Goal: Transaction & Acquisition: Purchase product/service

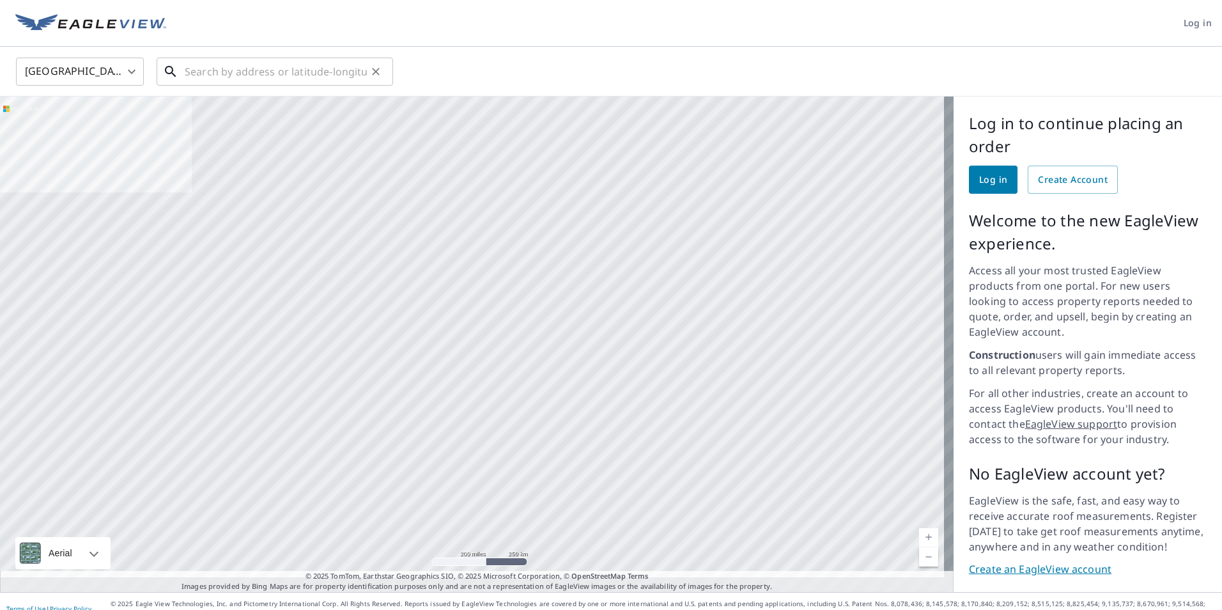
click at [193, 70] on input "text" at bounding box center [276, 72] width 182 height 36
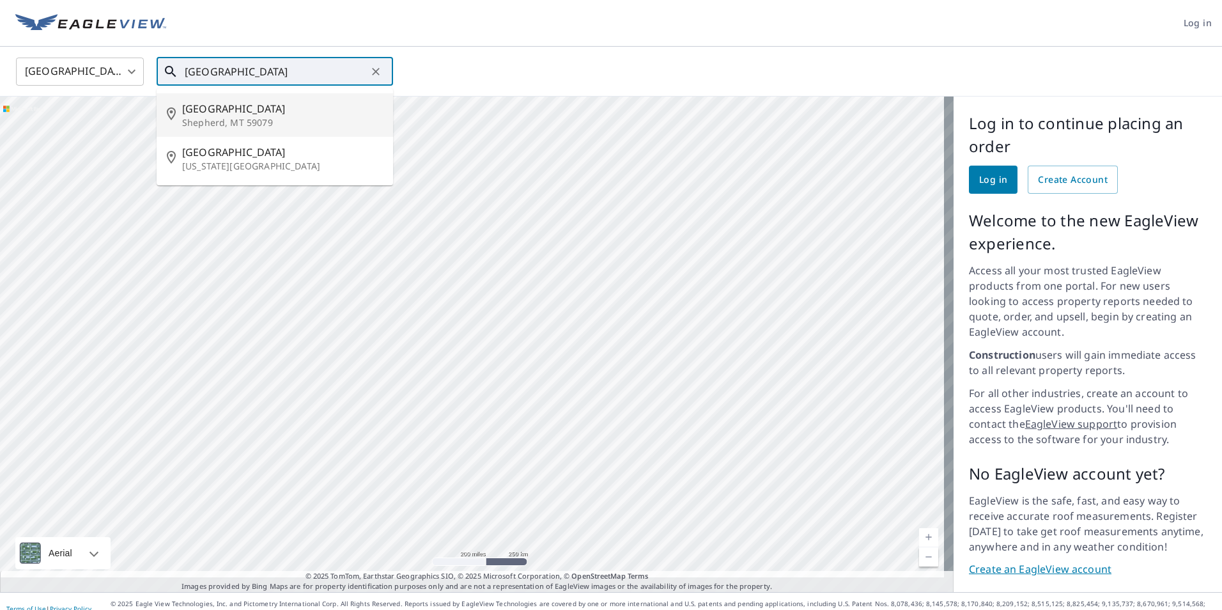
click at [194, 116] on p "Shepherd, MT 59079" at bounding box center [282, 122] width 201 height 13
type input "[STREET_ADDRESS][PERSON_NAME]"
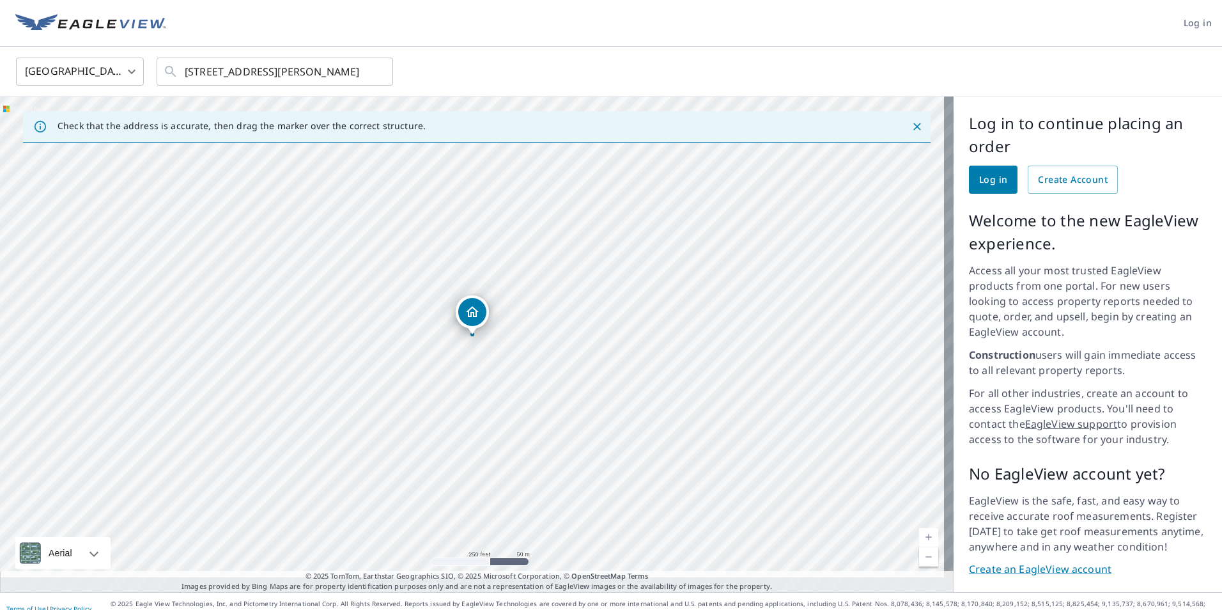
click at [471, 312] on icon "Dropped pin, building 1, Residential property, 6630 Buffalo Dr Shepherd, MT 590…" at bounding box center [472, 311] width 13 height 11
click at [694, 270] on div "[STREET_ADDRESS][PERSON_NAME]" at bounding box center [477, 344] width 954 height 495
click at [984, 180] on span "Log in" at bounding box center [993, 180] width 28 height 16
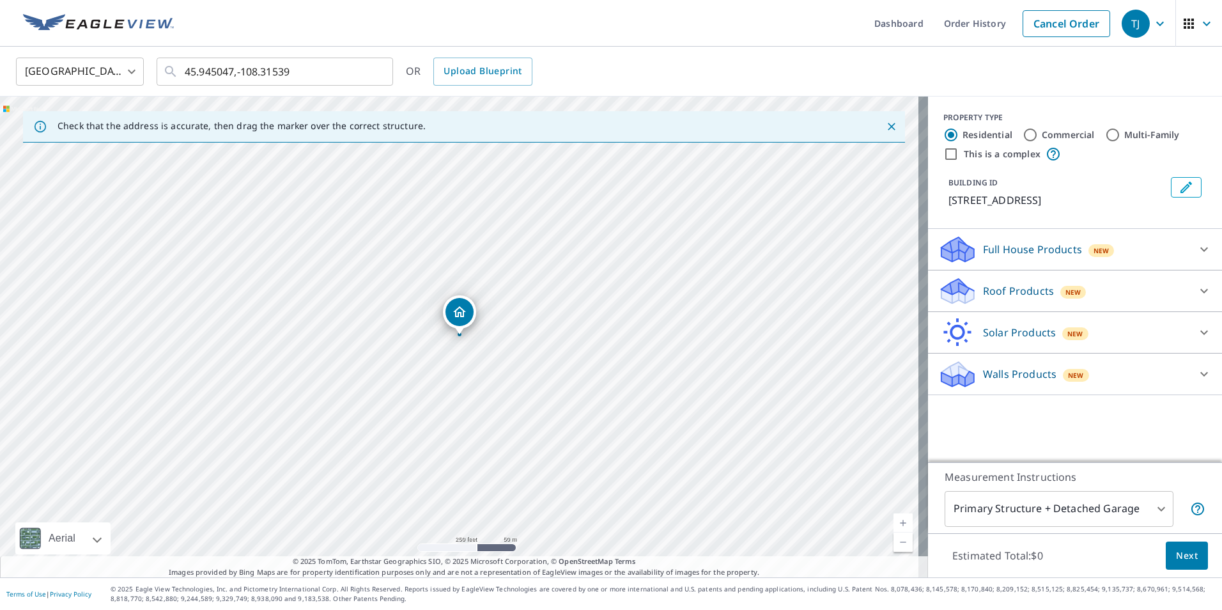
click at [465, 305] on icon "Dropped pin, building 1, Residential property, 6630 Buffalo Dr Shepherd, MT 590…" at bounding box center [459, 311] width 15 height 15
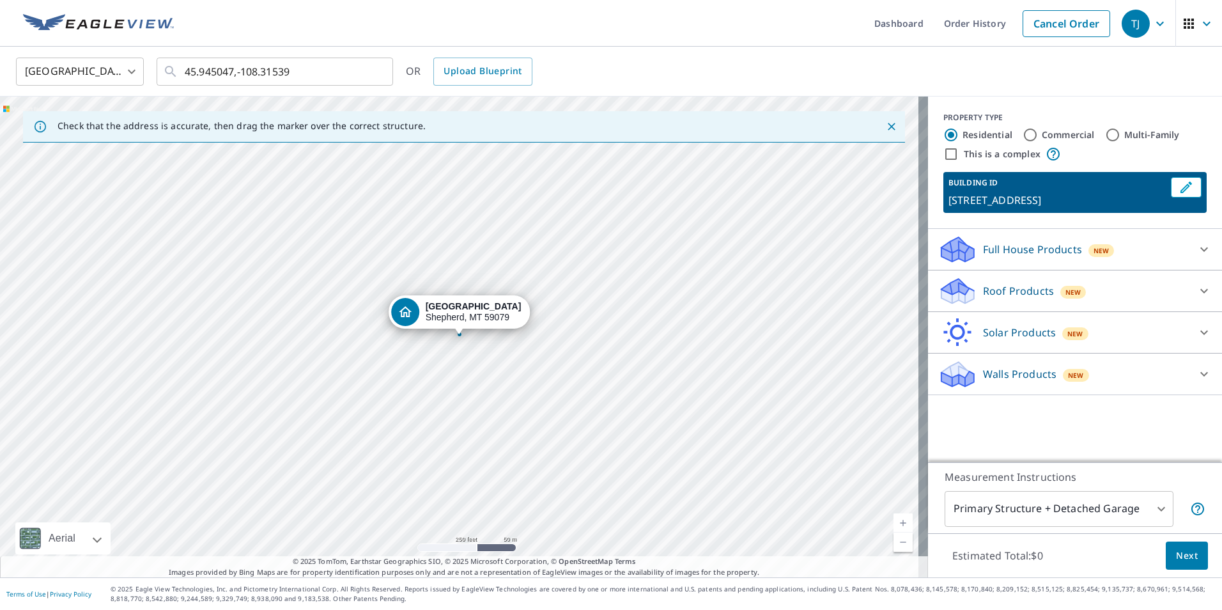
click at [622, 344] on div "[STREET_ADDRESS][PERSON_NAME]" at bounding box center [464, 337] width 928 height 481
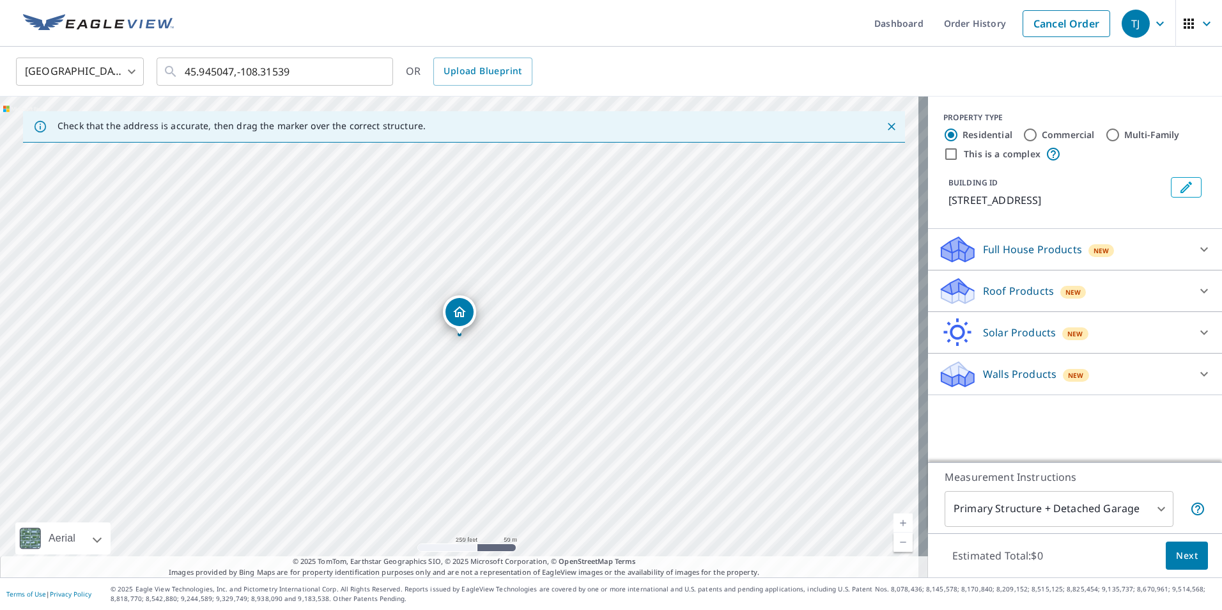
click at [1196, 288] on icon at bounding box center [1203, 290] width 15 height 15
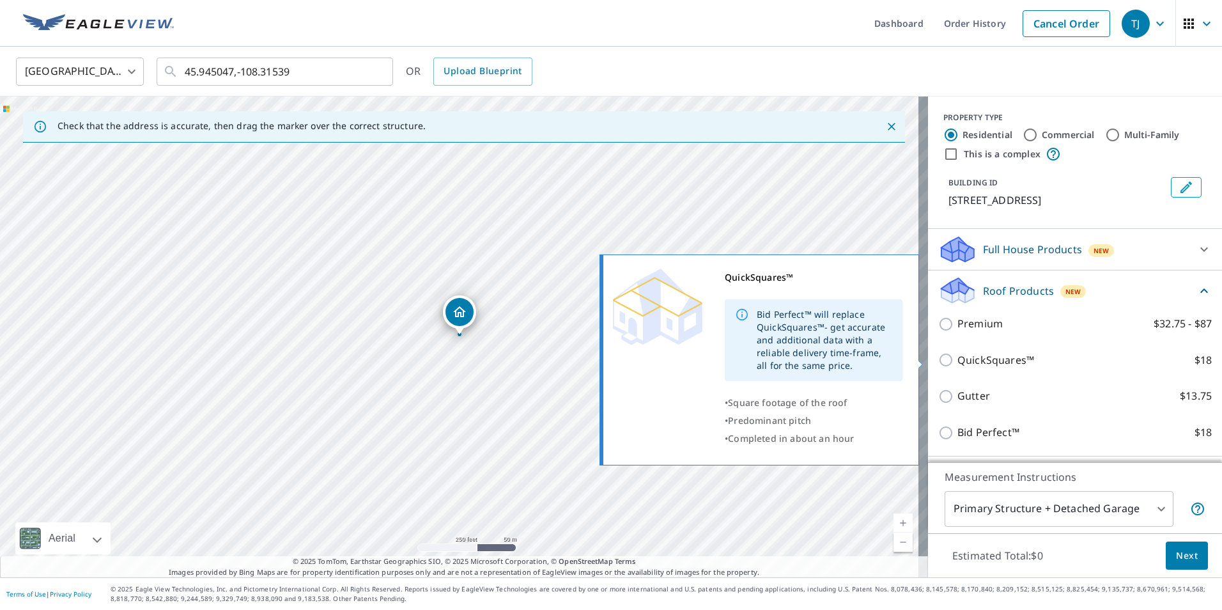
click at [938, 357] on input "QuickSquares™ $18" at bounding box center [947, 359] width 19 height 15
checkbox input "true"
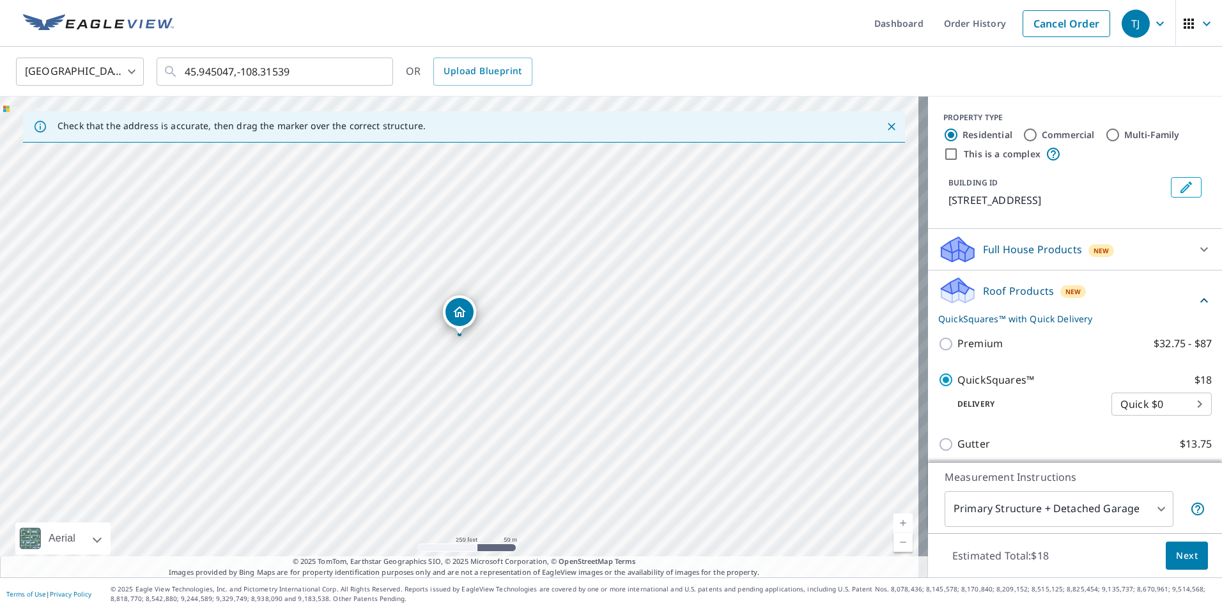
click at [1180, 557] on span "Next" at bounding box center [1187, 556] width 22 height 16
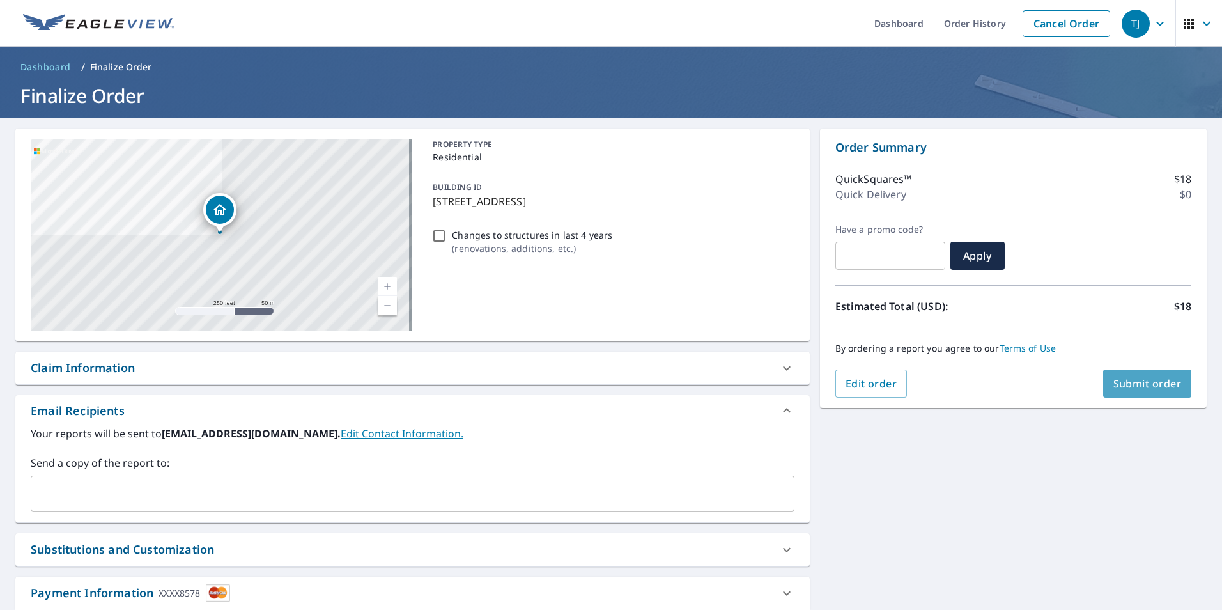
click at [1132, 384] on span "Submit order" at bounding box center [1147, 383] width 68 height 14
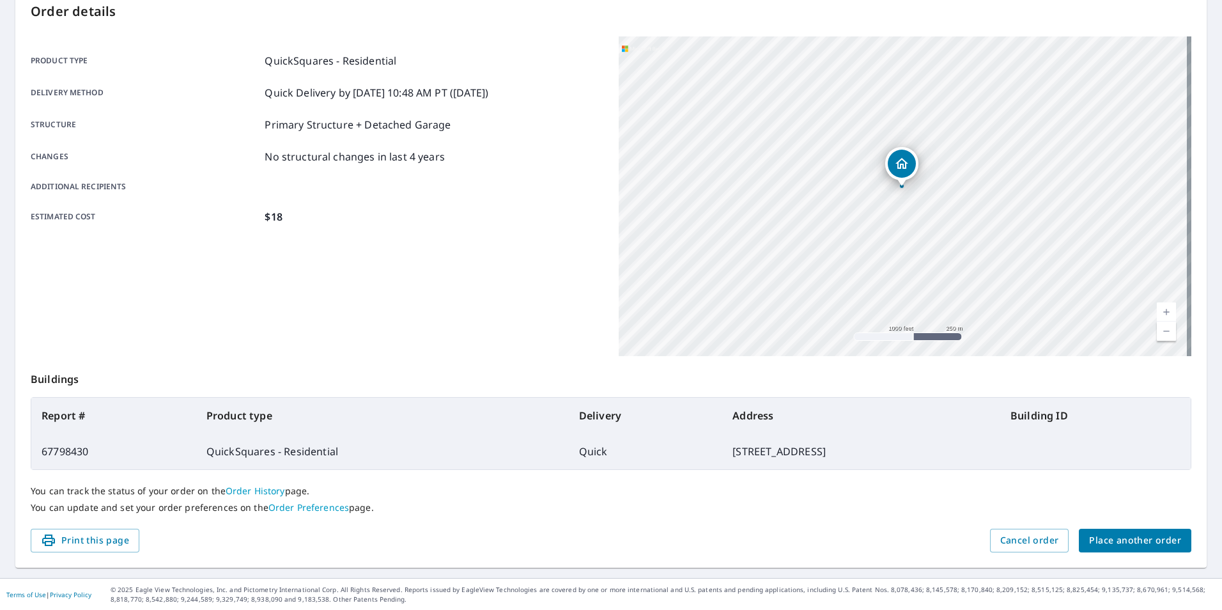
scroll to position [143, 0]
click at [1118, 539] on span "Place another order" at bounding box center [1135, 540] width 92 height 16
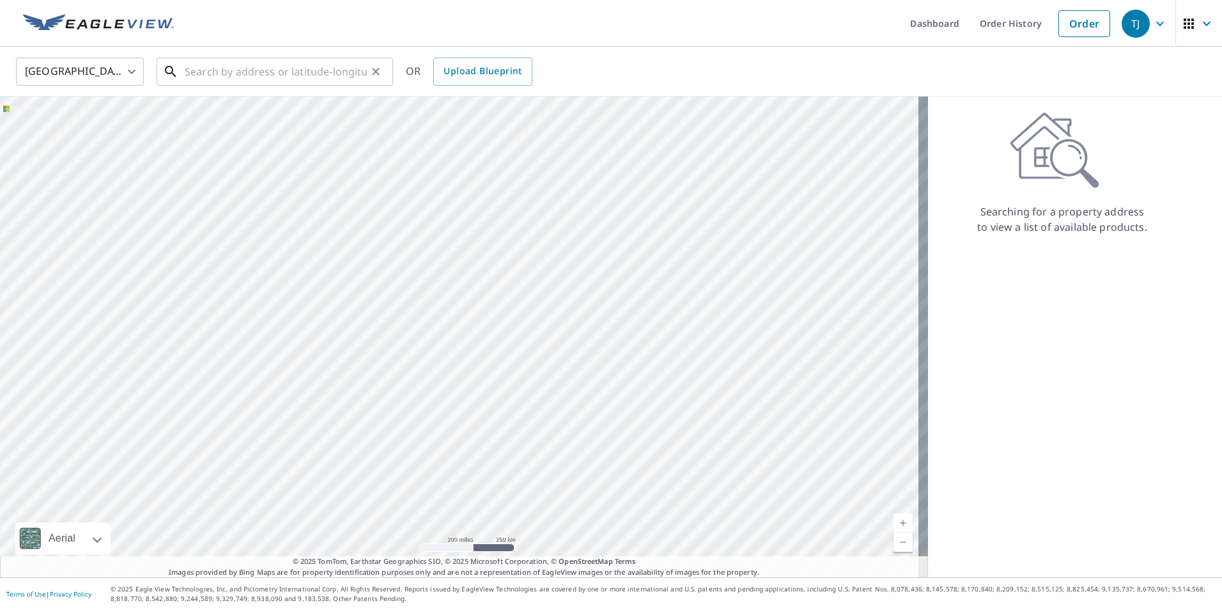
click at [191, 70] on input "text" at bounding box center [276, 72] width 182 height 36
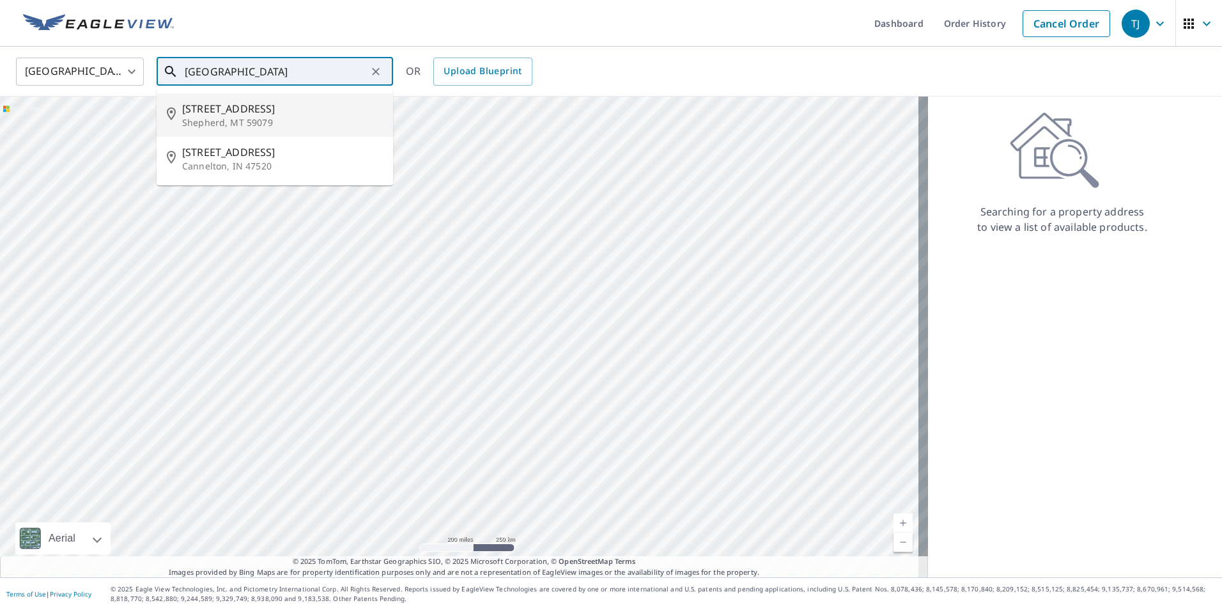
click at [247, 111] on span "[STREET_ADDRESS]" at bounding box center [282, 108] width 201 height 15
type input "[STREET_ADDRESS][PERSON_NAME]"
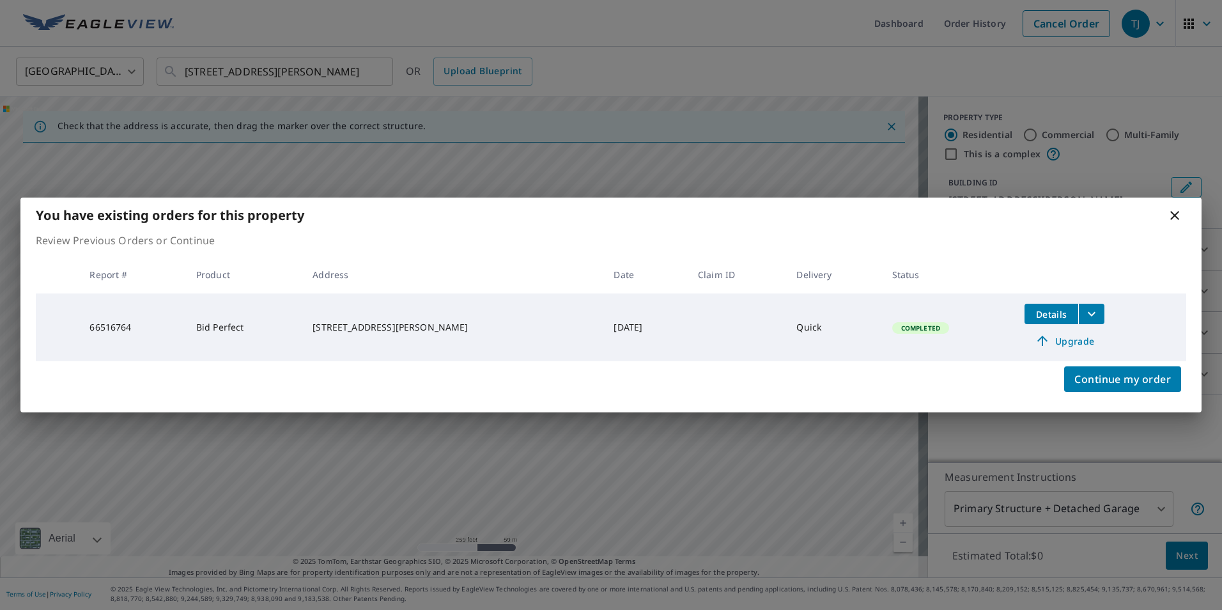
click at [1173, 219] on icon at bounding box center [1174, 215] width 15 height 15
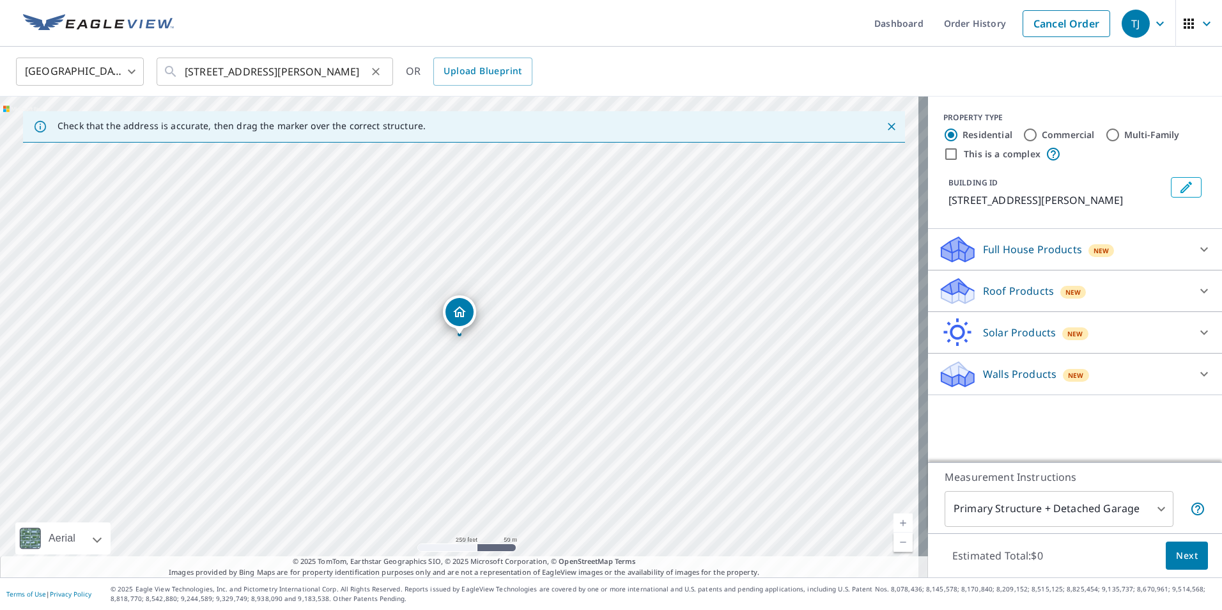
click at [377, 74] on icon "Clear" at bounding box center [375, 71] width 13 height 13
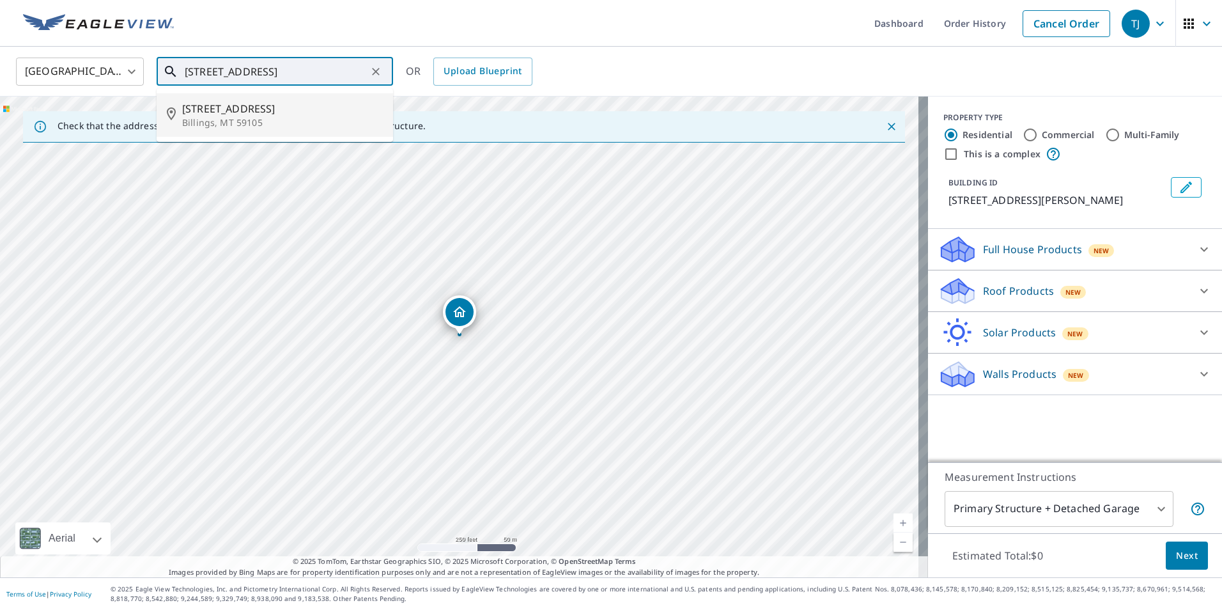
click at [252, 114] on span "[STREET_ADDRESS]" at bounding box center [282, 108] width 201 height 15
type input "[STREET_ADDRESS][PERSON_NAME]"
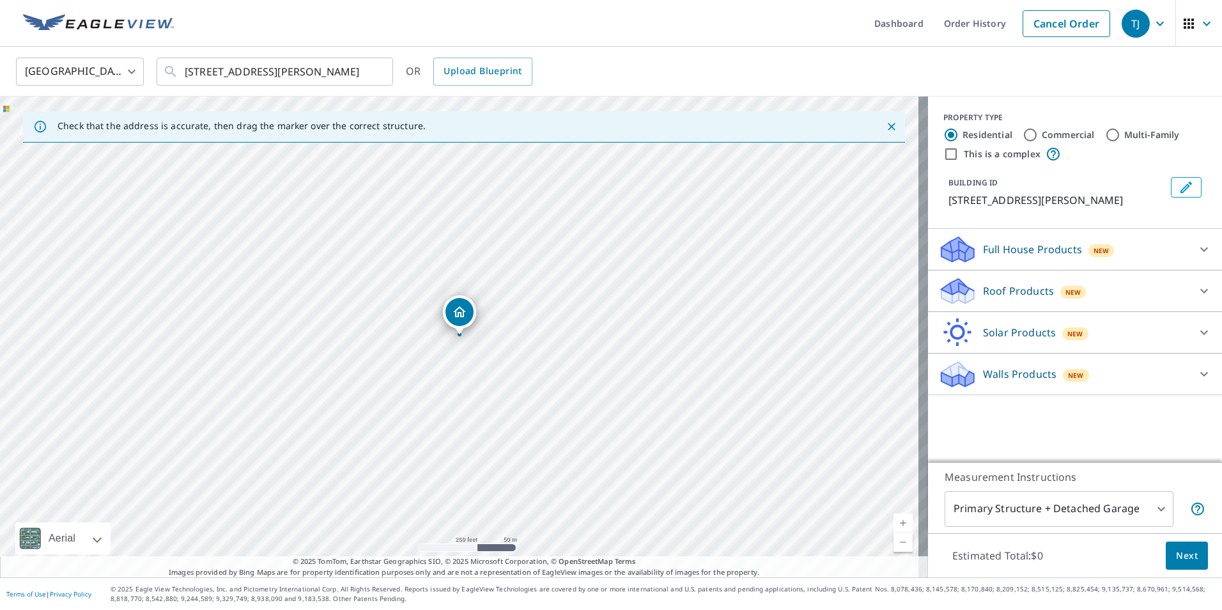
click at [458, 306] on icon "Dropped pin, building 1, Residential property, 1203 Nasturtium Dr Billings, MT …" at bounding box center [459, 311] width 15 height 15
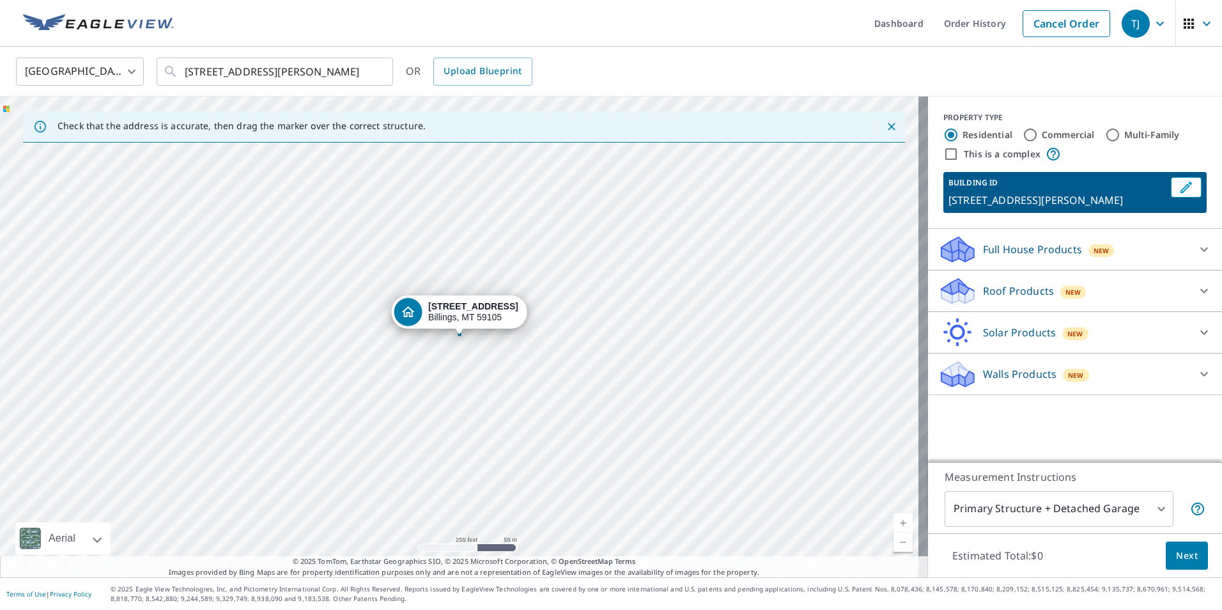
click at [1196, 289] on icon at bounding box center [1203, 290] width 15 height 15
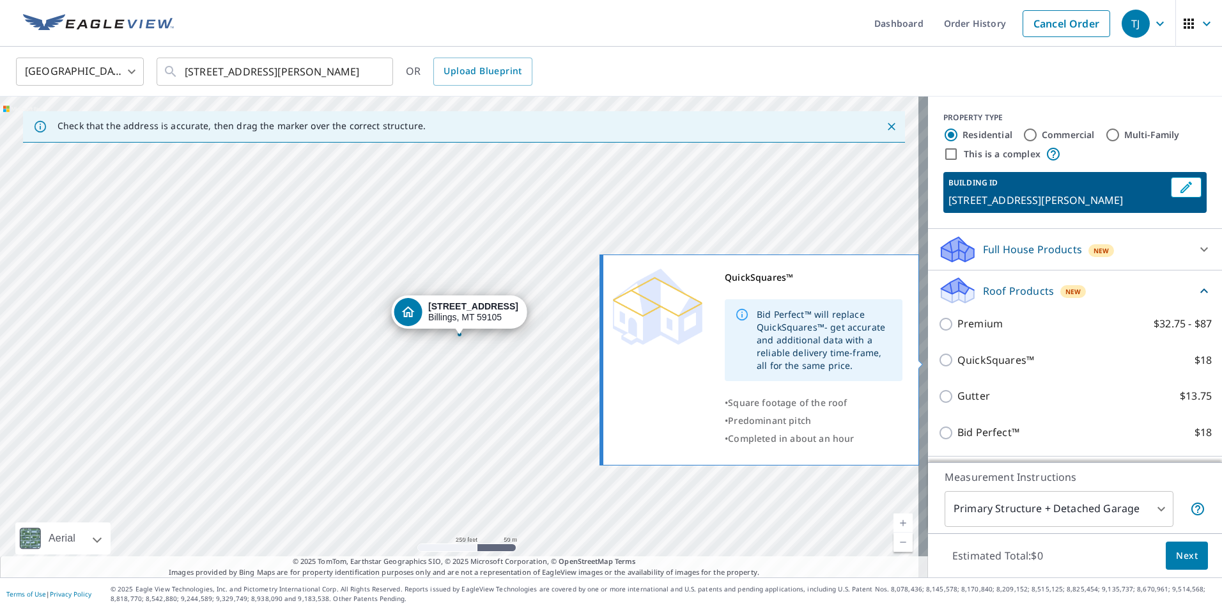
click at [938, 359] on input "QuickSquares™ $18" at bounding box center [947, 359] width 19 height 15
checkbox input "true"
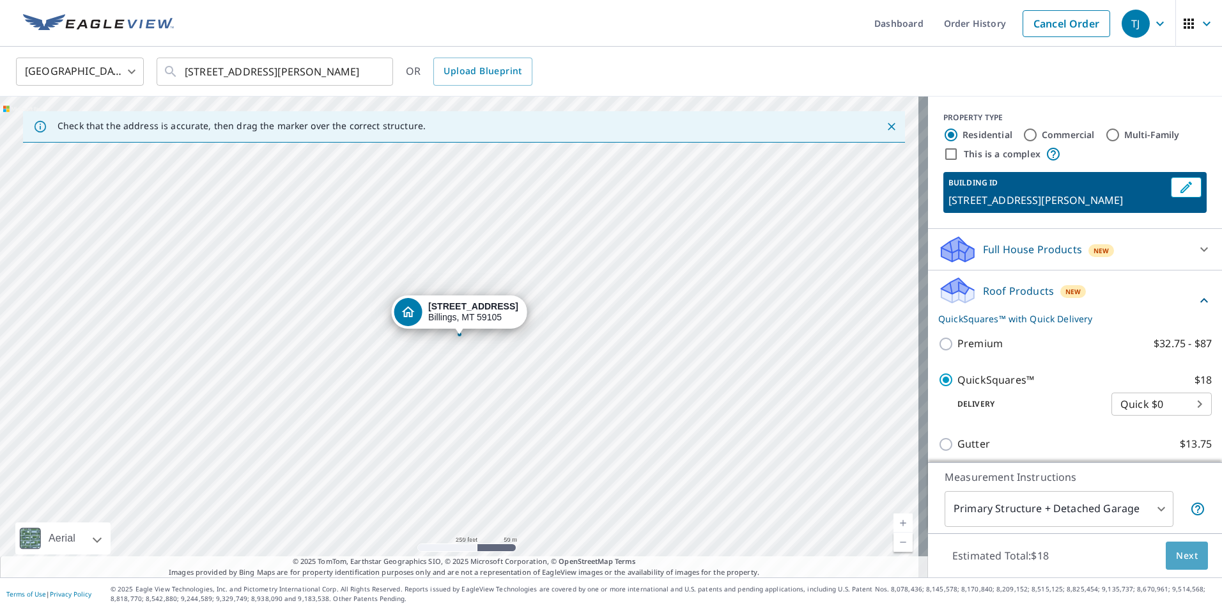
click at [1185, 554] on span "Next" at bounding box center [1187, 556] width 22 height 16
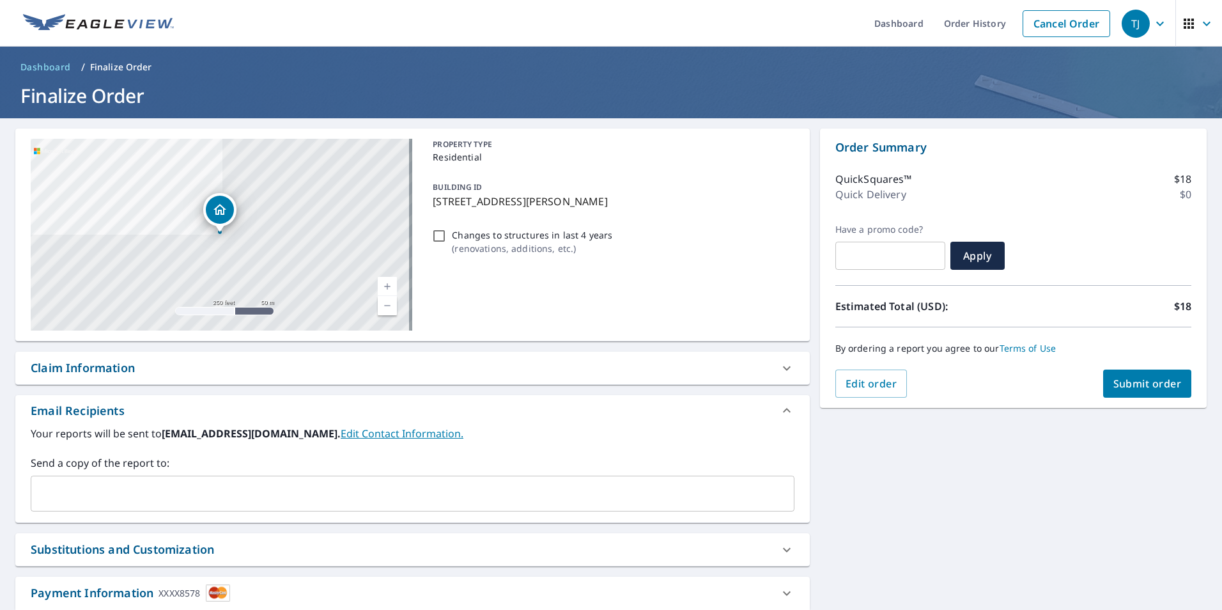
click at [1143, 389] on span "Submit order" at bounding box center [1147, 383] width 68 height 14
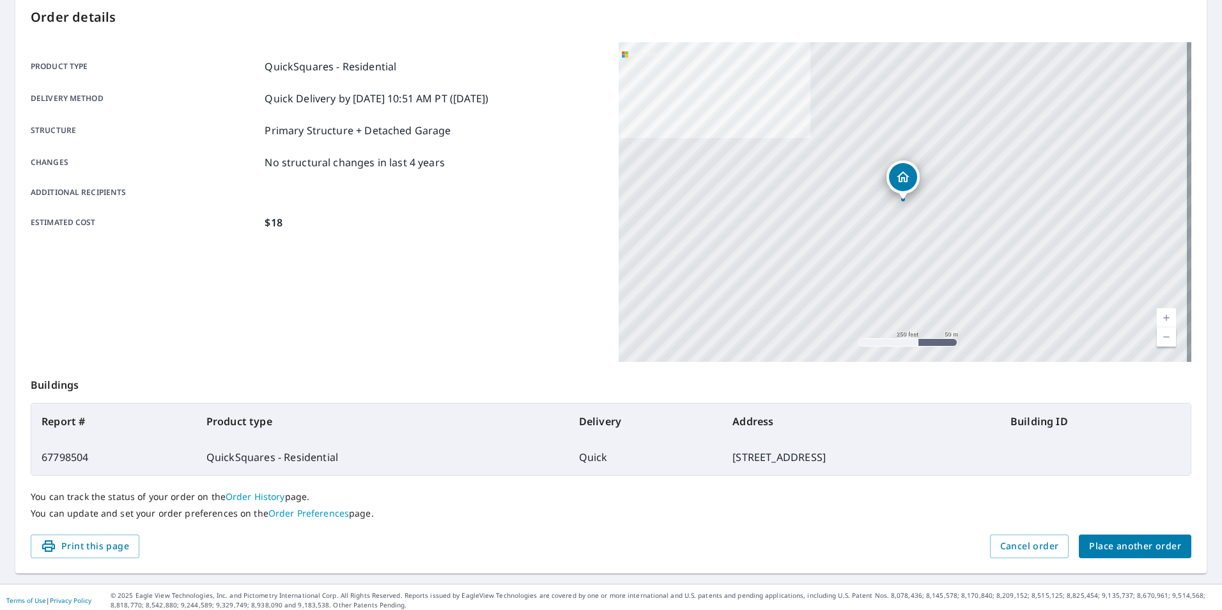
scroll to position [143, 0]
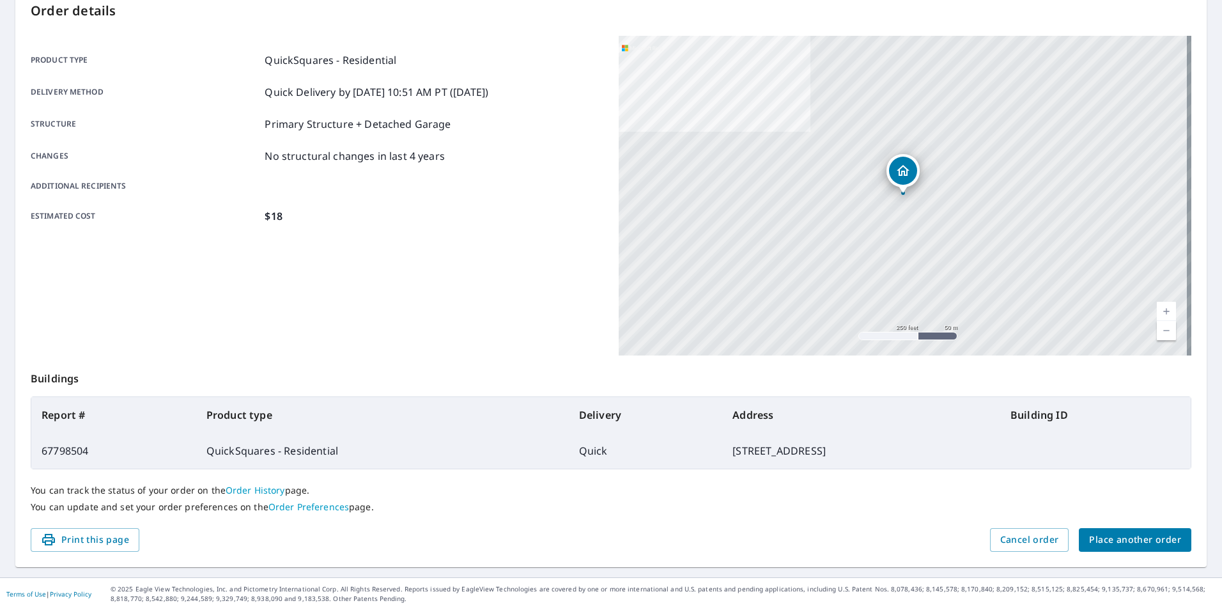
click at [1104, 541] on span "Place another order" at bounding box center [1135, 540] width 92 height 16
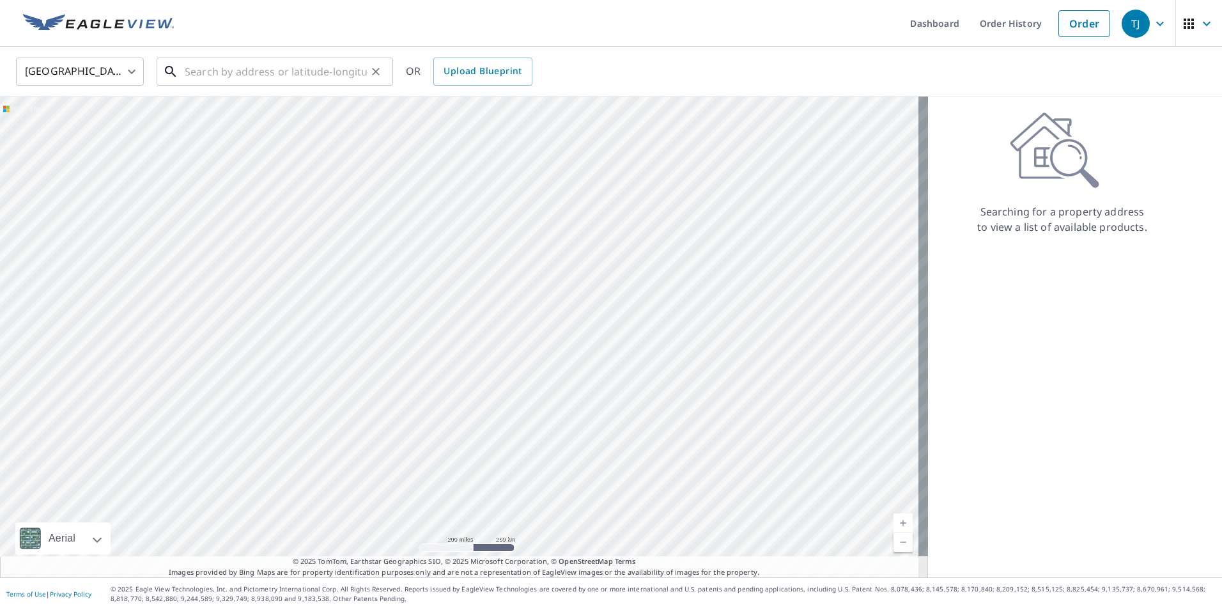
click at [206, 73] on input "text" at bounding box center [276, 72] width 182 height 36
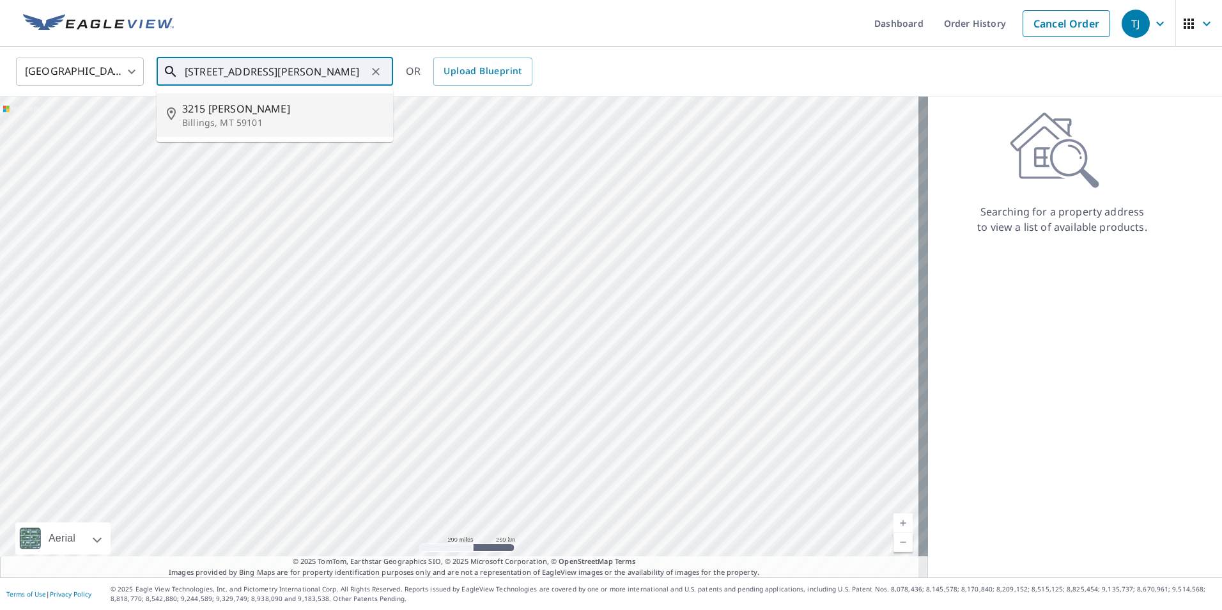
click at [238, 118] on p "Billings, MT 59101" at bounding box center [282, 122] width 201 height 13
type input "[STREET_ADDRESS][PERSON_NAME]"
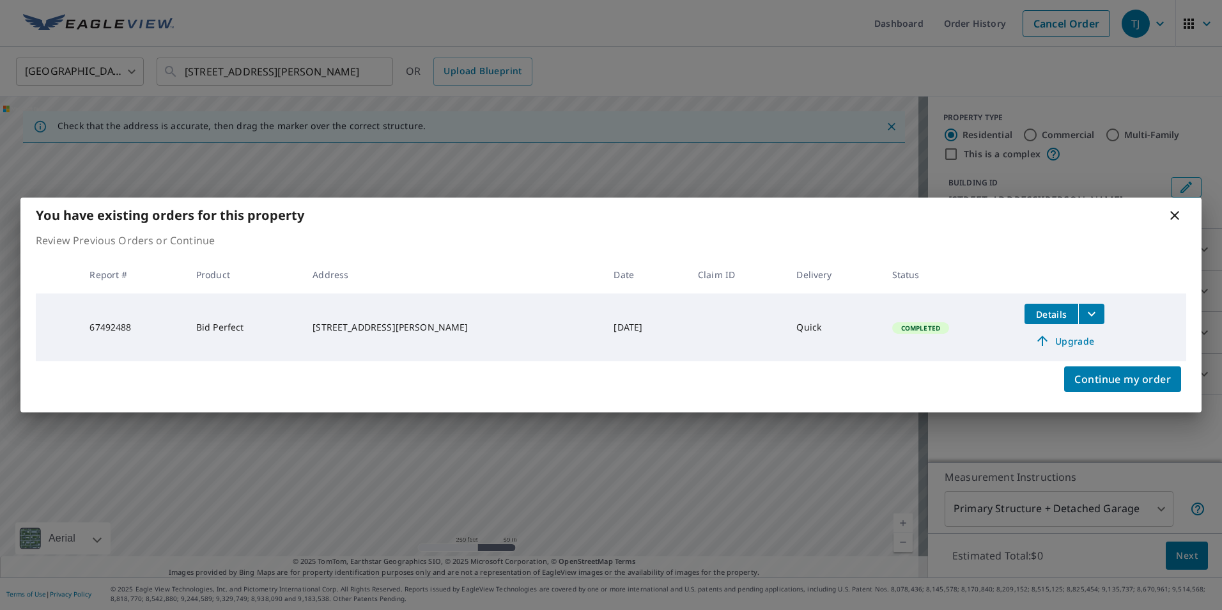
click at [1177, 215] on icon at bounding box center [1174, 215] width 15 height 15
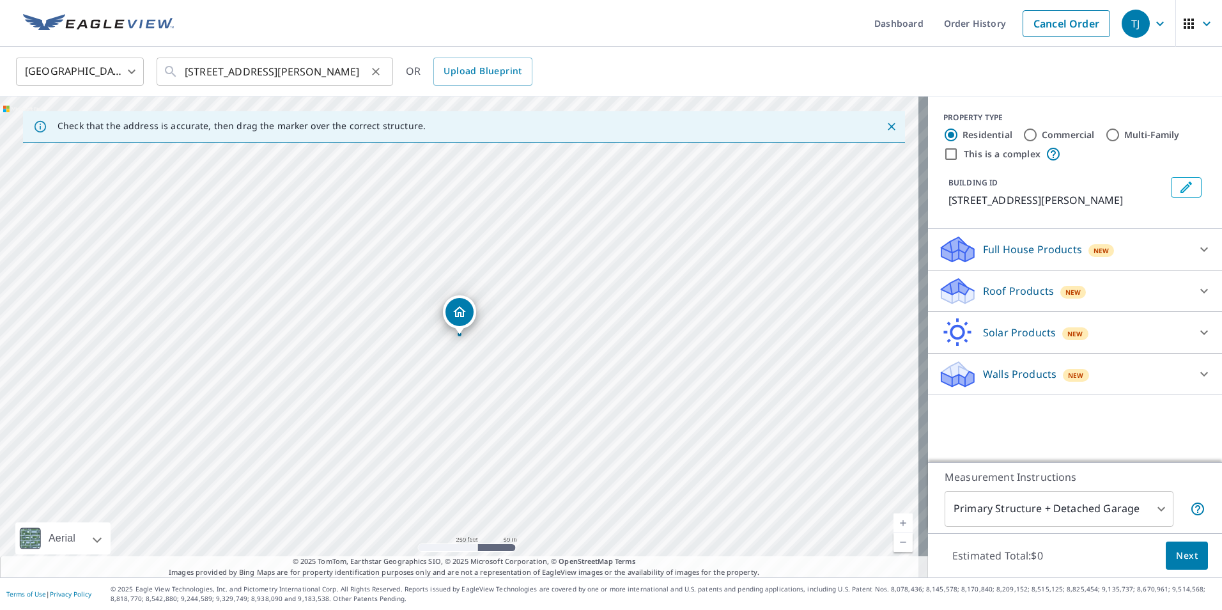
click at [376, 73] on icon "Clear" at bounding box center [375, 71] width 13 height 13
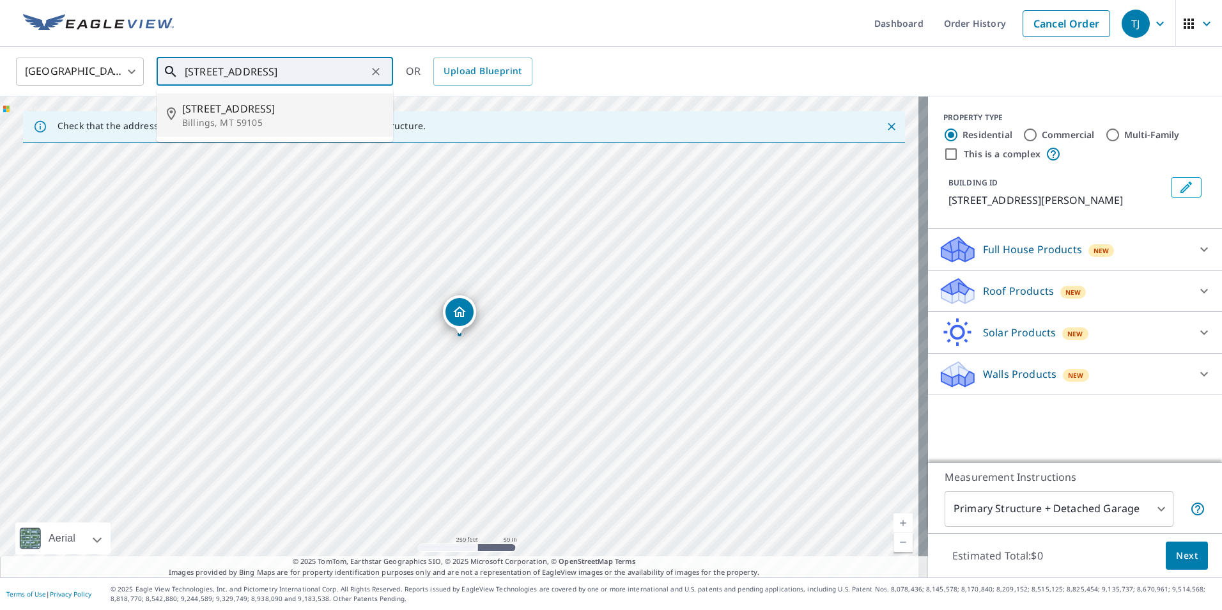
click at [229, 106] on span "[STREET_ADDRESS]" at bounding box center [282, 108] width 201 height 15
type input "[STREET_ADDRESS][PERSON_NAME]"
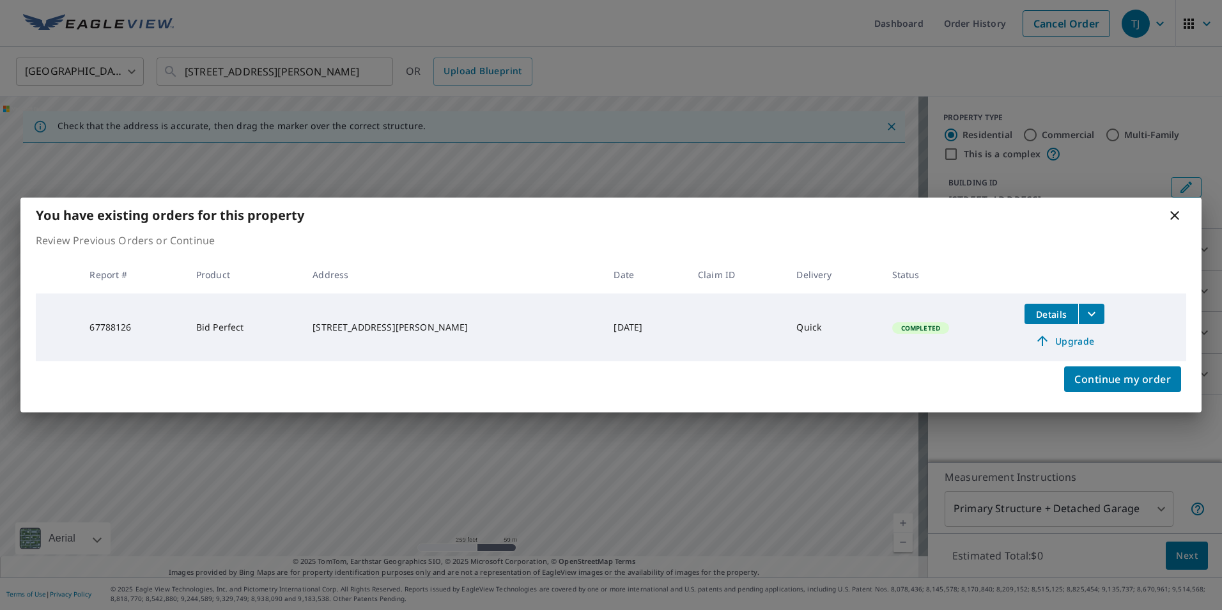
click at [1175, 217] on icon at bounding box center [1174, 215] width 9 height 9
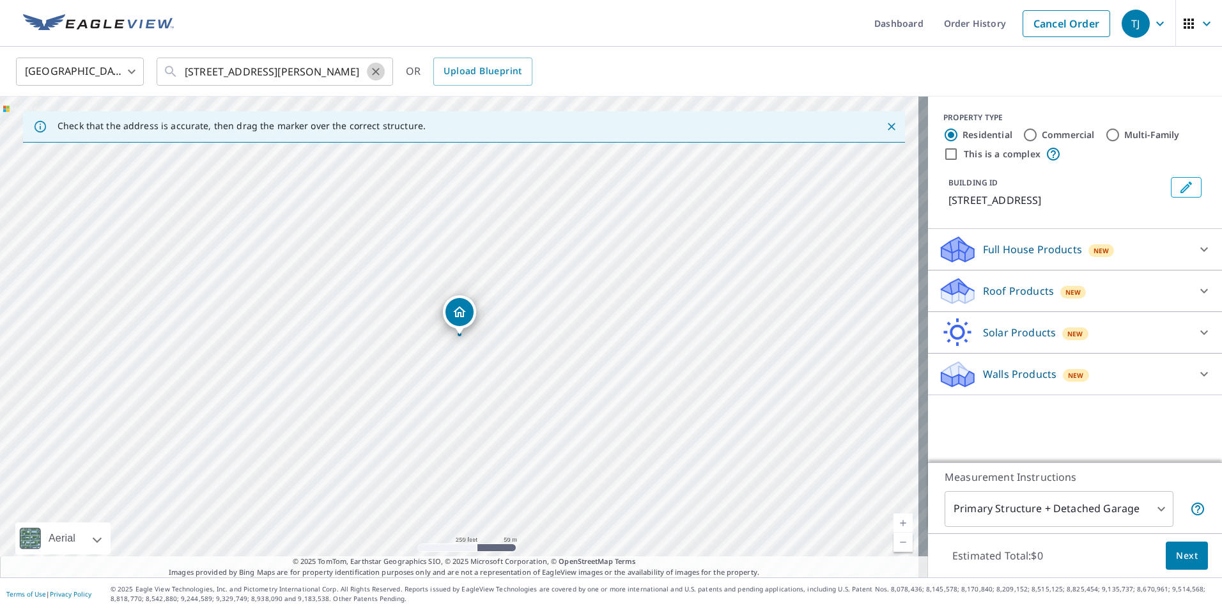
click at [377, 72] on icon "Clear" at bounding box center [376, 72] width 8 height 8
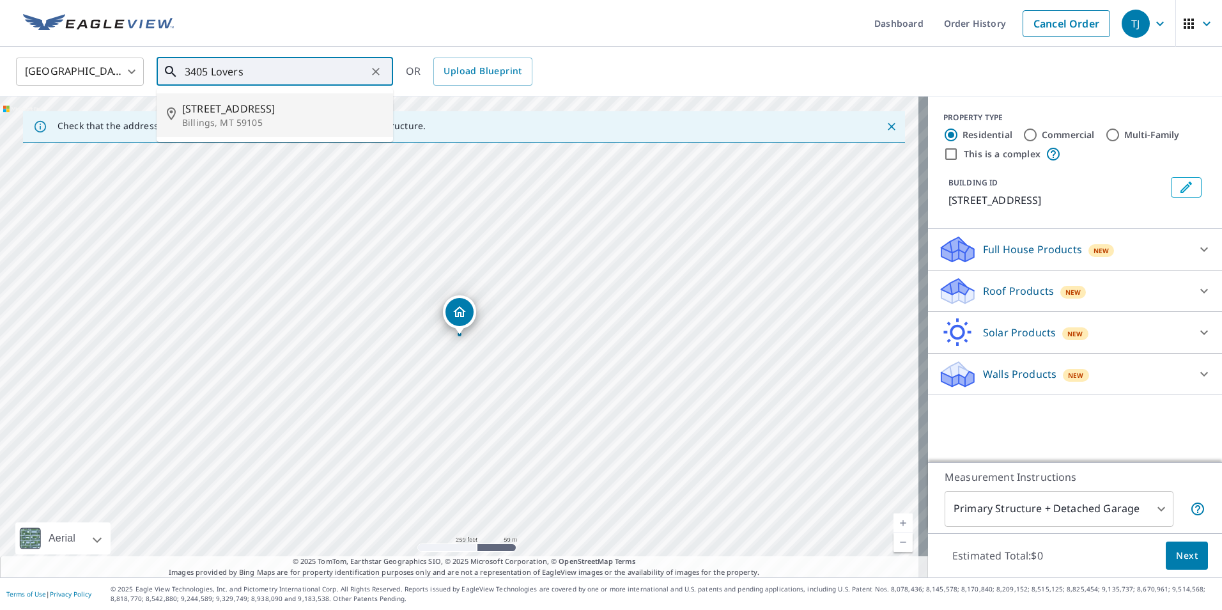
click at [196, 109] on span "[STREET_ADDRESS]" at bounding box center [282, 108] width 201 height 15
type input "[STREET_ADDRESS]"
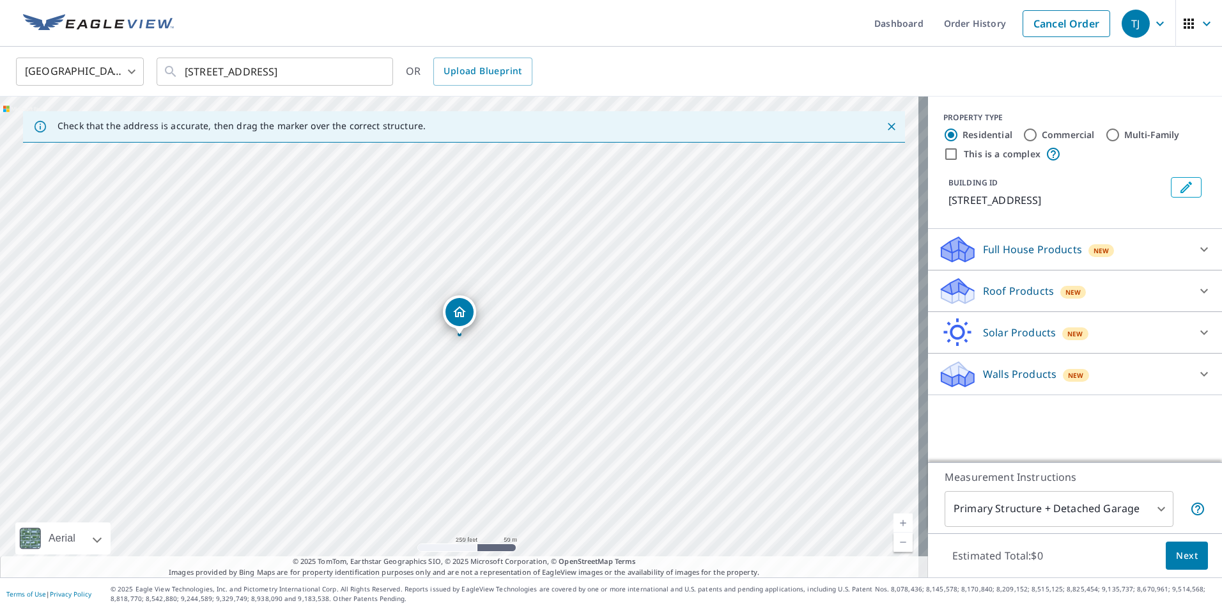
click at [458, 314] on icon "Dropped pin, building 1, Residential property, 3405 Lovers Ln Billings, MT 59105" at bounding box center [459, 311] width 13 height 11
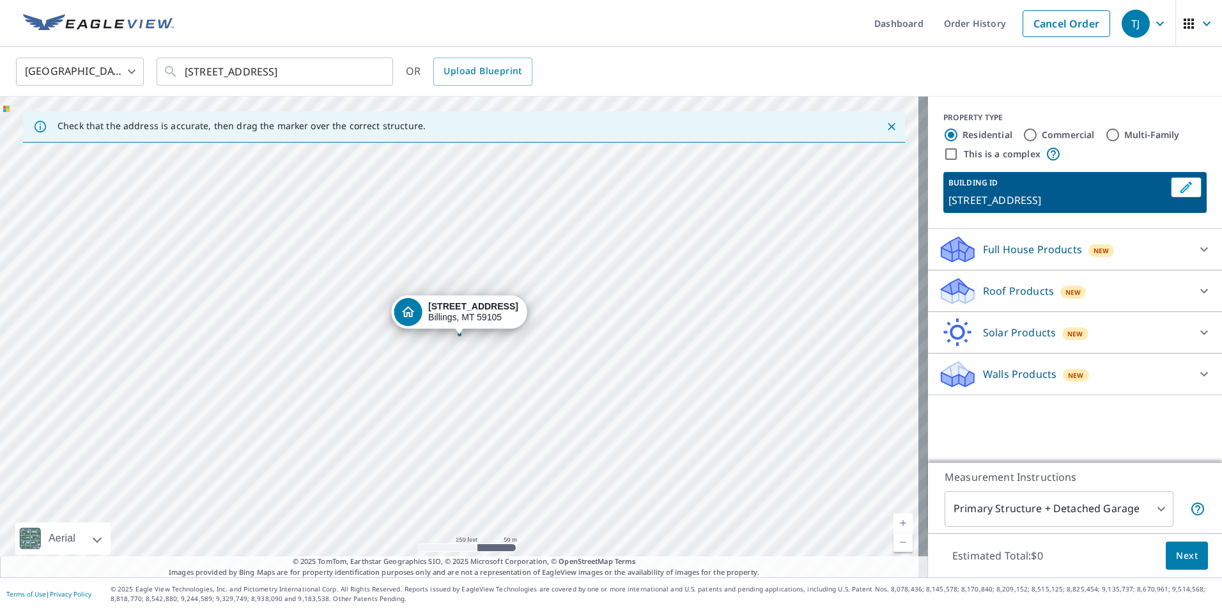
click at [1196, 290] on icon at bounding box center [1203, 290] width 15 height 15
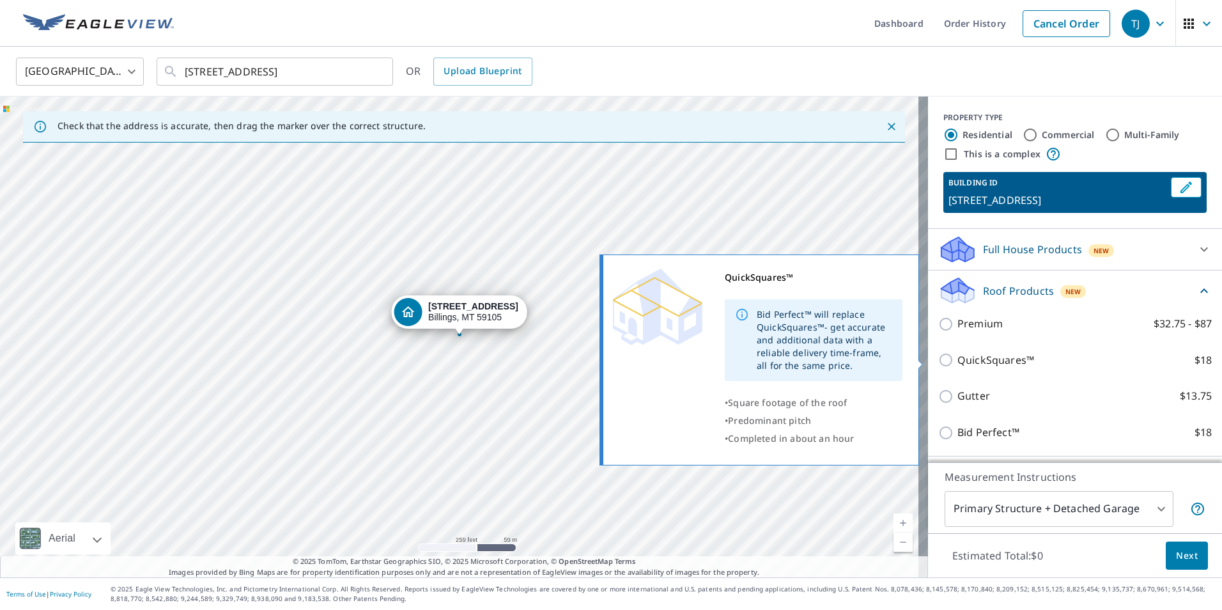
click at [938, 358] on input "QuickSquares™ $18" at bounding box center [947, 359] width 19 height 15
checkbox input "true"
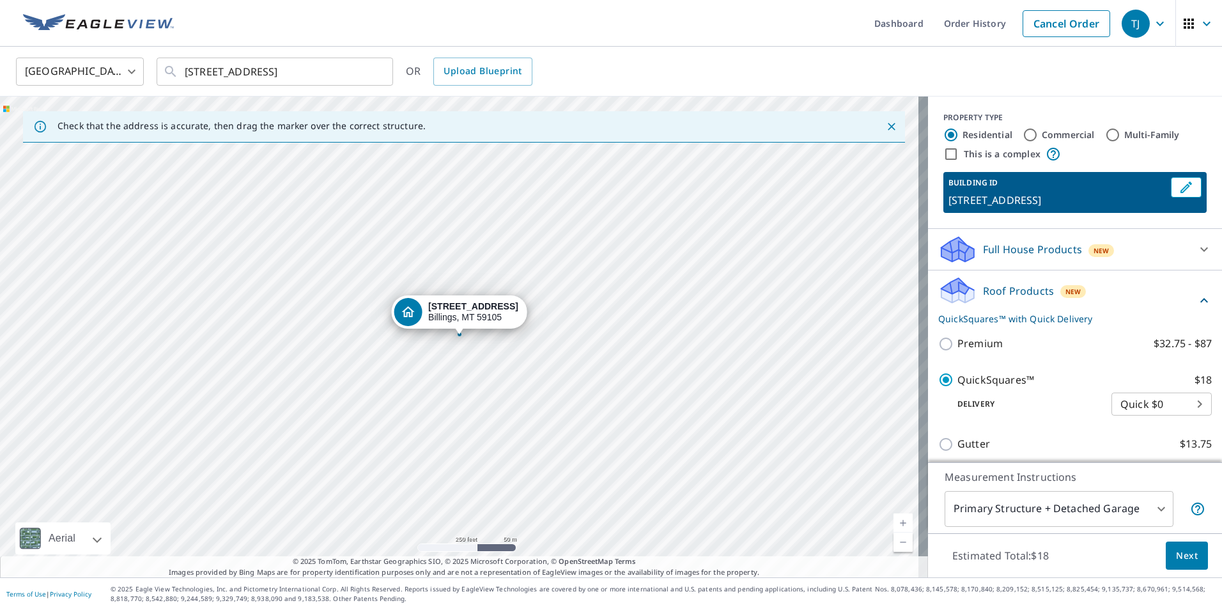
click at [1183, 555] on span "Next" at bounding box center [1187, 556] width 22 height 16
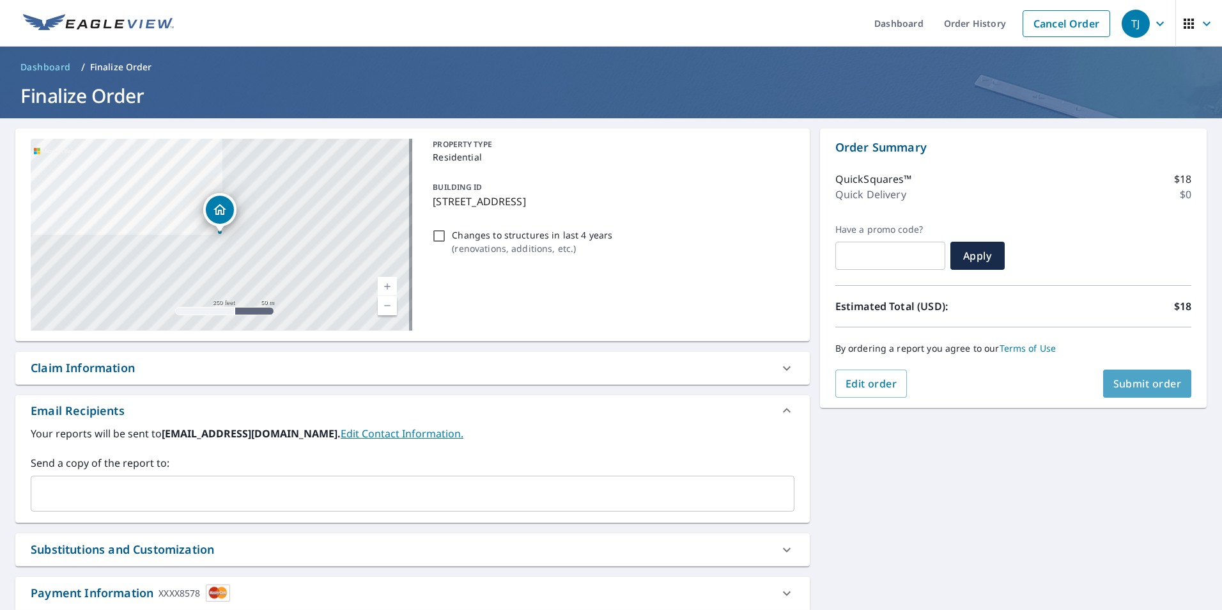
click at [1115, 378] on span "Submit order" at bounding box center [1147, 383] width 68 height 14
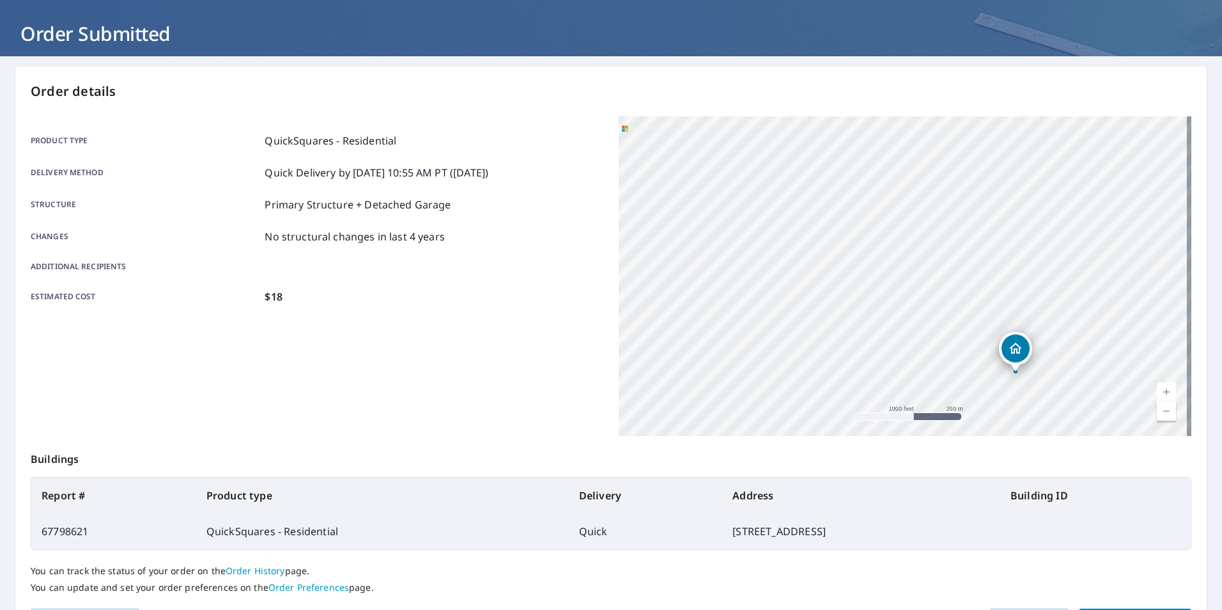
scroll to position [143, 0]
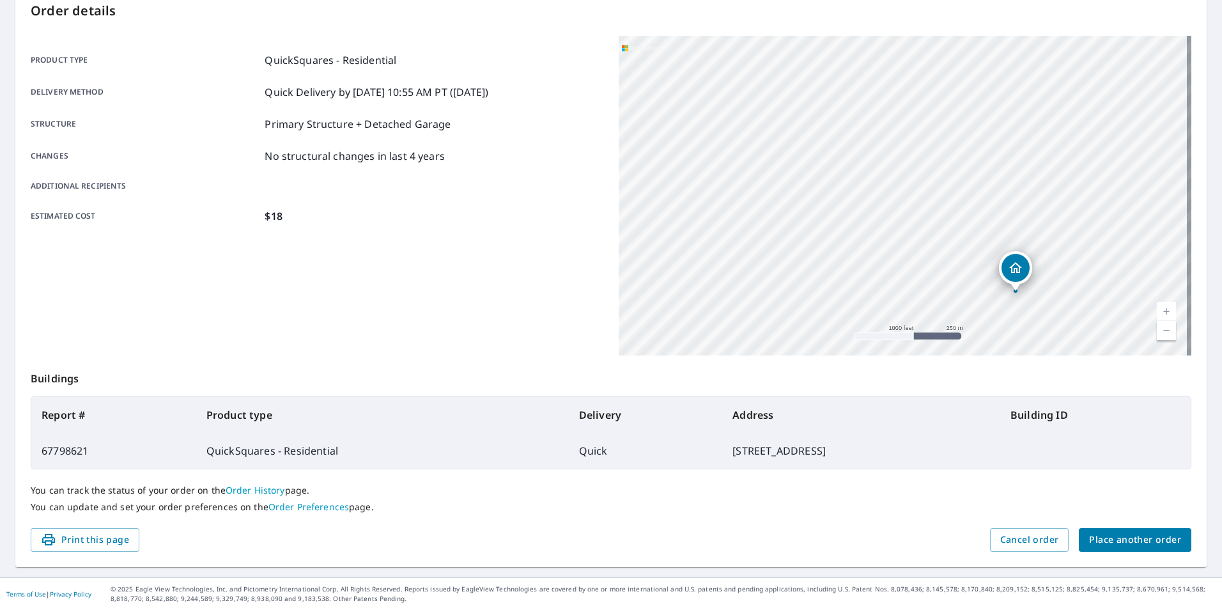
click at [1113, 539] on span "Place another order" at bounding box center [1135, 540] width 92 height 16
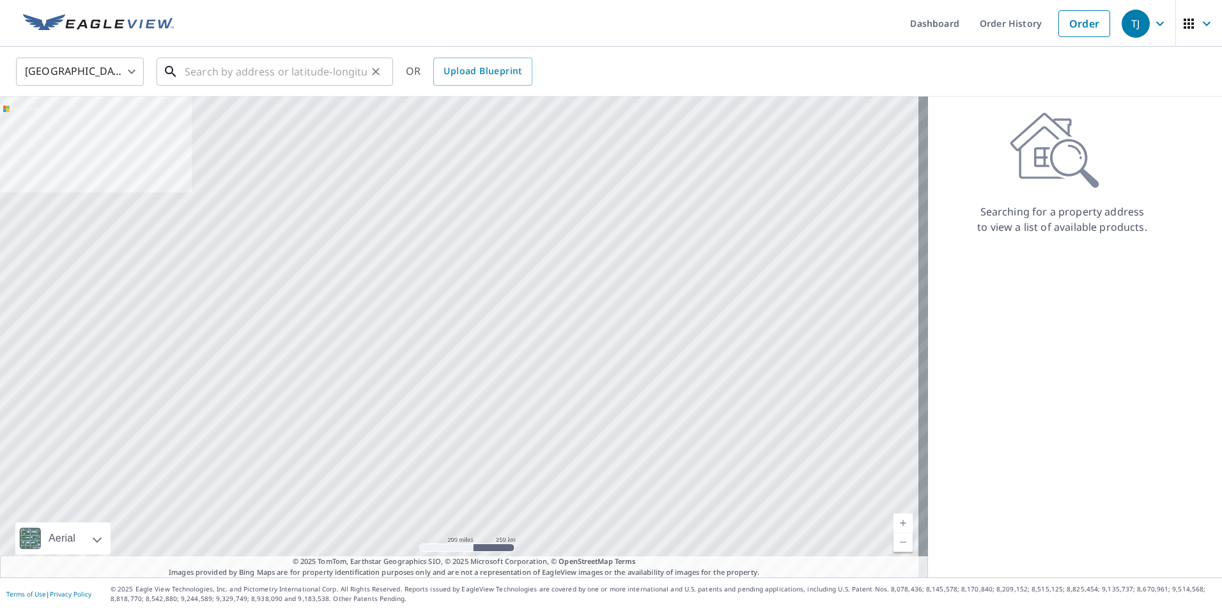
click at [214, 73] on input "text" at bounding box center [276, 72] width 182 height 36
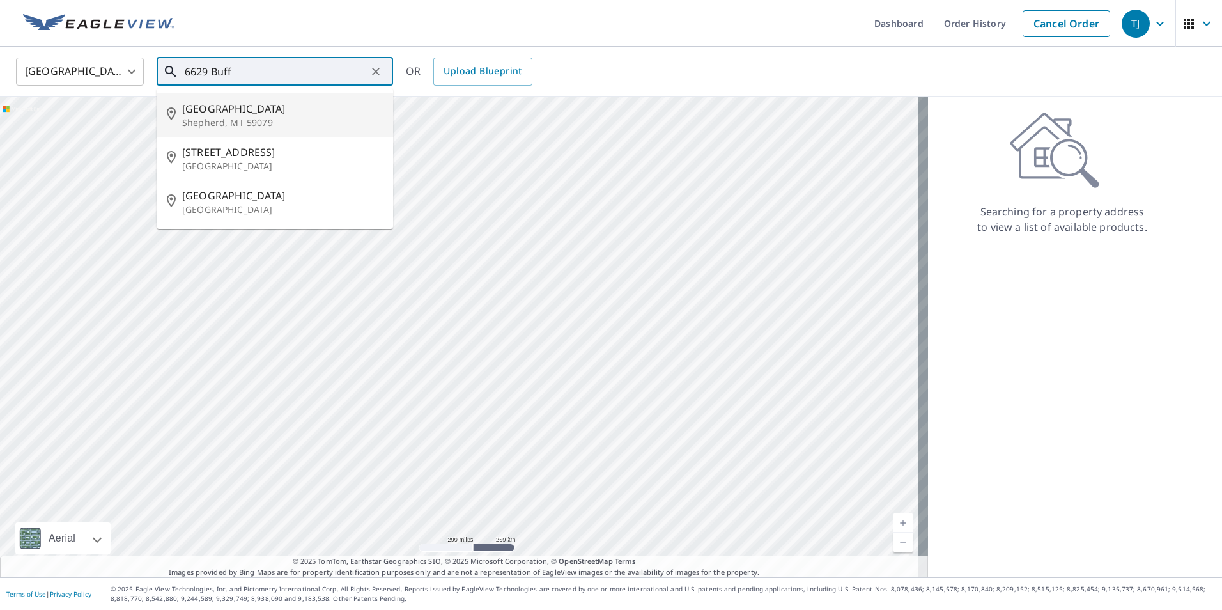
click at [239, 114] on span "[GEOGRAPHIC_DATA]" at bounding box center [282, 108] width 201 height 15
type input "[STREET_ADDRESS][PERSON_NAME]"
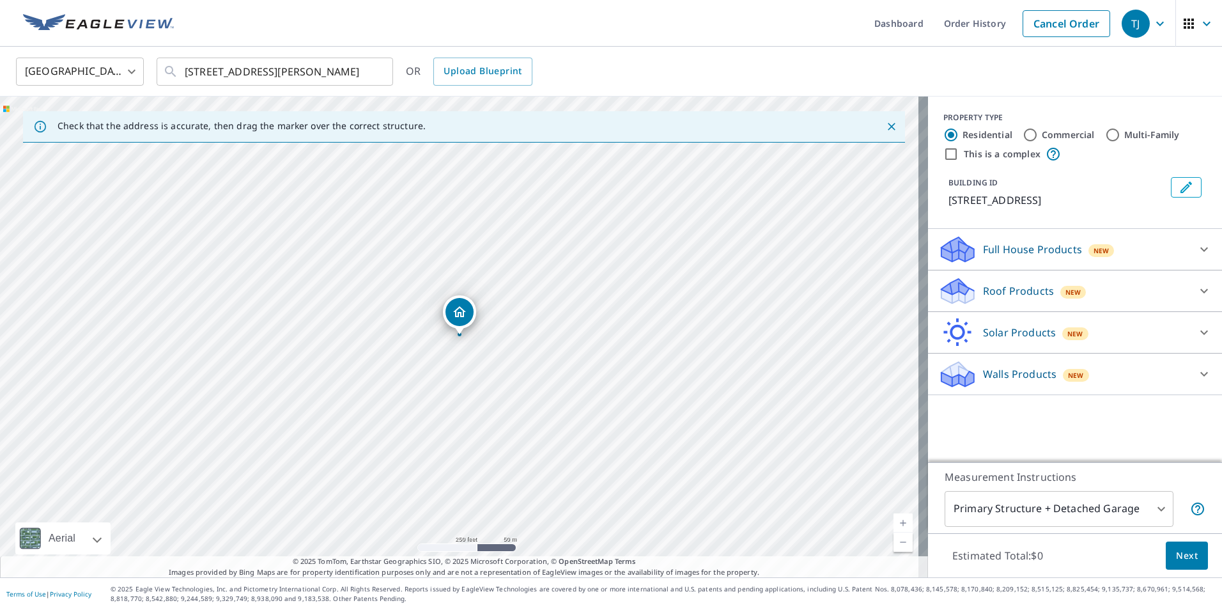
click at [465, 307] on icon "Dropped pin, building 1, Residential property, 6629 Buffalo Dr Shepherd, MT 590…" at bounding box center [459, 311] width 15 height 15
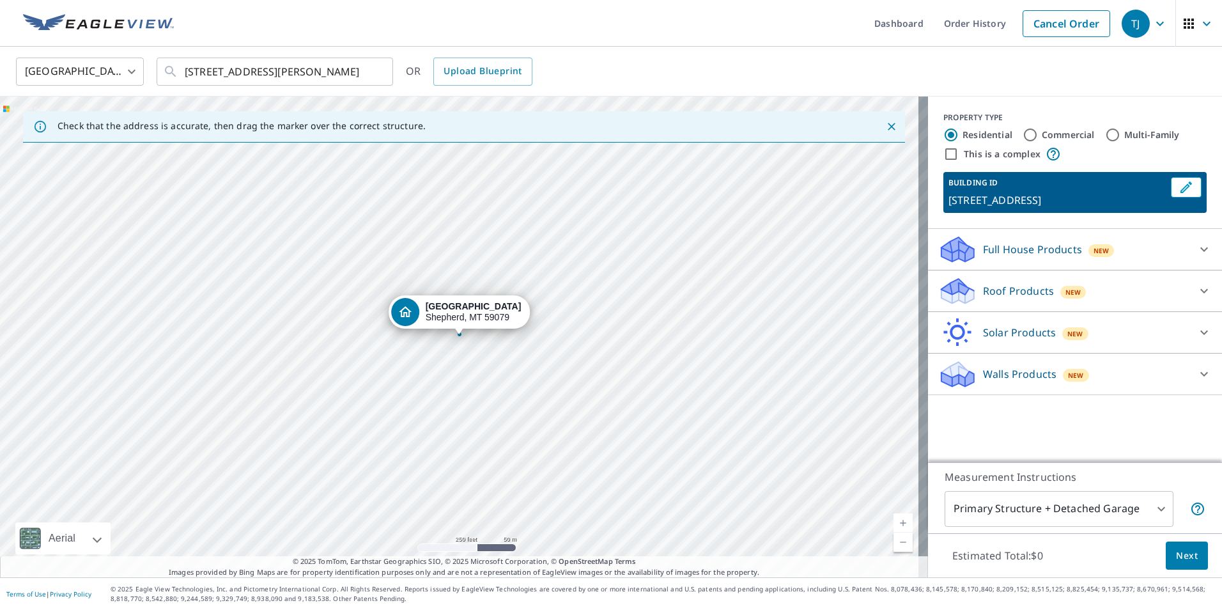
click at [1196, 289] on icon at bounding box center [1203, 290] width 15 height 15
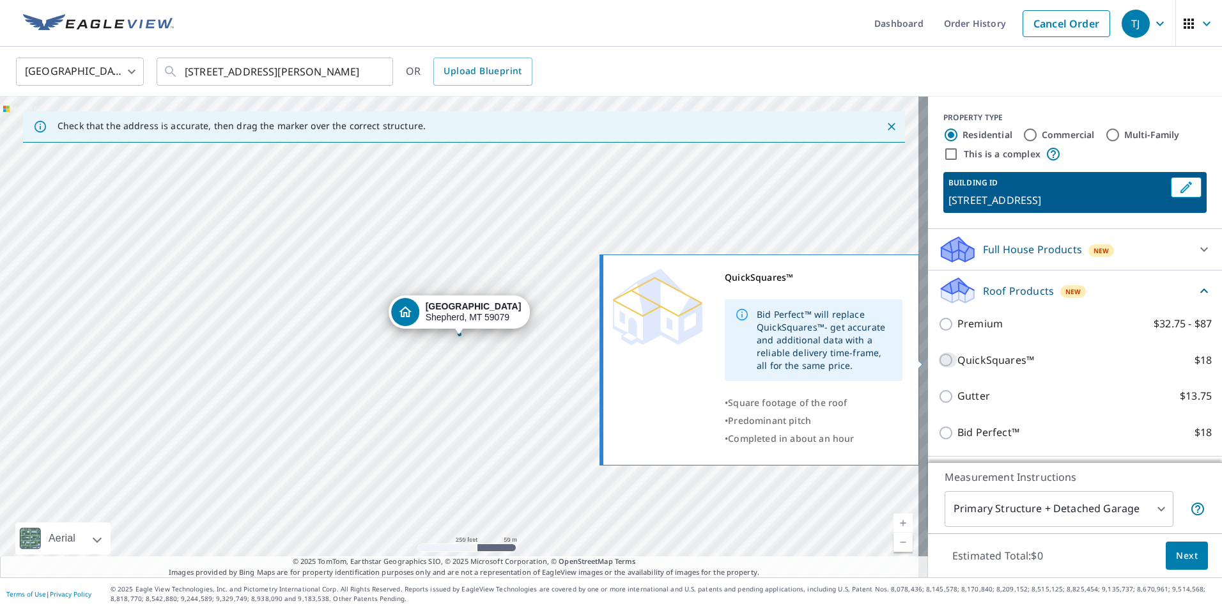
click at [940, 359] on input "QuickSquares™ $18" at bounding box center [947, 359] width 19 height 15
checkbox input "true"
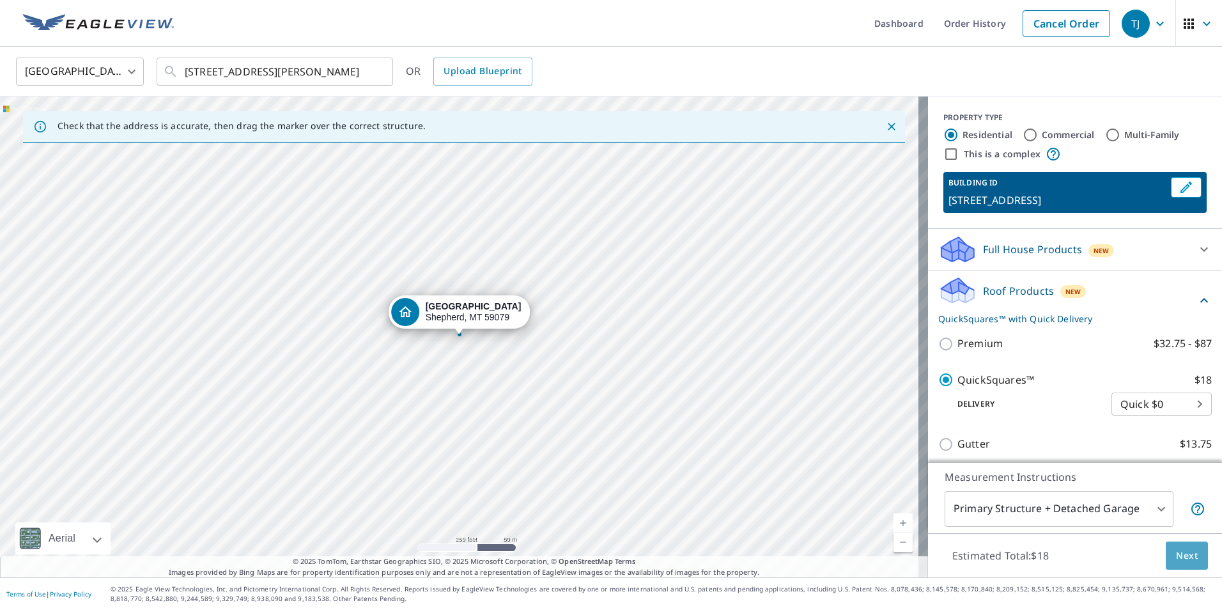
click at [1176, 555] on span "Next" at bounding box center [1187, 556] width 22 height 16
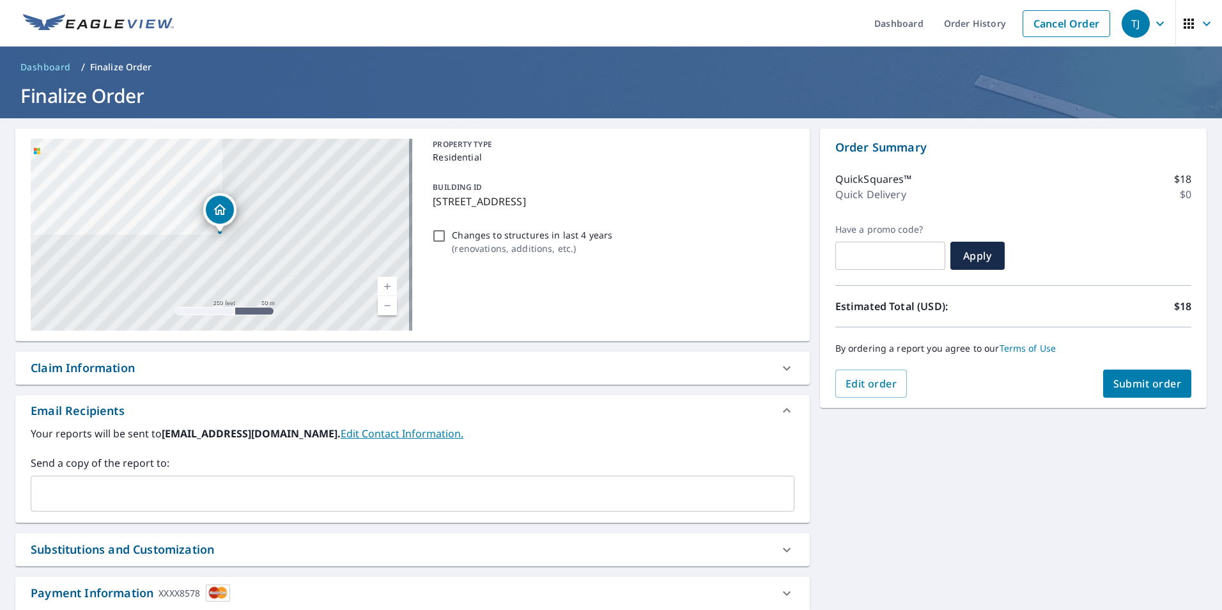
click at [1141, 383] on span "Submit order" at bounding box center [1147, 383] width 68 height 14
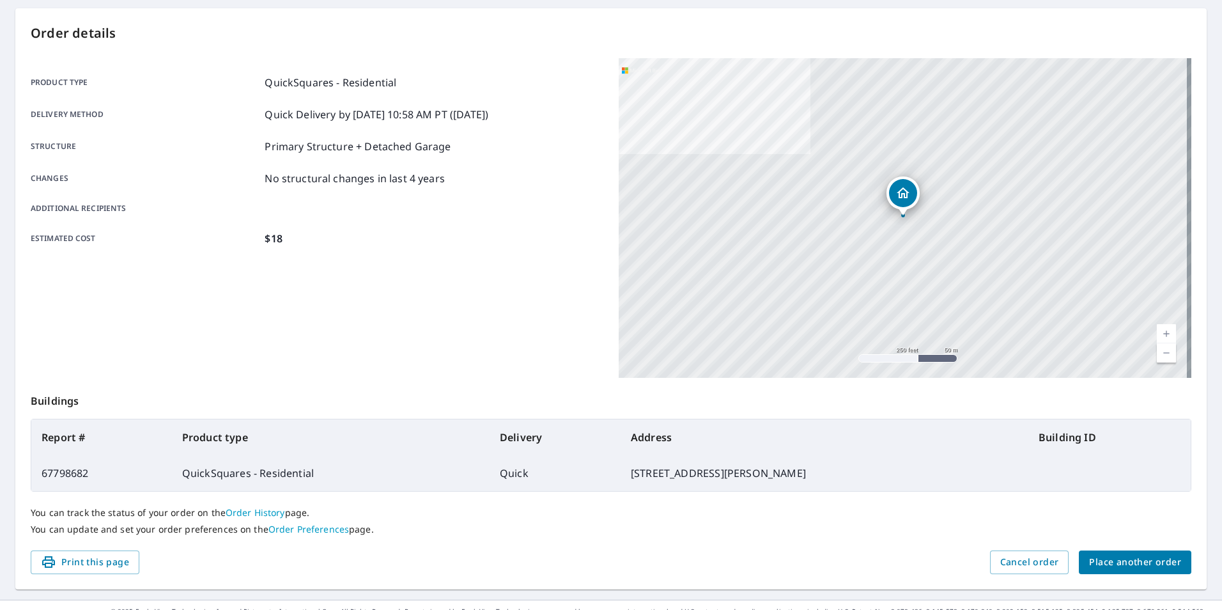
scroll to position [143, 0]
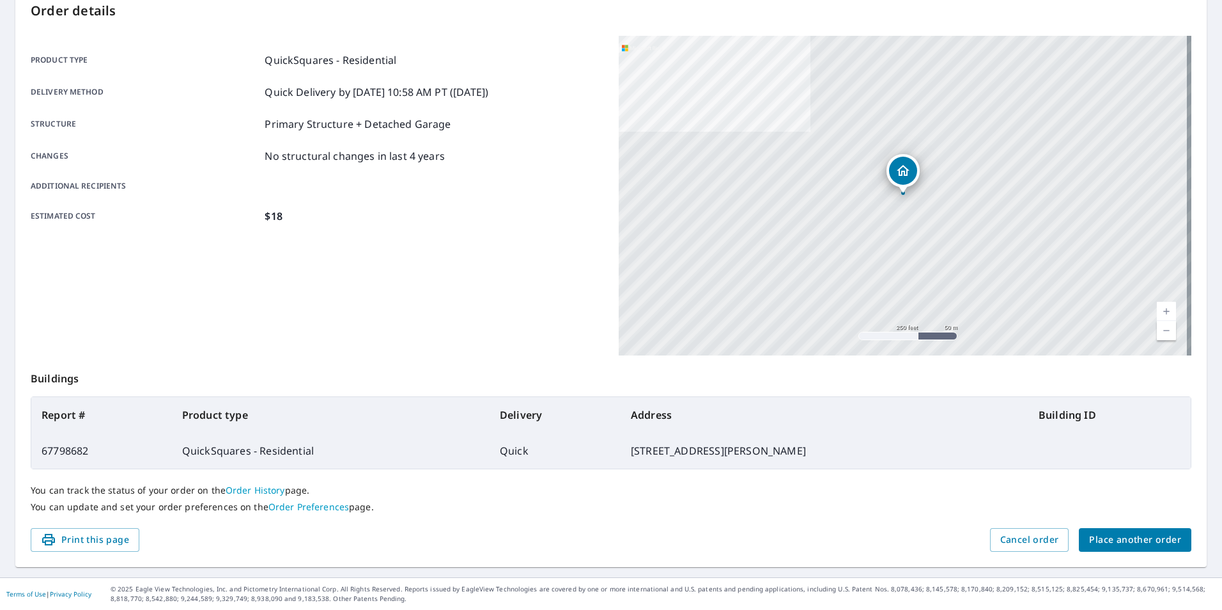
click at [1104, 540] on span "Place another order" at bounding box center [1135, 540] width 92 height 16
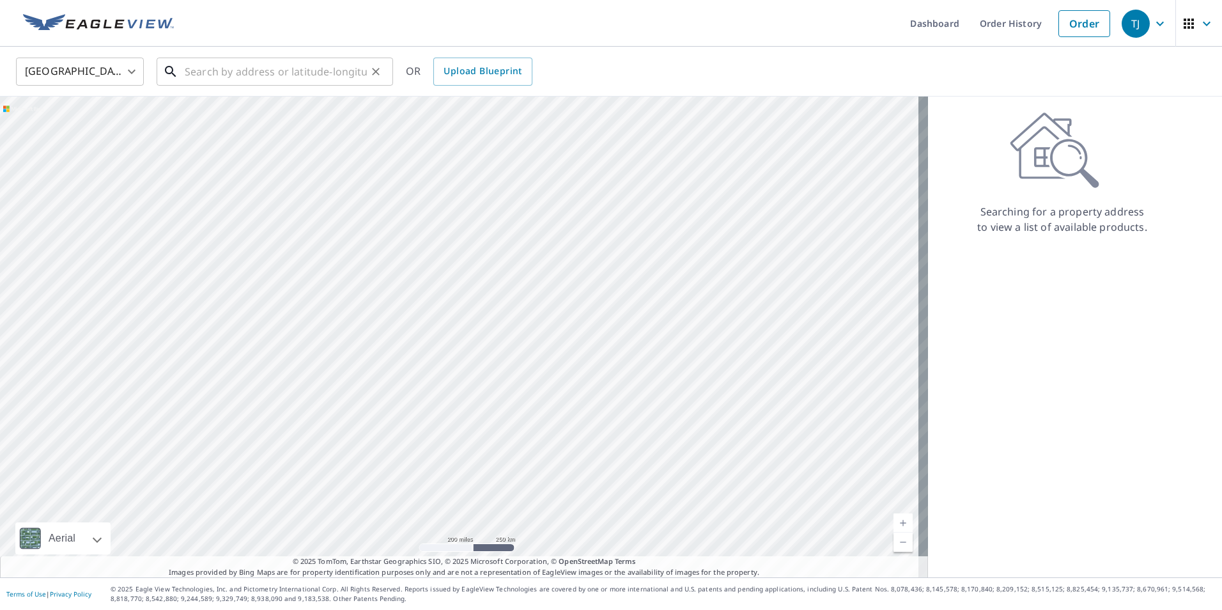
click at [199, 75] on input "text" at bounding box center [276, 72] width 182 height 36
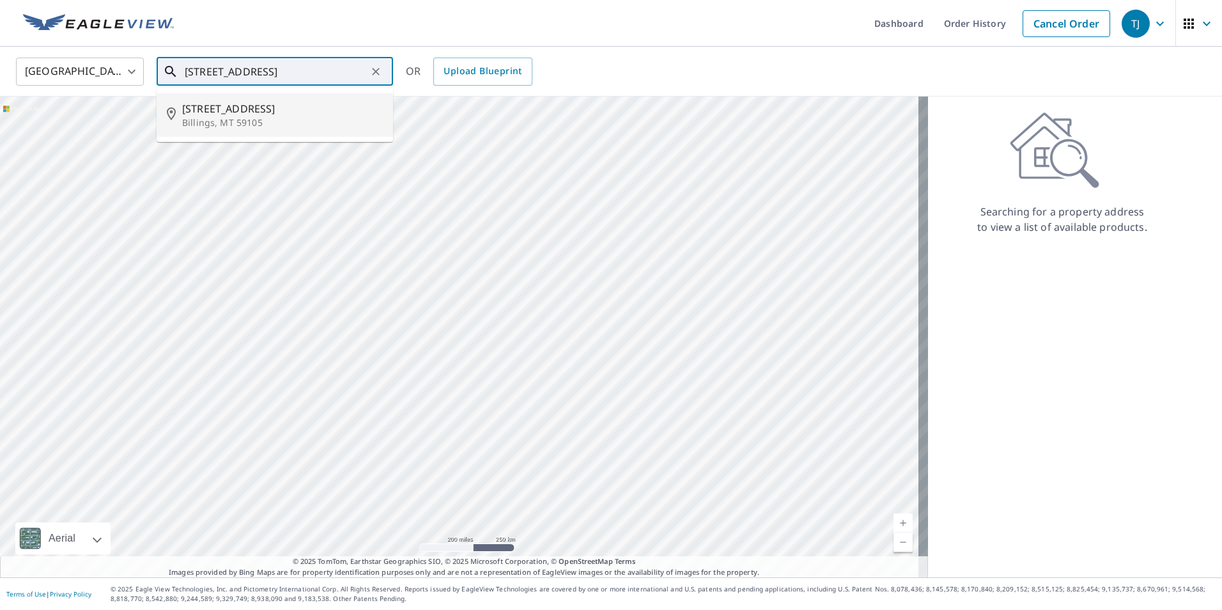
click at [245, 114] on span "[STREET_ADDRESS]" at bounding box center [282, 108] width 201 height 15
type input "[STREET_ADDRESS][PERSON_NAME]"
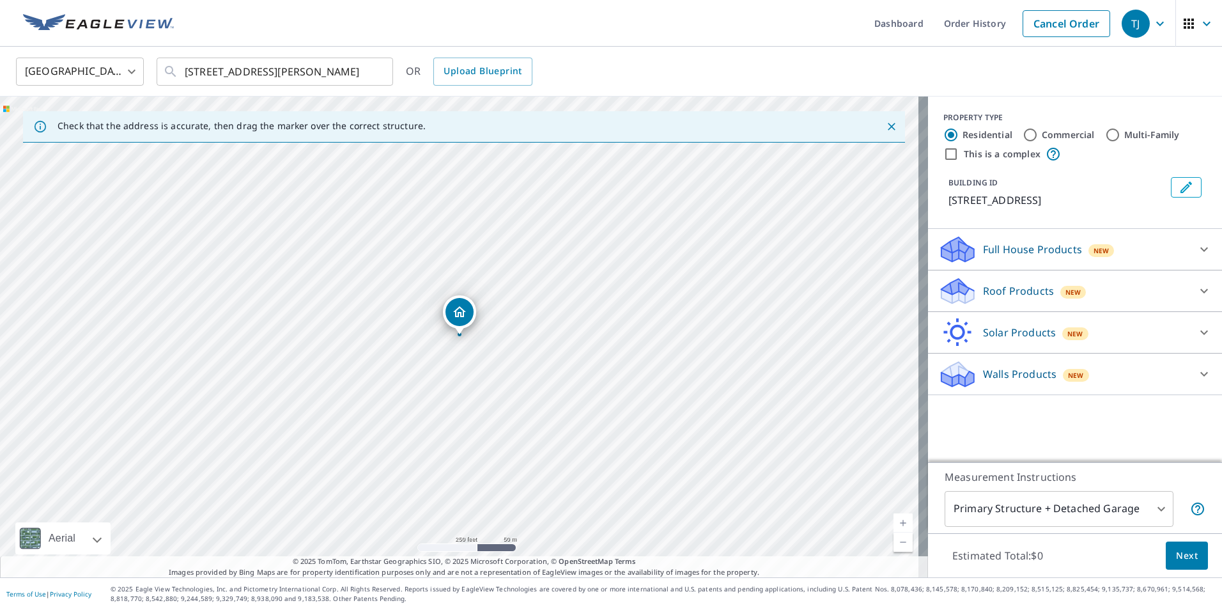
click at [467, 319] on div "Dropped pin, building 1, Residential property, 2408 Brook Hollow Dr Billings, M…" at bounding box center [459, 312] width 28 height 28
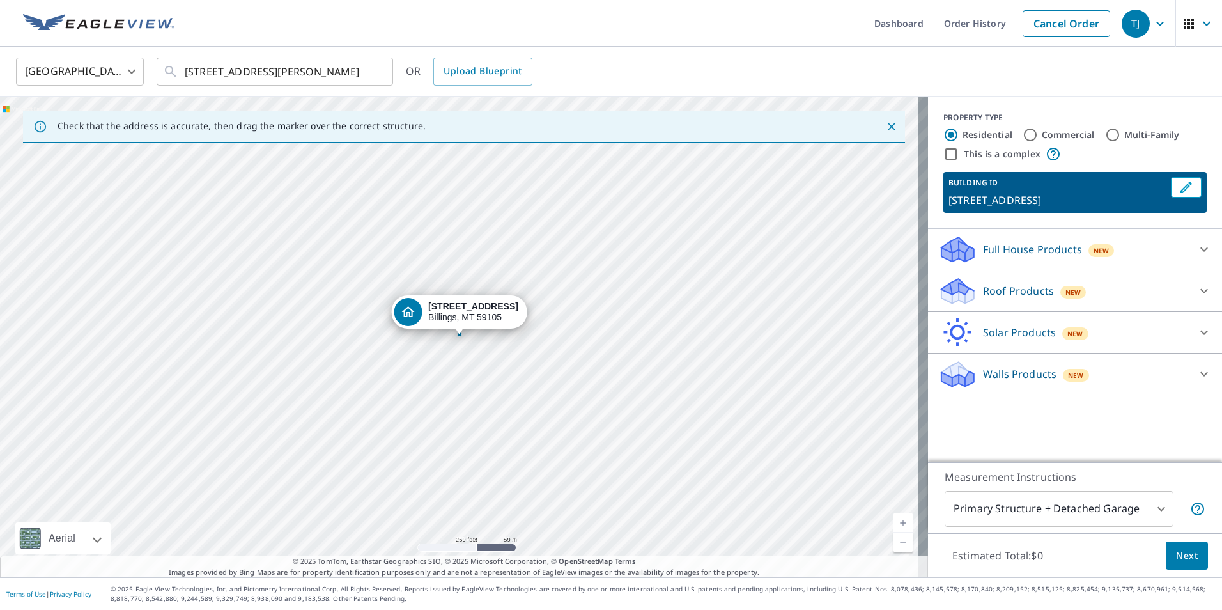
click at [1196, 290] on icon at bounding box center [1203, 290] width 15 height 15
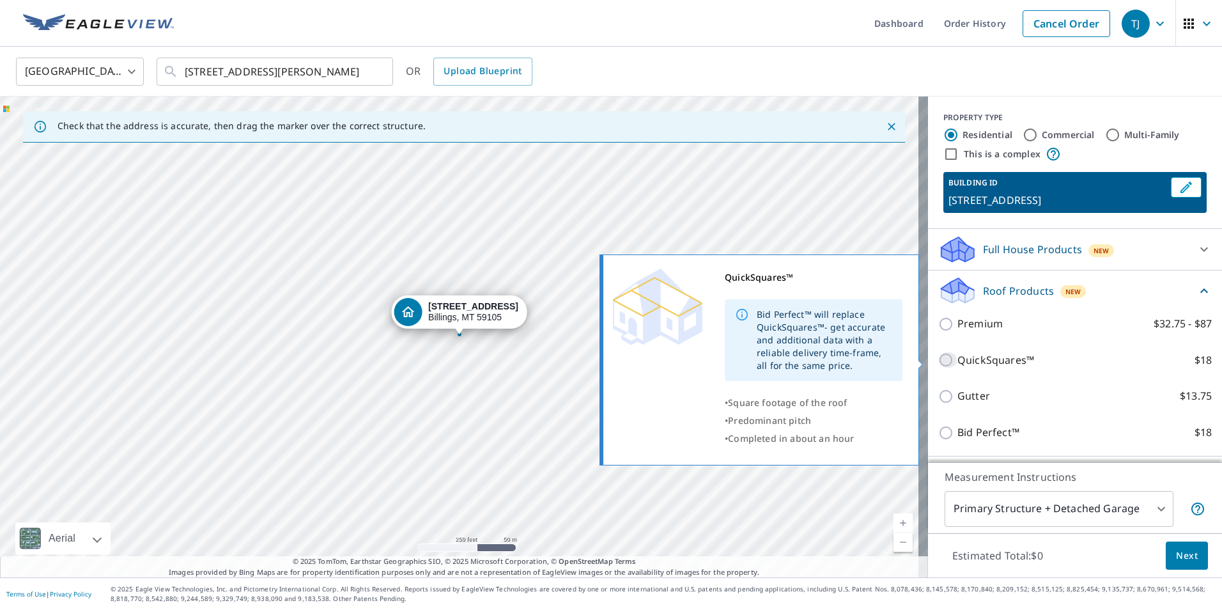
click at [938, 360] on input "QuickSquares™ $18" at bounding box center [947, 359] width 19 height 15
checkbox input "true"
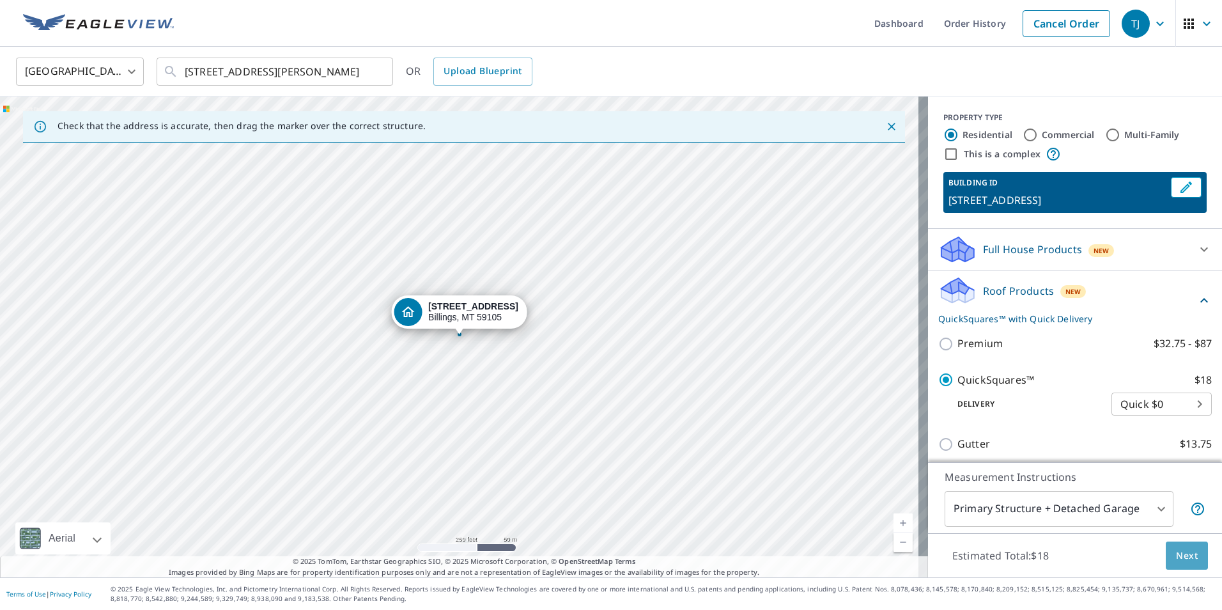
click at [1176, 549] on span "Next" at bounding box center [1187, 556] width 22 height 16
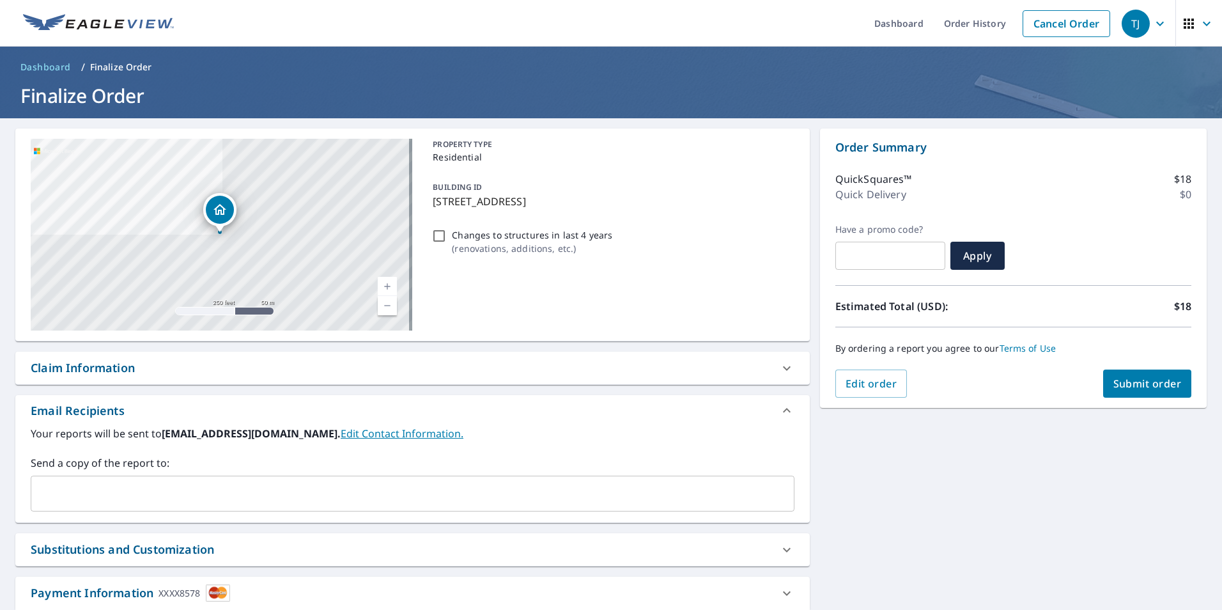
click at [228, 215] on div "Dropped pin, building 1, Residential property, 2408 Brook Hollow Dr Billings, M…" at bounding box center [220, 210] width 28 height 28
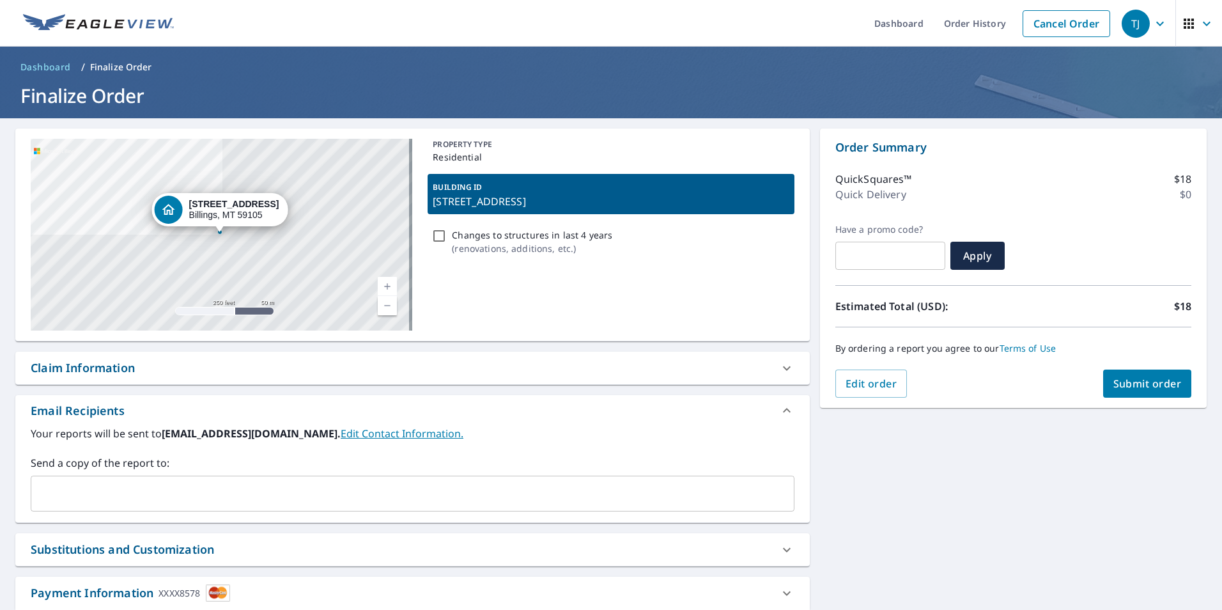
click at [1127, 384] on span "Submit order" at bounding box center [1147, 383] width 68 height 14
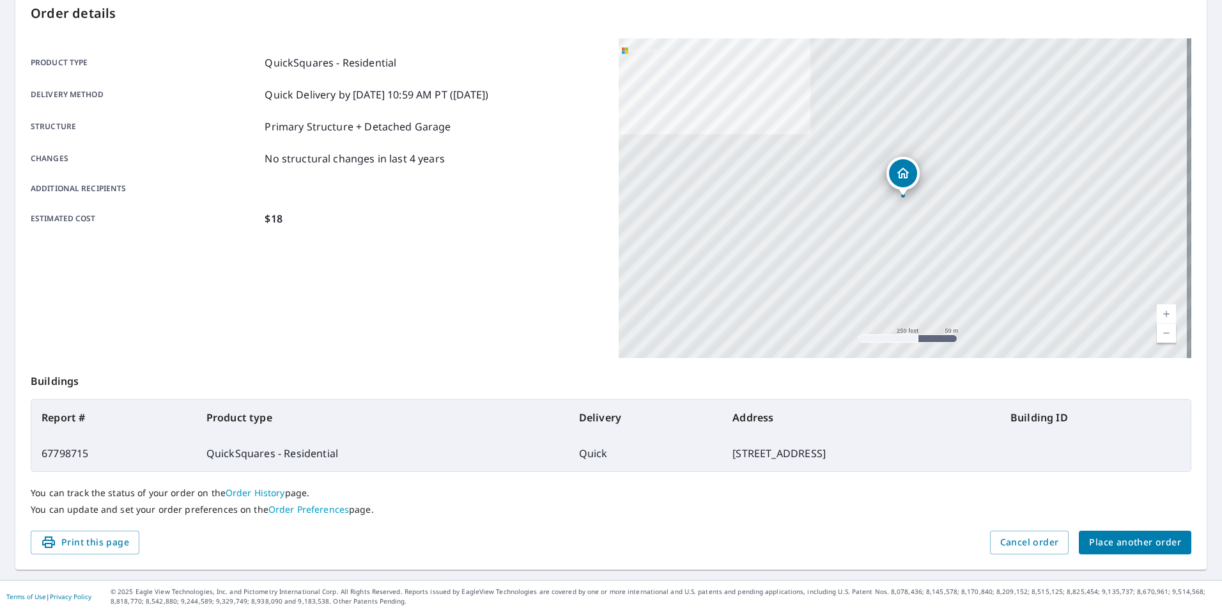
scroll to position [143, 0]
click at [1079, 540] on button "Place another order" at bounding box center [1135, 540] width 112 height 24
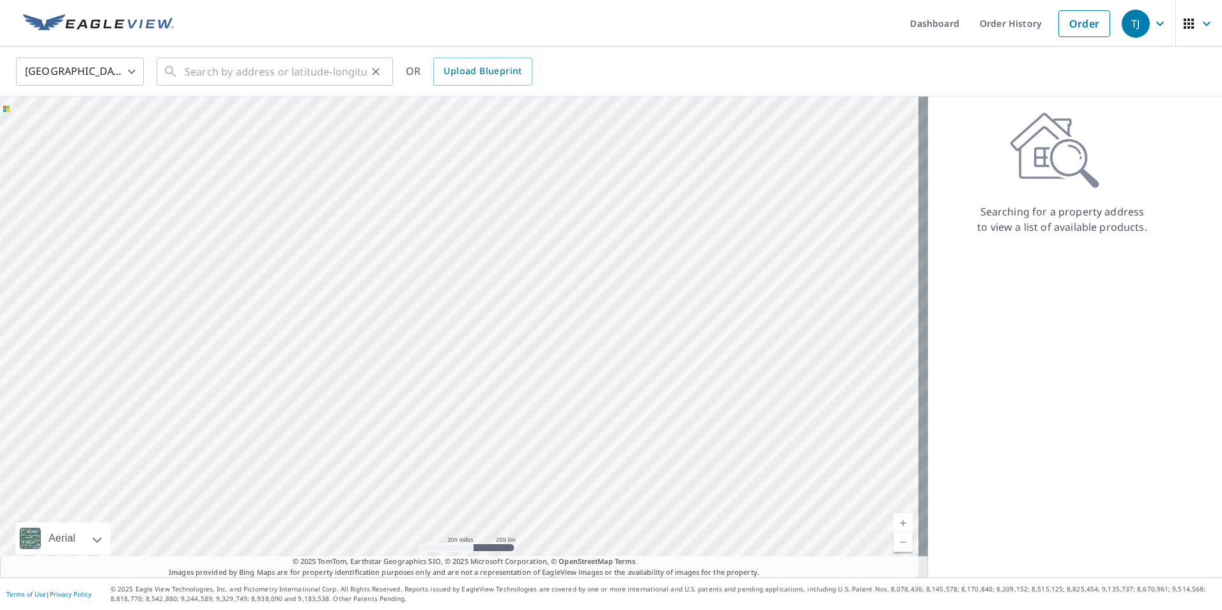
click at [181, 73] on div "​" at bounding box center [275, 72] width 236 height 28
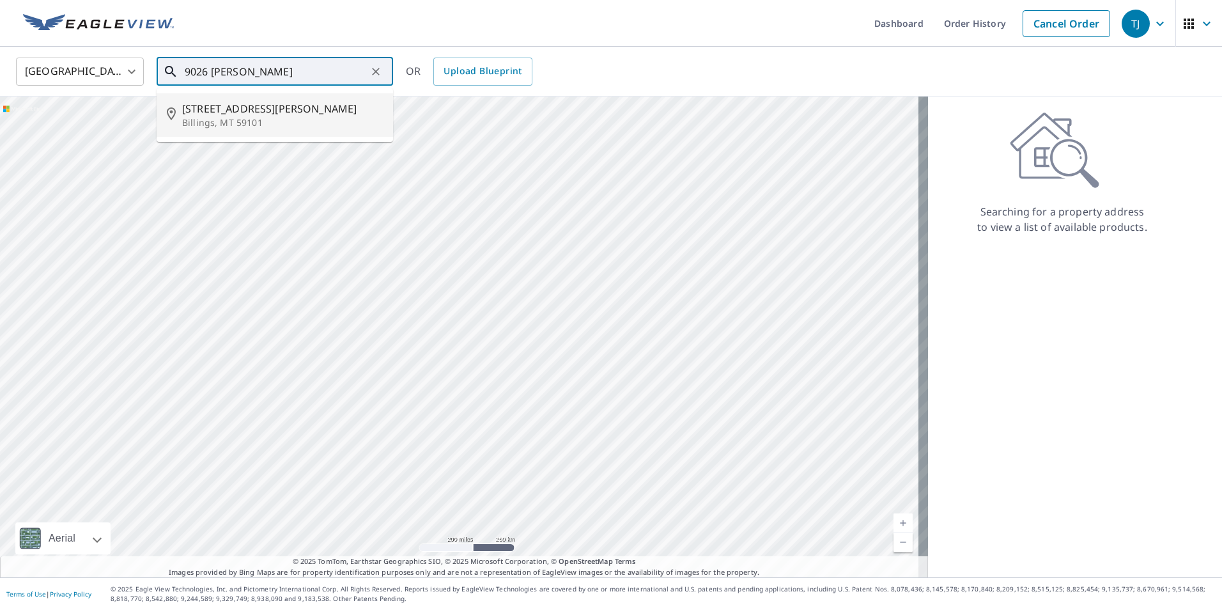
click at [267, 113] on span "[STREET_ADDRESS][PERSON_NAME]" at bounding box center [282, 108] width 201 height 15
type input "[STREET_ADDRESS][PERSON_NAME]"
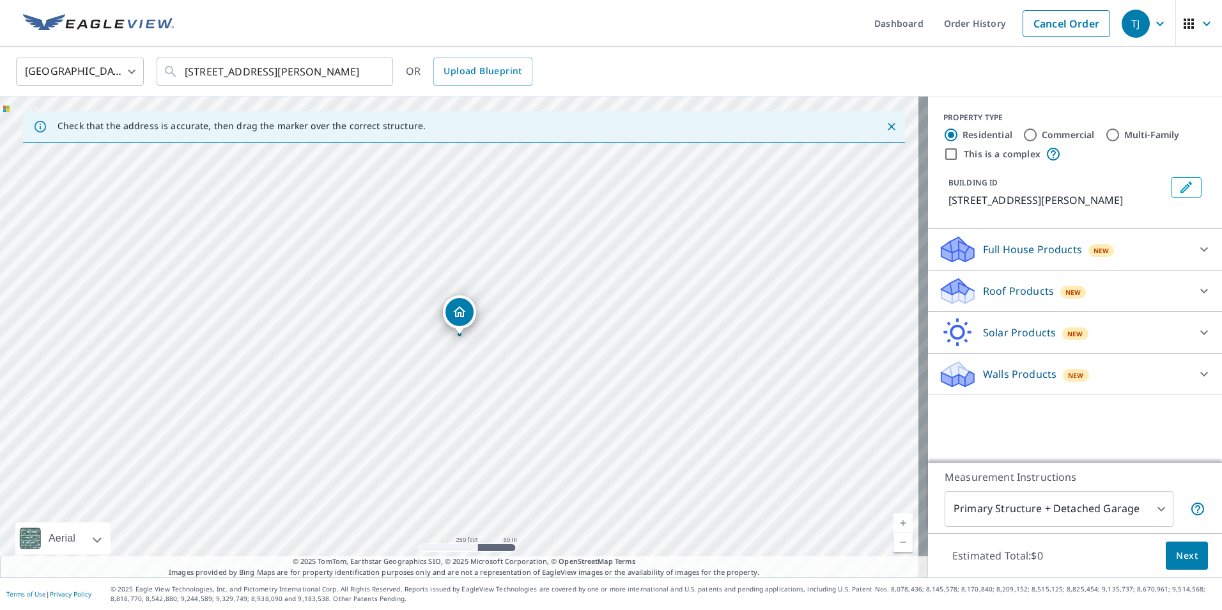
click at [462, 310] on icon "Dropped pin, building 1, Residential property, 9026 Kautzman Rd Billings, MT 59…" at bounding box center [459, 311] width 13 height 11
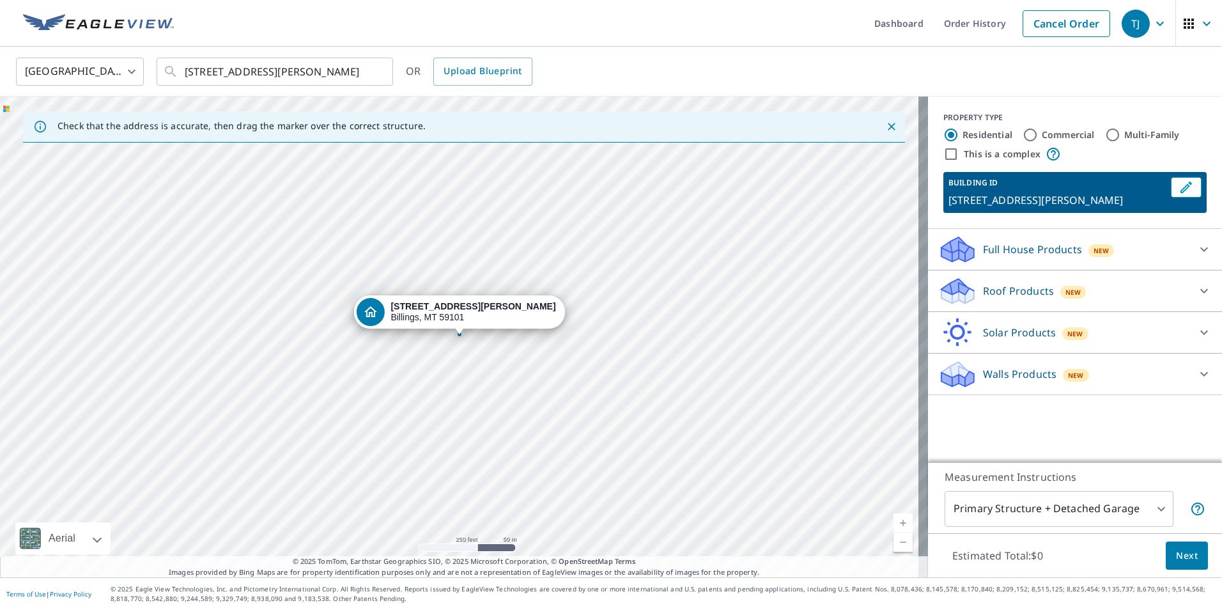
click at [1200, 291] on icon at bounding box center [1204, 291] width 8 height 4
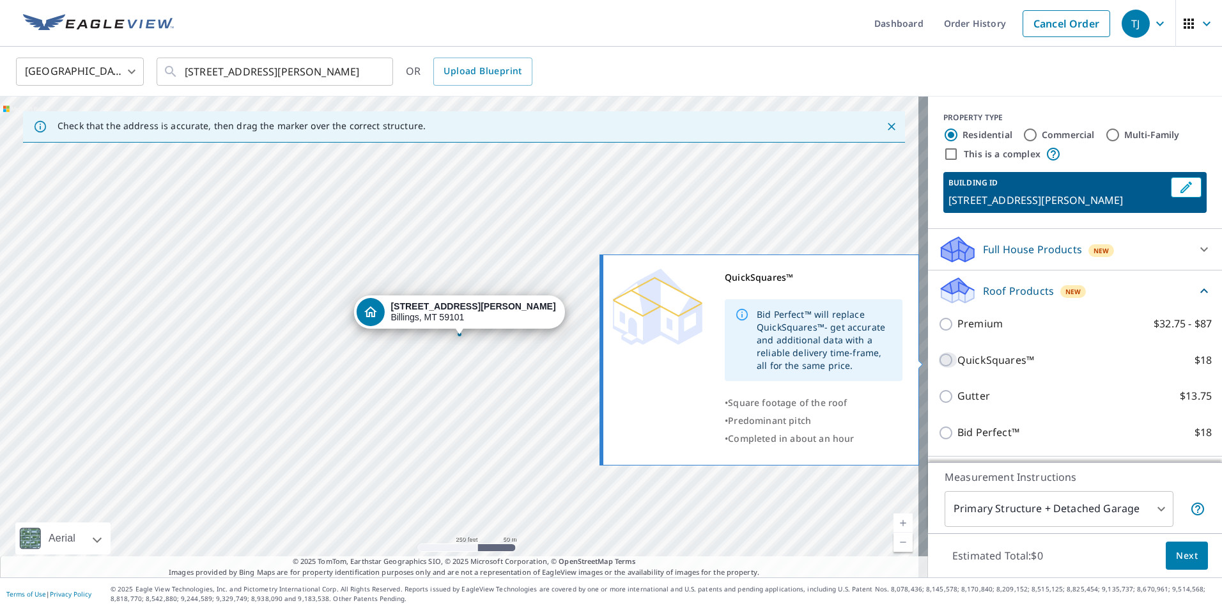
click at [938, 360] on input "QuickSquares™ $18" at bounding box center [947, 359] width 19 height 15
checkbox input "true"
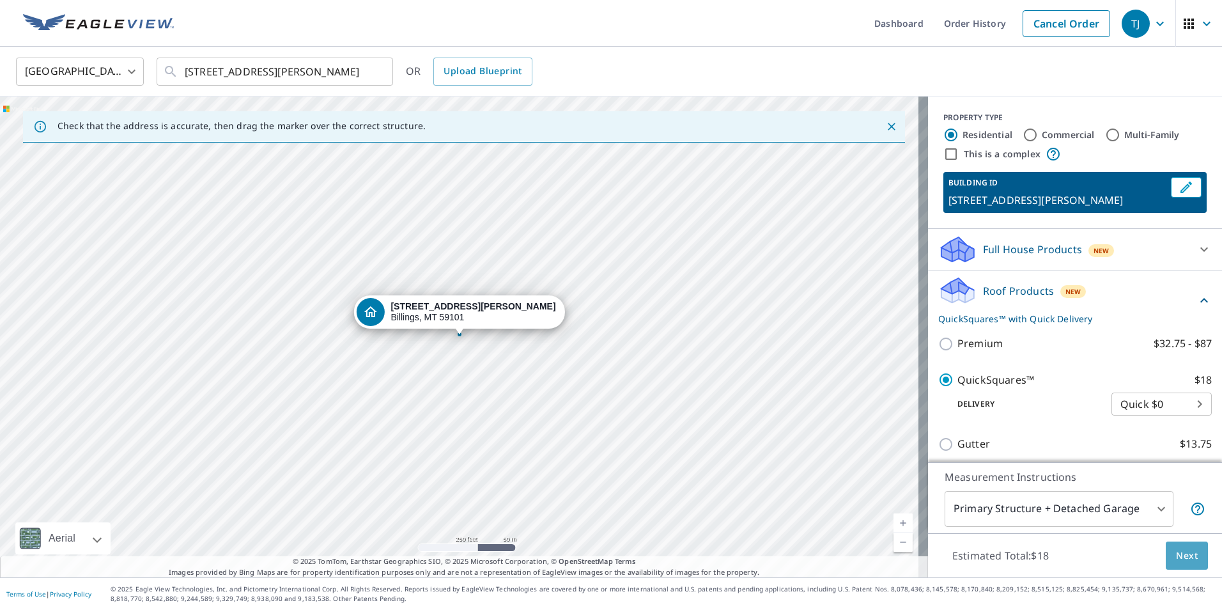
click at [1176, 560] on span "Next" at bounding box center [1187, 556] width 22 height 16
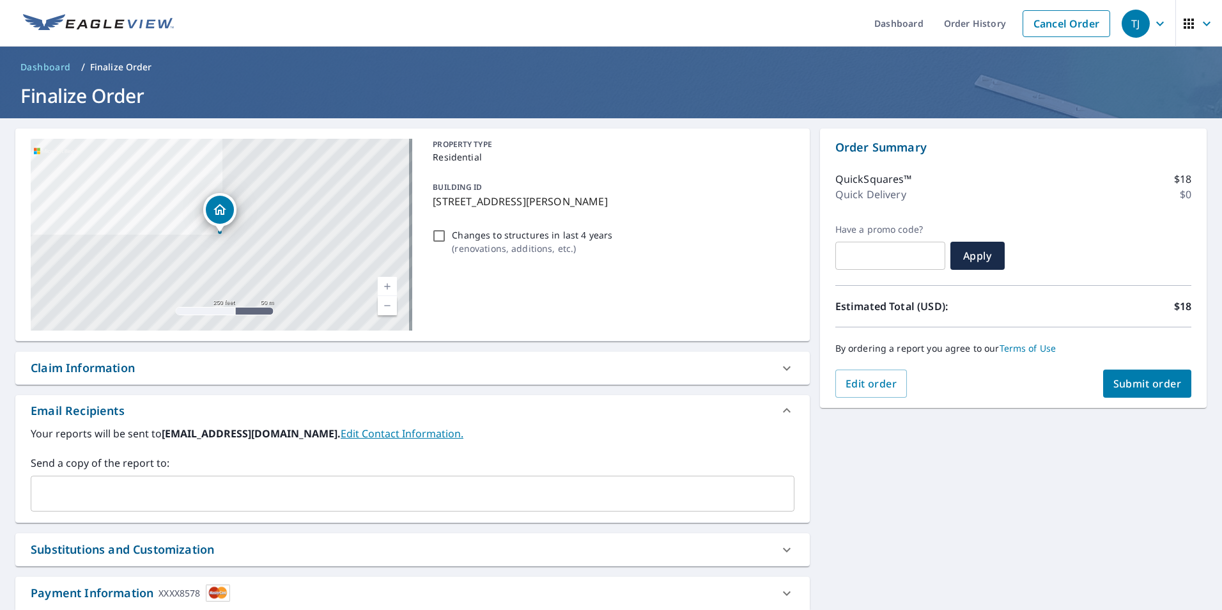
click at [1131, 383] on span "Submit order" at bounding box center [1147, 383] width 68 height 14
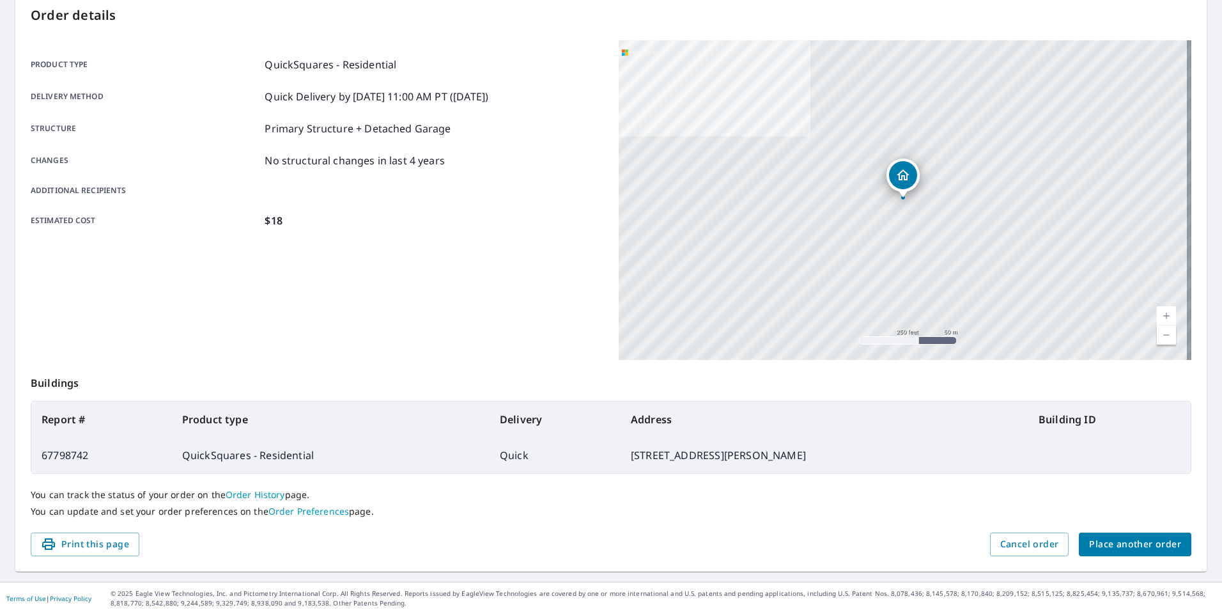
scroll to position [143, 0]
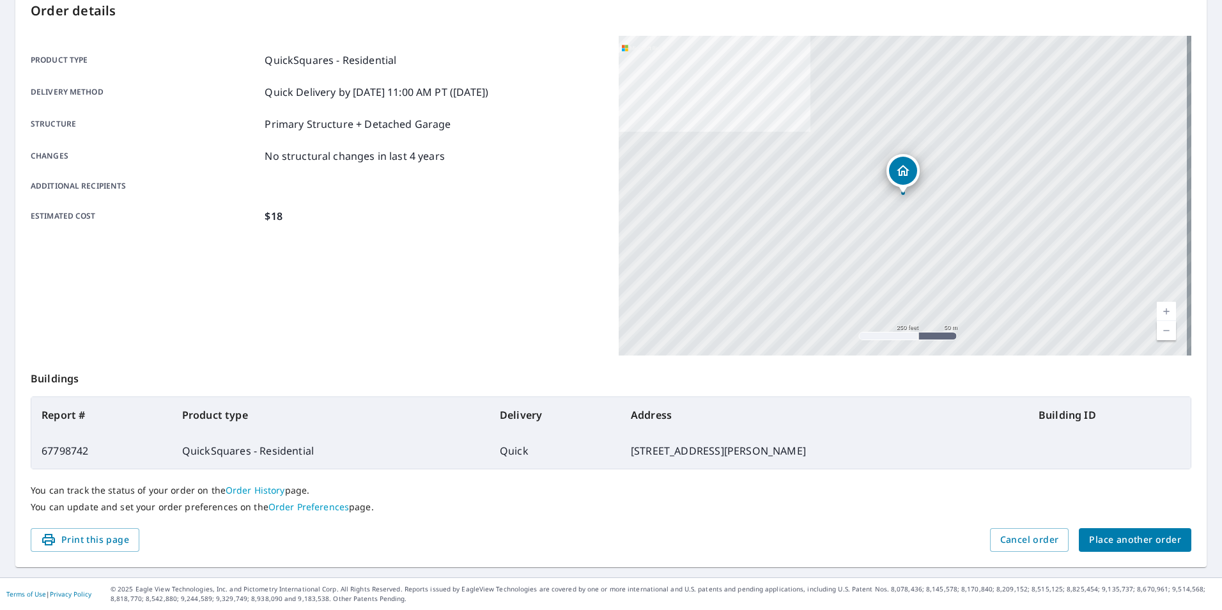
click at [1115, 537] on span "Place another order" at bounding box center [1135, 540] width 92 height 16
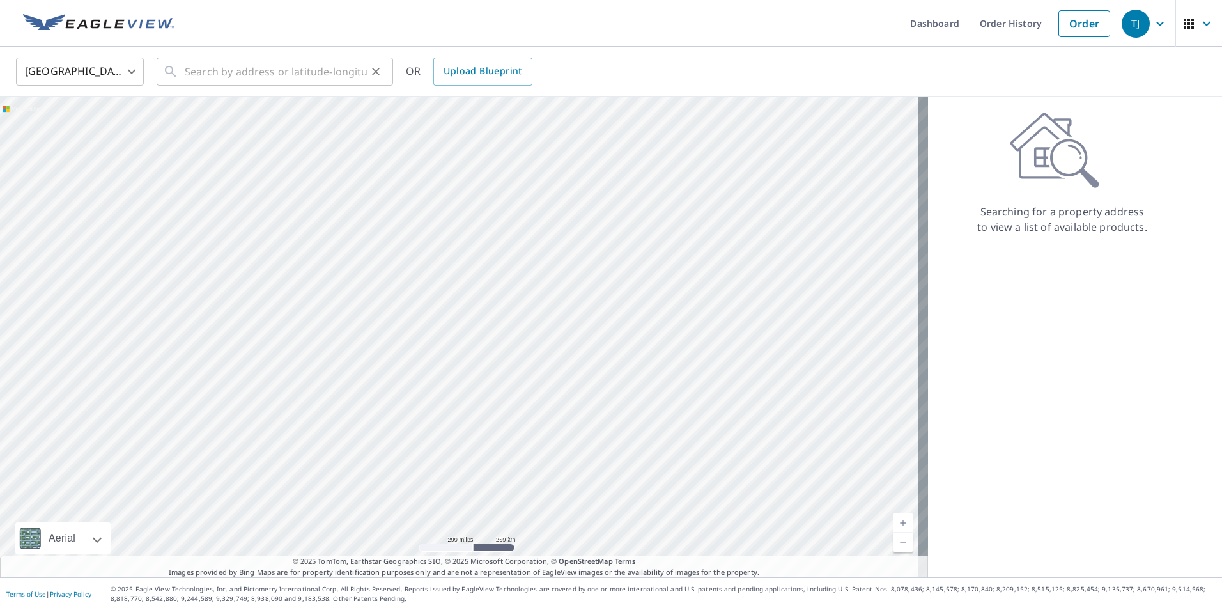
click at [181, 65] on div "​" at bounding box center [275, 72] width 236 height 28
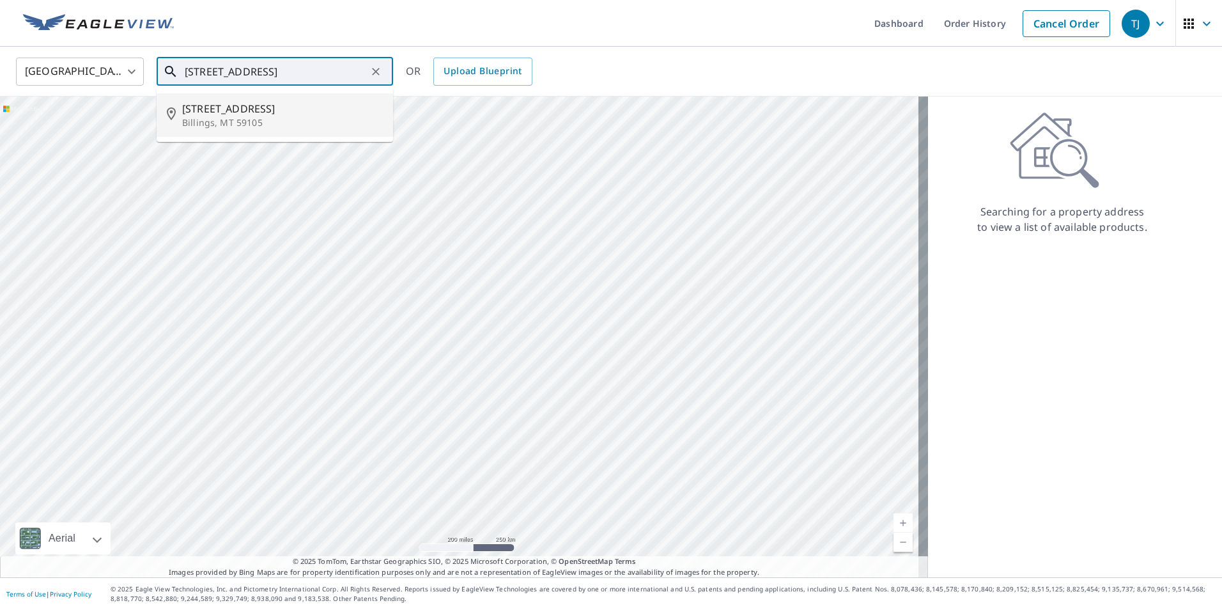
click at [249, 109] on span "[STREET_ADDRESS]" at bounding box center [282, 108] width 201 height 15
type input "[STREET_ADDRESS][PERSON_NAME]"
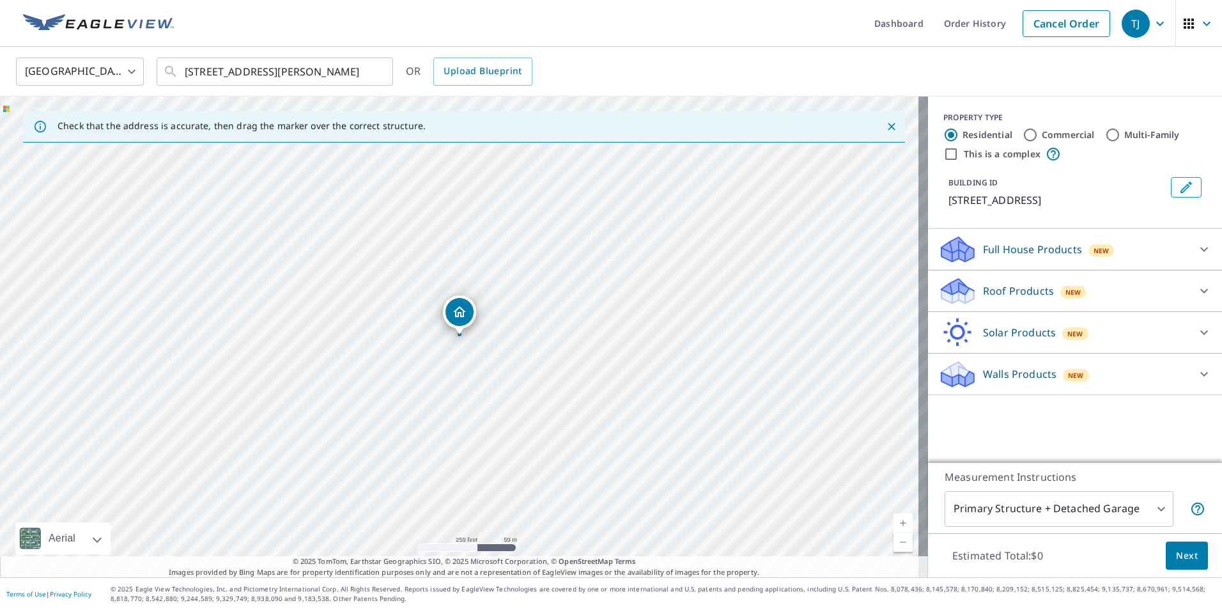
click at [464, 313] on icon "Dropped pin, building 1, Residential property, 3074 Lake Elmo Dr Billings, MT 5…" at bounding box center [459, 311] width 15 height 15
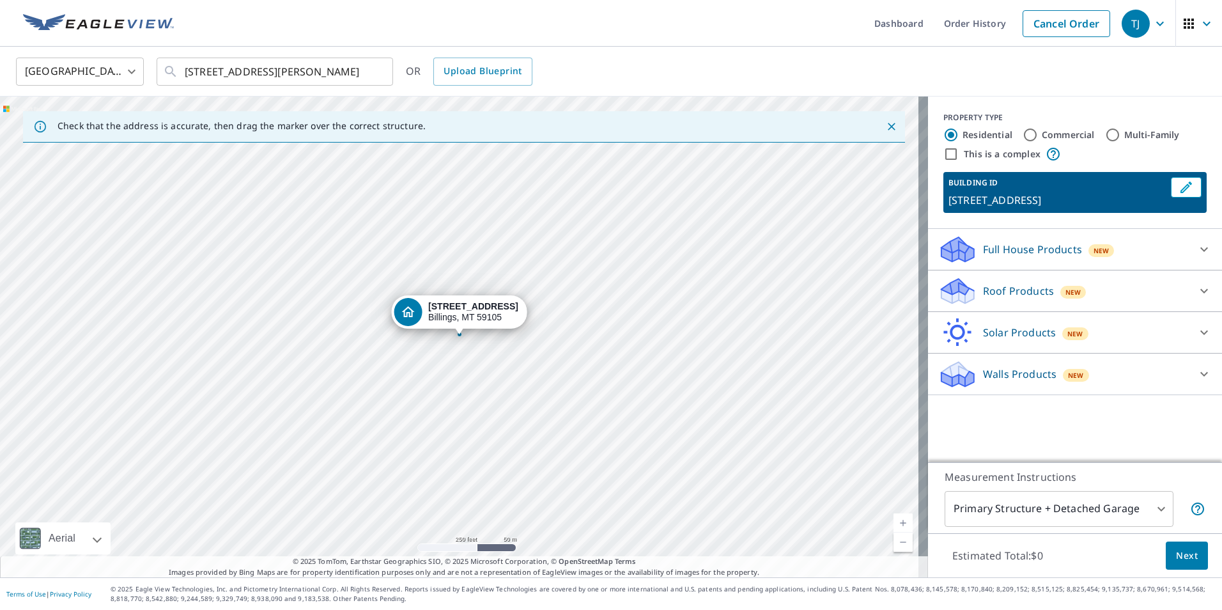
click at [1200, 291] on icon at bounding box center [1204, 291] width 8 height 4
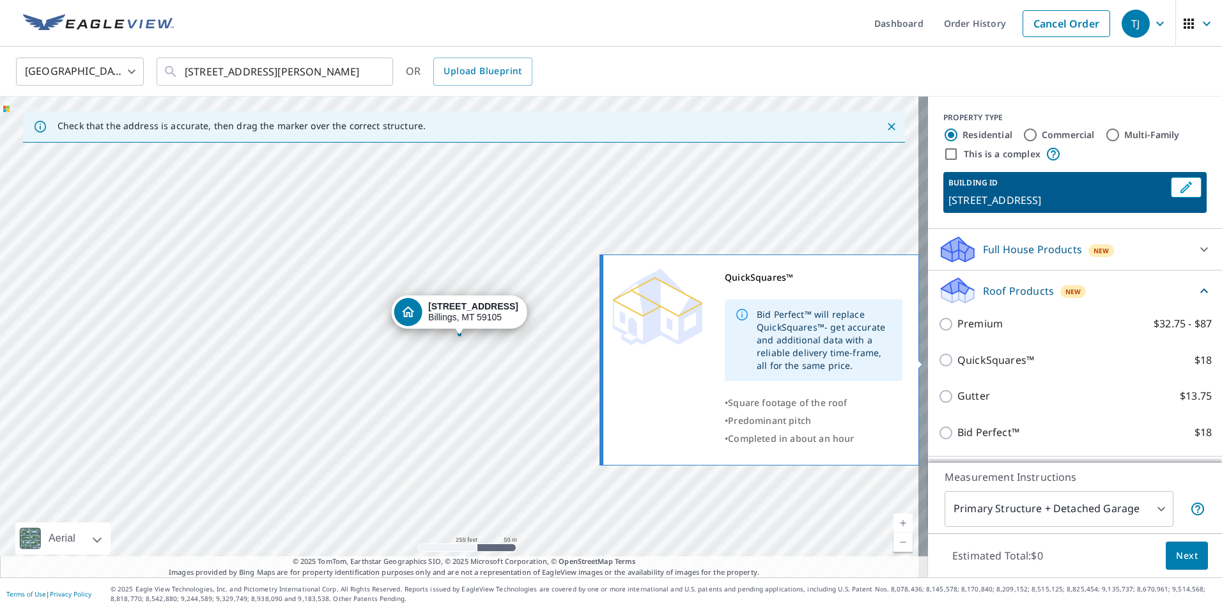
click at [939, 360] on input "QuickSquares™ $18" at bounding box center [947, 359] width 19 height 15
checkbox input "true"
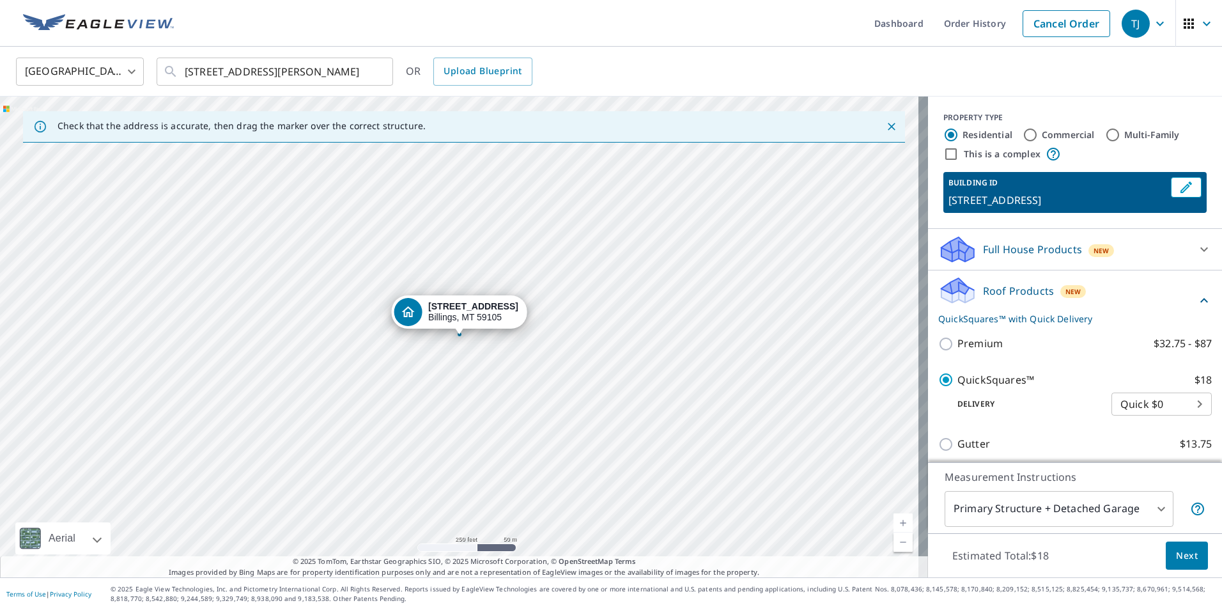
click at [1176, 560] on span "Next" at bounding box center [1187, 556] width 22 height 16
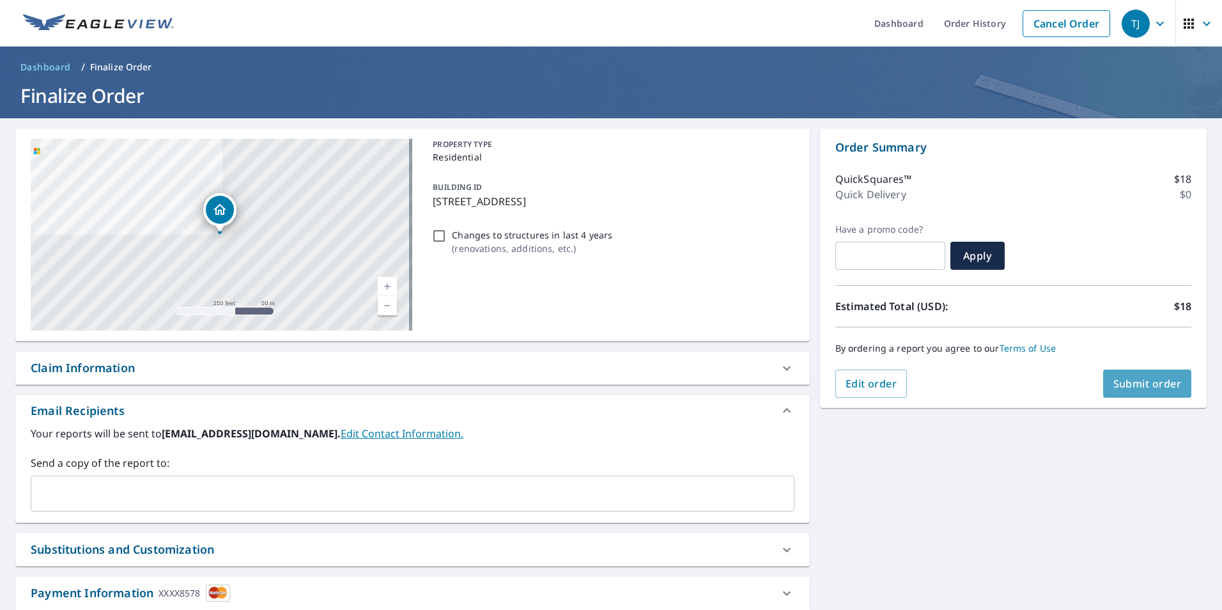
click at [1119, 377] on span "Submit order" at bounding box center [1147, 383] width 68 height 14
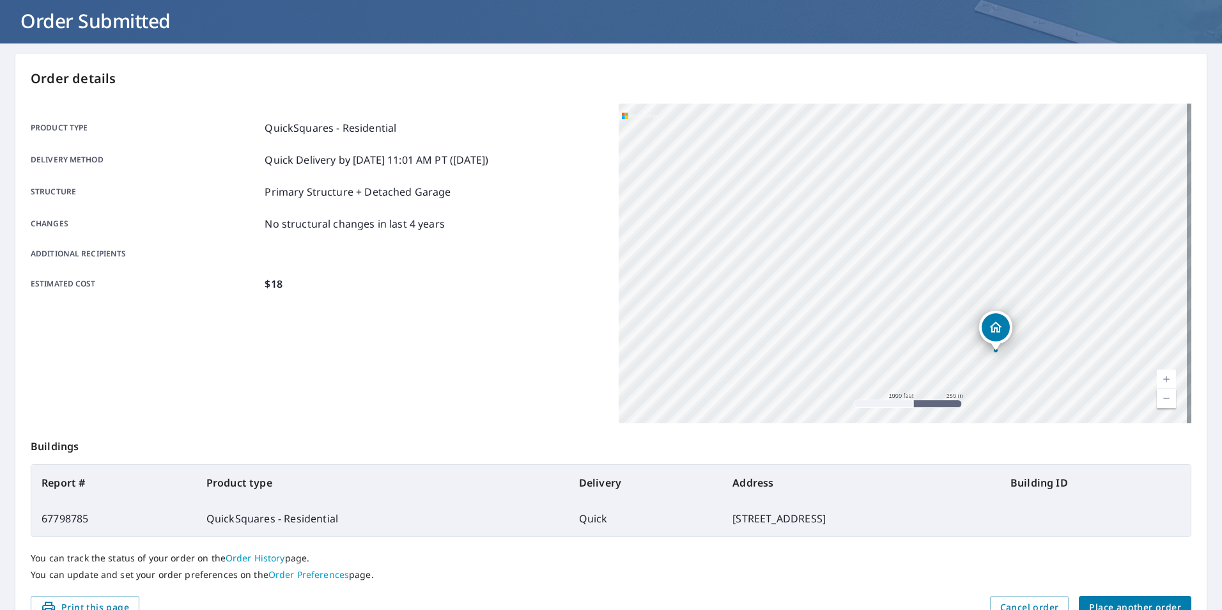
scroll to position [143, 0]
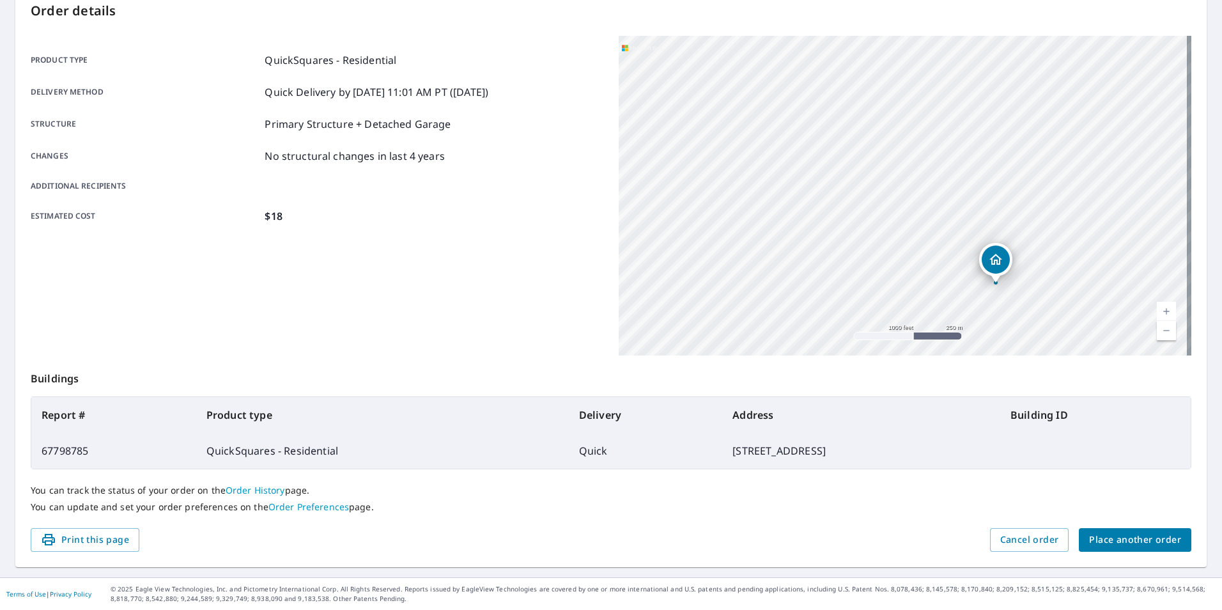
click at [1099, 537] on span "Place another order" at bounding box center [1135, 540] width 92 height 16
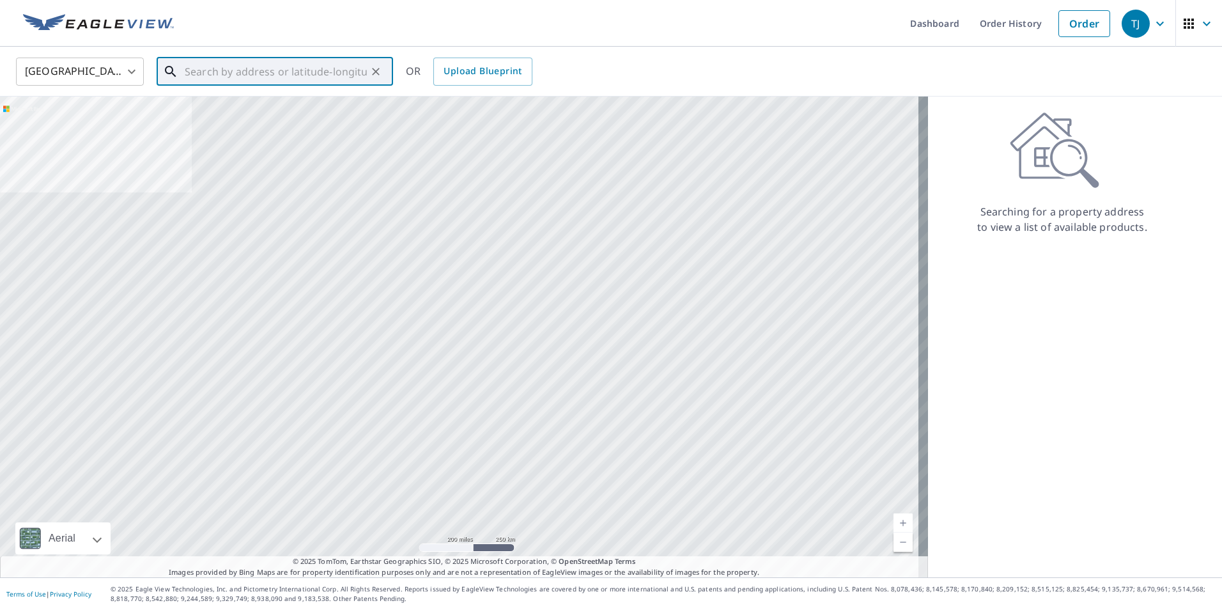
click at [185, 72] on input "text" at bounding box center [276, 72] width 182 height 36
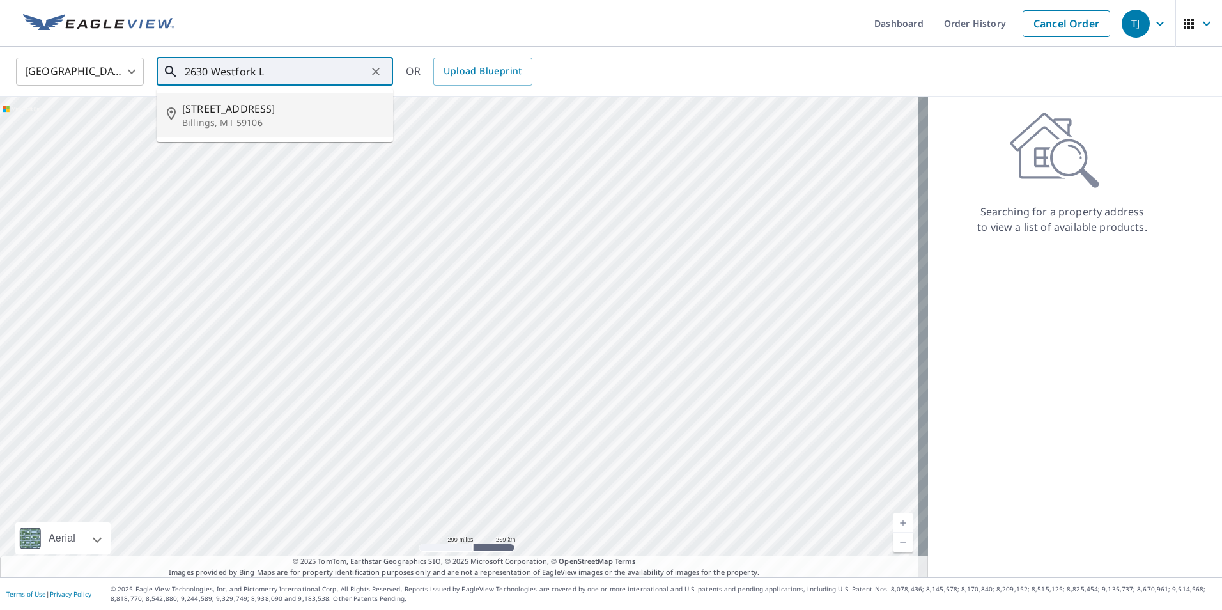
click at [231, 116] on p "Billings, MT 59106" at bounding box center [282, 122] width 201 height 13
type input "[STREET_ADDRESS]"
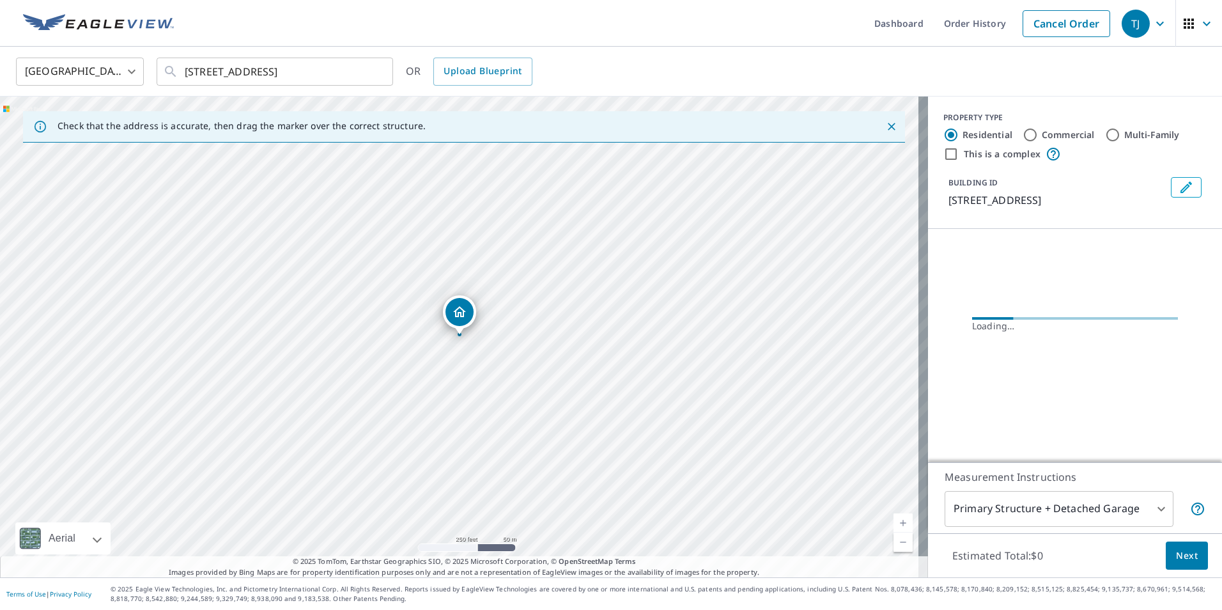
click at [463, 306] on icon "Dropped pin, building 1, Residential property, 2630 Westfork Ln Billings, MT 59…" at bounding box center [459, 311] width 15 height 15
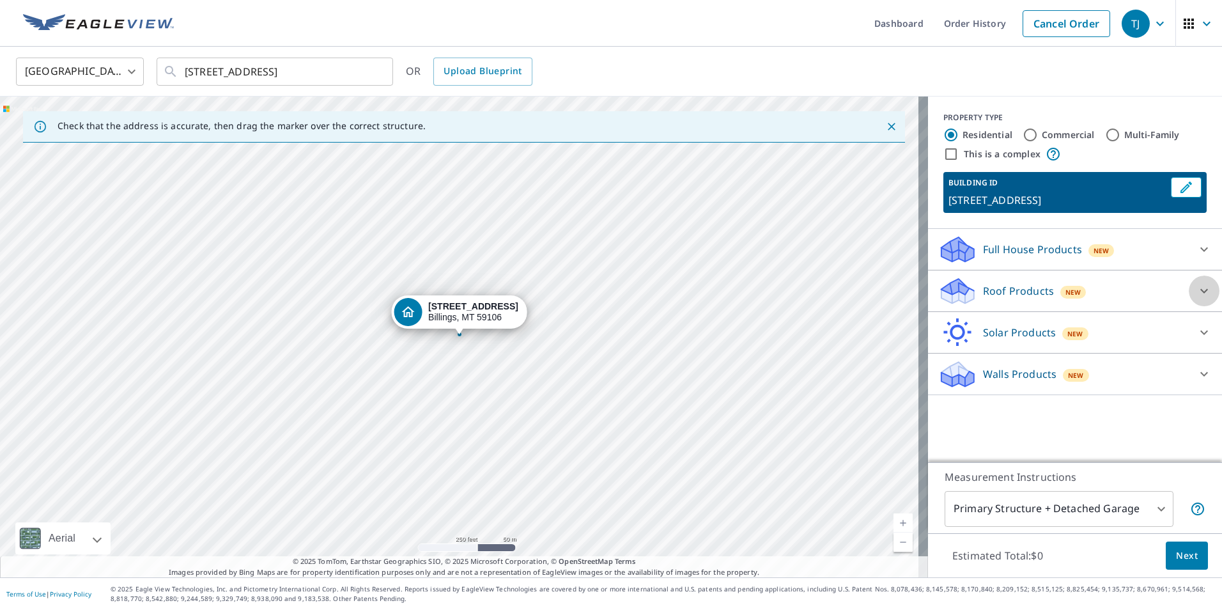
click at [1196, 291] on icon at bounding box center [1203, 290] width 15 height 15
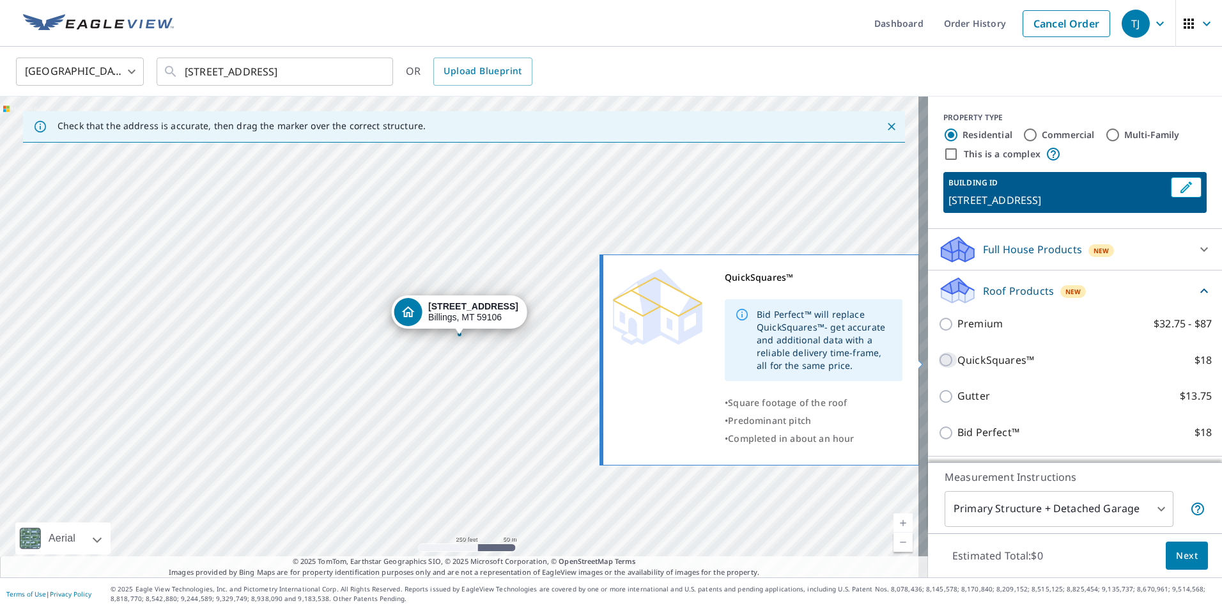
click at [938, 359] on input "QuickSquares™ $18" at bounding box center [947, 359] width 19 height 15
checkbox input "true"
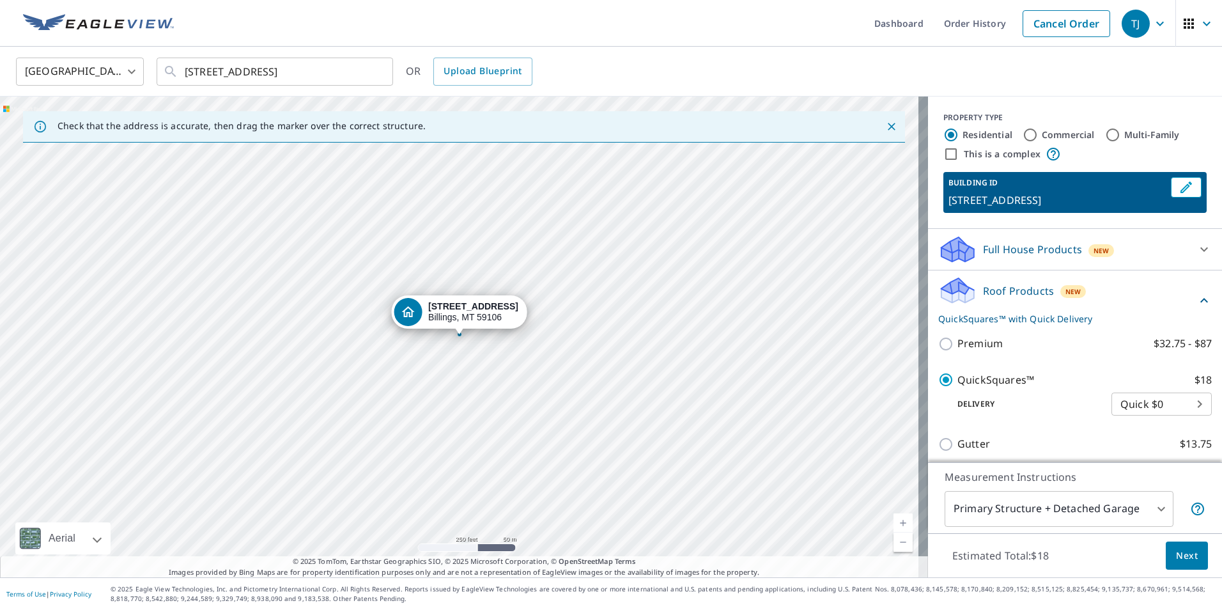
click at [1176, 557] on span "Next" at bounding box center [1187, 556] width 22 height 16
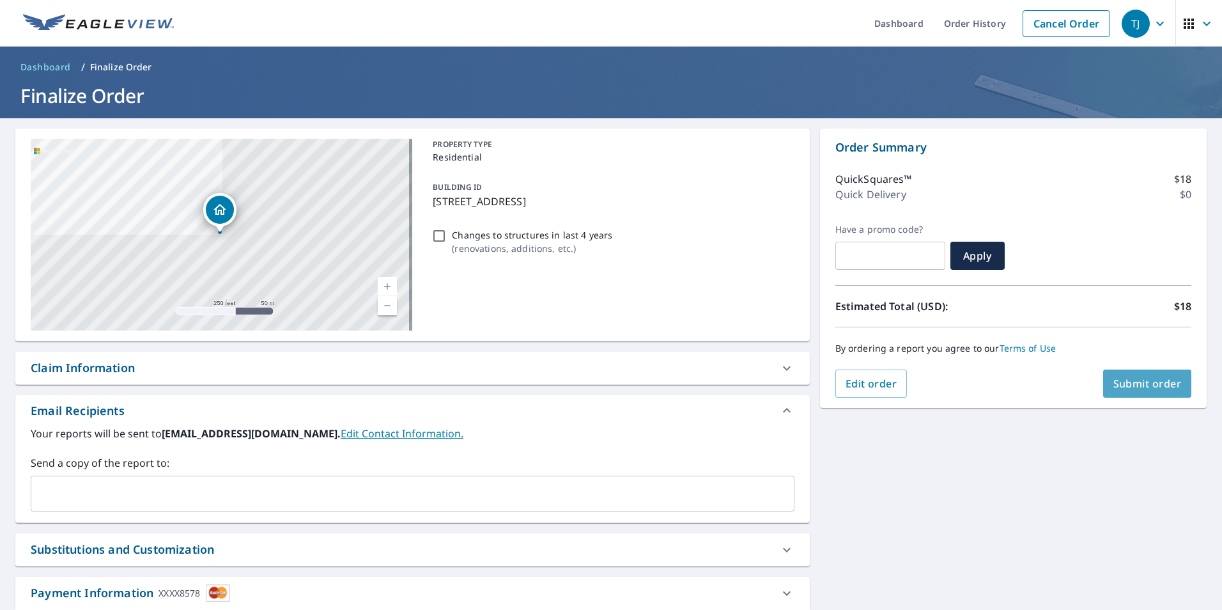
click at [1120, 382] on span "Submit order" at bounding box center [1147, 383] width 68 height 14
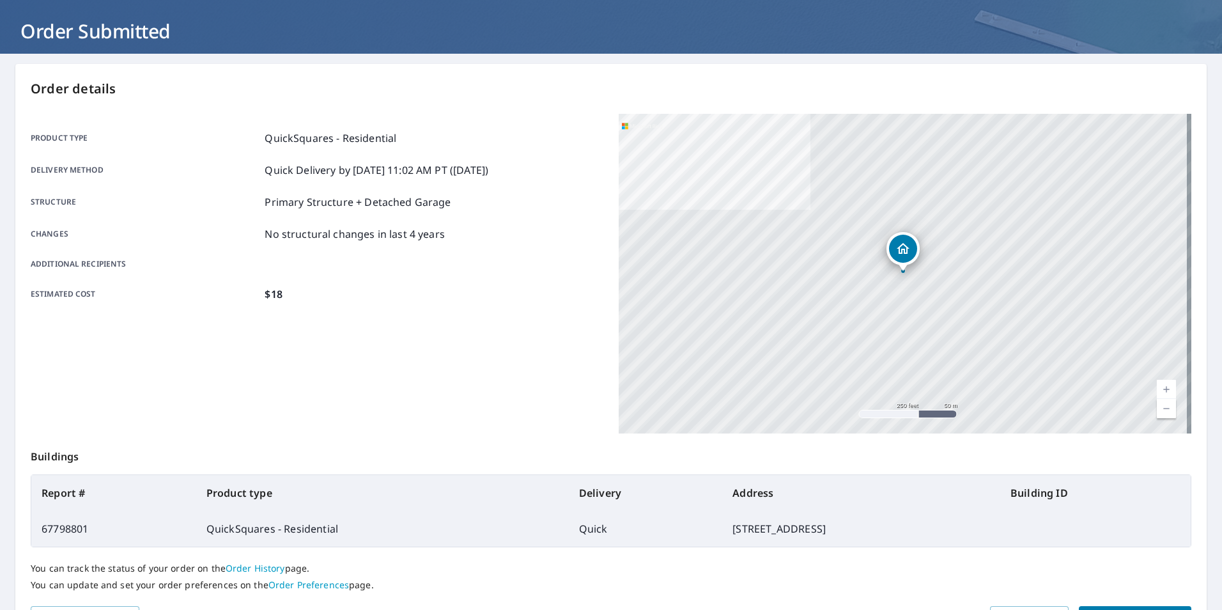
scroll to position [143, 0]
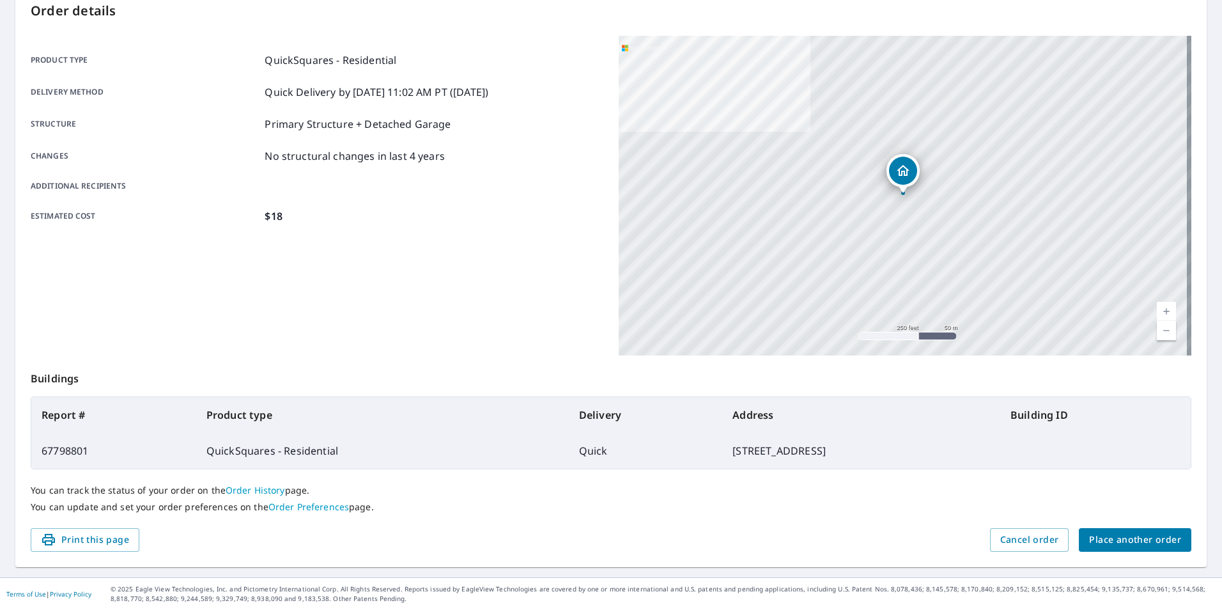
click at [1125, 539] on span "Place another order" at bounding box center [1135, 540] width 92 height 16
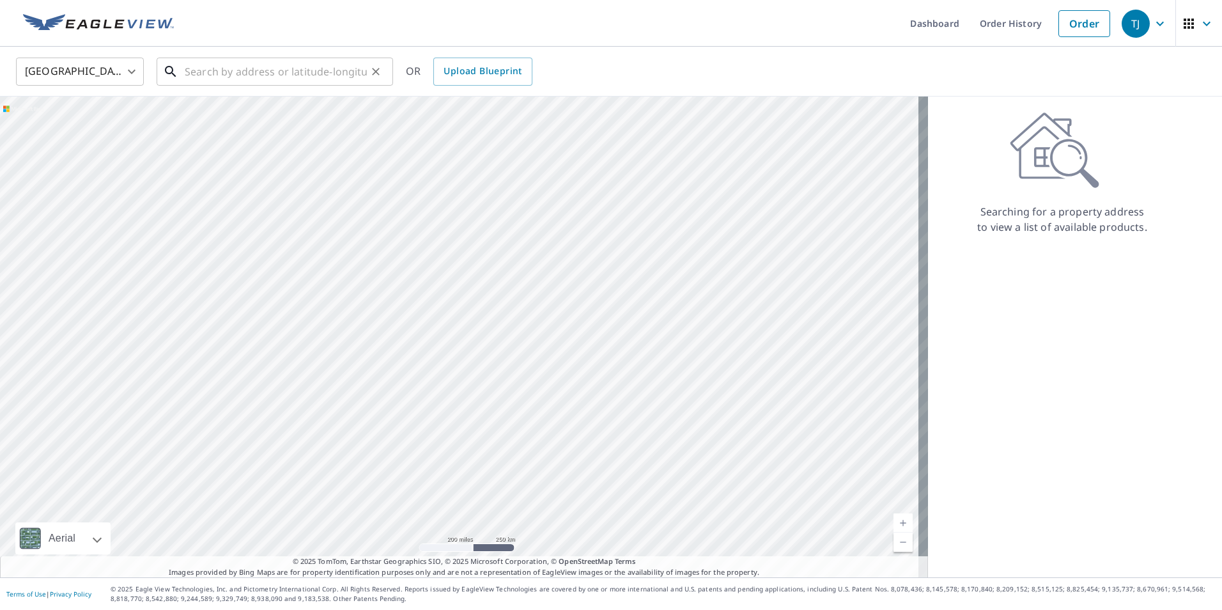
click at [190, 79] on input "text" at bounding box center [276, 72] width 182 height 36
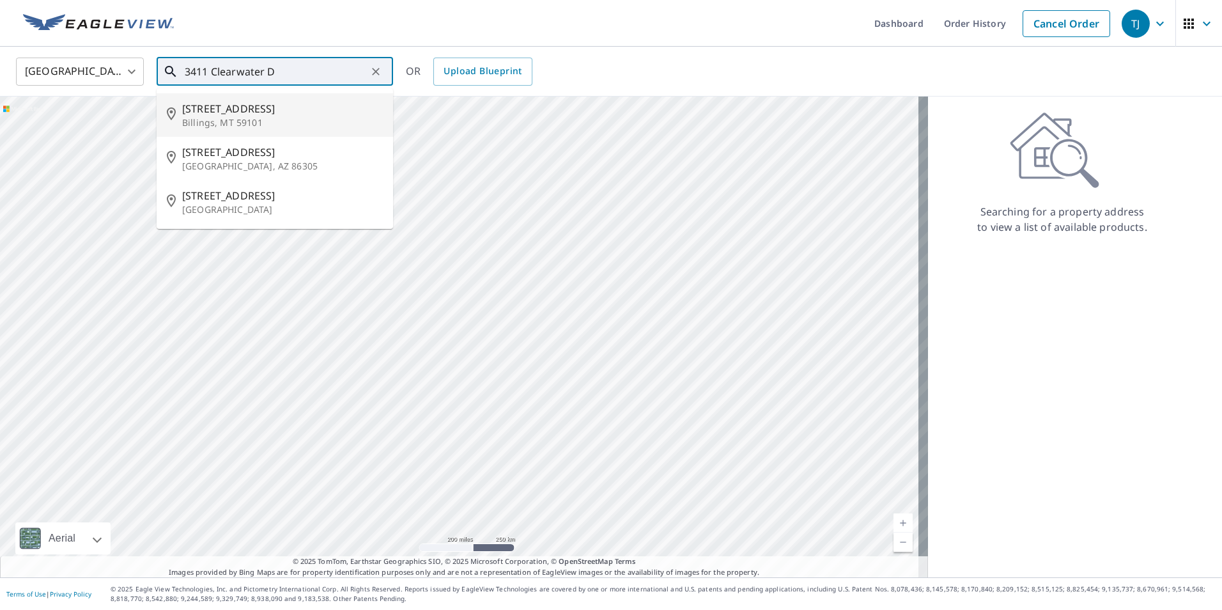
click at [245, 112] on span "[STREET_ADDRESS]" at bounding box center [282, 108] width 201 height 15
type input "[STREET_ADDRESS][PERSON_NAME]"
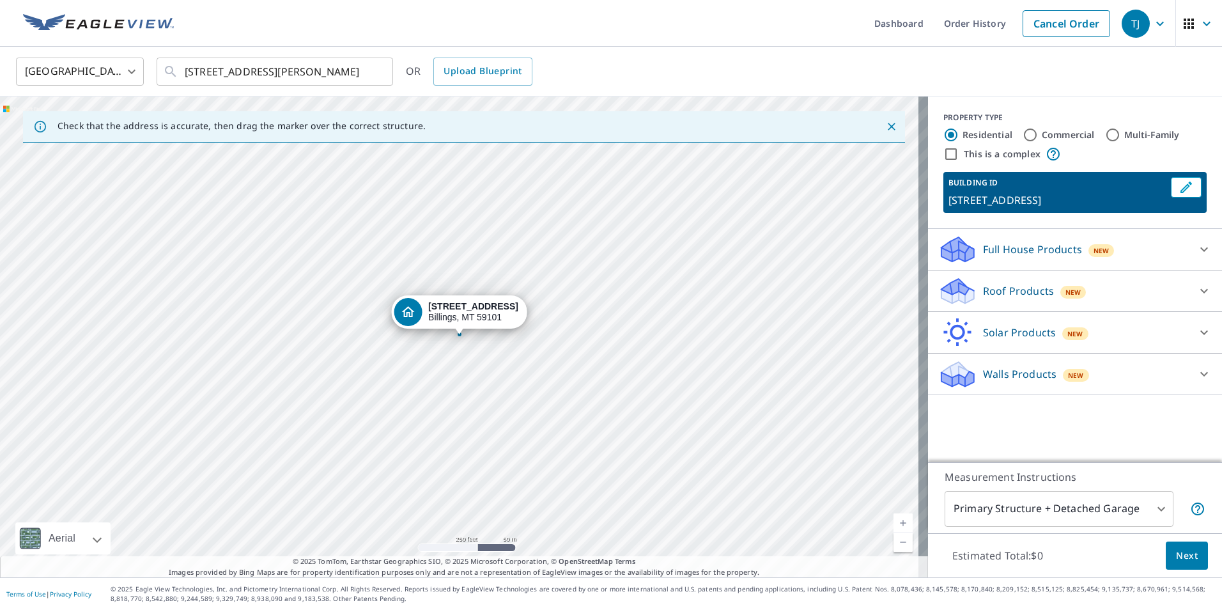
click at [1196, 288] on icon at bounding box center [1203, 290] width 15 height 15
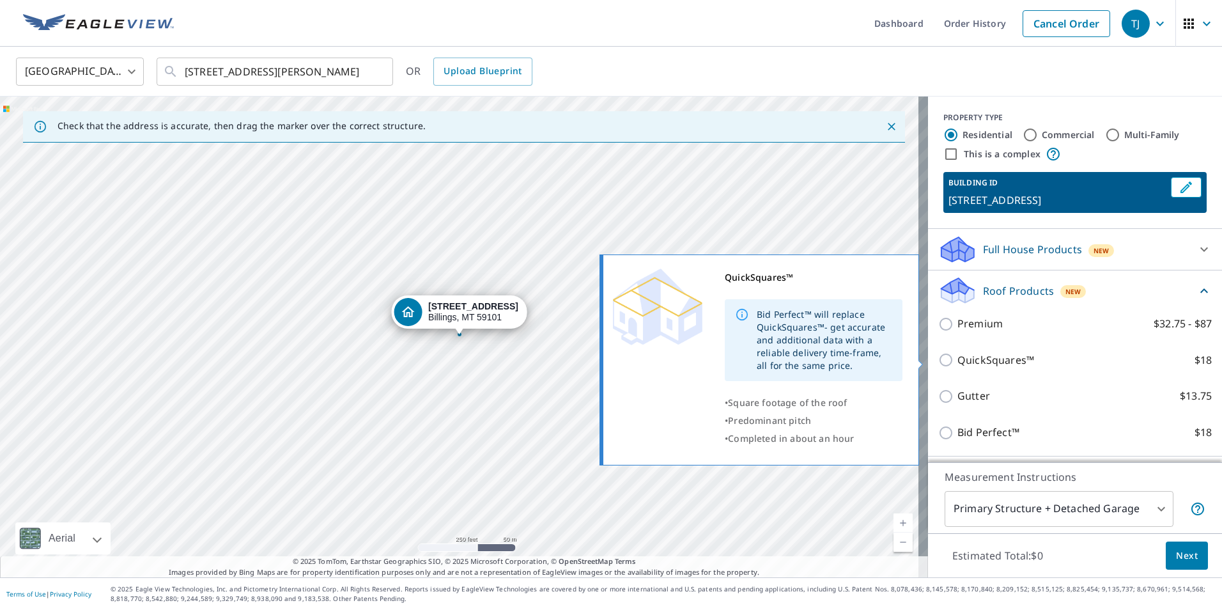
click at [938, 359] on input "QuickSquares™ $18" at bounding box center [947, 359] width 19 height 15
checkbox input "true"
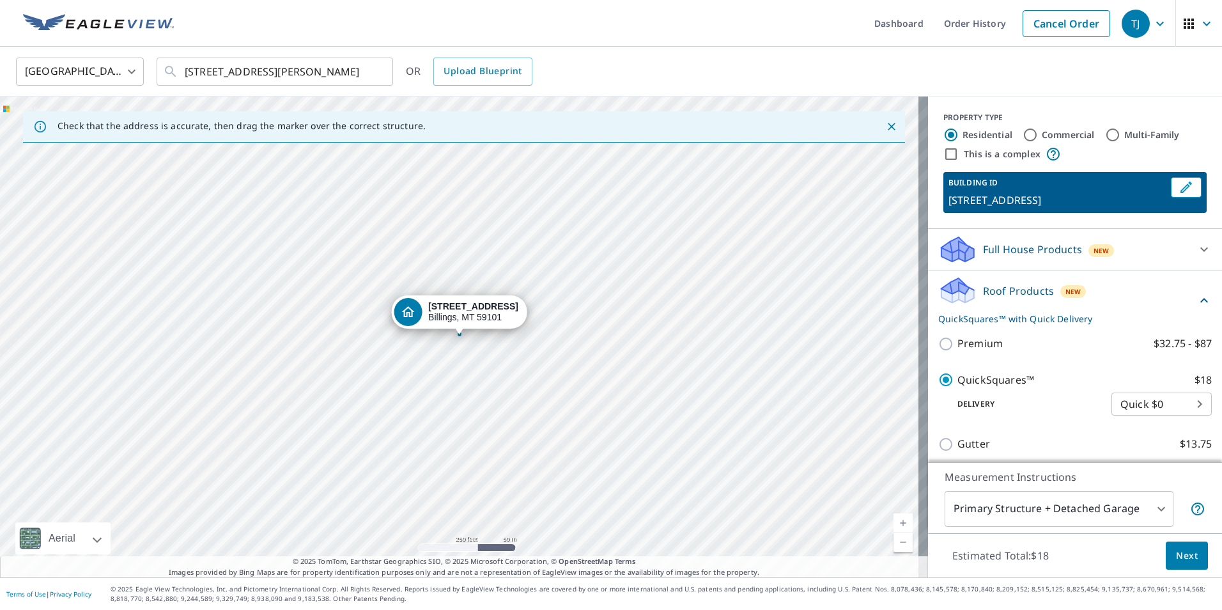
click at [1178, 552] on span "Next" at bounding box center [1187, 556] width 22 height 16
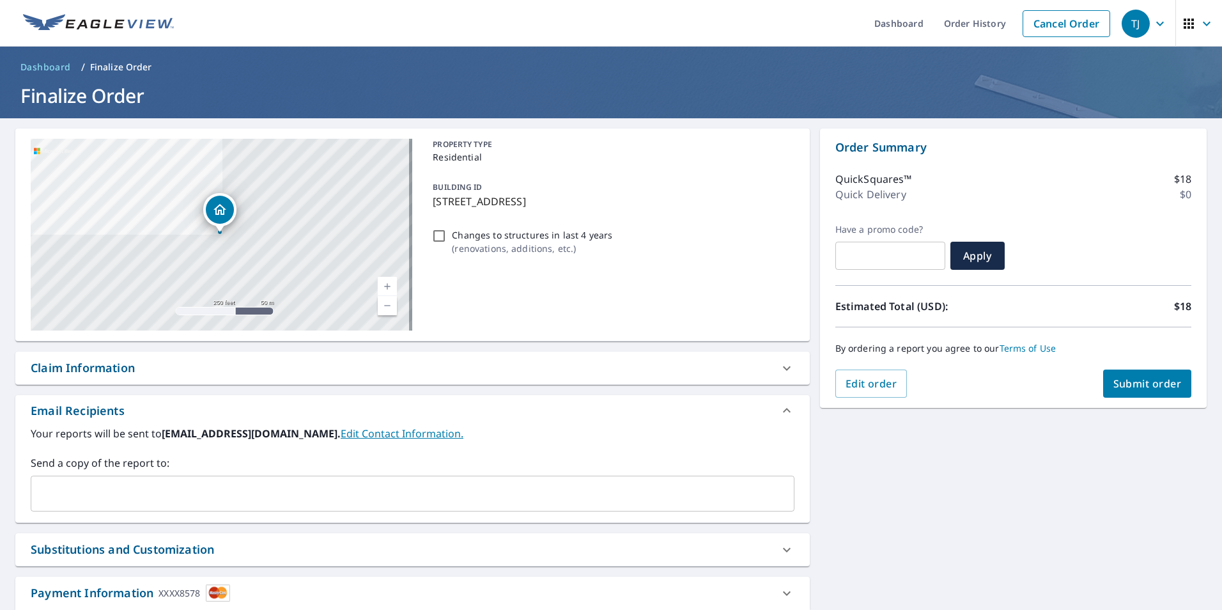
click at [1155, 388] on span "Submit order" at bounding box center [1147, 383] width 68 height 14
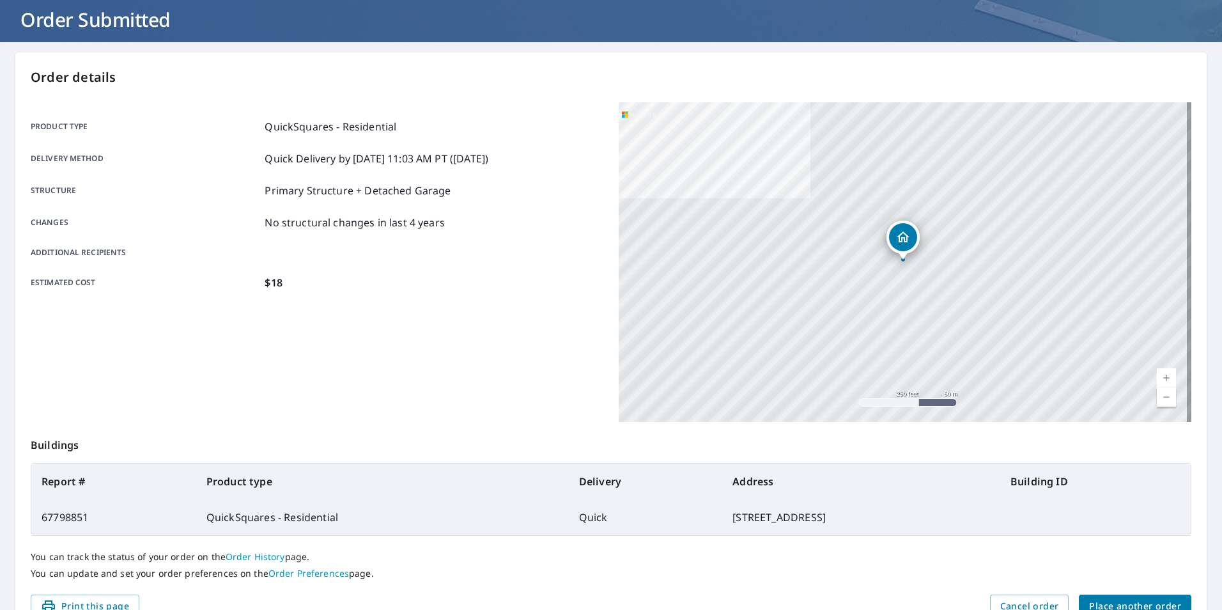
scroll to position [143, 0]
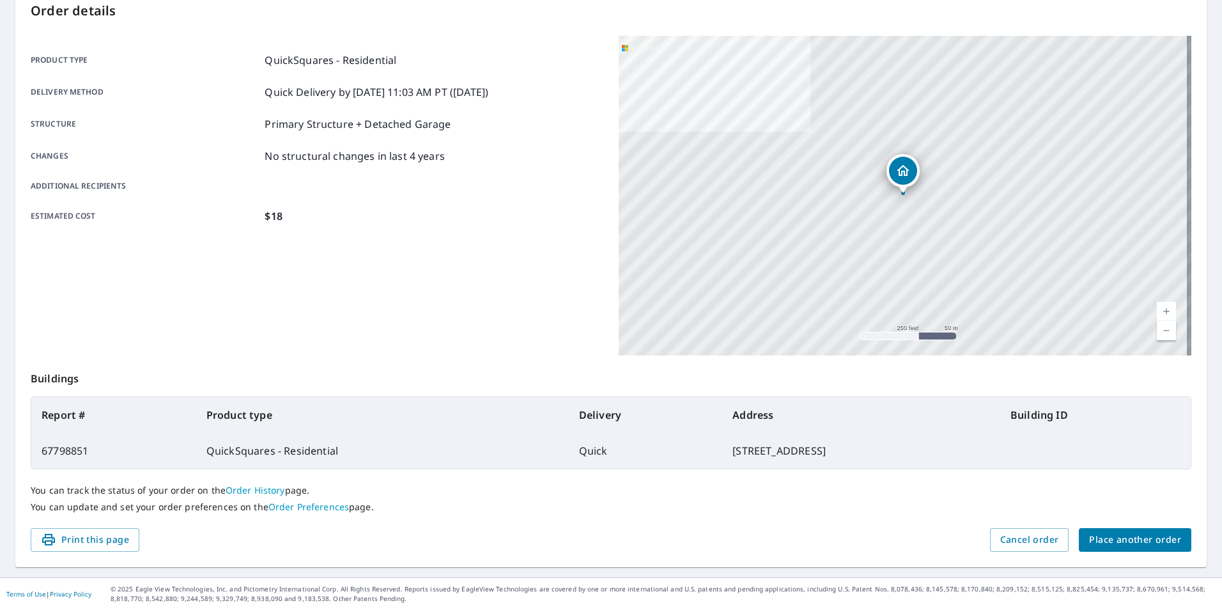
click at [1133, 541] on span "Place another order" at bounding box center [1135, 540] width 92 height 16
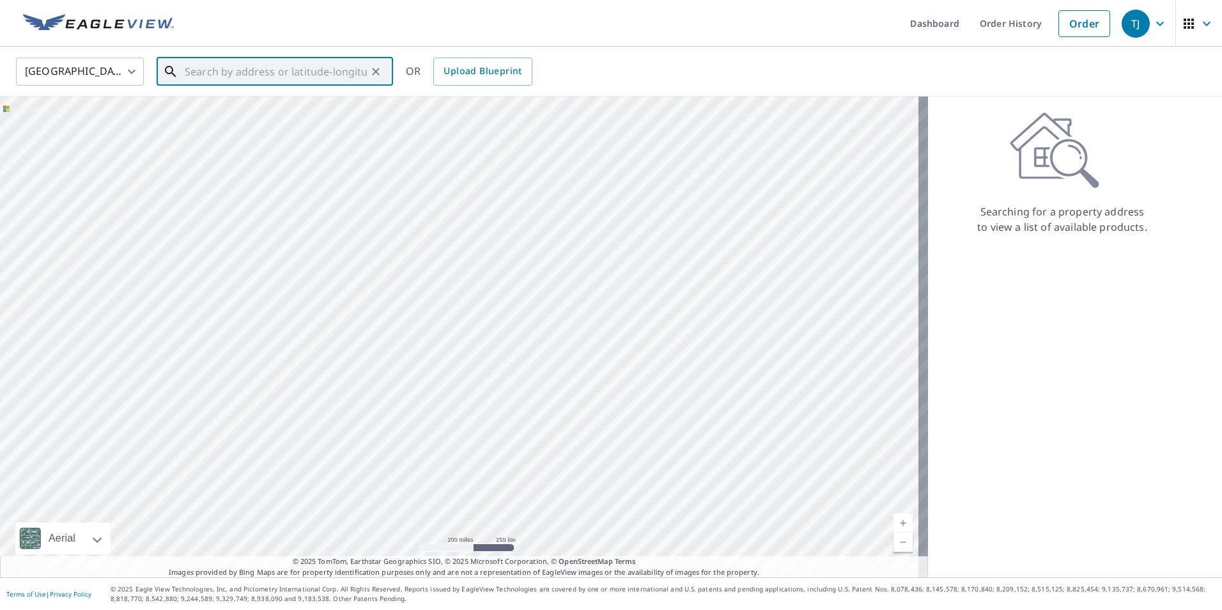
click at [192, 79] on input "text" at bounding box center [276, 72] width 182 height 36
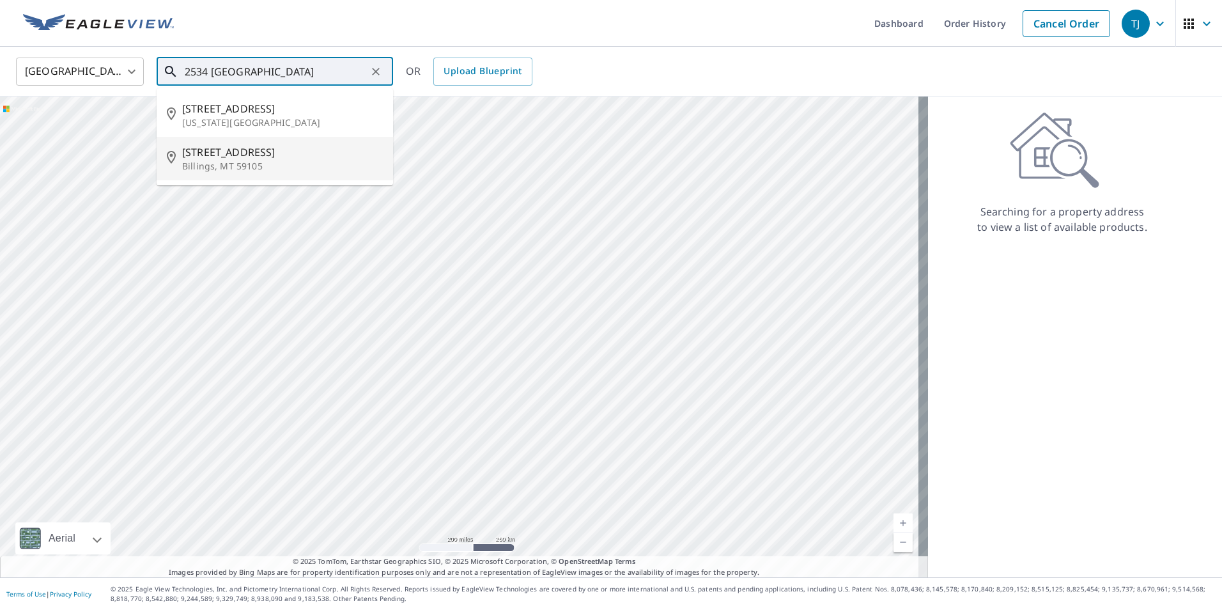
click at [223, 157] on span "[STREET_ADDRESS]" at bounding box center [282, 151] width 201 height 15
type input "[STREET_ADDRESS]"
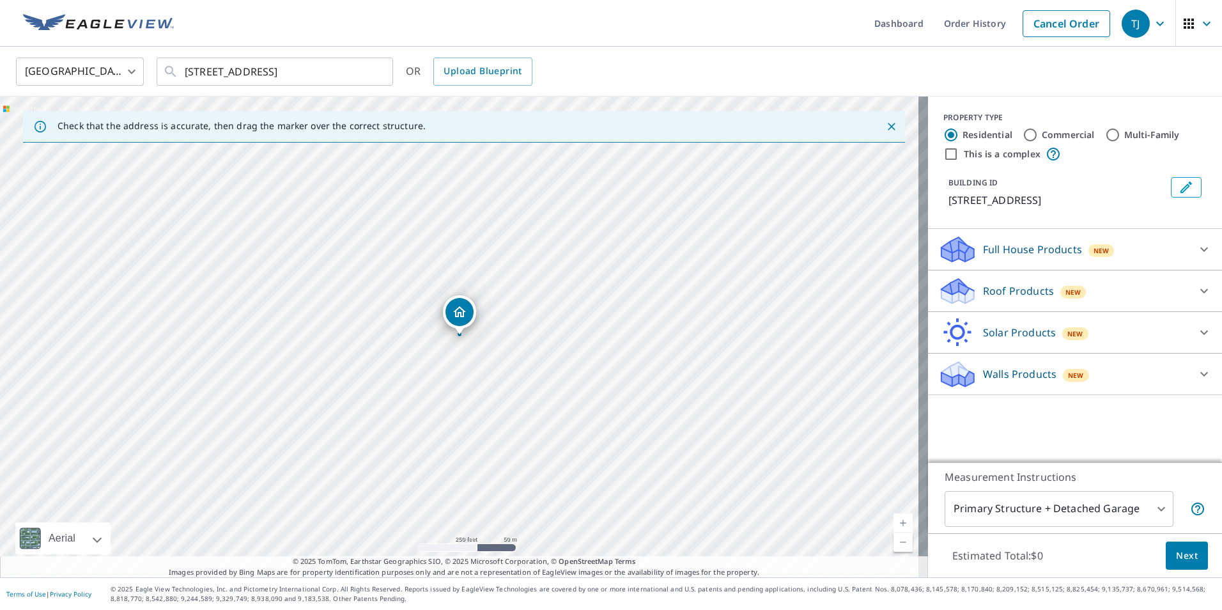
click at [461, 304] on icon "Dropped pin, building 1, Residential property, 2534 Clearwater Way Billings, MT…" at bounding box center [459, 311] width 15 height 15
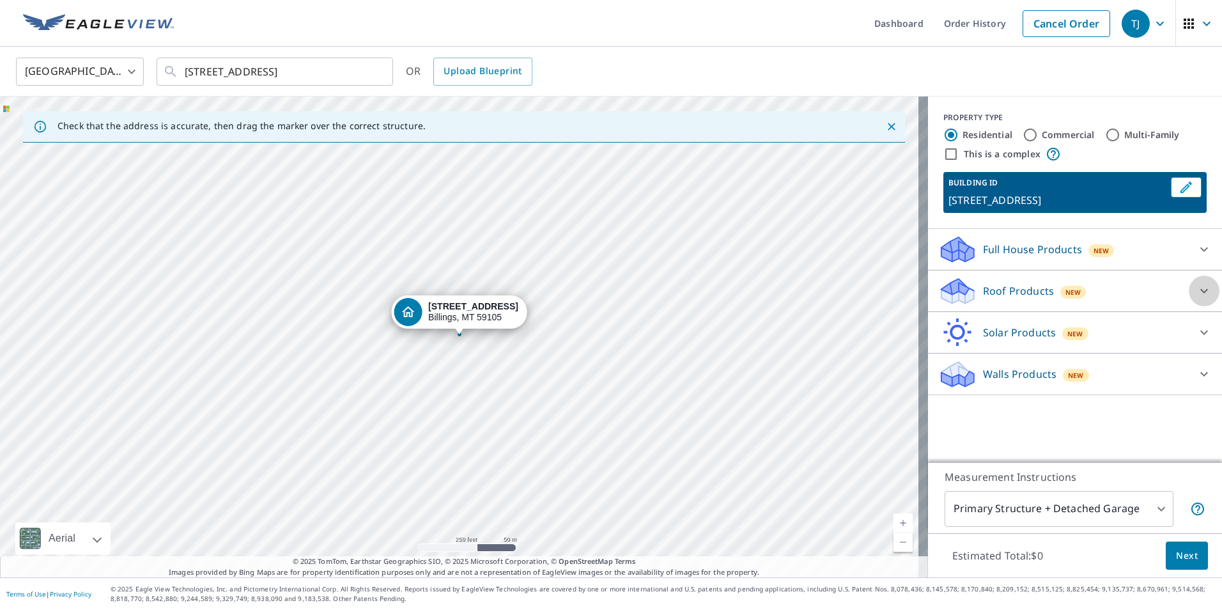
click at [1196, 293] on icon at bounding box center [1203, 290] width 15 height 15
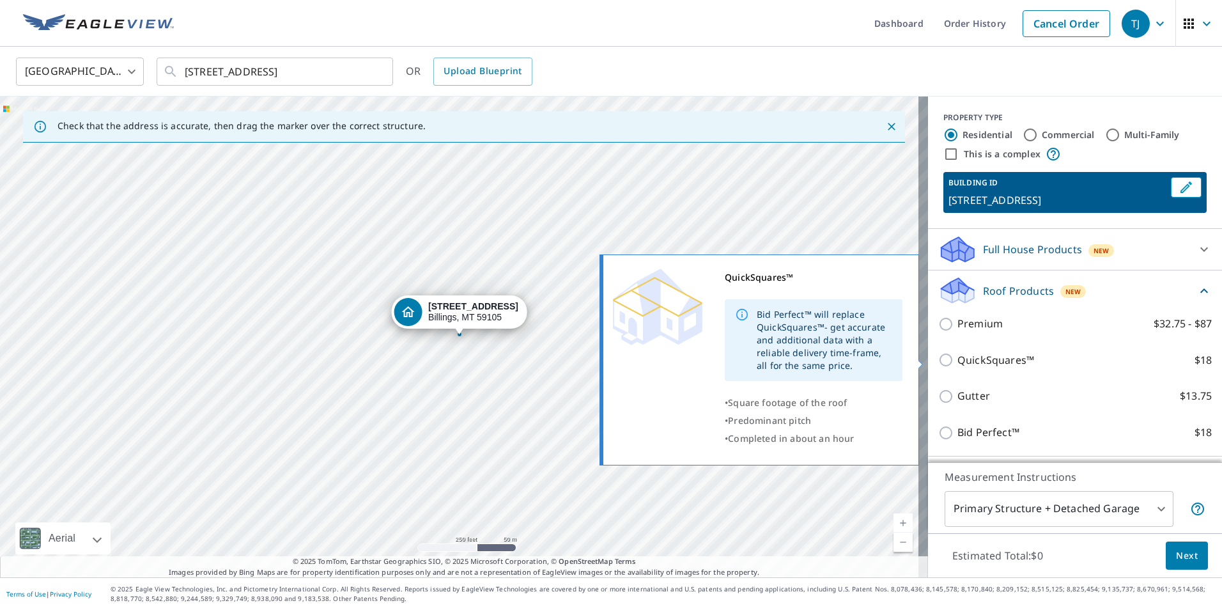
click at [938, 358] on input "QuickSquares™ $18" at bounding box center [947, 359] width 19 height 15
checkbox input "true"
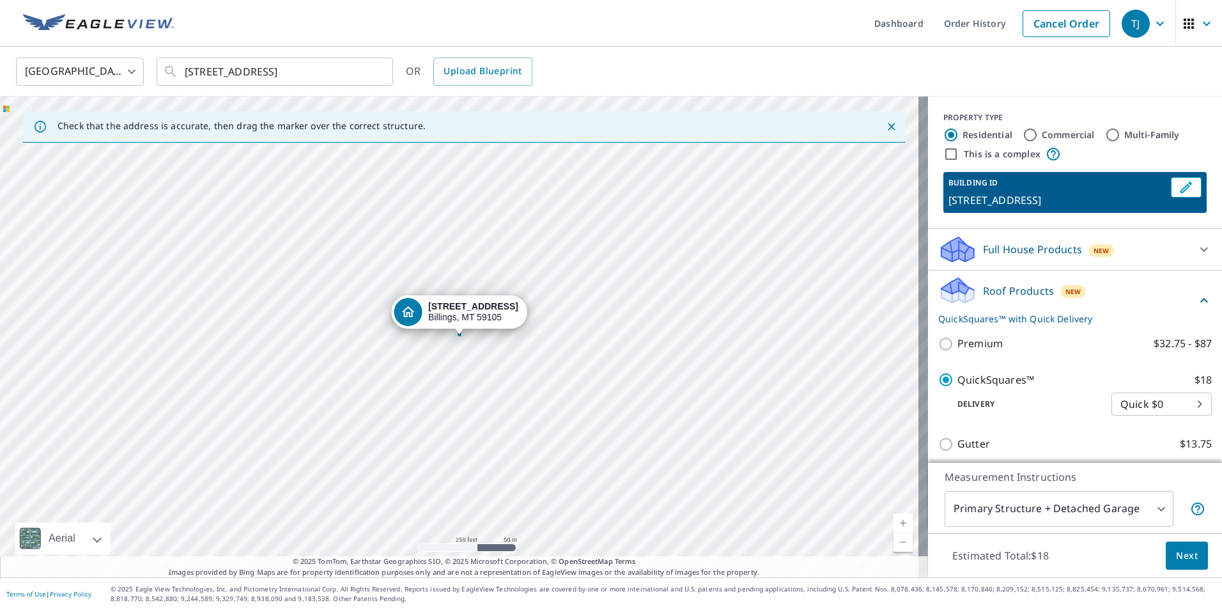
click at [1180, 558] on span "Next" at bounding box center [1187, 556] width 22 height 16
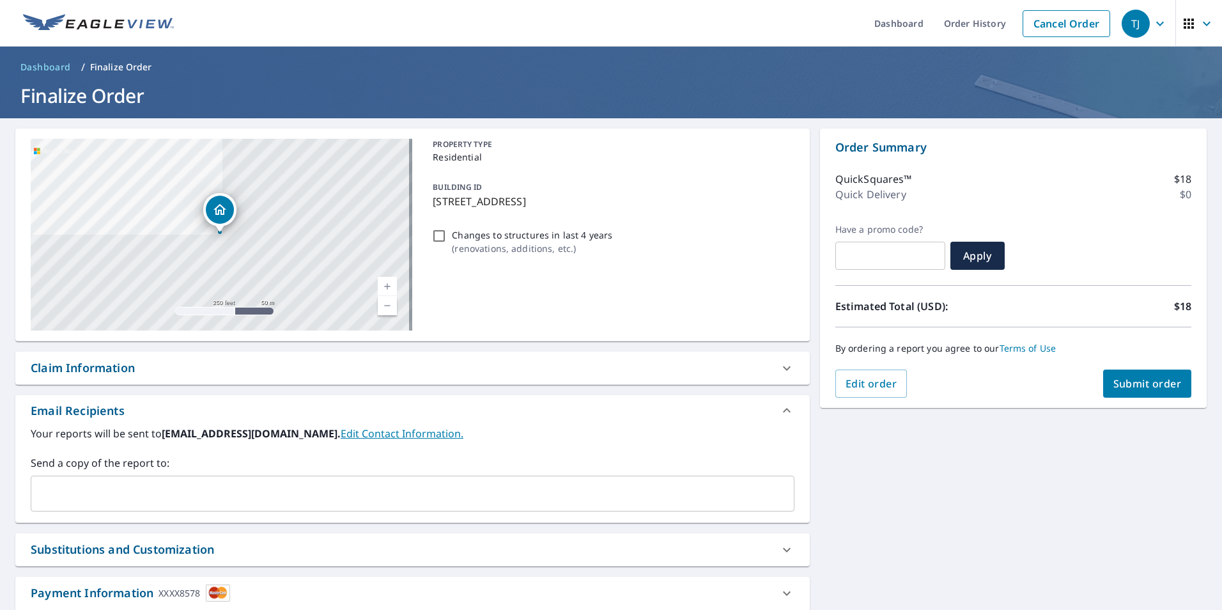
click at [1103, 383] on button "Submit order" at bounding box center [1147, 383] width 89 height 28
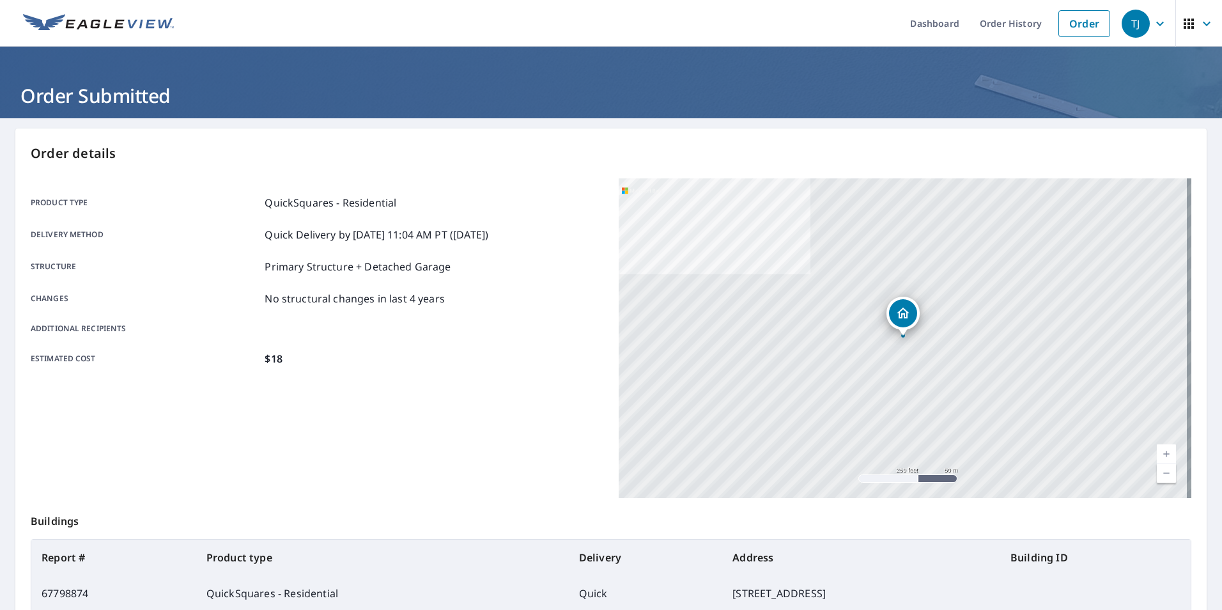
click at [895, 308] on icon "Dropped pin, building 1, Residential property, 2534 Clearwater Way Billings, MT…" at bounding box center [902, 312] width 15 height 15
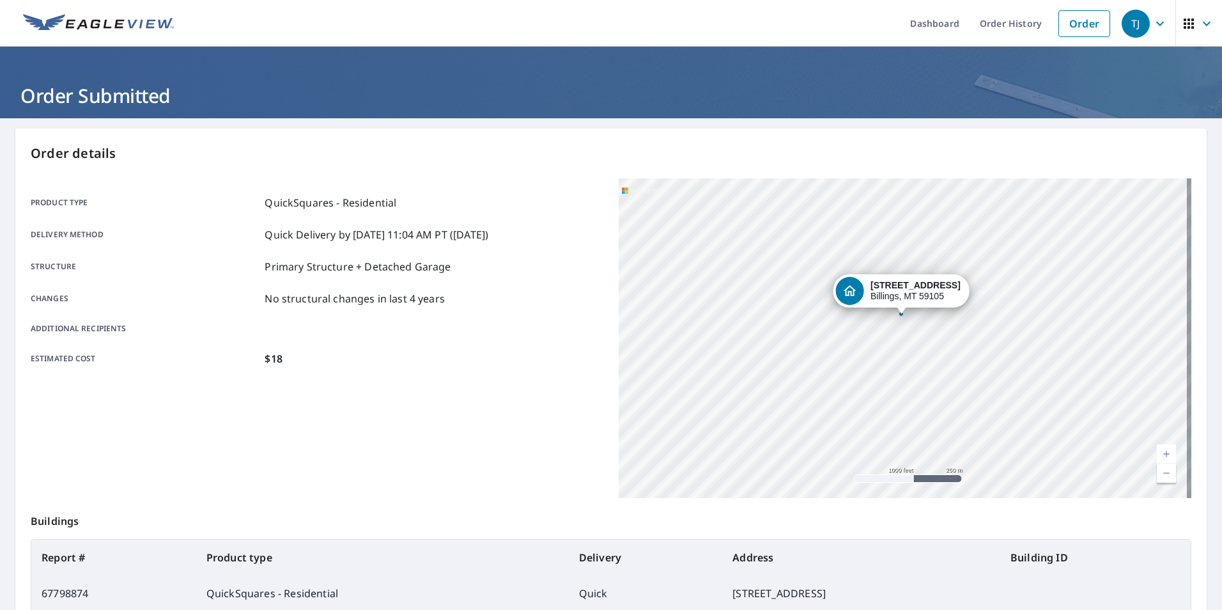
scroll to position [143, 0]
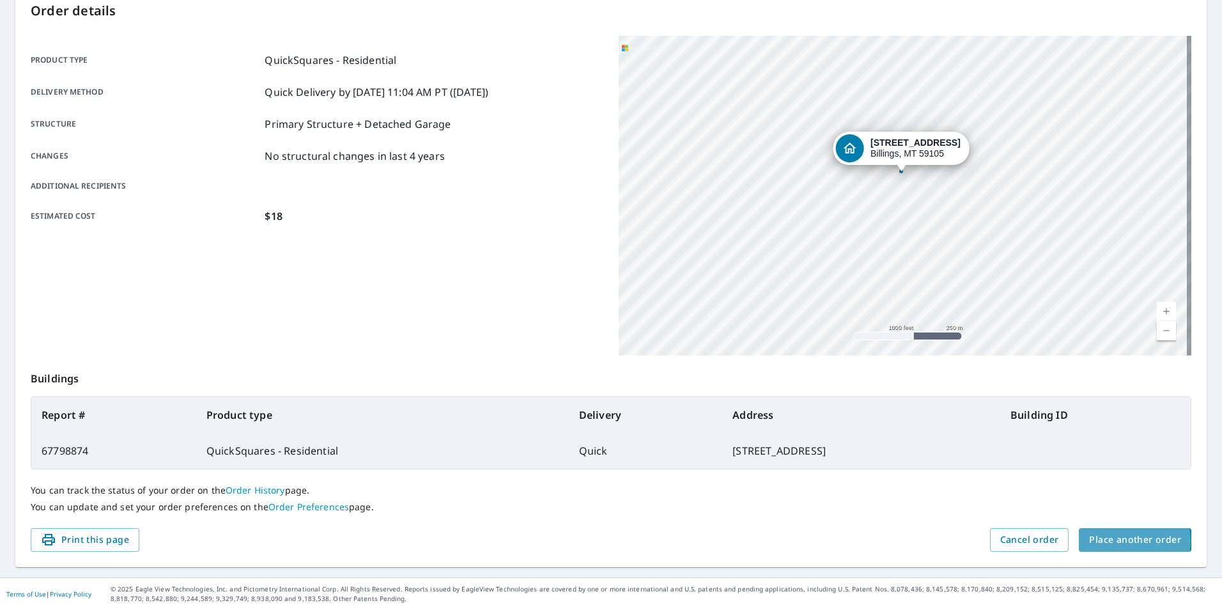
click at [1106, 541] on span "Place another order" at bounding box center [1135, 540] width 92 height 16
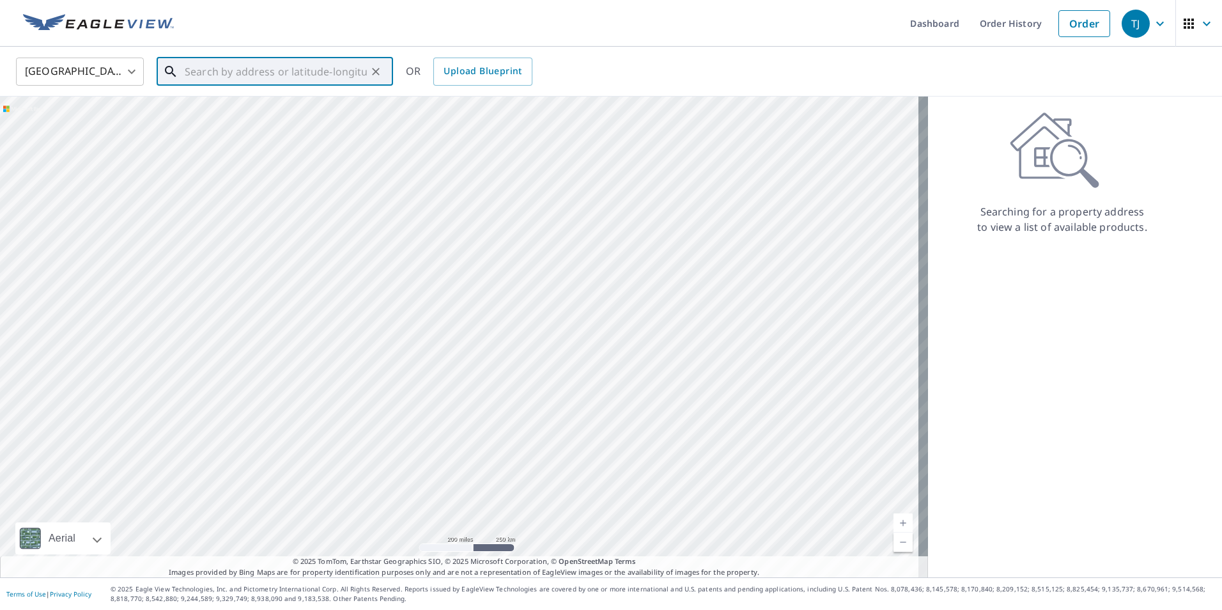
click at [188, 69] on input "text" at bounding box center [276, 72] width 182 height 36
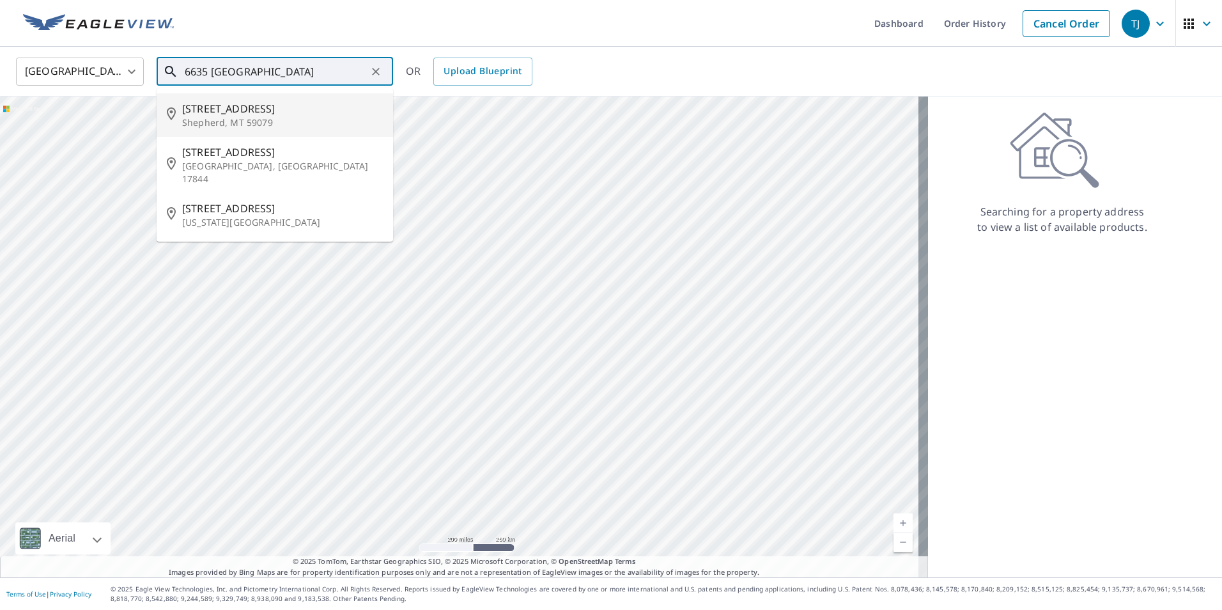
click at [214, 109] on span "[STREET_ADDRESS]" at bounding box center [282, 108] width 201 height 15
type input "[STREET_ADDRESS][PERSON_NAME]"
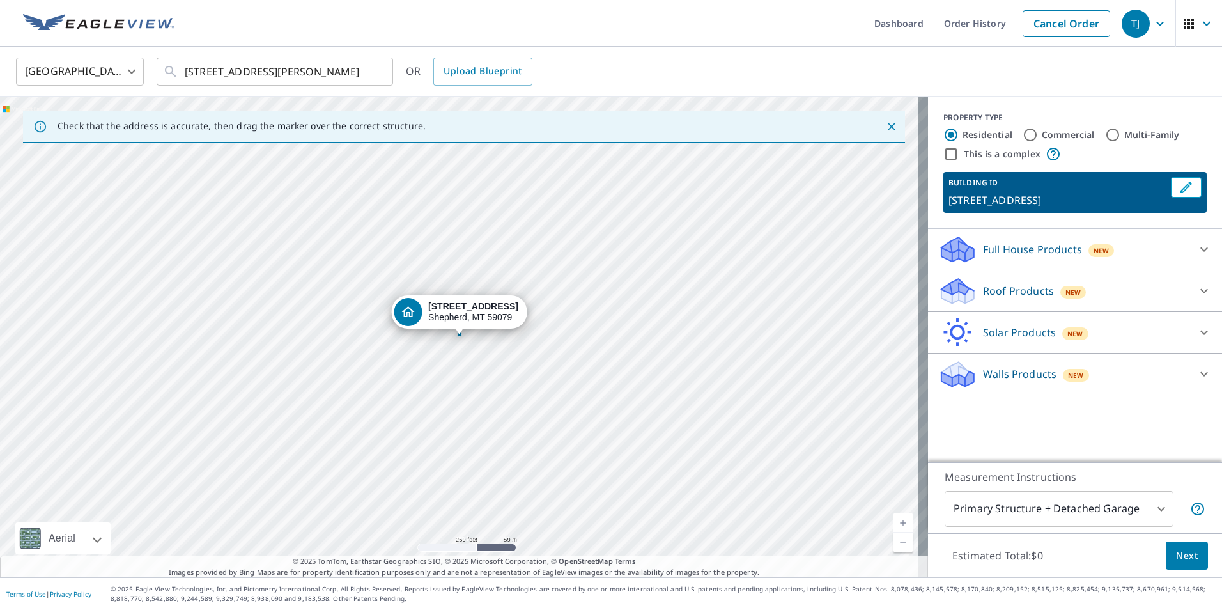
click at [400, 320] on div "Dropped pin, building 1, Residential property, 6635 Buffalo Dr Shepherd, MT 590…" at bounding box center [408, 312] width 28 height 28
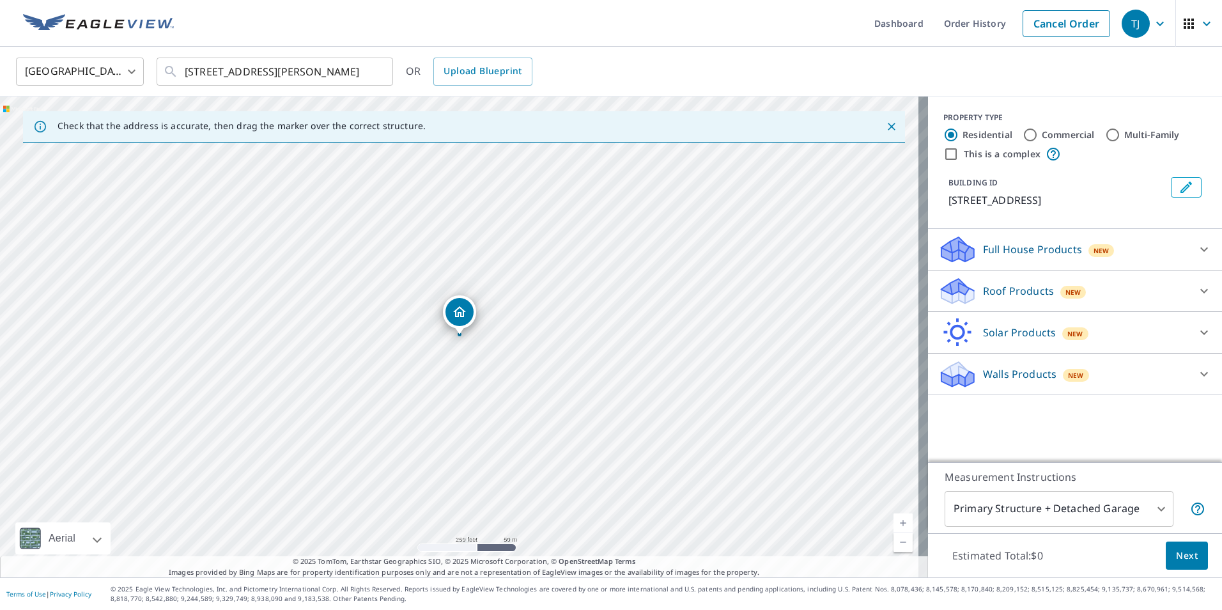
click at [452, 312] on icon "Dropped pin, building 1, Residential property, 6635 Buffalo Dr Shepherd, MT 590…" at bounding box center [459, 311] width 15 height 15
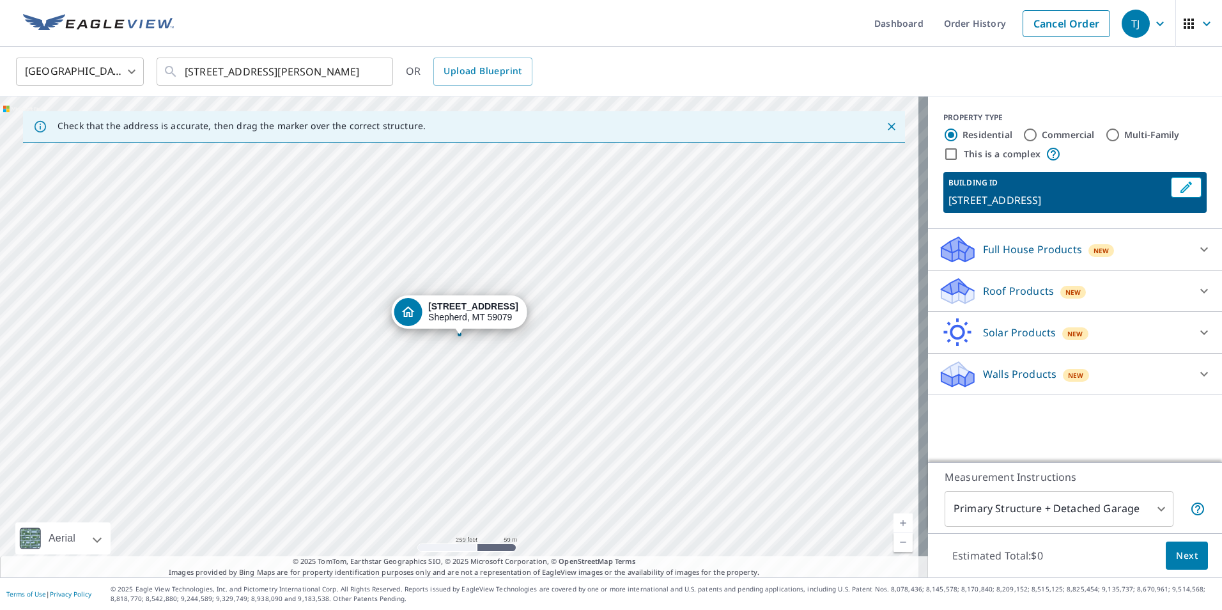
click at [1196, 290] on icon at bounding box center [1203, 290] width 15 height 15
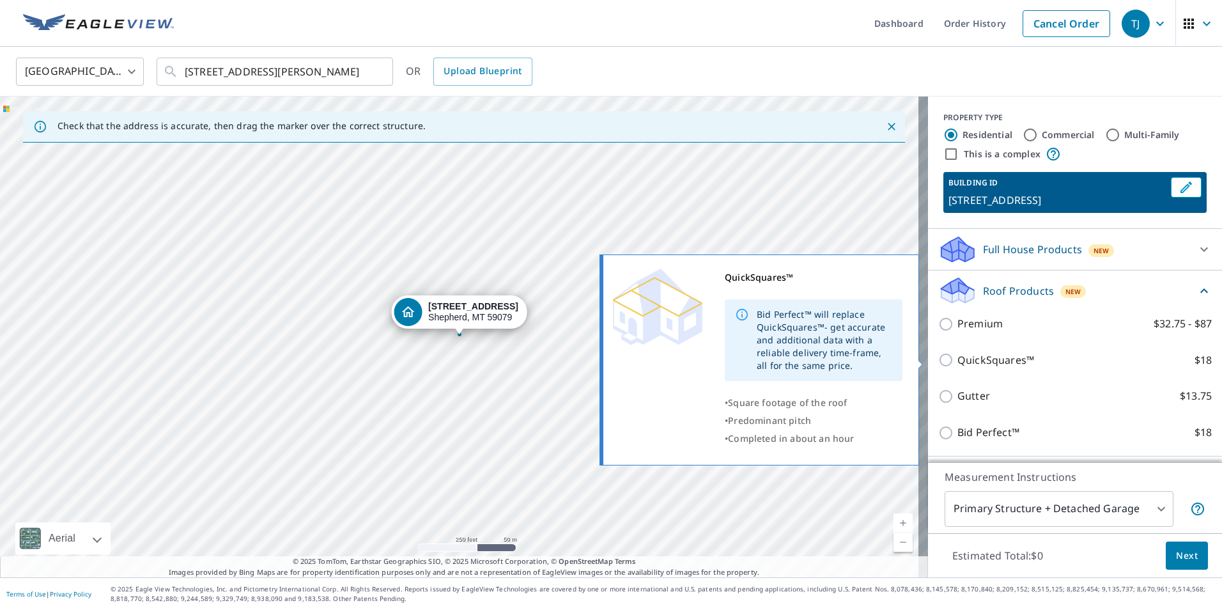
click at [938, 363] on input "QuickSquares™ $18" at bounding box center [947, 359] width 19 height 15
checkbox input "true"
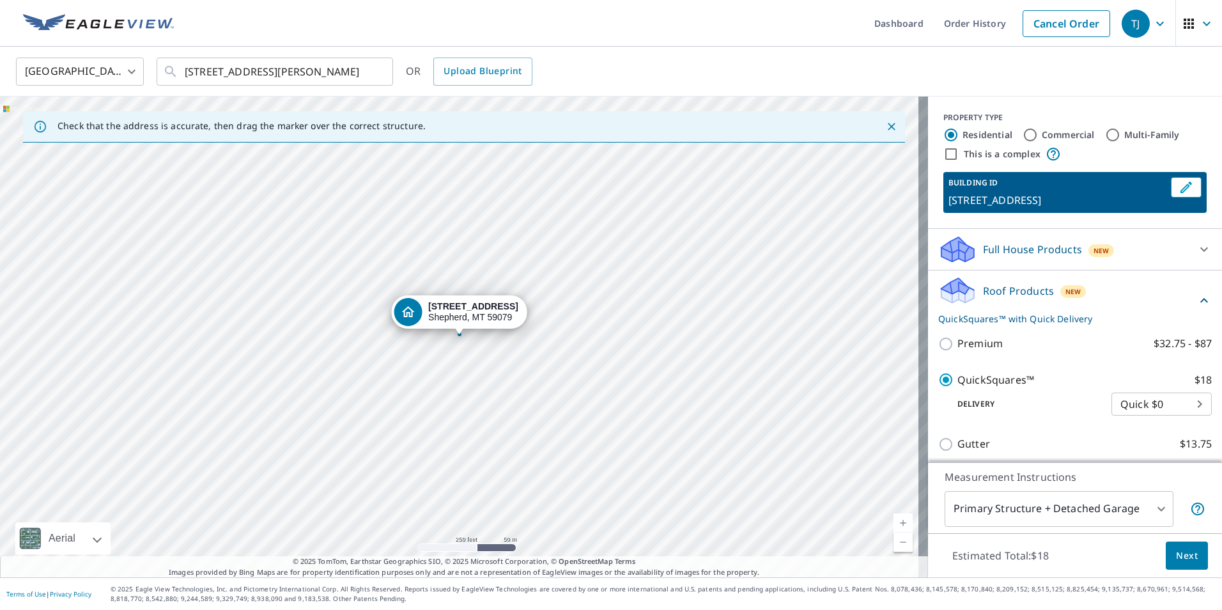
click at [1176, 555] on span "Next" at bounding box center [1187, 556] width 22 height 16
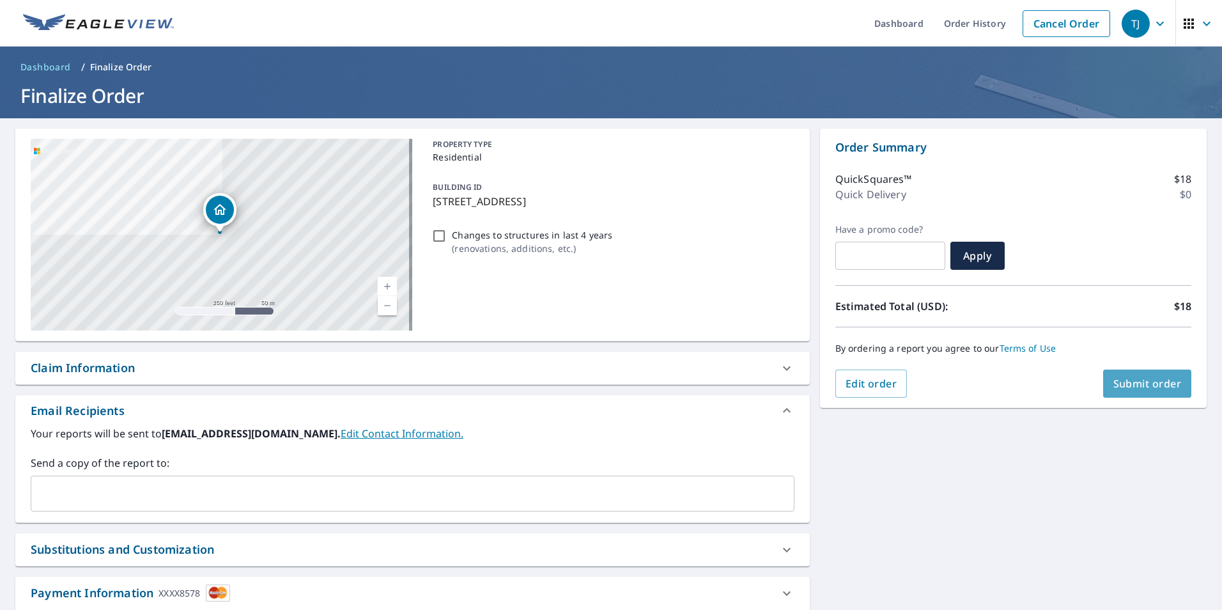
click at [1119, 383] on span "Submit order" at bounding box center [1147, 383] width 68 height 14
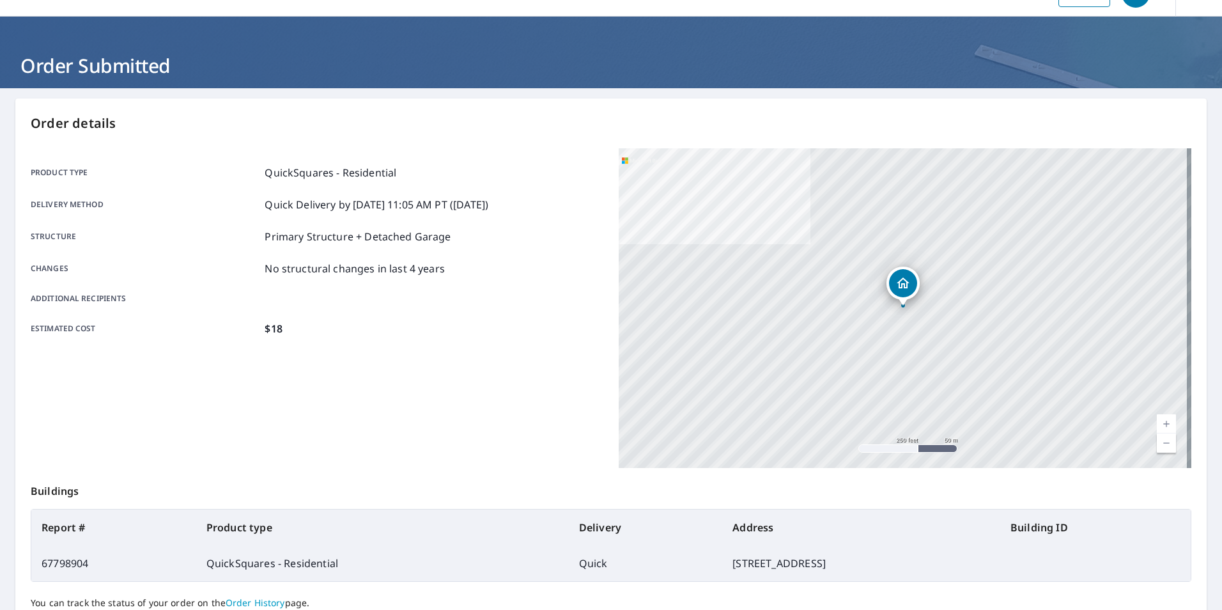
scroll to position [143, 0]
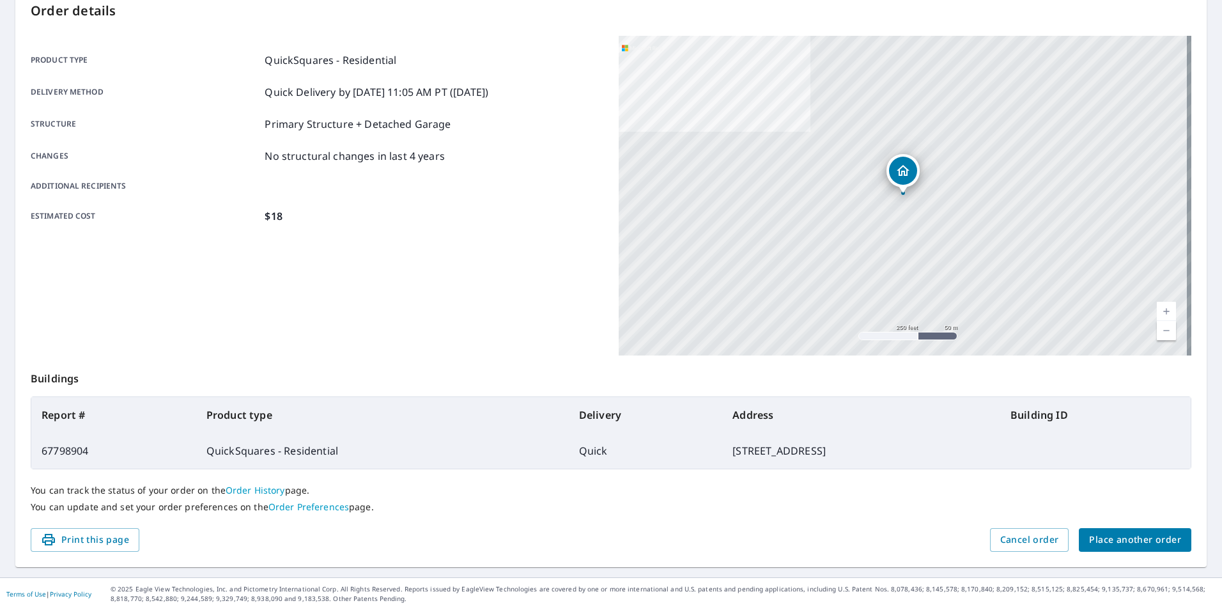
click at [1137, 539] on span "Place another order" at bounding box center [1135, 540] width 92 height 16
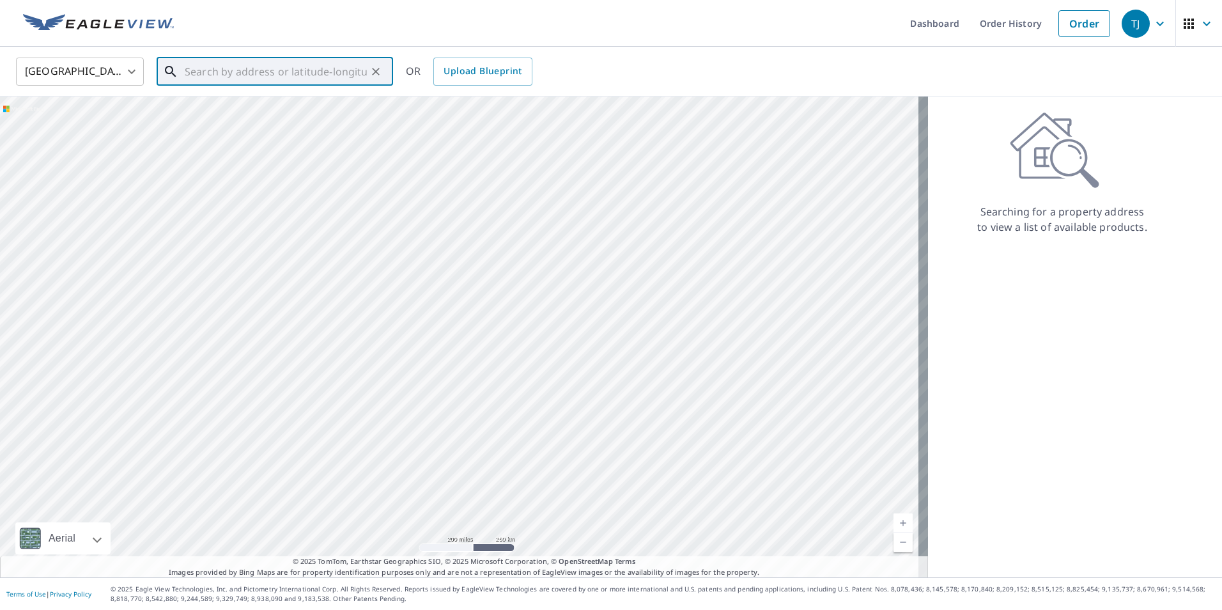
drag, startPoint x: 199, startPoint y: 74, endPoint x: 201, endPoint y: 65, distance: 9.9
click at [199, 73] on input "text" at bounding box center [276, 72] width 182 height 36
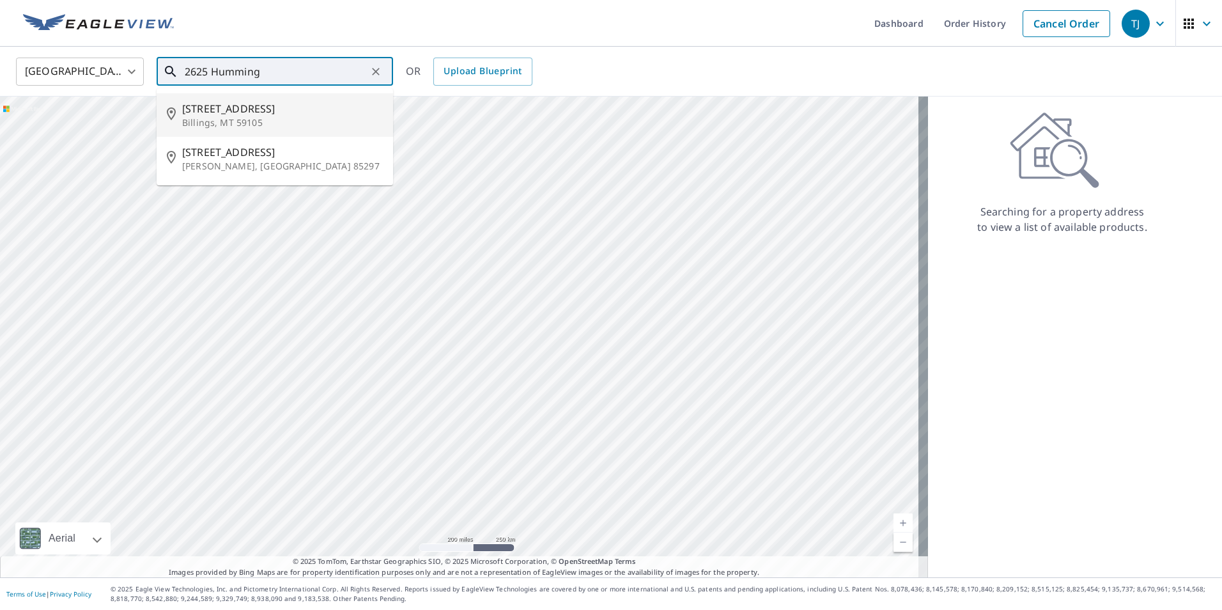
click at [225, 116] on p "Billings, MT 59105" at bounding box center [282, 122] width 201 height 13
type input "[STREET_ADDRESS]"
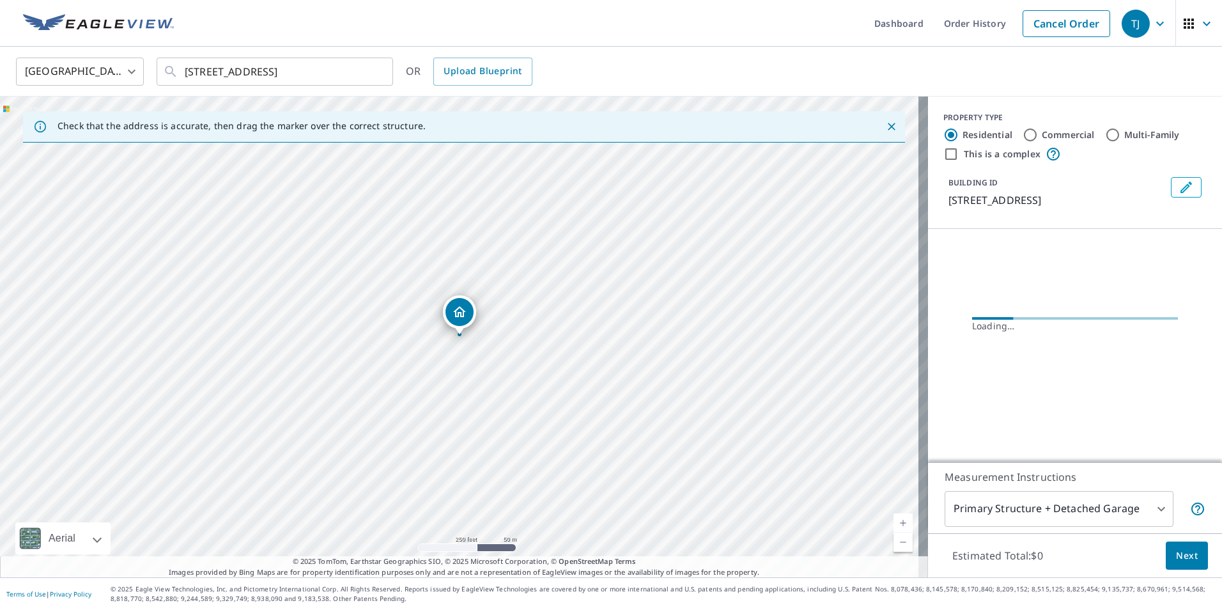
click at [454, 308] on icon "Dropped pin, building 1, Residential property, 2625 Hummingbird Way Billings, M…" at bounding box center [459, 311] width 15 height 15
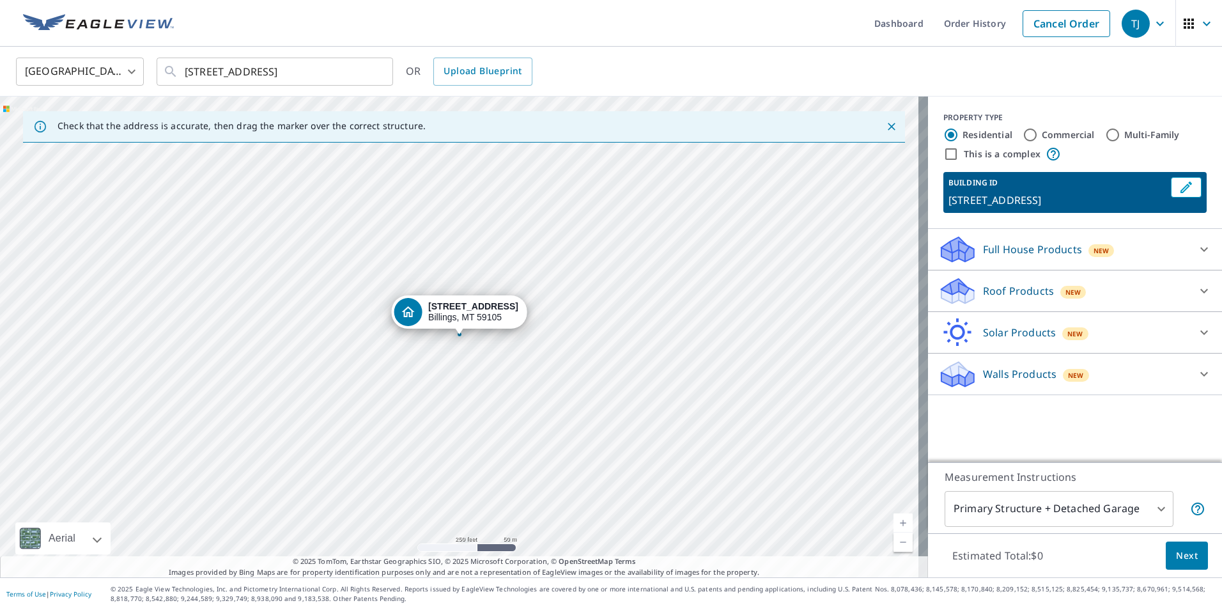
click at [1200, 290] on icon at bounding box center [1204, 291] width 8 height 4
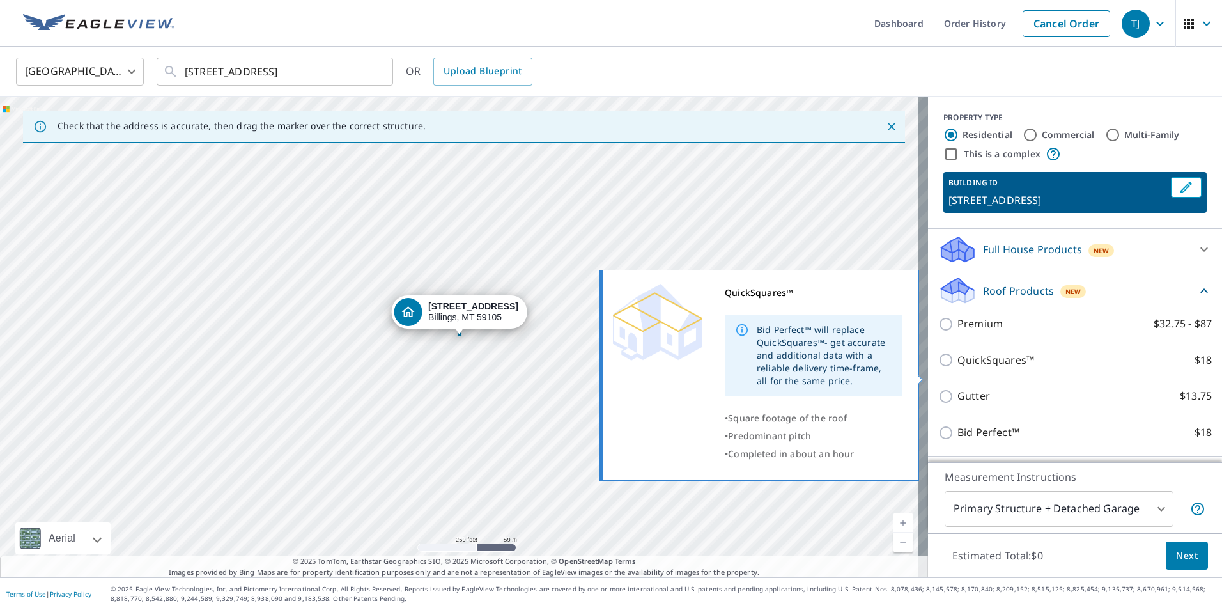
click at [938, 367] on input "QuickSquares™ $18" at bounding box center [947, 359] width 19 height 15
checkbox input "true"
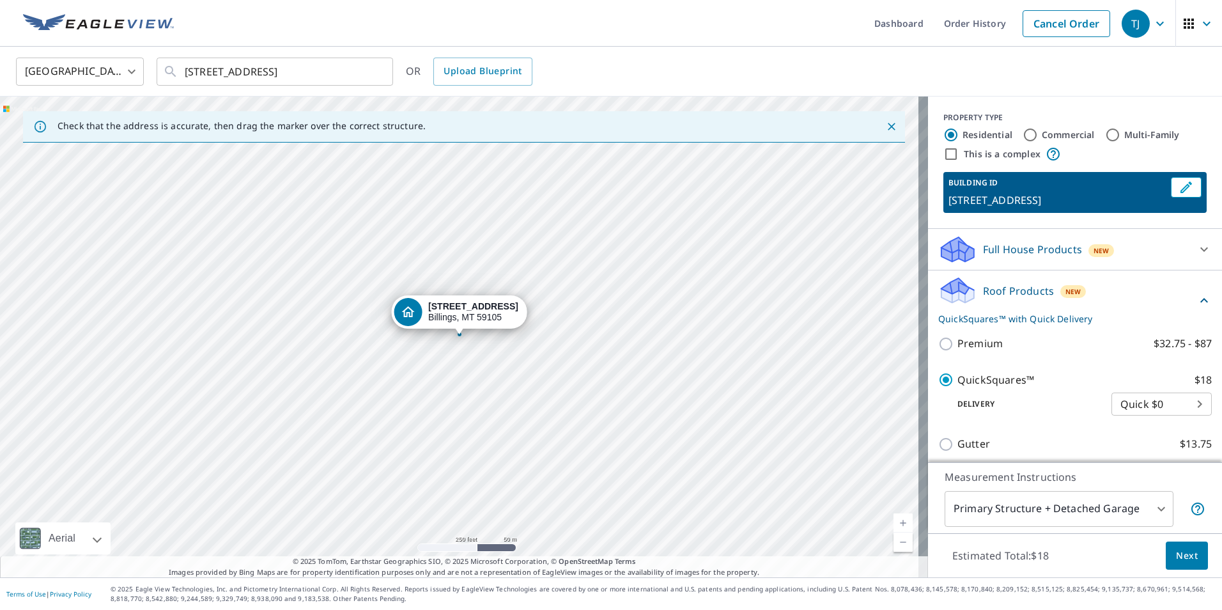
click at [1188, 556] on button "Next" at bounding box center [1187, 555] width 42 height 29
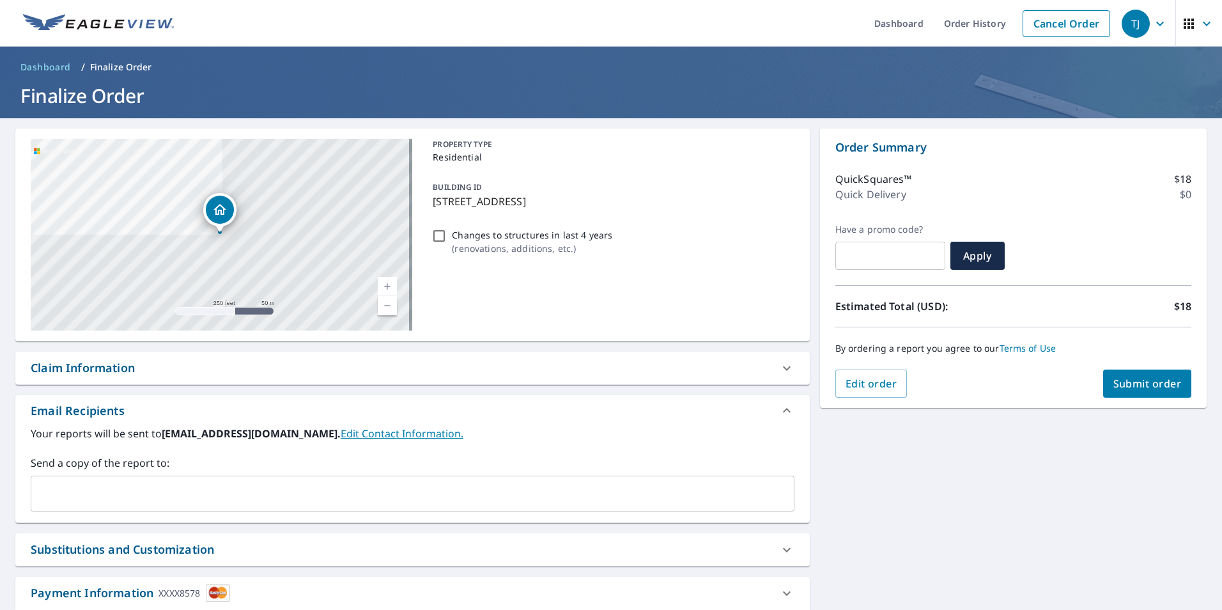
click at [1139, 376] on button "Submit order" at bounding box center [1147, 383] width 89 height 28
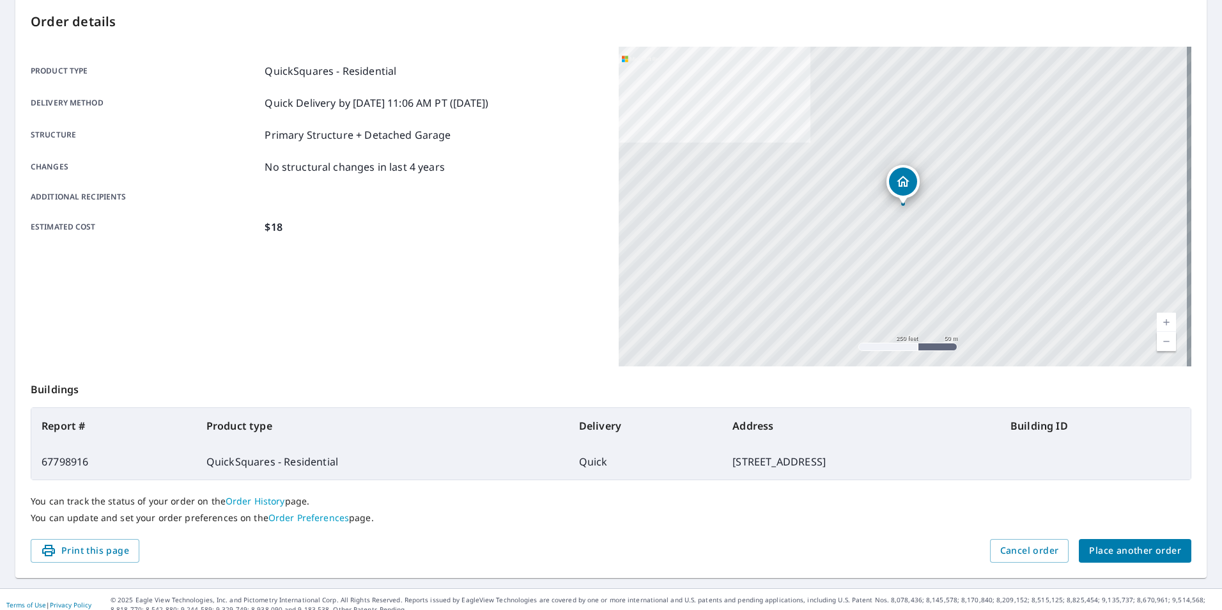
scroll to position [143, 0]
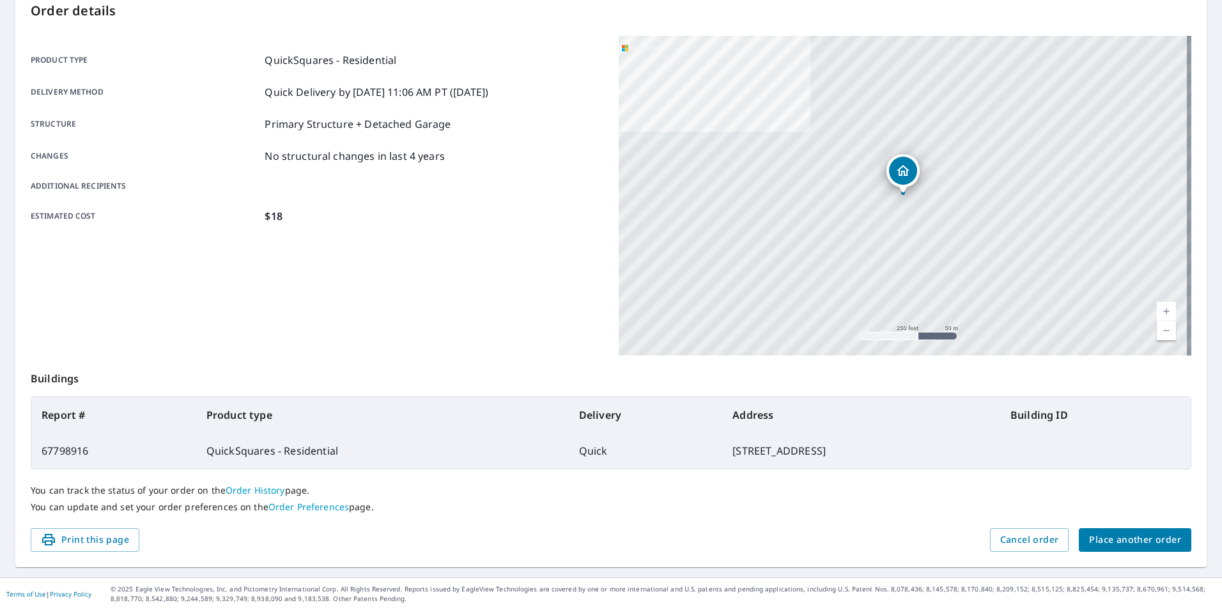
click at [1099, 538] on span "Place another order" at bounding box center [1135, 540] width 92 height 16
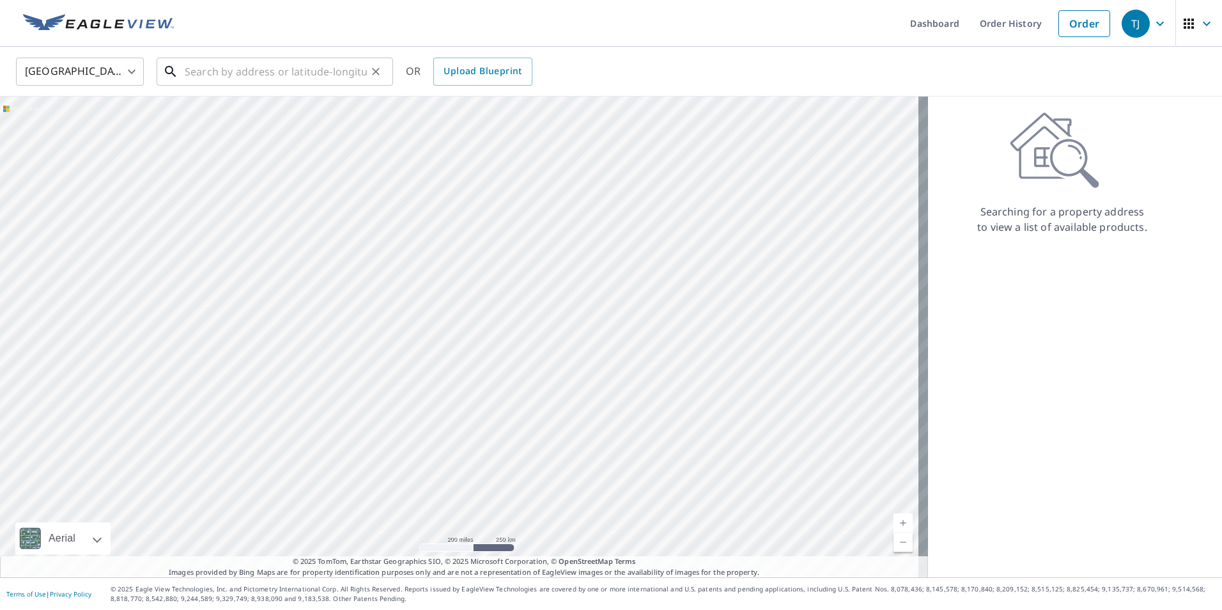
click at [185, 69] on input "text" at bounding box center [276, 72] width 182 height 36
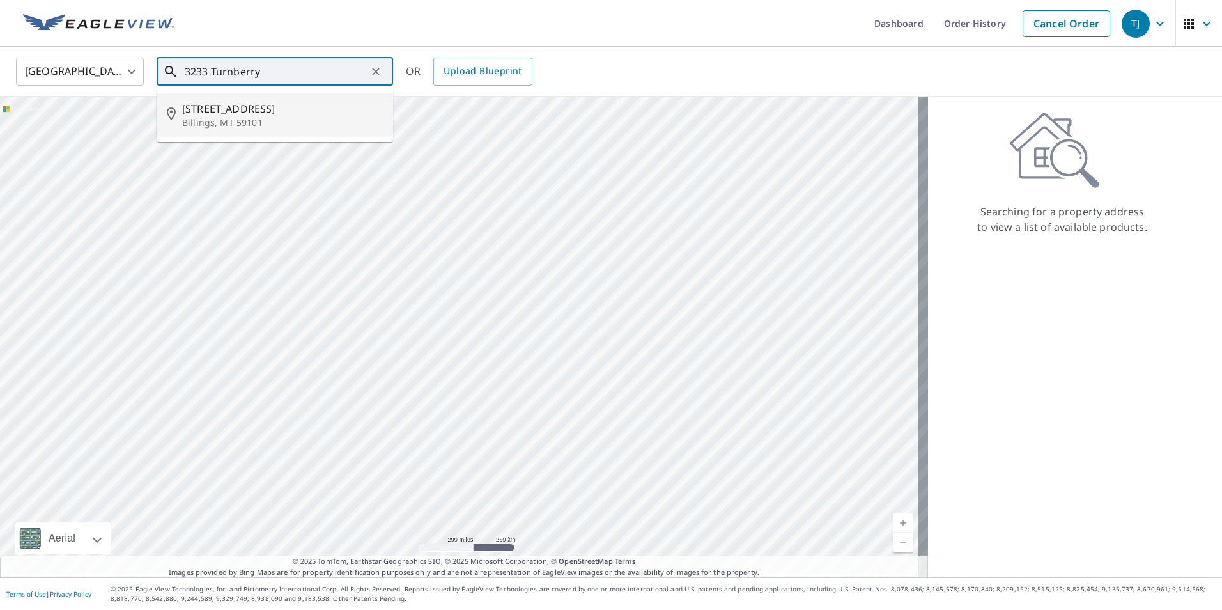
click at [210, 115] on span "[STREET_ADDRESS]" at bounding box center [282, 108] width 201 height 15
type input "[STREET_ADDRESS]"
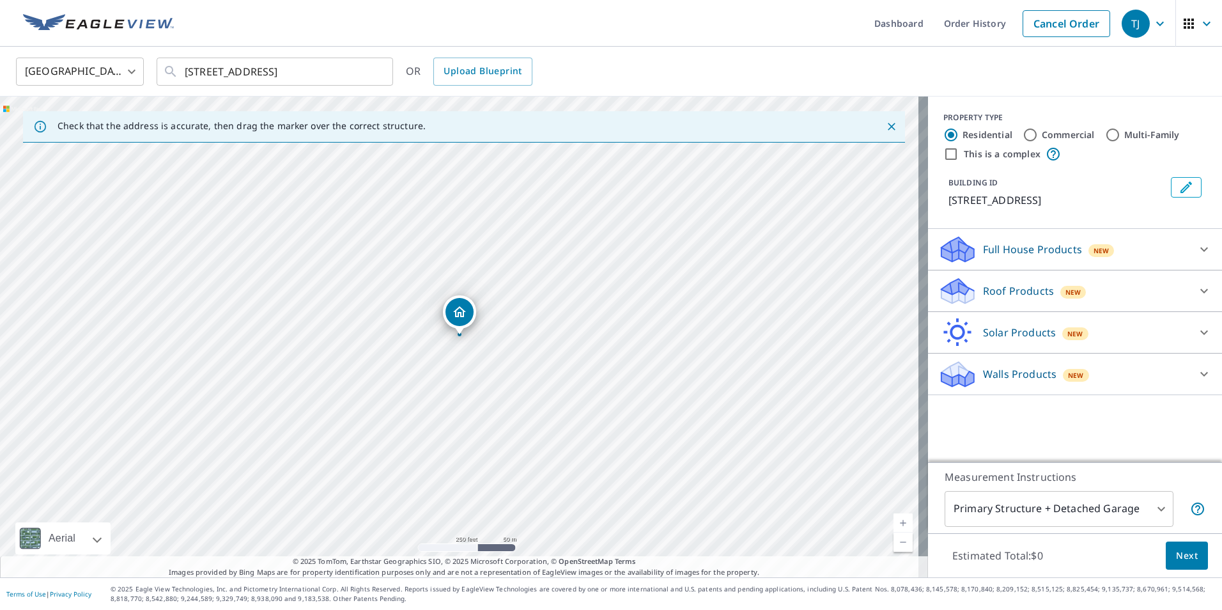
click at [466, 308] on icon "Dropped pin, building 1, Residential property, 3233 Turnberry Cir Billings, MT …" at bounding box center [459, 311] width 15 height 15
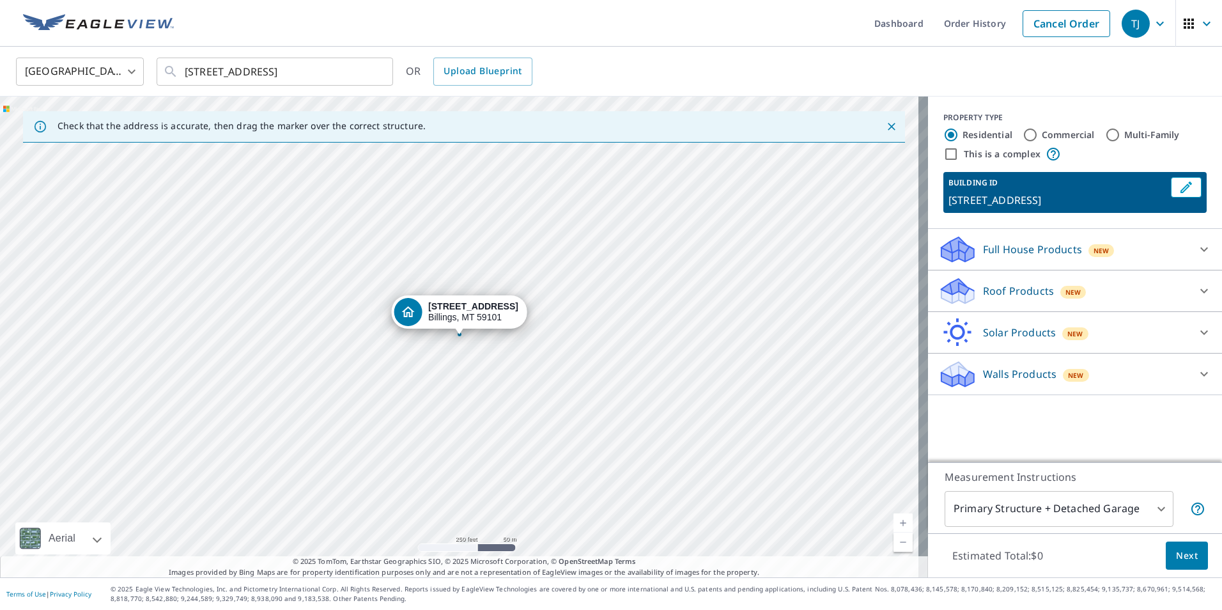
click at [1200, 290] on icon at bounding box center [1204, 291] width 8 height 4
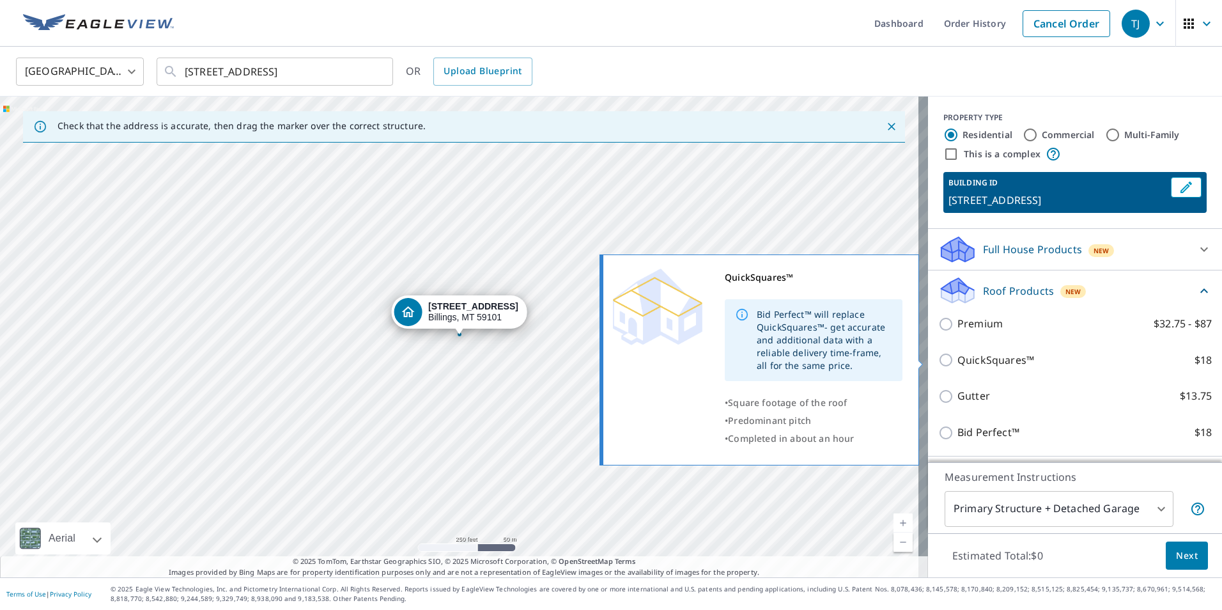
click at [938, 357] on input "QuickSquares™ $18" at bounding box center [947, 359] width 19 height 15
checkbox input "true"
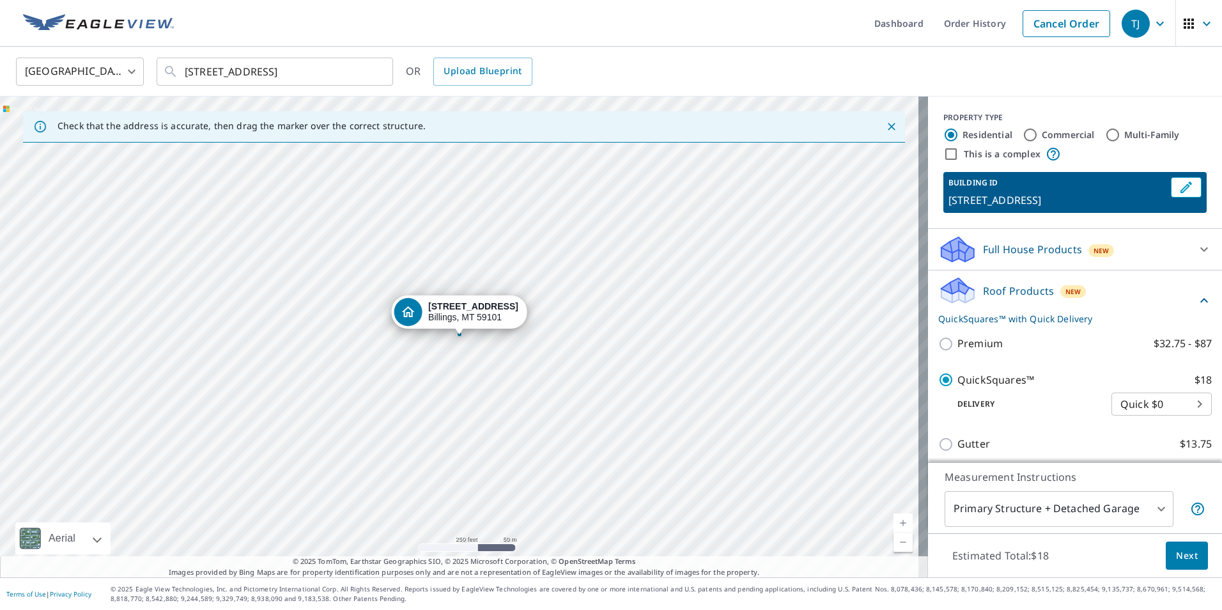
click at [1187, 559] on span "Next" at bounding box center [1187, 556] width 22 height 16
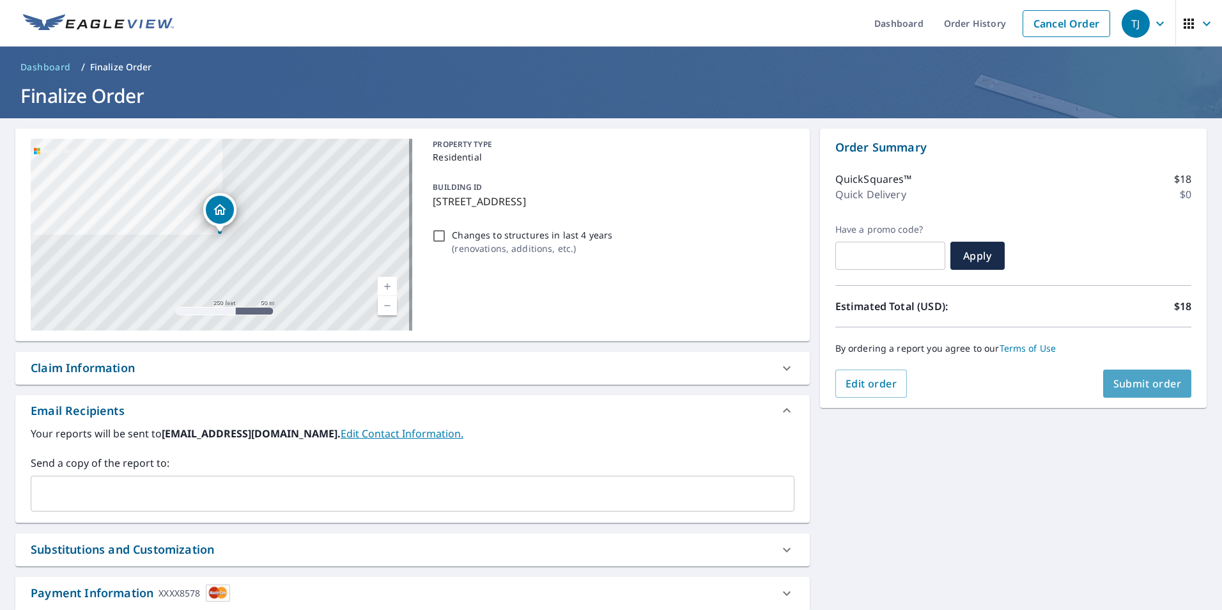
click at [1139, 385] on span "Submit order" at bounding box center [1147, 383] width 68 height 14
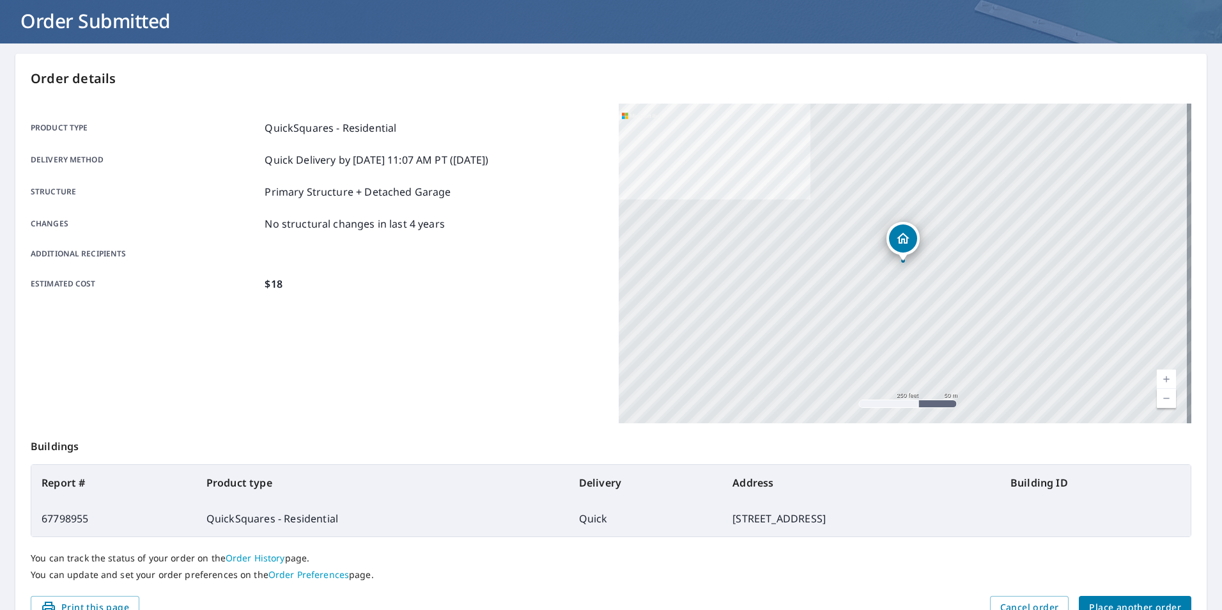
scroll to position [143, 0]
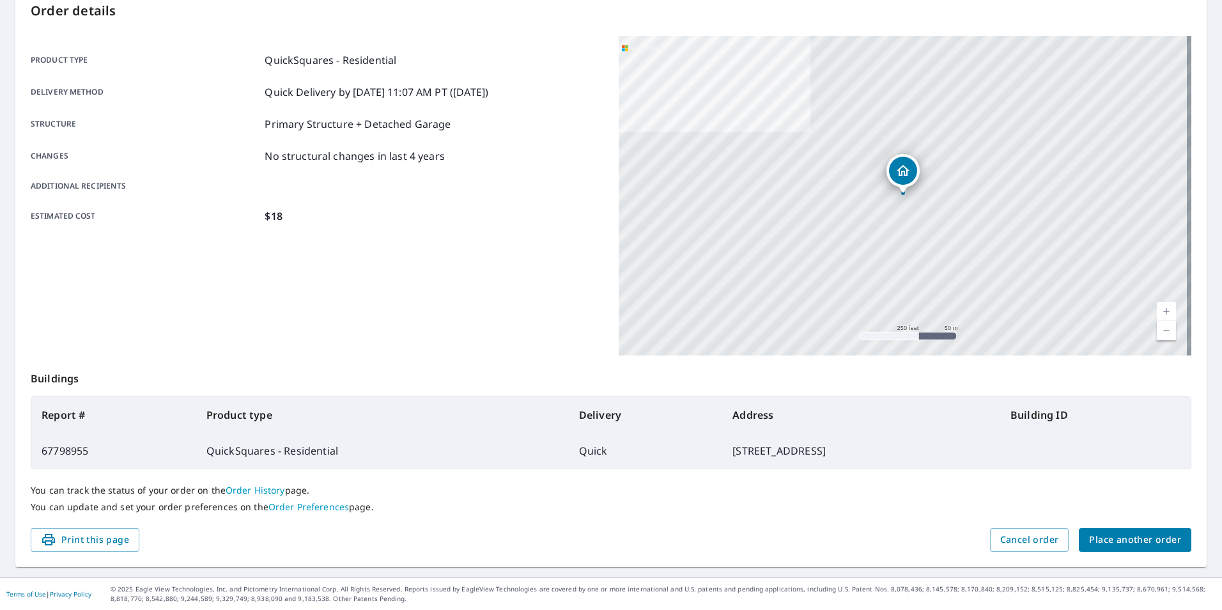
click at [1149, 542] on span "Place another order" at bounding box center [1135, 540] width 92 height 16
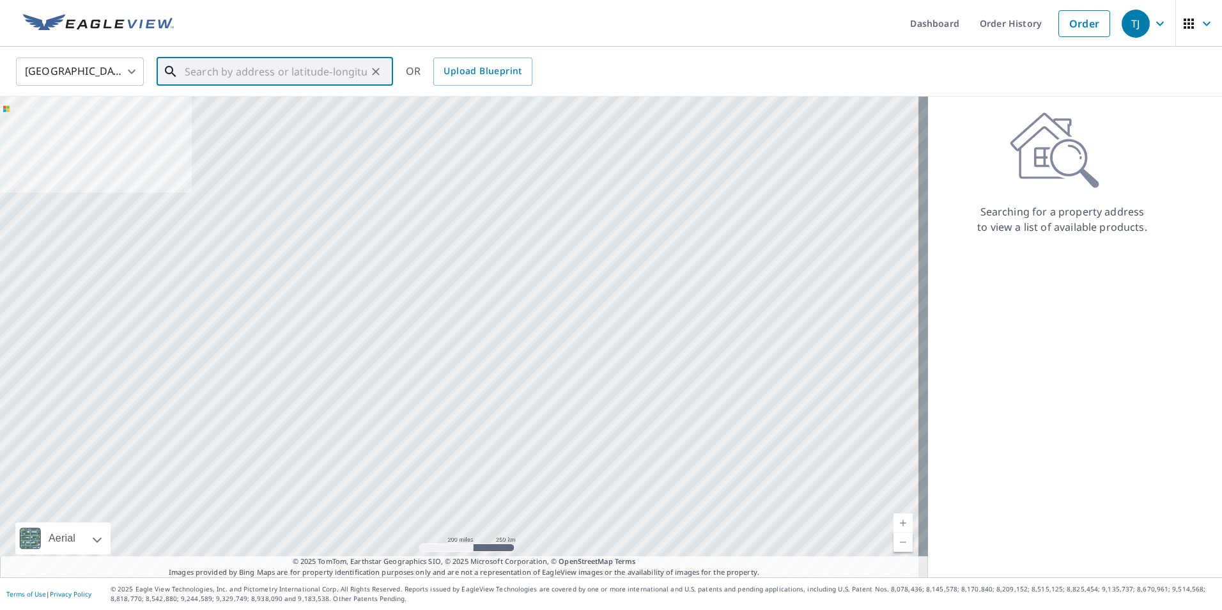
click at [195, 75] on input "text" at bounding box center [276, 72] width 182 height 36
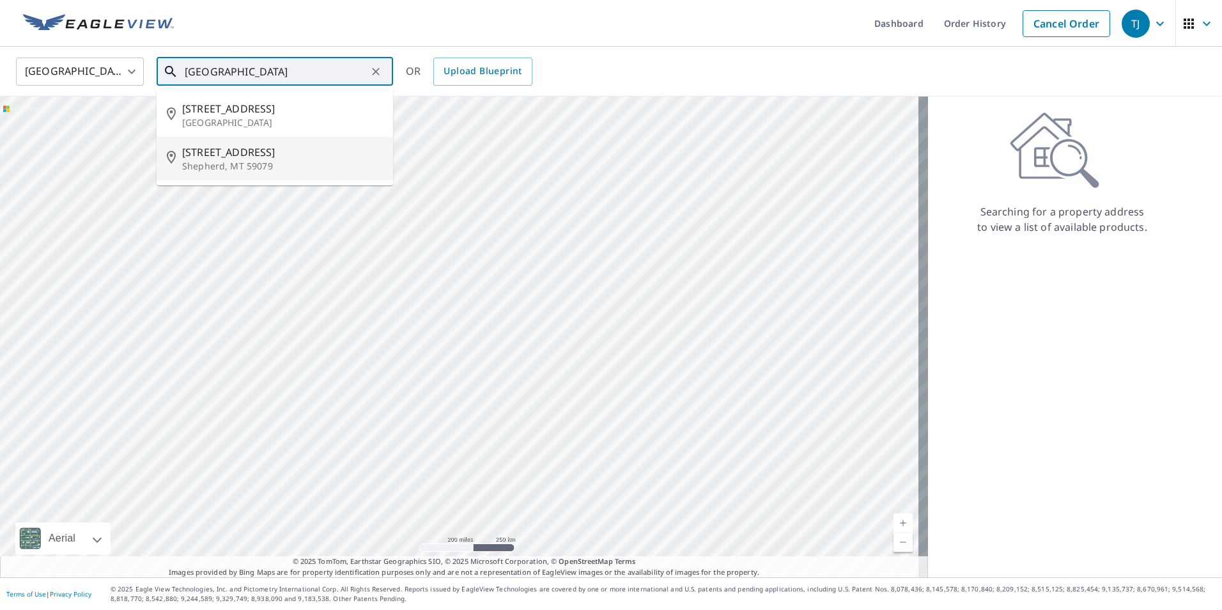
click at [231, 157] on span "[STREET_ADDRESS]" at bounding box center [282, 151] width 201 height 15
type input "[STREET_ADDRESS][PERSON_NAME]"
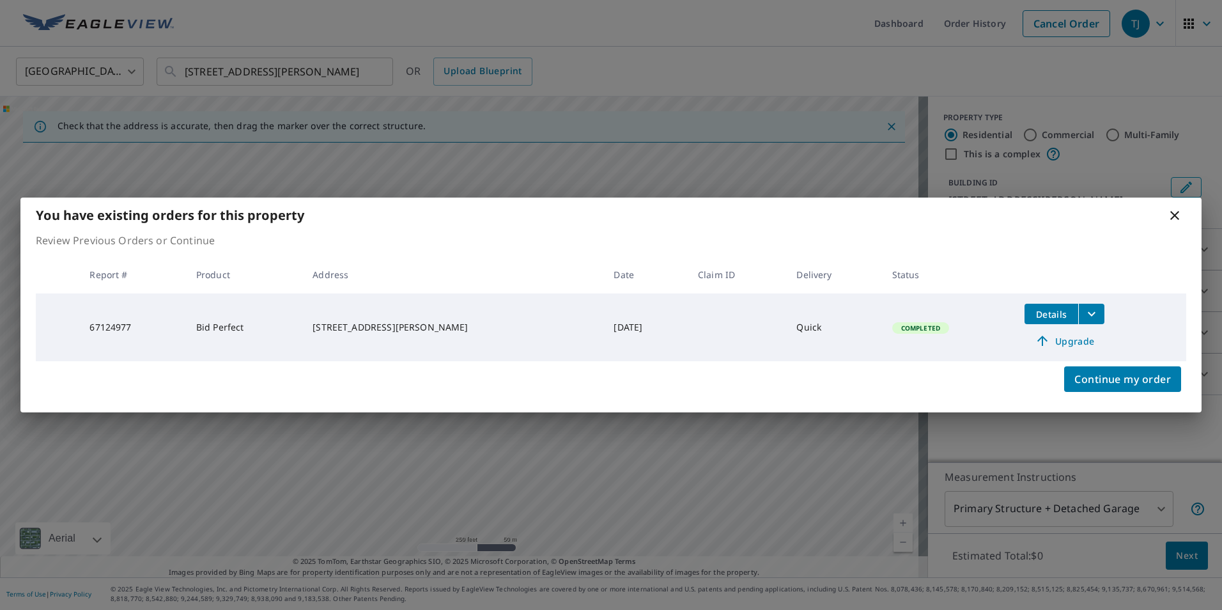
click at [1175, 216] on icon at bounding box center [1174, 215] width 15 height 15
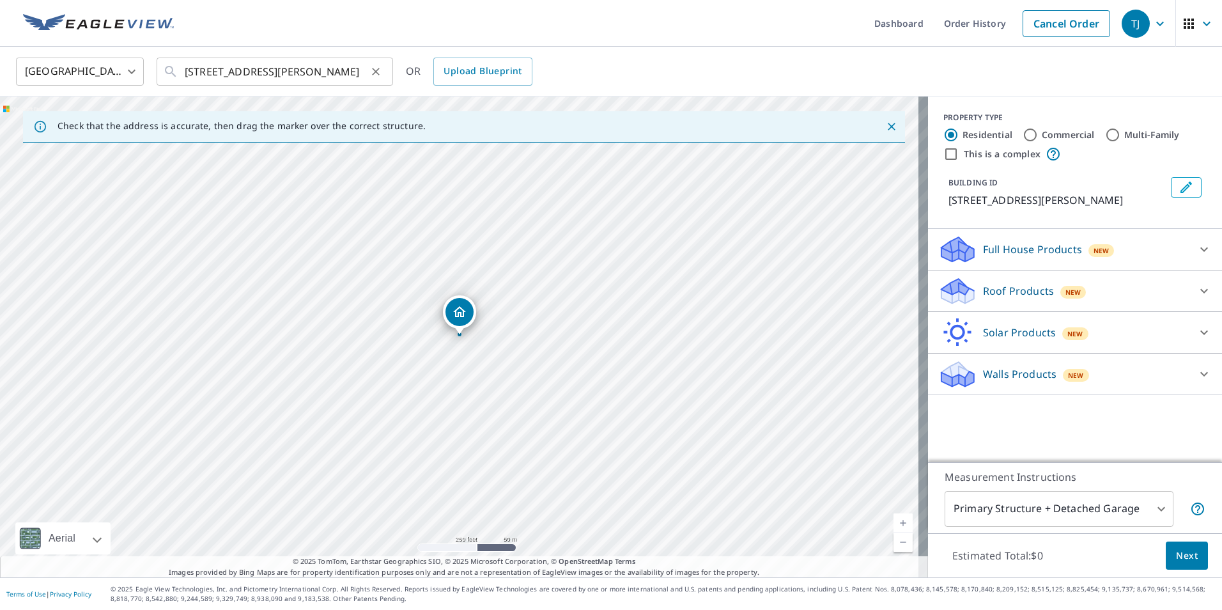
click at [376, 70] on icon "Clear" at bounding box center [375, 71] width 13 height 13
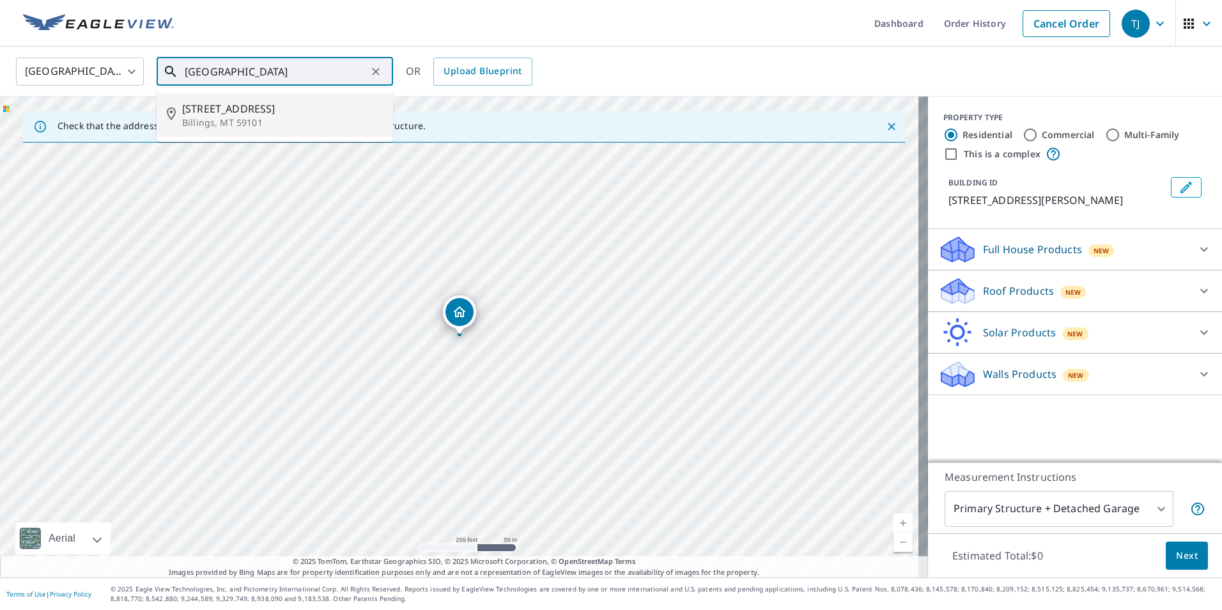
click at [251, 112] on span "[STREET_ADDRESS]" at bounding box center [282, 108] width 201 height 15
type input "[STREET_ADDRESS][PERSON_NAME]"
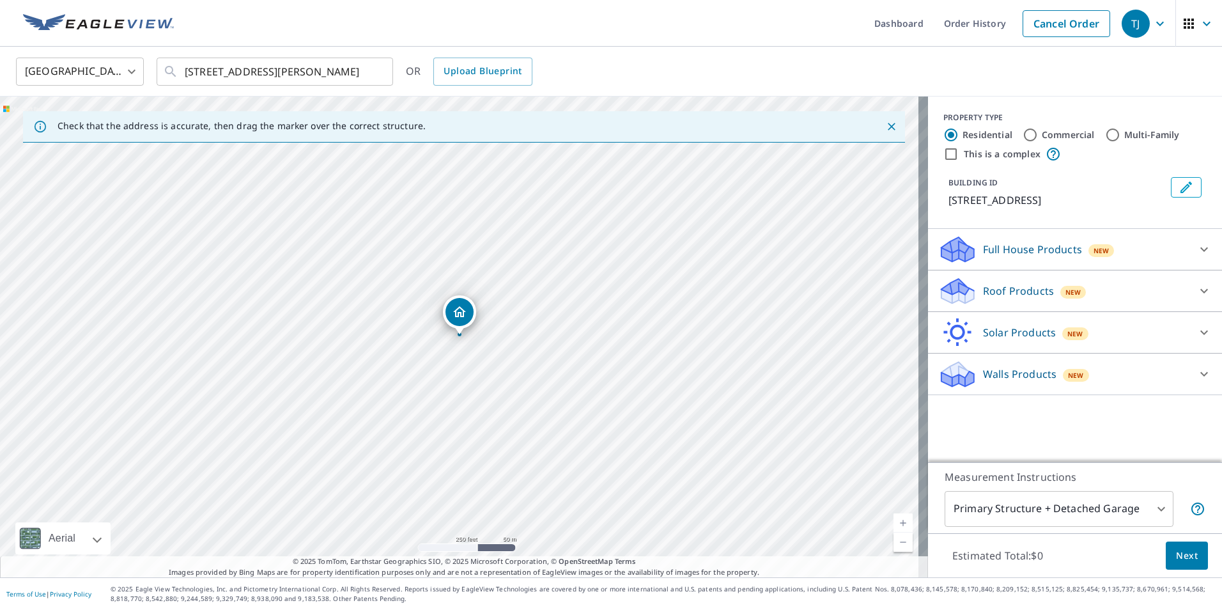
click at [461, 309] on icon "Dropped pin, building 1, Residential property, 3230 Castle Pines Dr Billings, M…" at bounding box center [459, 311] width 15 height 15
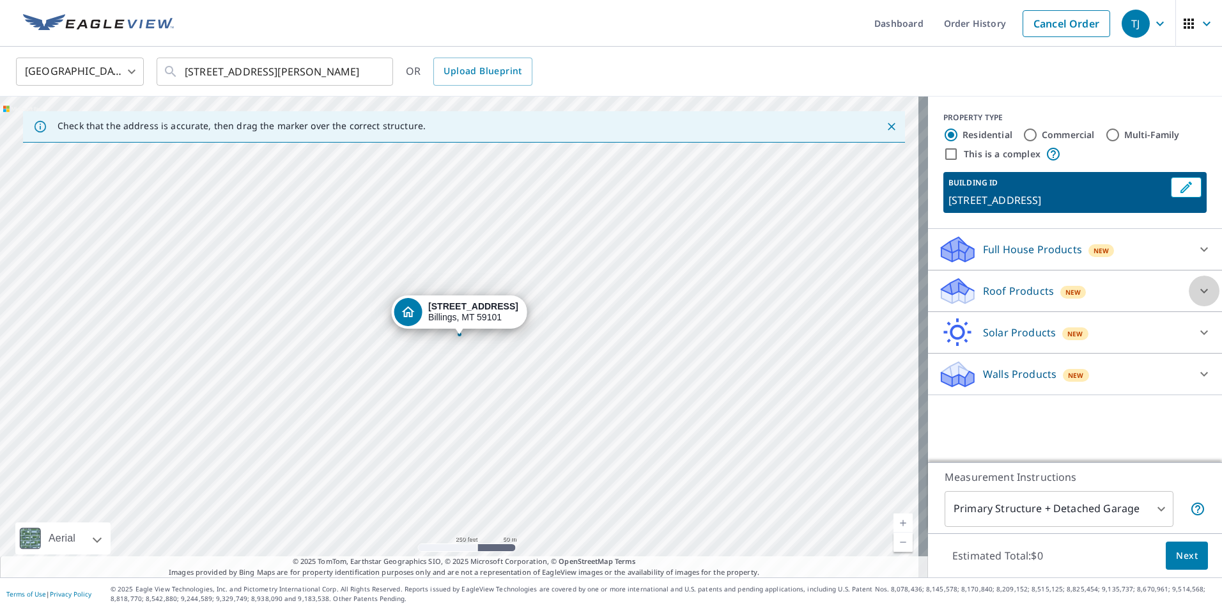
click at [1200, 291] on icon at bounding box center [1204, 291] width 8 height 4
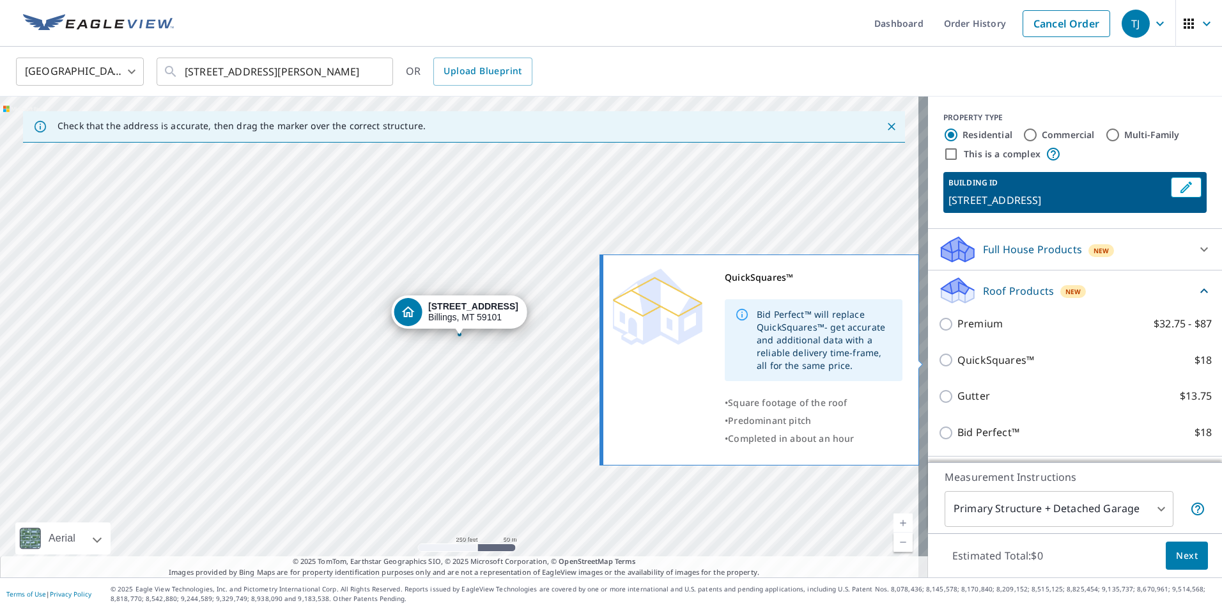
click at [938, 359] on input "QuickSquares™ $18" at bounding box center [947, 359] width 19 height 15
checkbox input "true"
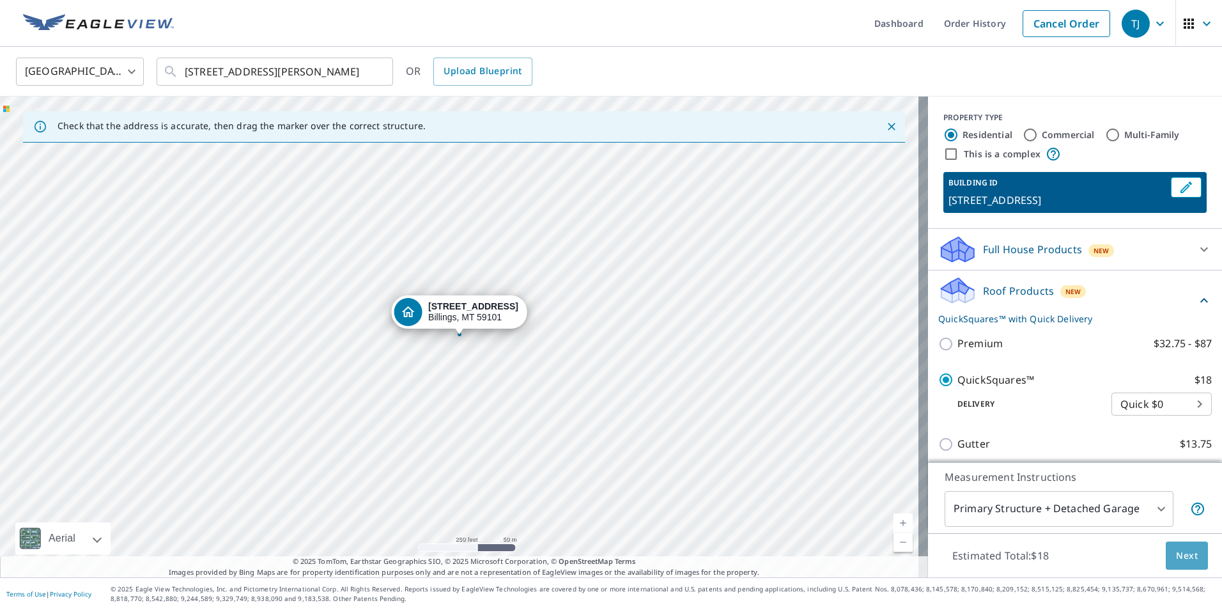
click at [1179, 557] on span "Next" at bounding box center [1187, 556] width 22 height 16
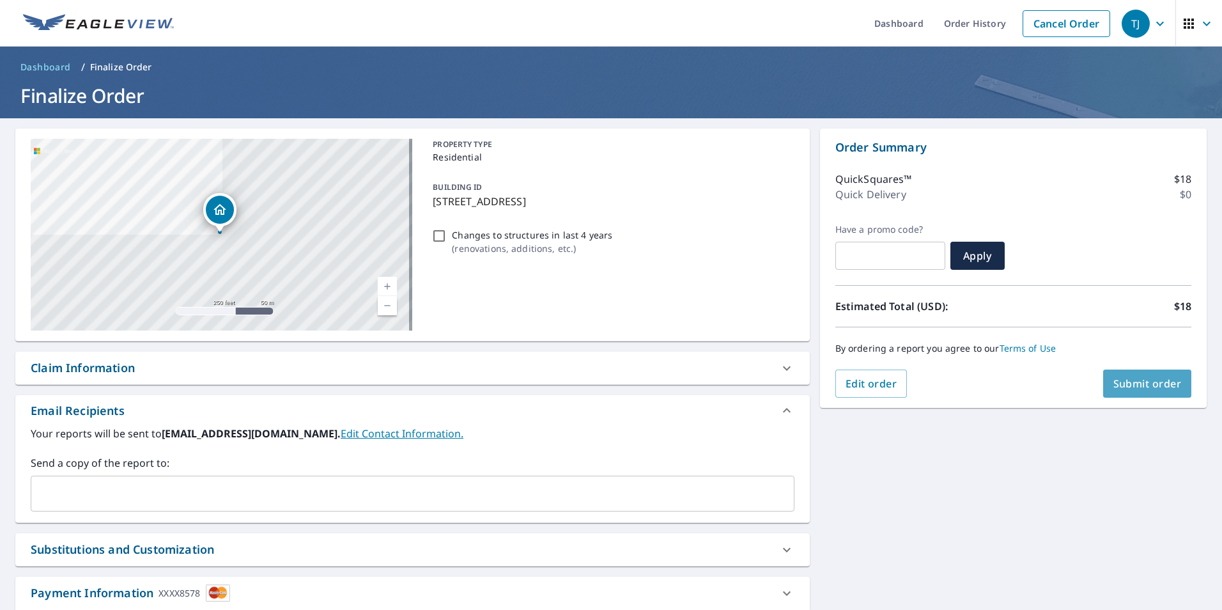
click at [1131, 389] on span "Submit order" at bounding box center [1147, 383] width 68 height 14
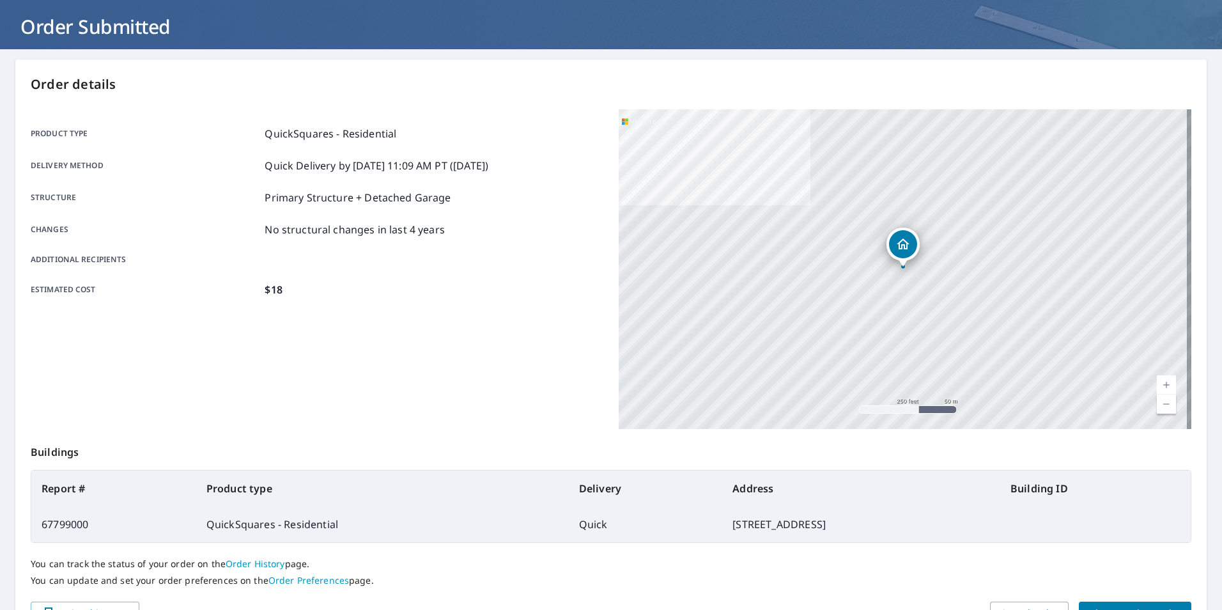
scroll to position [143, 0]
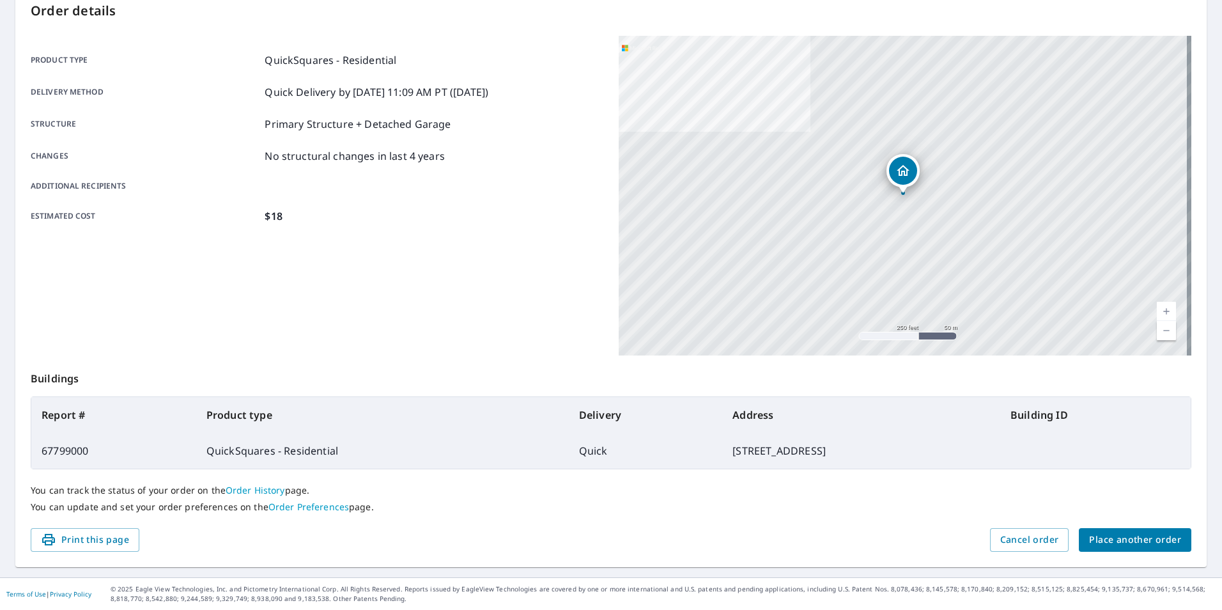
click at [1141, 539] on span "Place another order" at bounding box center [1135, 540] width 92 height 16
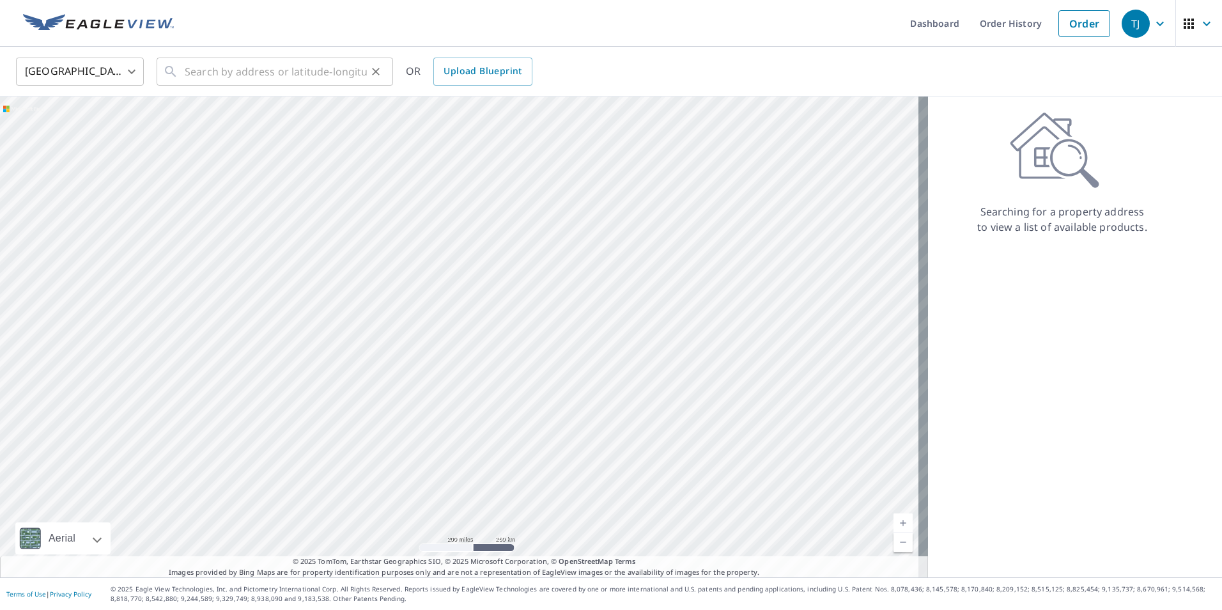
click at [182, 81] on div "​" at bounding box center [275, 72] width 236 height 28
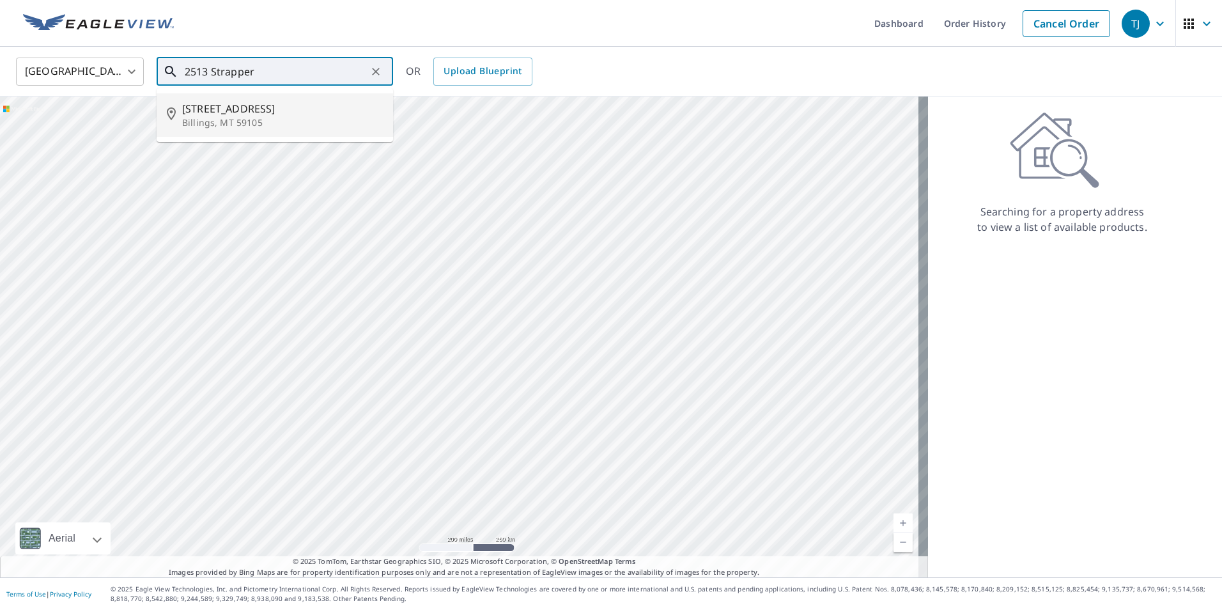
click at [218, 107] on span "[STREET_ADDRESS]" at bounding box center [282, 108] width 201 height 15
type input "[STREET_ADDRESS]"
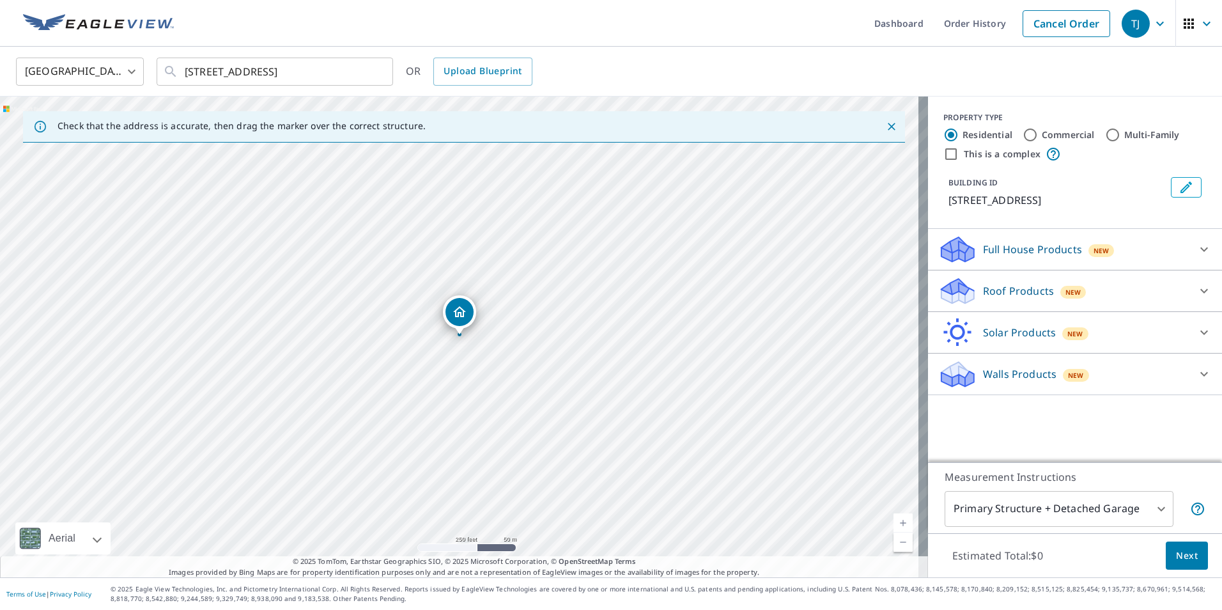
click at [465, 309] on icon "Dropped pin, building 1, Residential property, 2513 Strapper Ln Billings, MT 59…" at bounding box center [459, 311] width 15 height 15
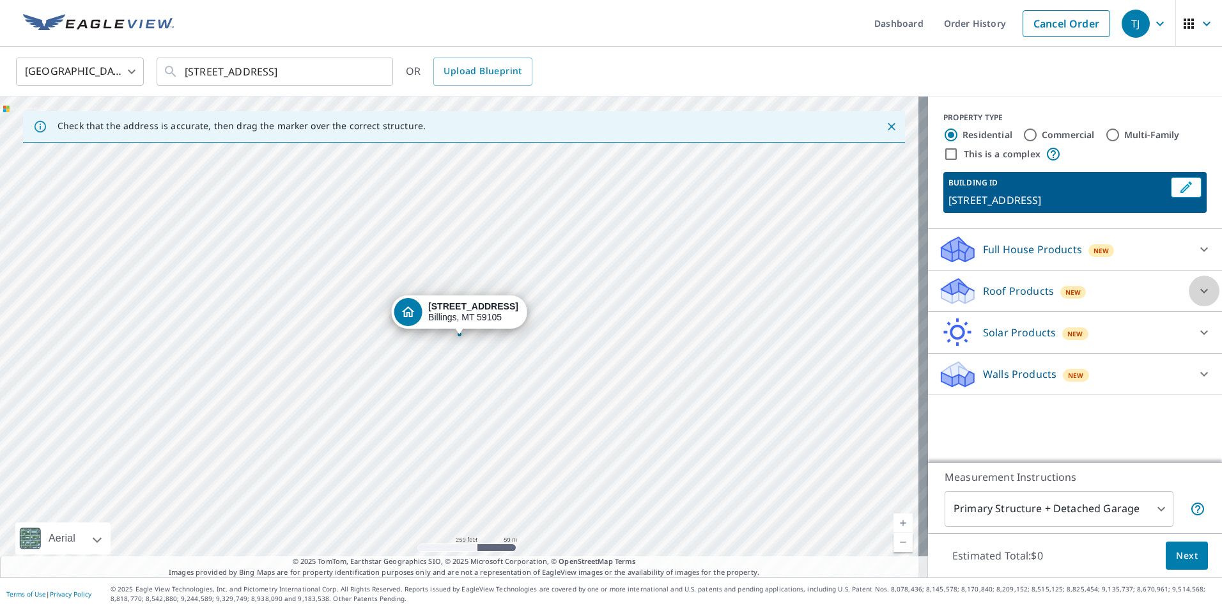
click at [1200, 293] on icon at bounding box center [1204, 291] width 8 height 4
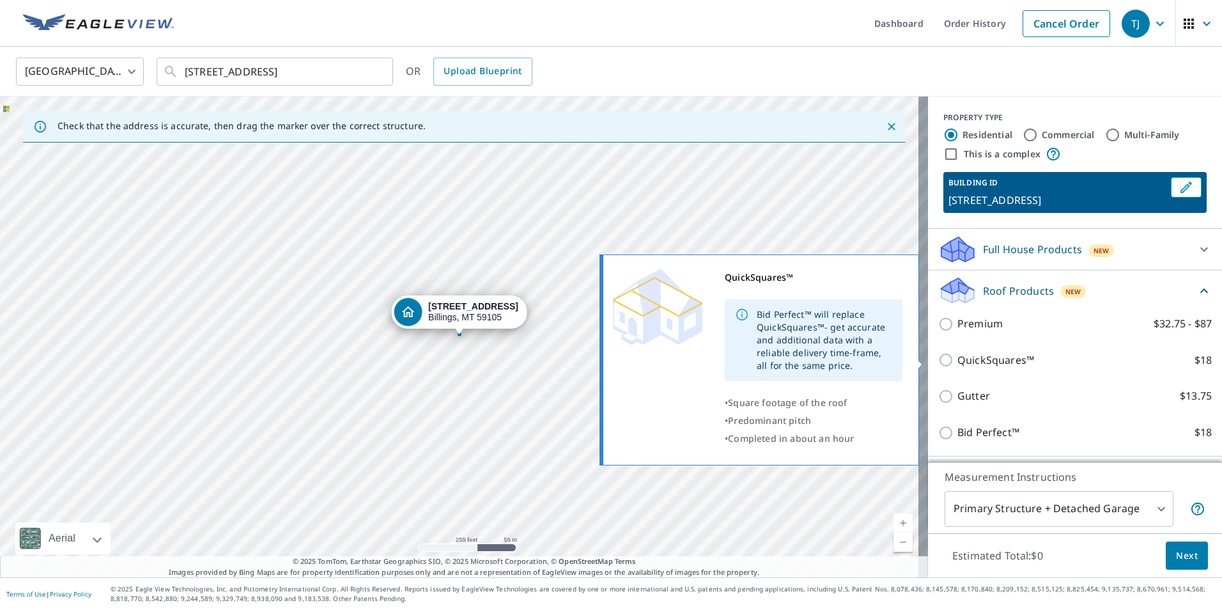
click at [938, 360] on input "QuickSquares™ $18" at bounding box center [947, 359] width 19 height 15
checkbox input "true"
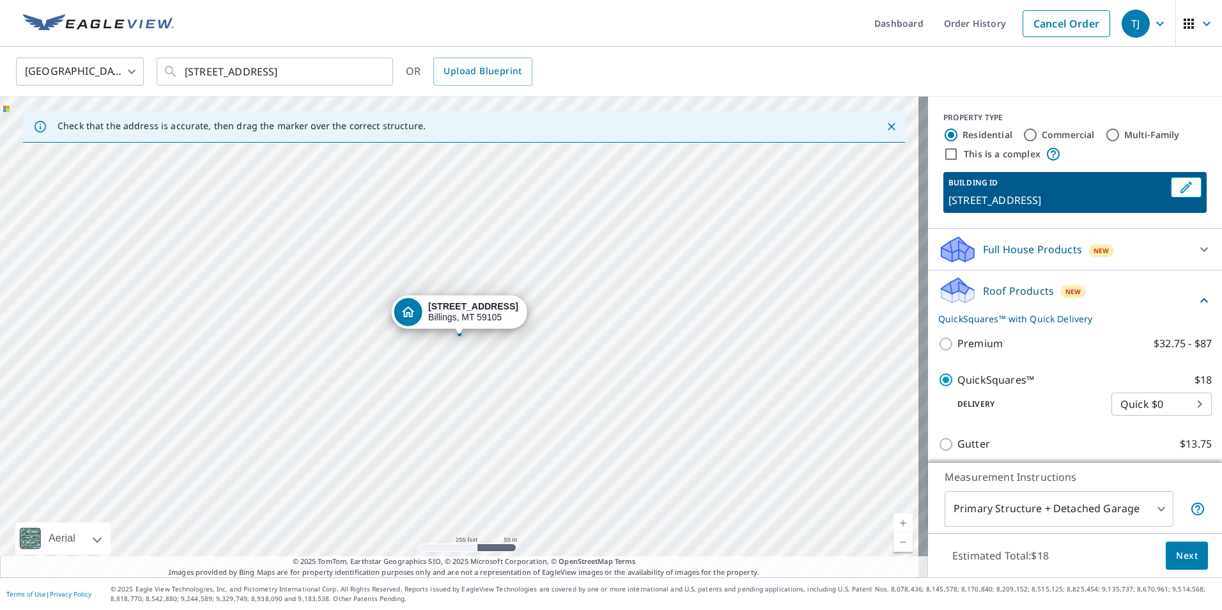
click at [1180, 552] on span "Next" at bounding box center [1187, 556] width 22 height 16
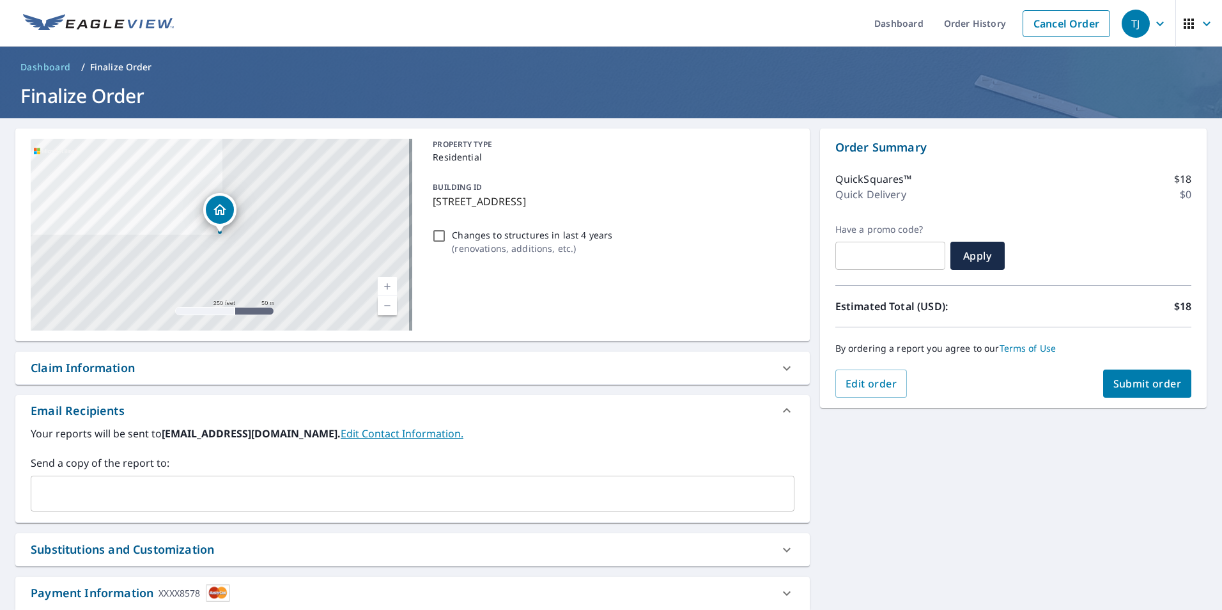
click at [1113, 379] on span "Submit order" at bounding box center [1147, 383] width 68 height 14
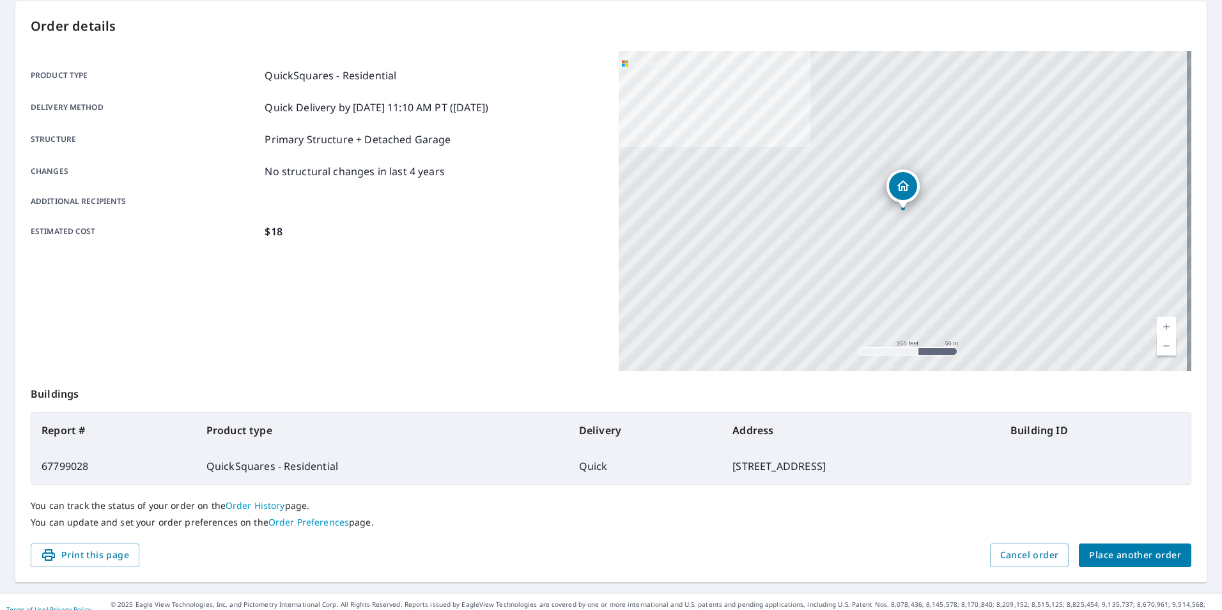
scroll to position [128, 0]
click at [1081, 552] on button "Place another order" at bounding box center [1135, 555] width 112 height 24
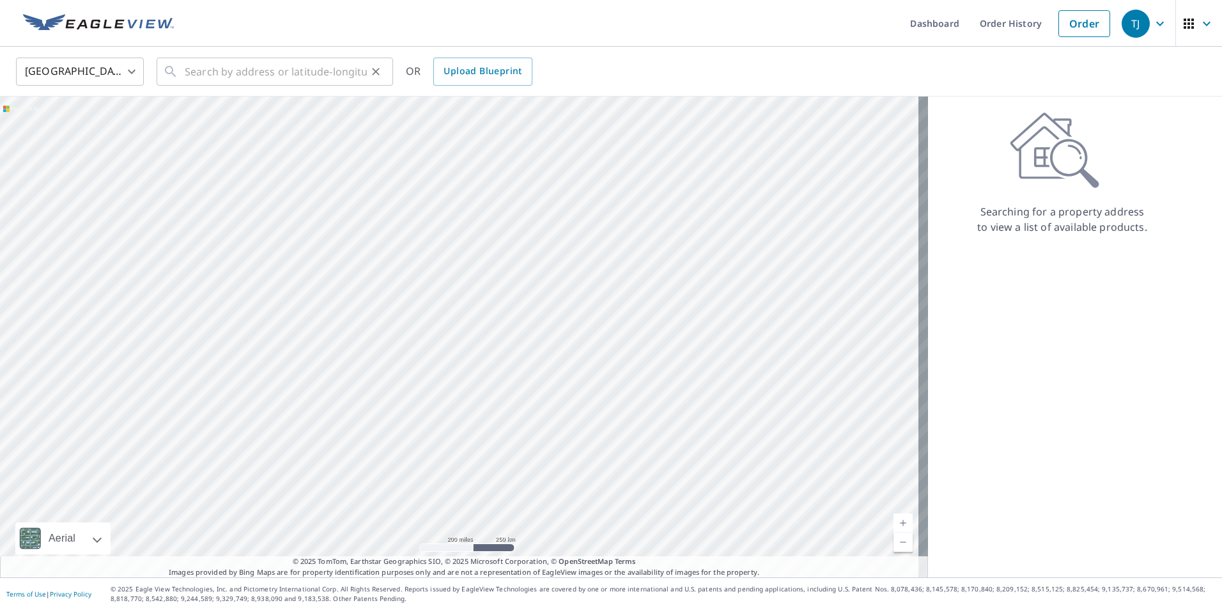
click at [174, 75] on icon at bounding box center [170, 71] width 15 height 15
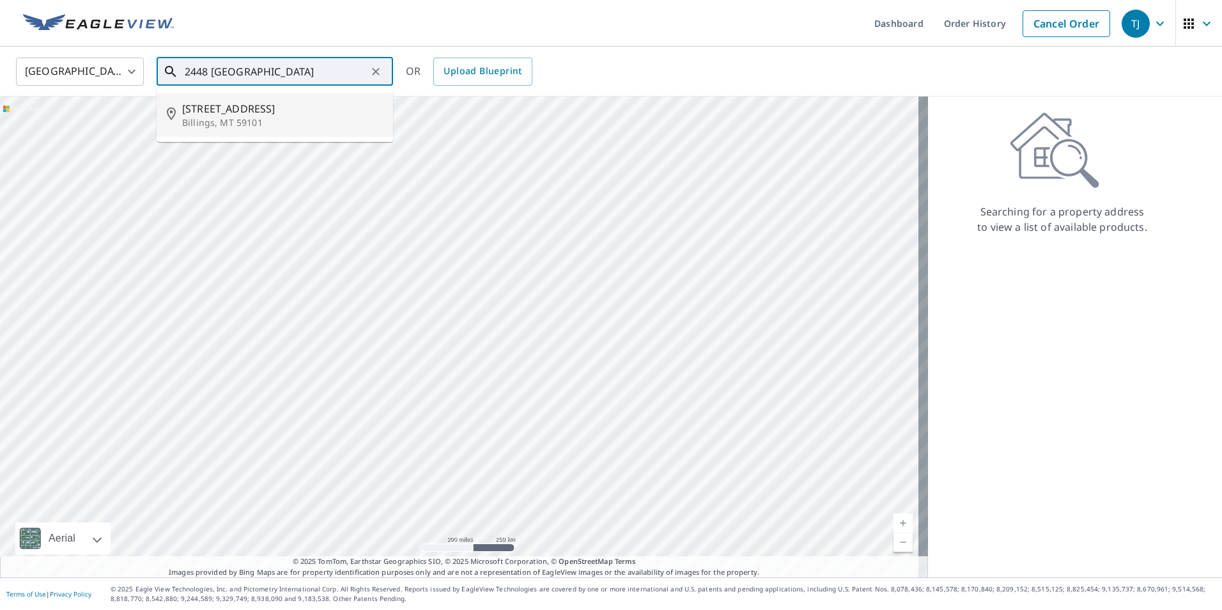
click at [219, 112] on span "[STREET_ADDRESS]" at bounding box center [282, 108] width 201 height 15
type input "[STREET_ADDRESS]"
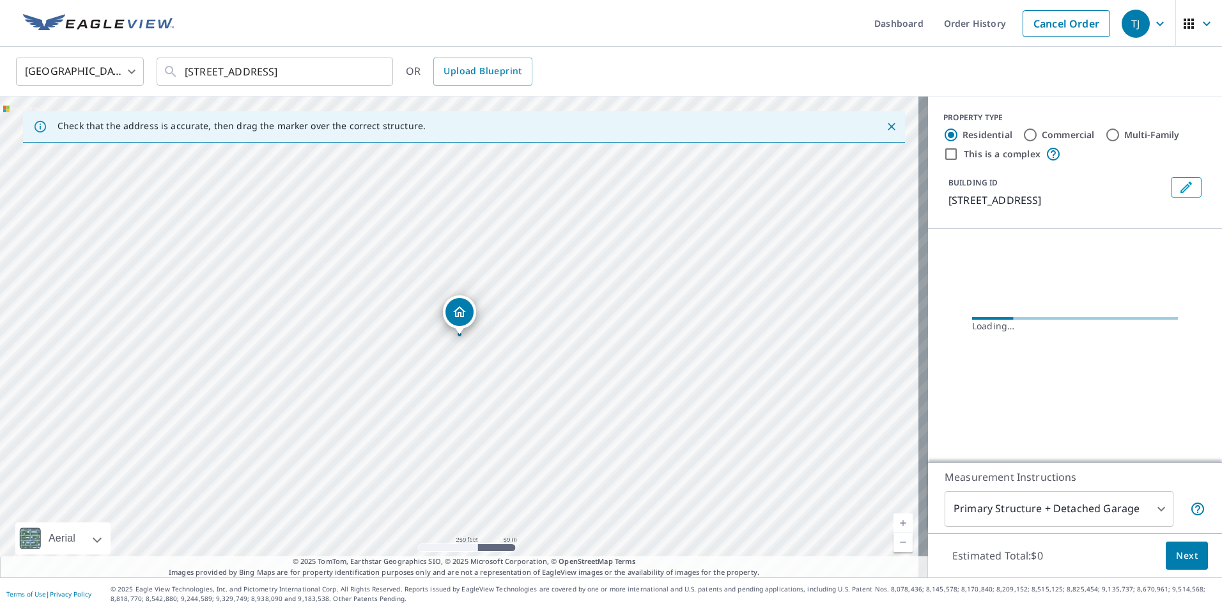
click at [463, 315] on icon "Dropped pin, building 1, Residential property, 2448 Glengarry Ln Billings, MT 5…" at bounding box center [459, 311] width 13 height 11
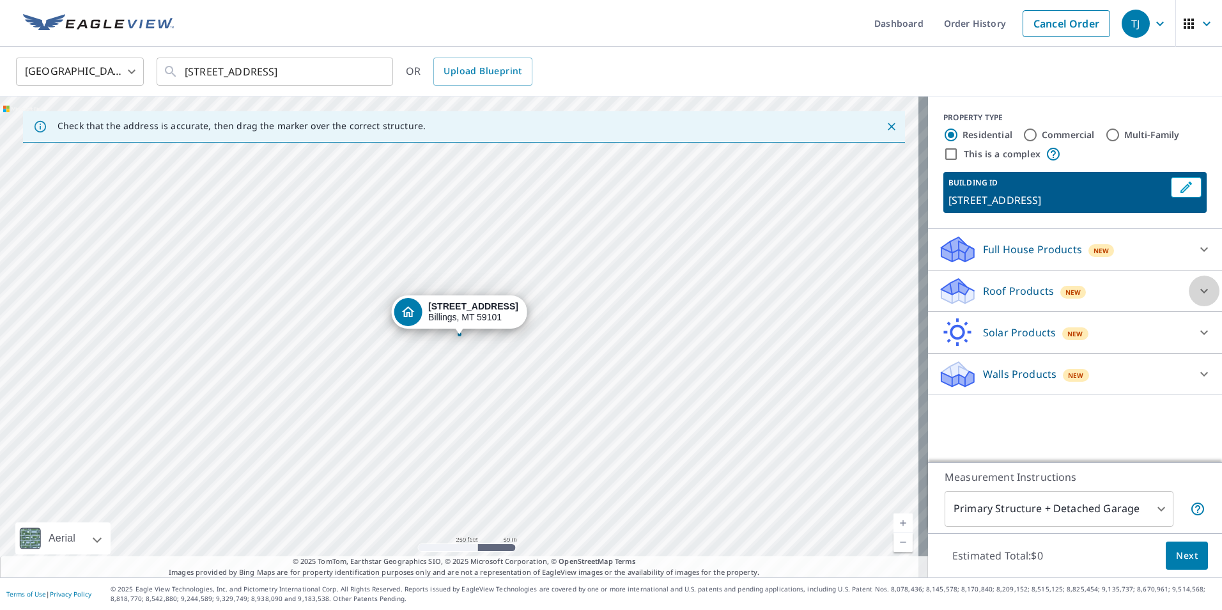
click at [1199, 290] on icon at bounding box center [1203, 290] width 15 height 15
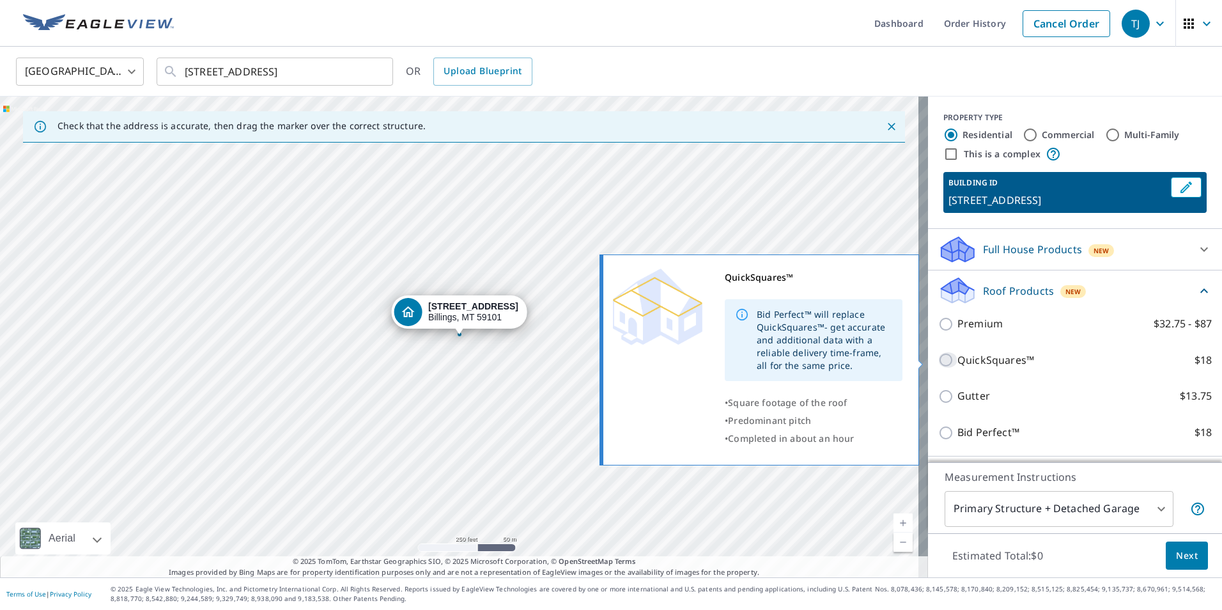
click at [938, 361] on input "QuickSquares™ $18" at bounding box center [947, 359] width 19 height 15
checkbox input "true"
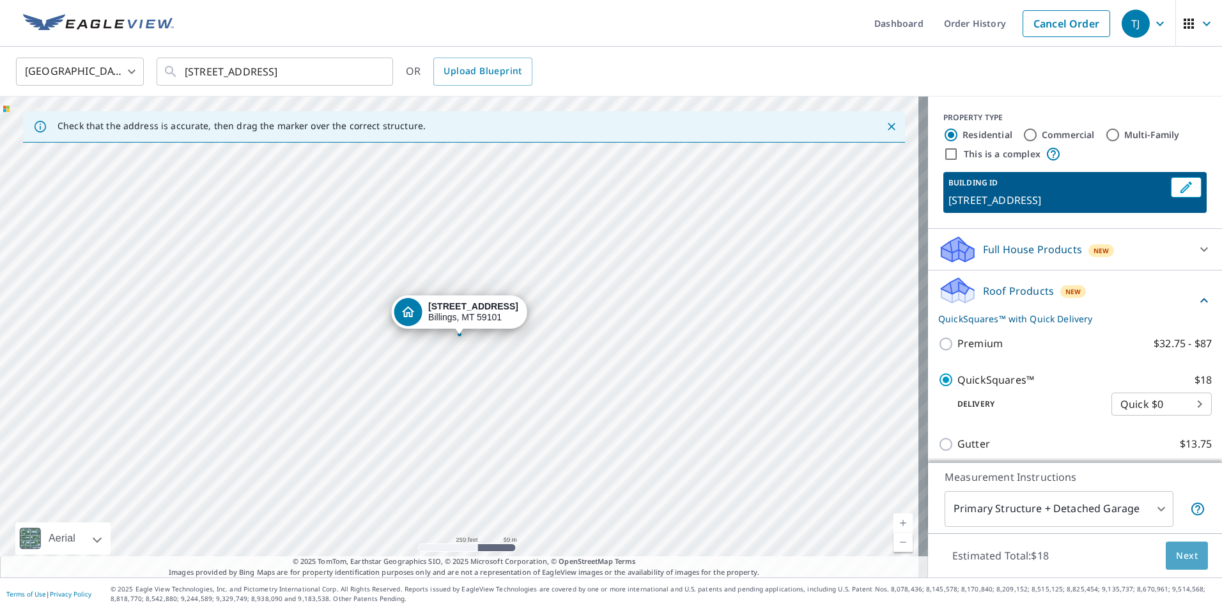
click at [1176, 556] on span "Next" at bounding box center [1187, 556] width 22 height 16
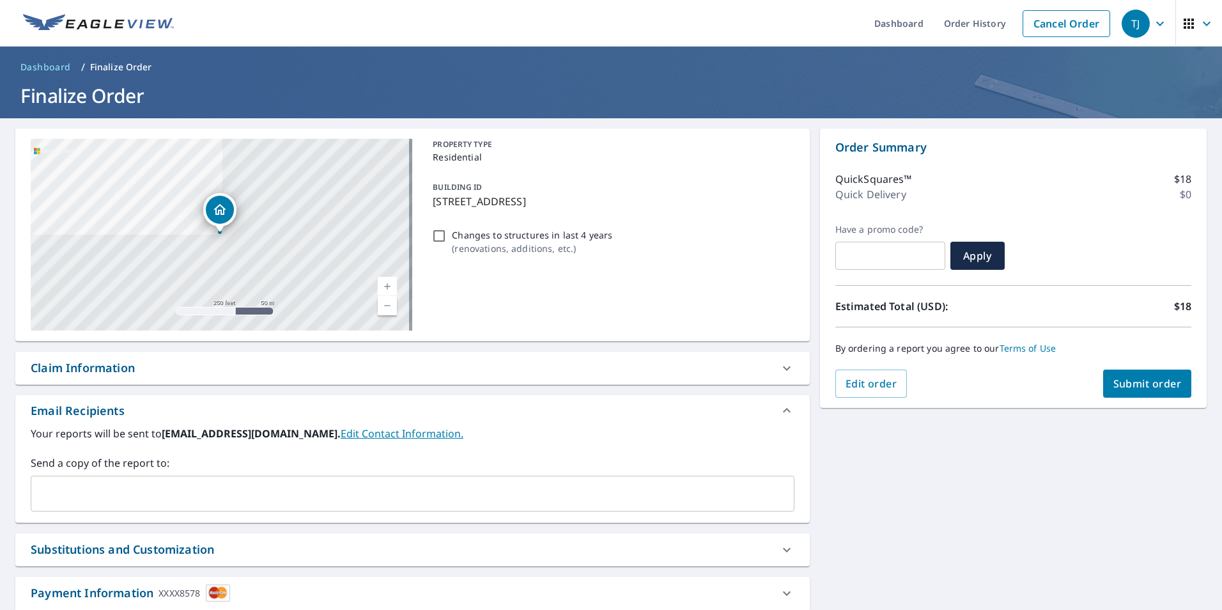
click at [1126, 384] on span "Submit order" at bounding box center [1147, 383] width 68 height 14
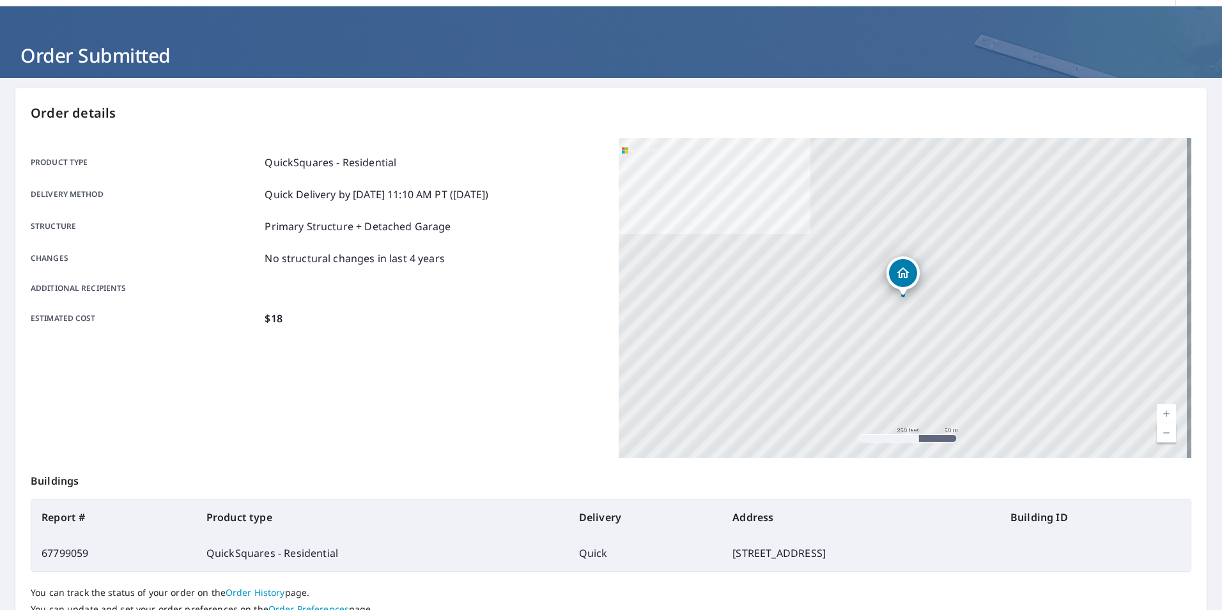
scroll to position [143, 0]
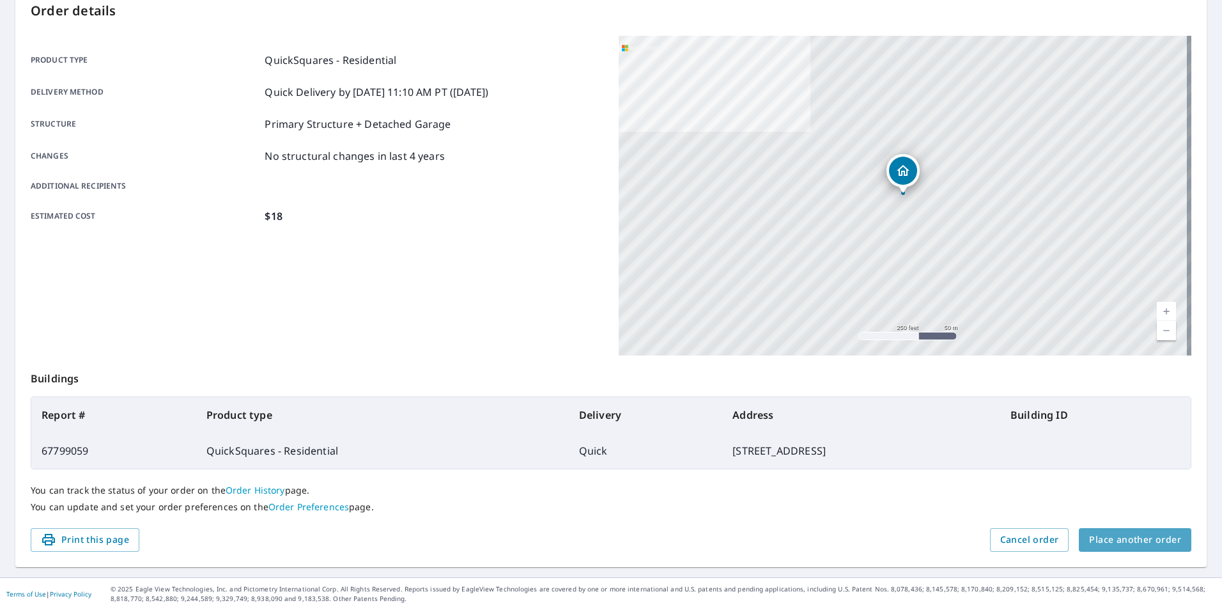
click at [1147, 545] on span "Place another order" at bounding box center [1135, 540] width 92 height 16
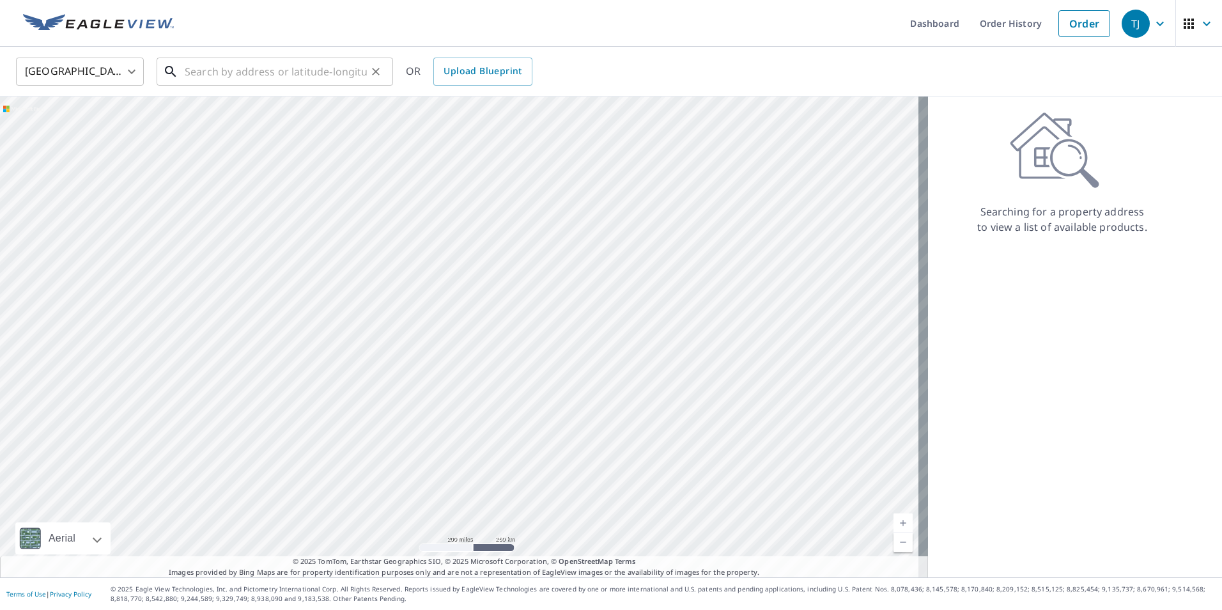
click at [189, 74] on input "text" at bounding box center [276, 72] width 182 height 36
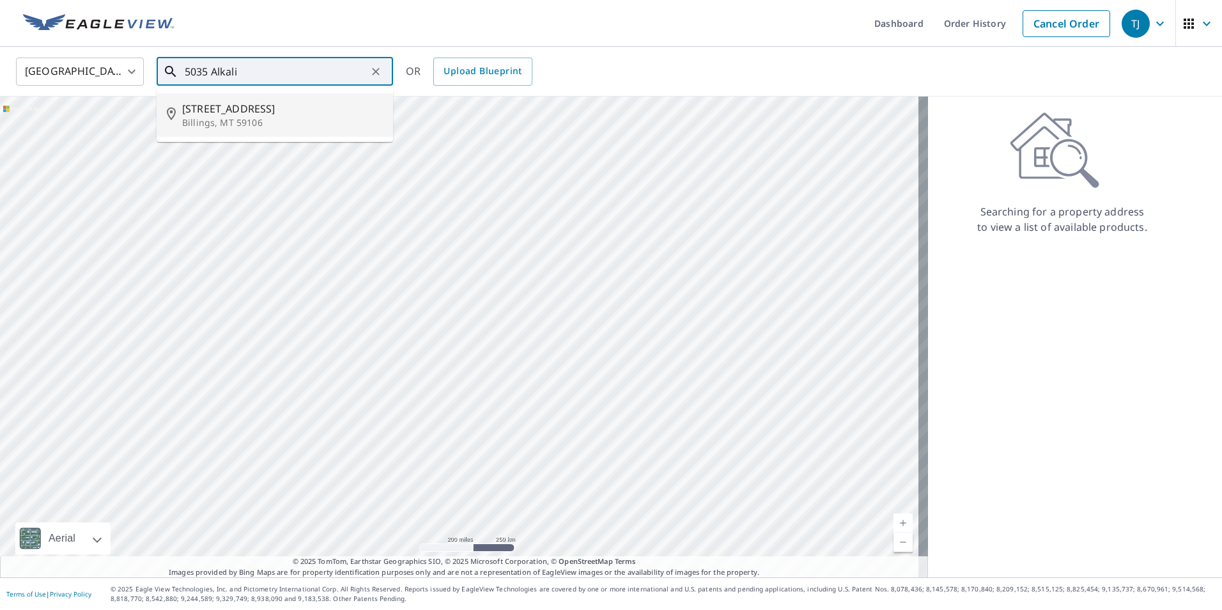
click at [234, 121] on p "Billings, MT 59106" at bounding box center [282, 122] width 201 height 13
type input "[STREET_ADDRESS]"
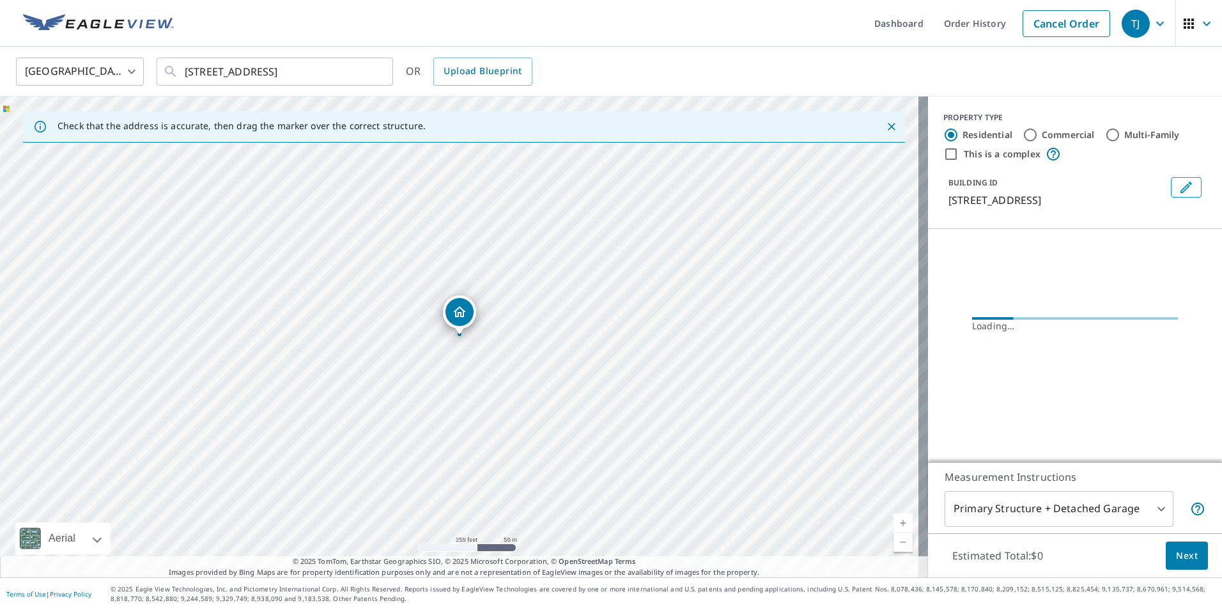
click at [457, 310] on icon "Dropped pin, building 1, Residential property, 5035 Alkali Creek Rd Billings, M…" at bounding box center [459, 311] width 15 height 15
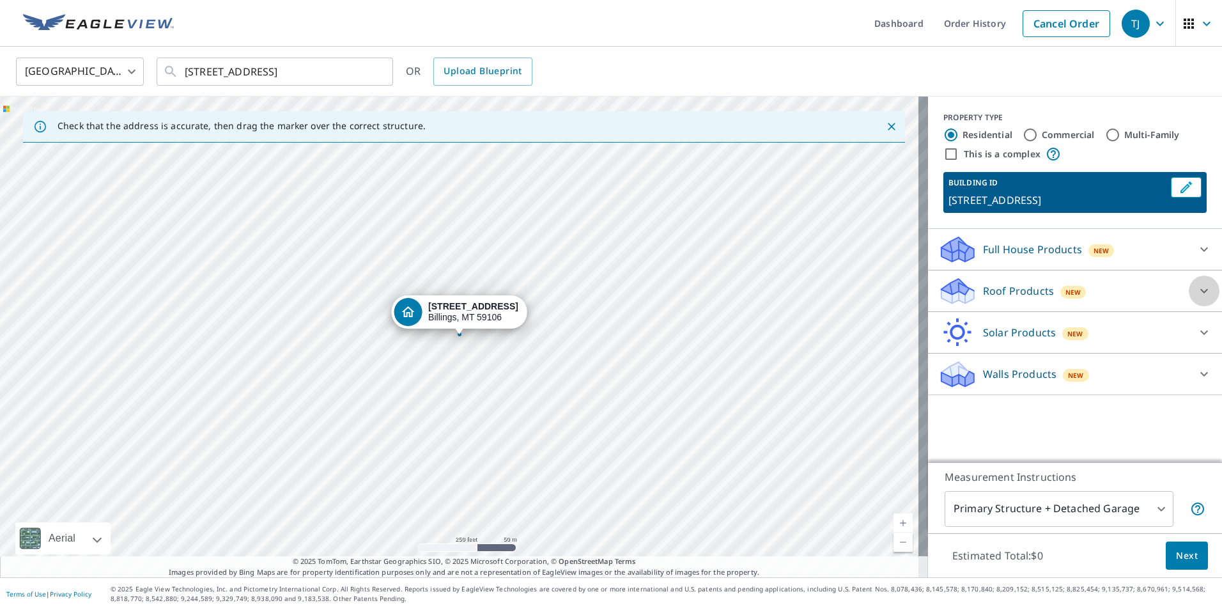
click at [1196, 286] on icon at bounding box center [1203, 290] width 15 height 15
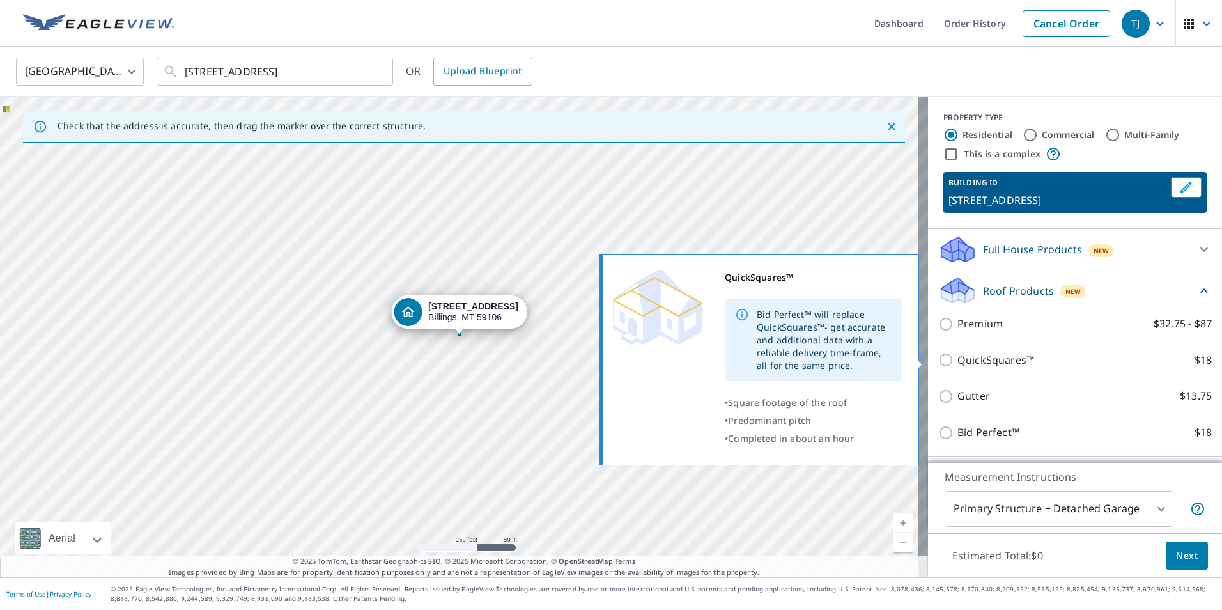
click at [938, 362] on input "QuickSquares™ $18" at bounding box center [947, 359] width 19 height 15
checkbox input "true"
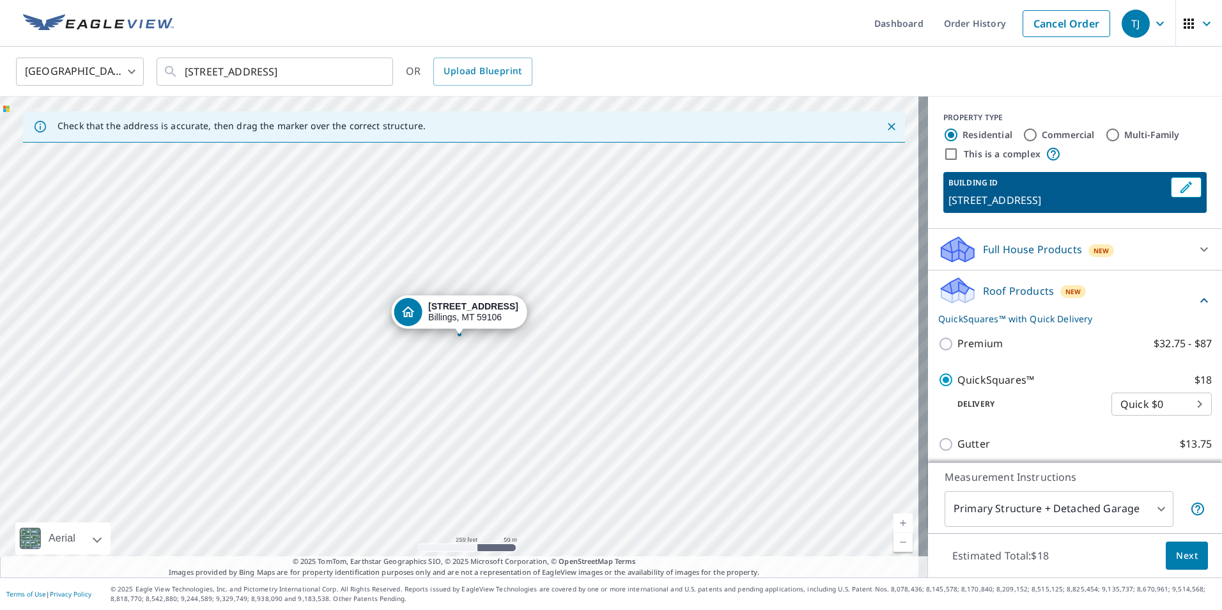
click at [1183, 559] on span "Next" at bounding box center [1187, 556] width 22 height 16
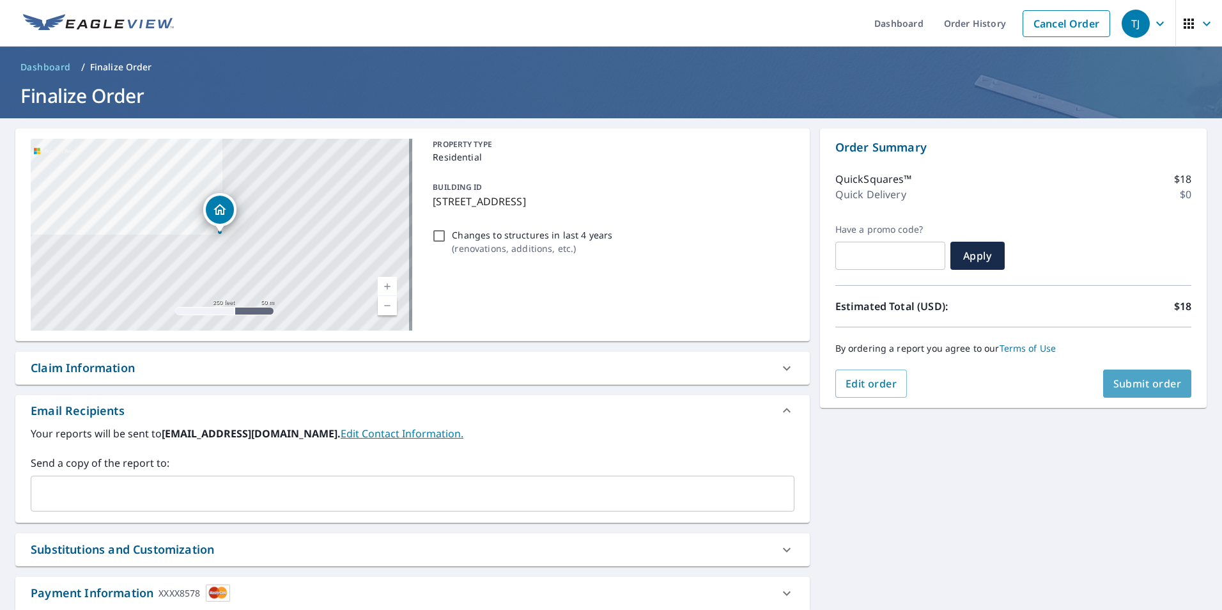
click at [1148, 391] on button "Submit order" at bounding box center [1147, 383] width 89 height 28
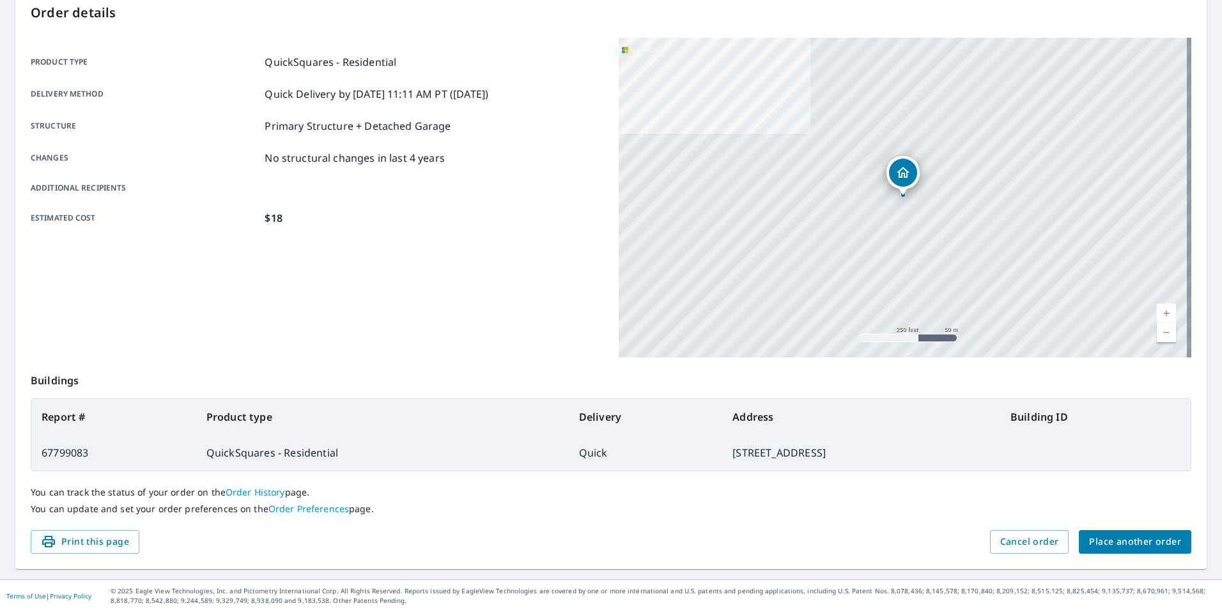
scroll to position [143, 0]
click at [1116, 539] on span "Place another order" at bounding box center [1135, 540] width 92 height 16
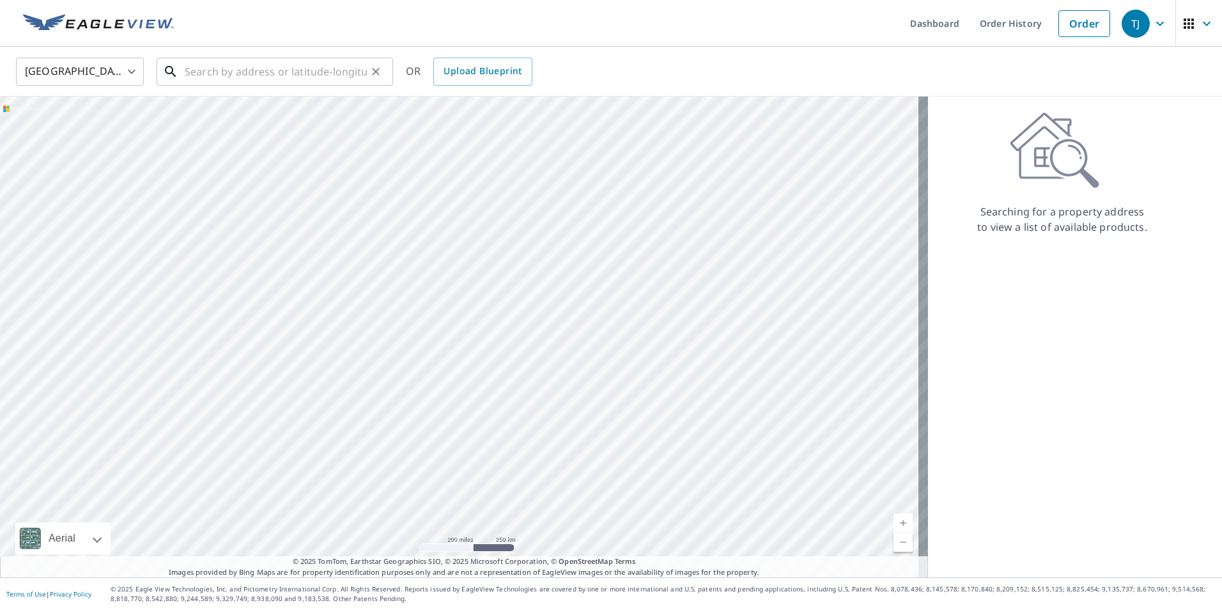
click at [212, 72] on input "text" at bounding box center [276, 72] width 182 height 36
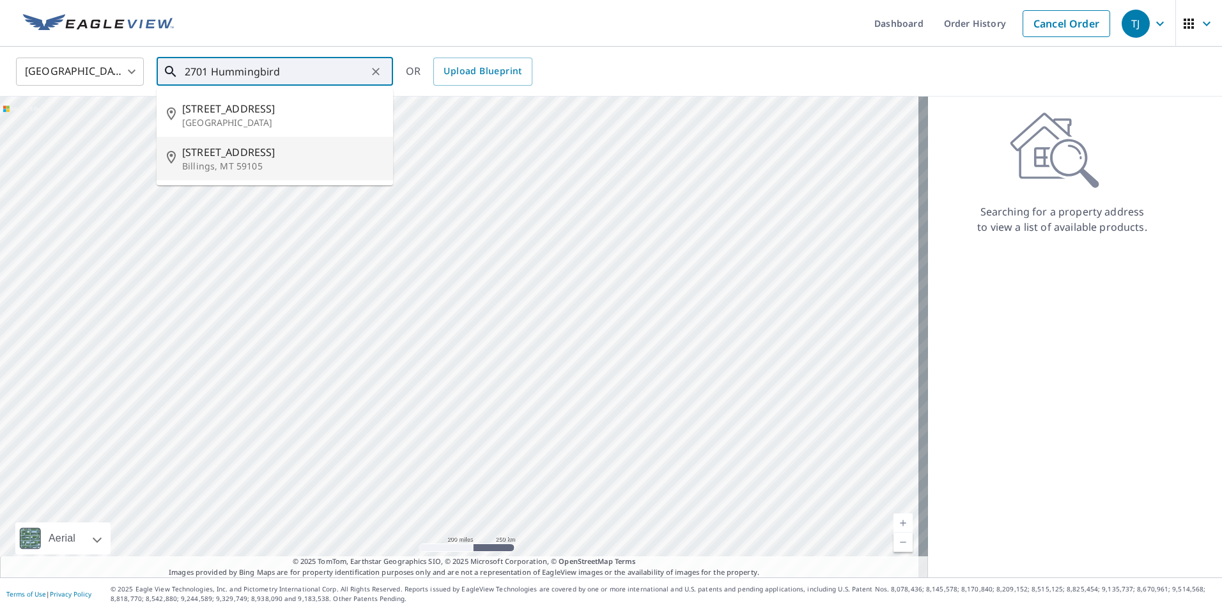
click at [230, 164] on p "Billings, MT 59105" at bounding box center [282, 166] width 201 height 13
type input "[STREET_ADDRESS]"
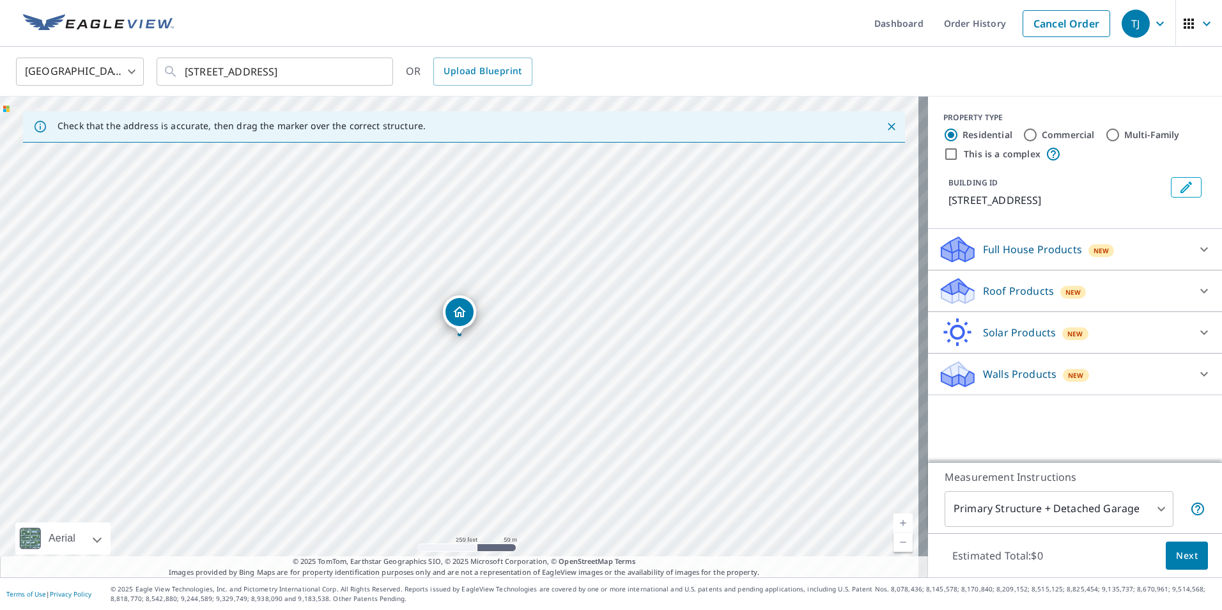
click at [462, 305] on icon "Dropped pin, building 1, Residential property, 2701 Hummingbird Way Billings, M…" at bounding box center [459, 311] width 15 height 15
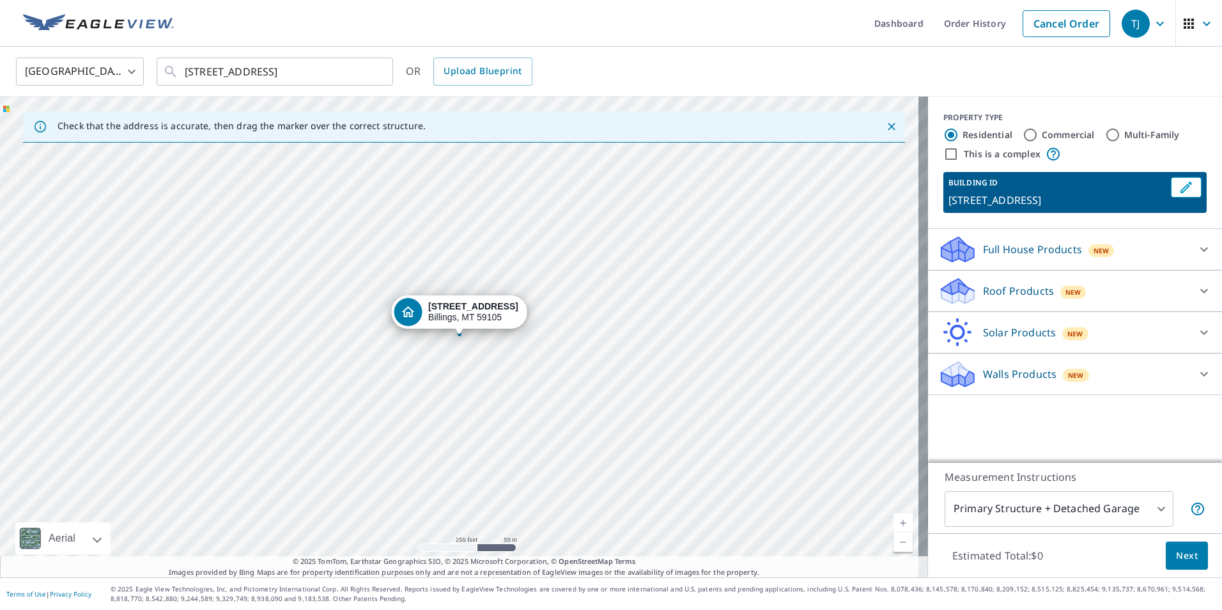
click at [1196, 294] on icon at bounding box center [1203, 290] width 15 height 15
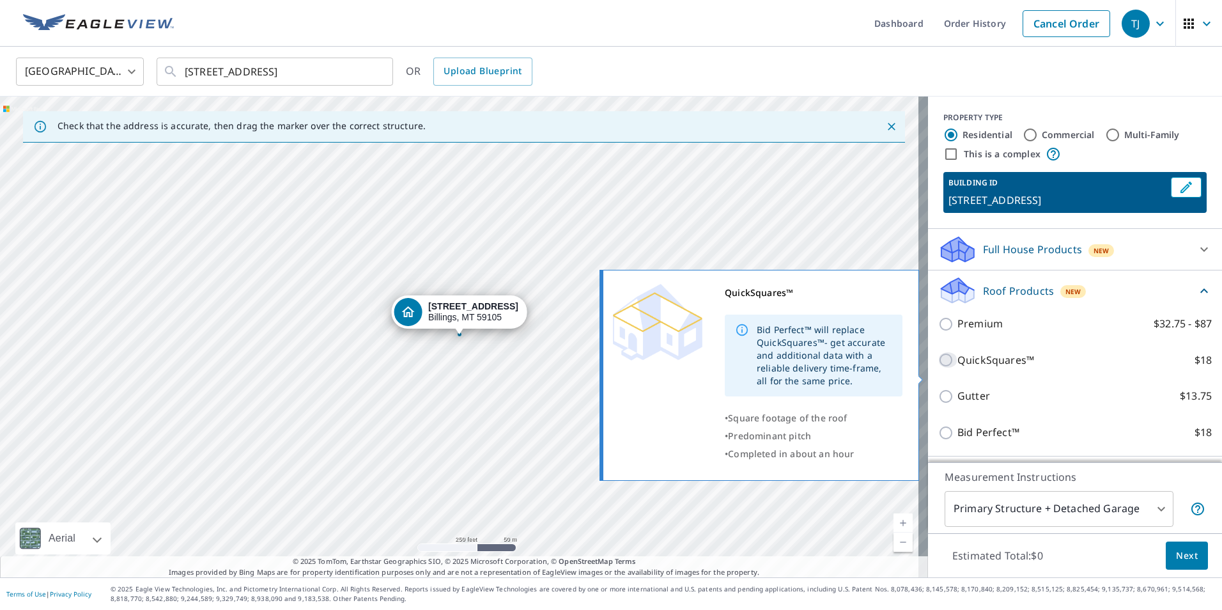
click at [938, 367] on input "QuickSquares™ $18" at bounding box center [947, 359] width 19 height 15
checkbox input "true"
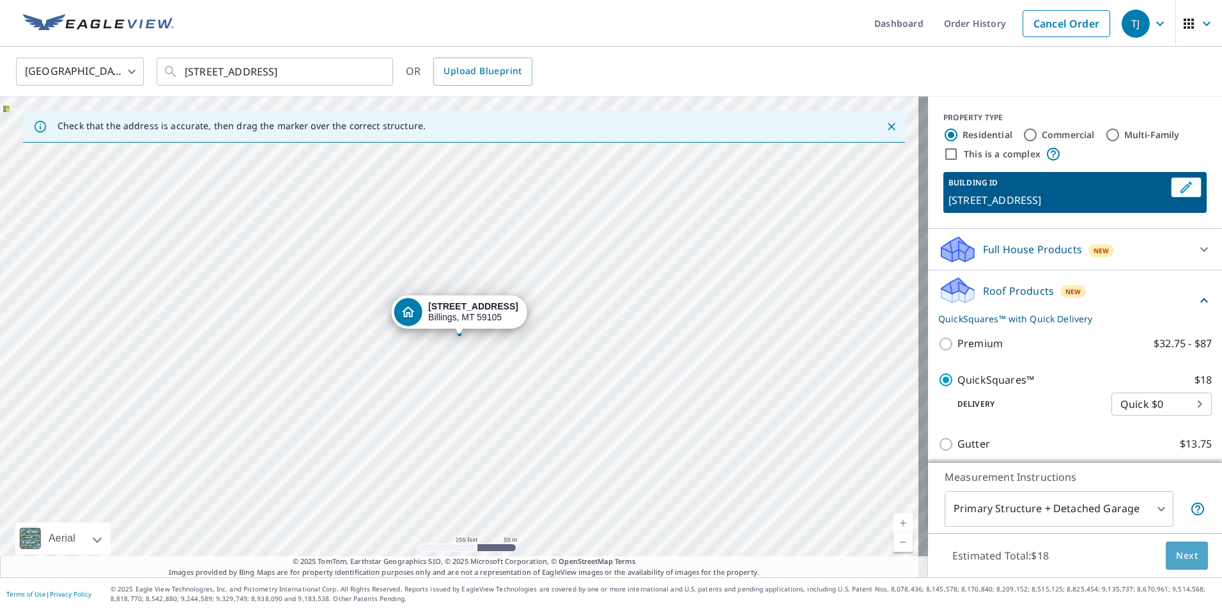
click at [1186, 555] on span "Next" at bounding box center [1187, 556] width 22 height 16
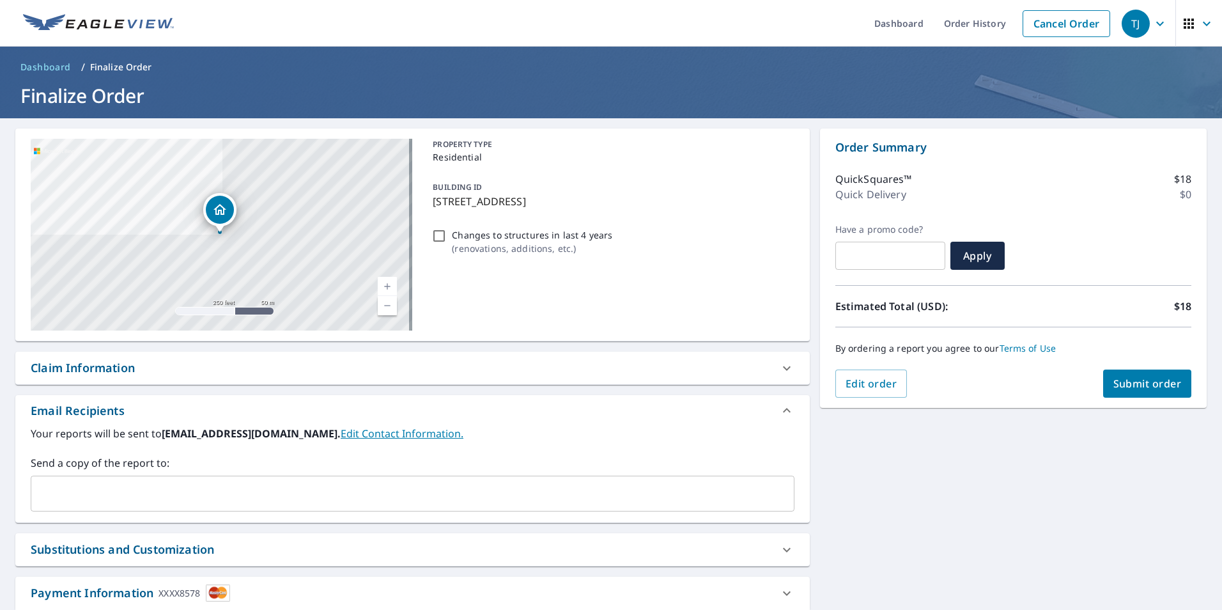
click at [1118, 385] on span "Submit order" at bounding box center [1147, 383] width 68 height 14
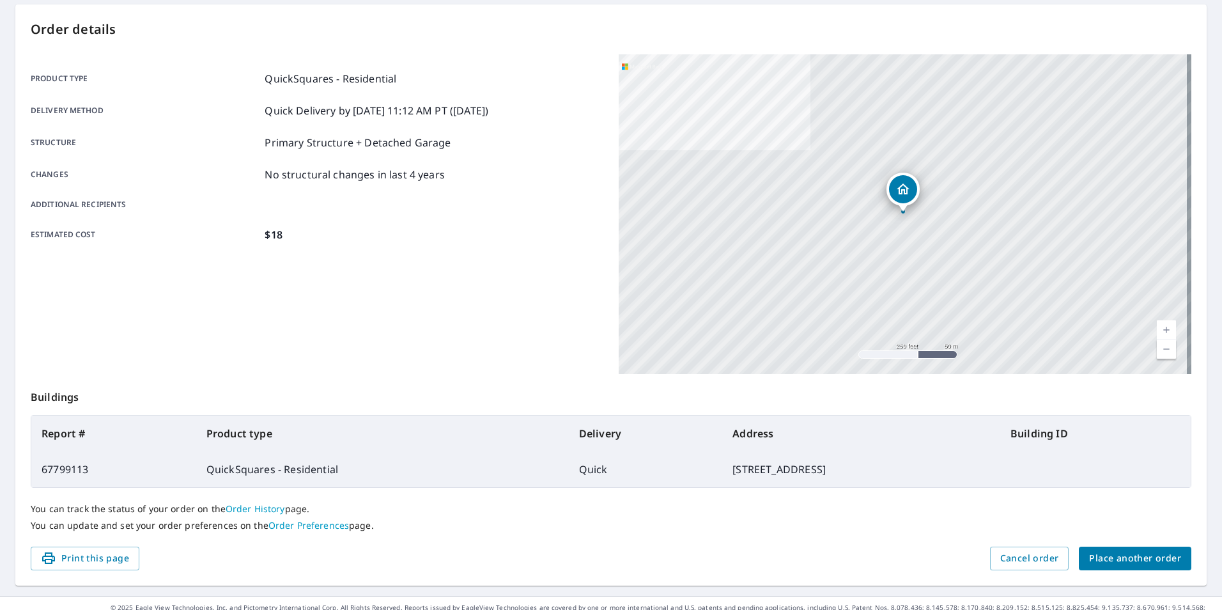
scroll to position [143, 0]
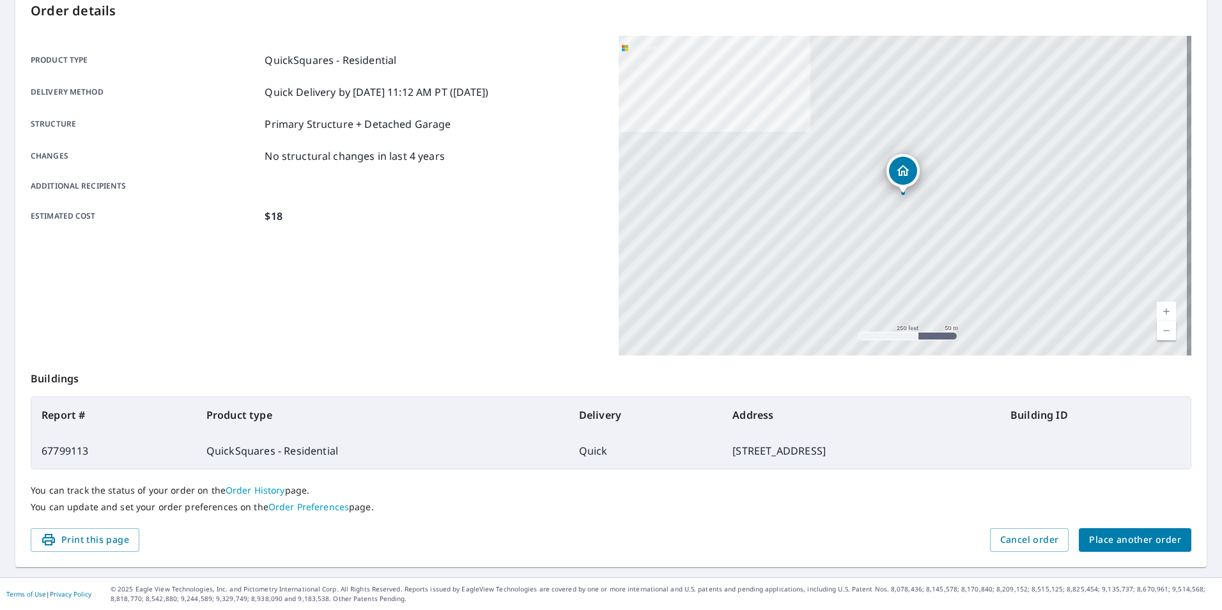
click at [1141, 539] on span "Place another order" at bounding box center [1135, 540] width 92 height 16
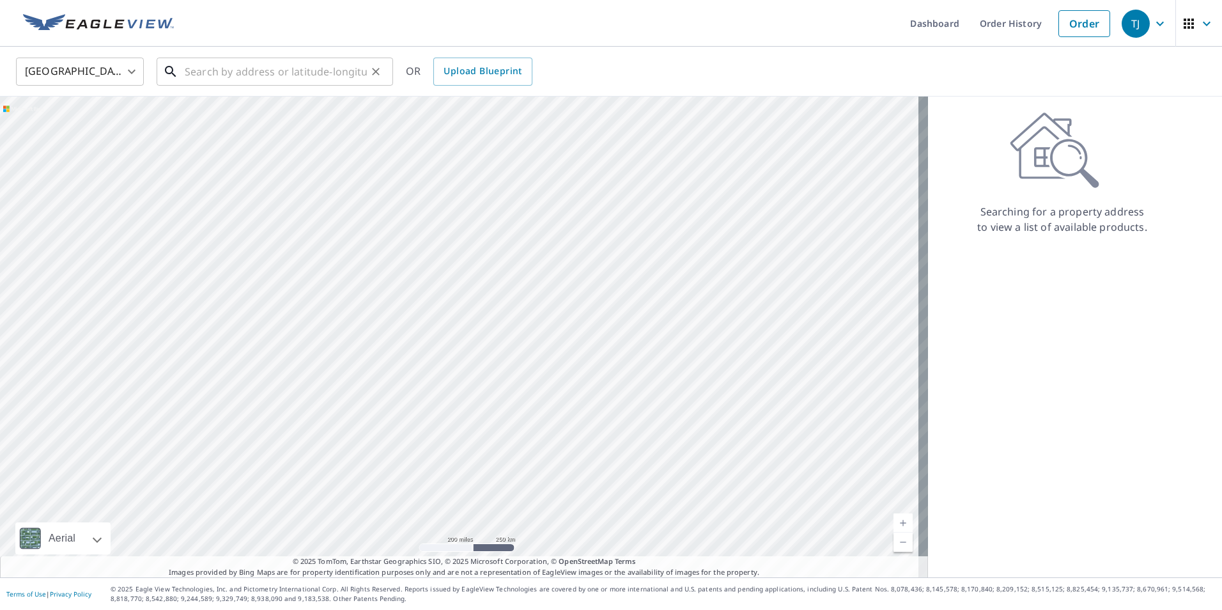
click at [225, 68] on input "text" at bounding box center [276, 72] width 182 height 36
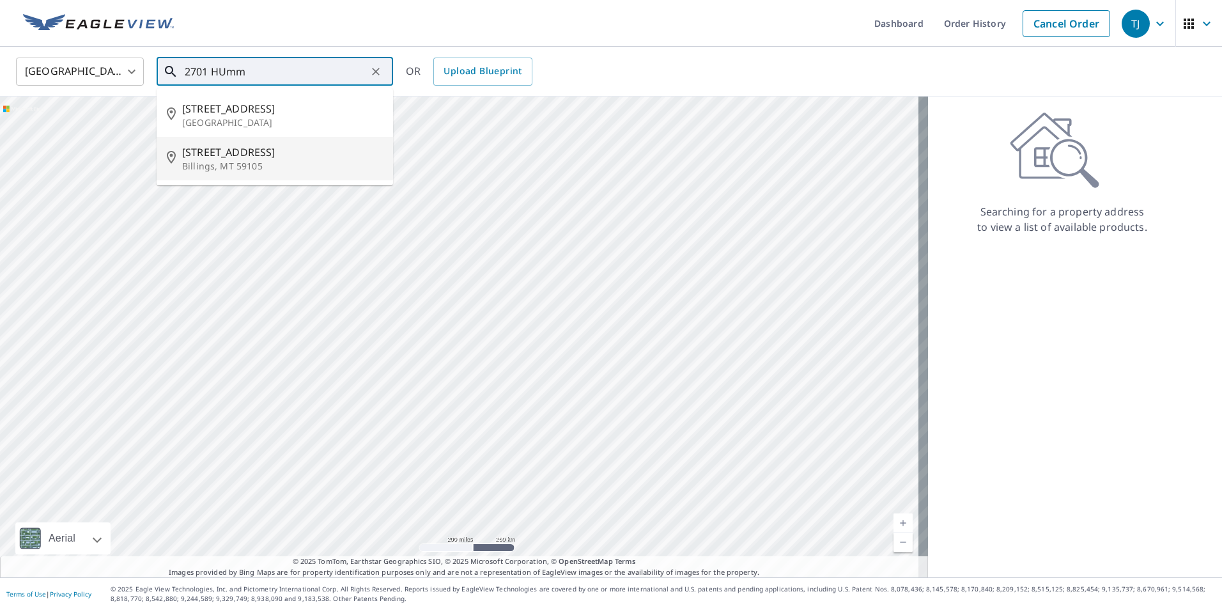
click at [230, 155] on span "[STREET_ADDRESS]" at bounding box center [282, 151] width 201 height 15
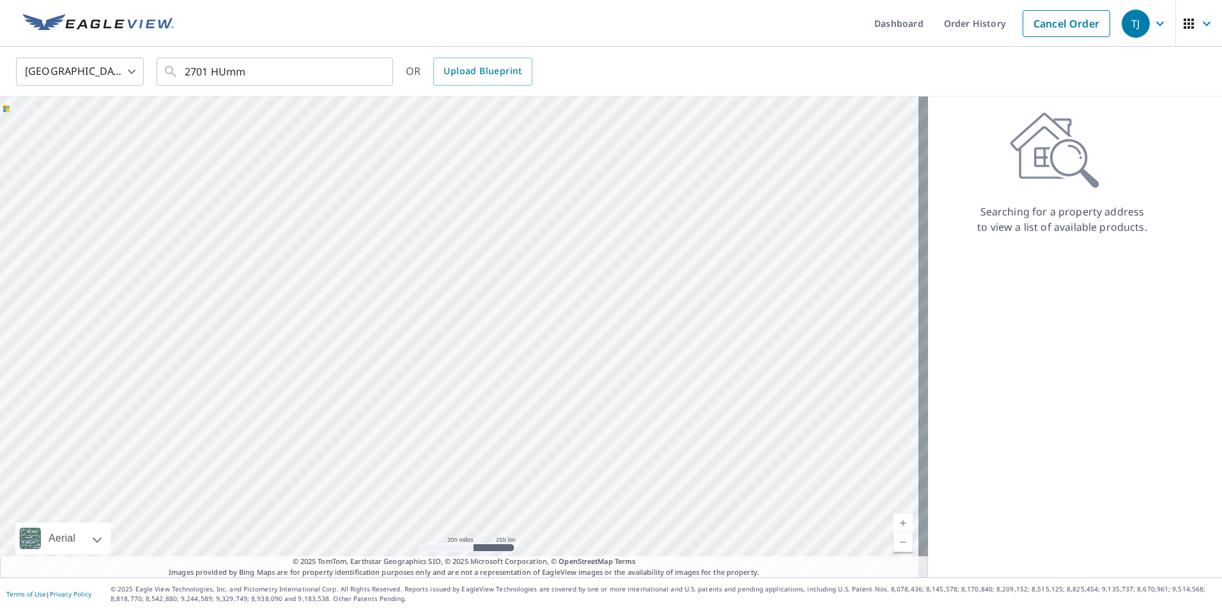
type input "[STREET_ADDRESS]"
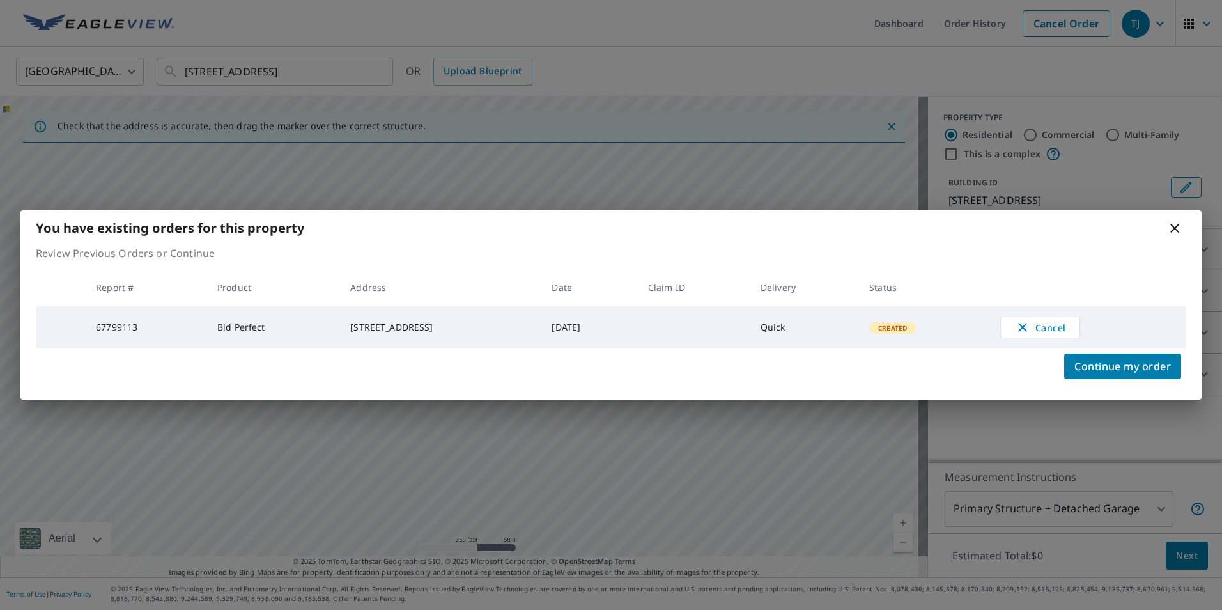
click at [1168, 226] on icon at bounding box center [1174, 227] width 15 height 15
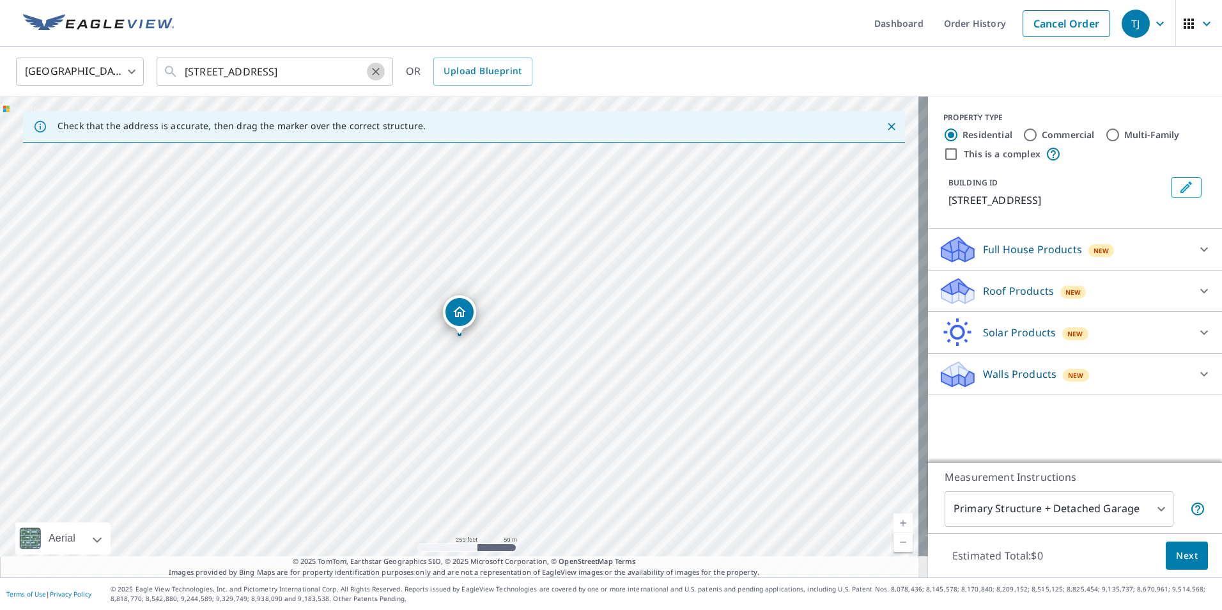
click at [373, 70] on icon "Clear" at bounding box center [375, 71] width 13 height 13
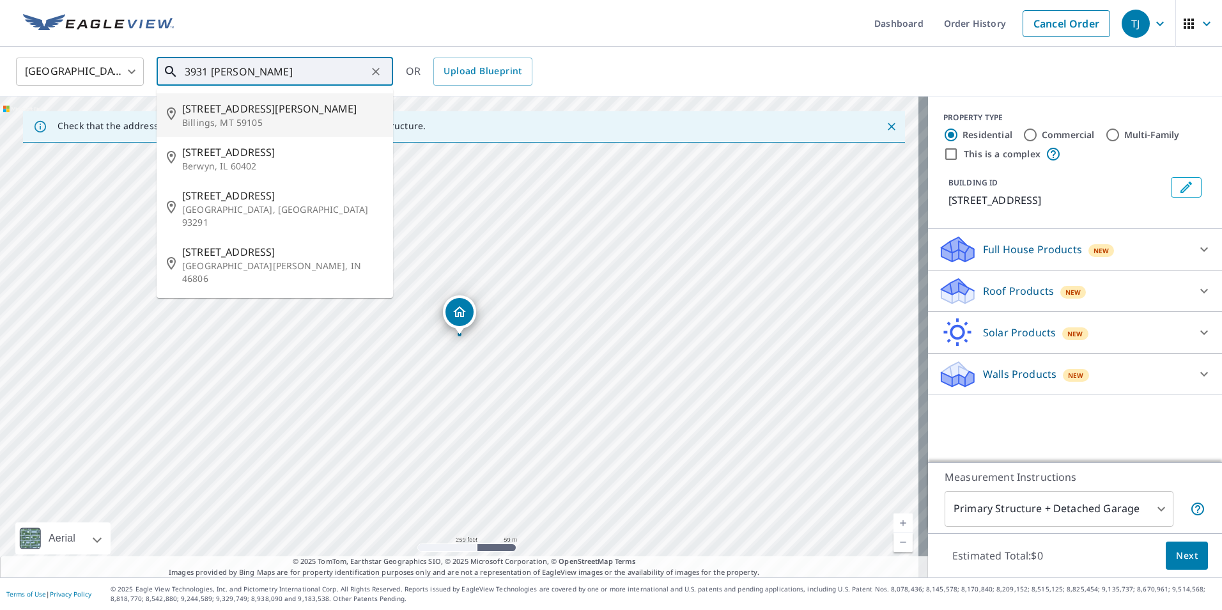
click at [218, 114] on span "[STREET_ADDRESS][PERSON_NAME]" at bounding box center [282, 108] width 201 height 15
type input "[STREET_ADDRESS][PERSON_NAME]"
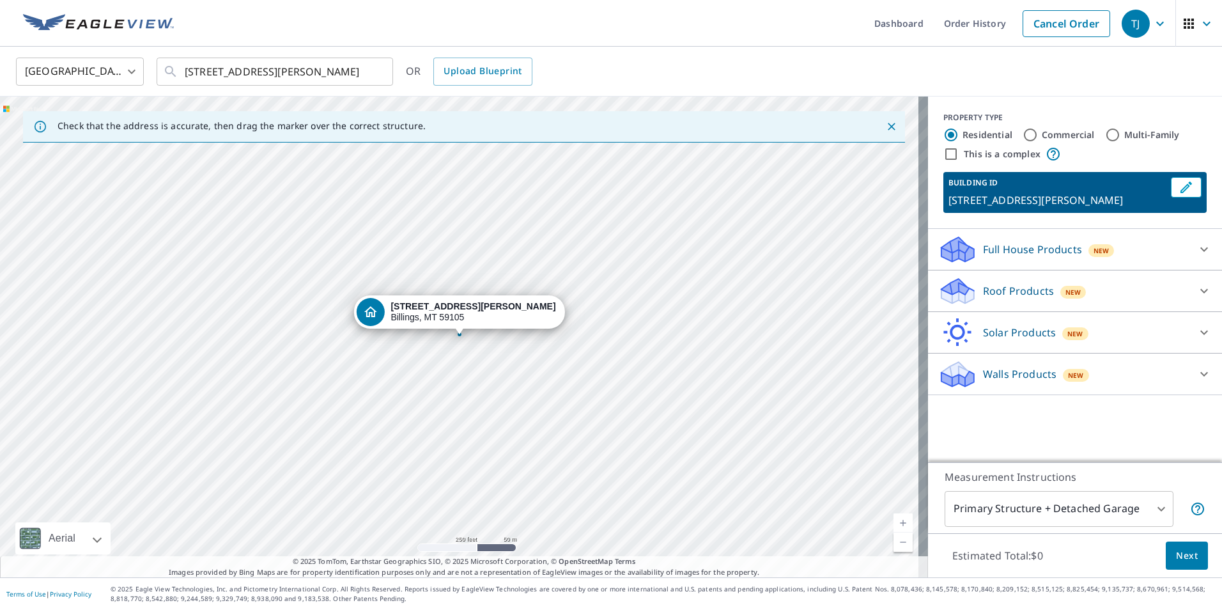
click at [1196, 287] on icon at bounding box center [1203, 290] width 15 height 15
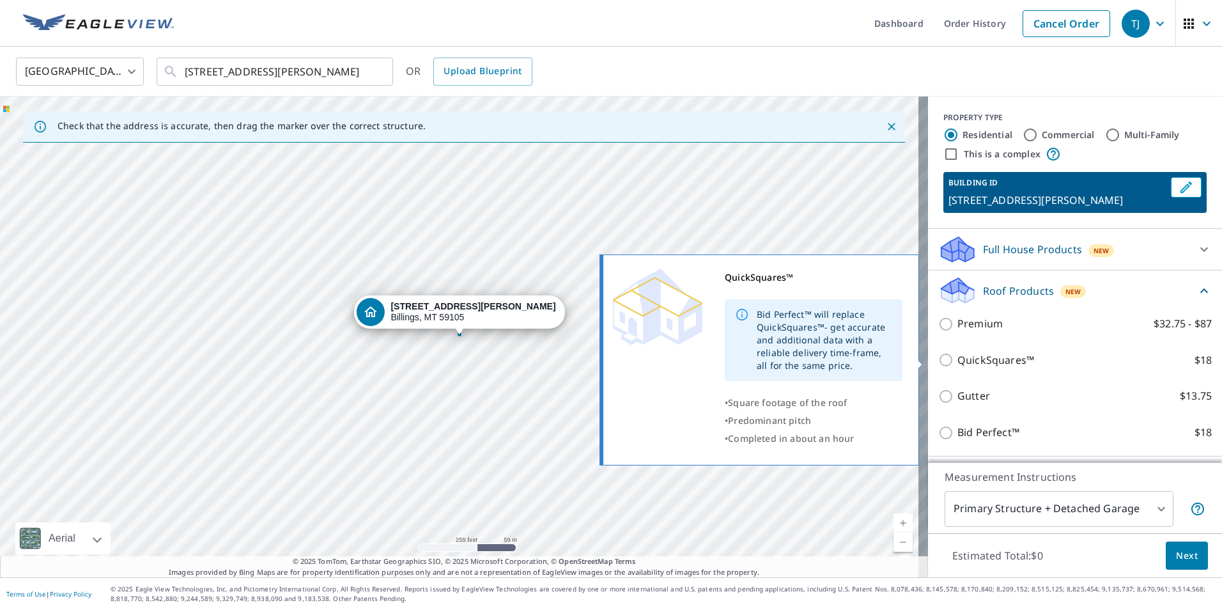
click at [938, 361] on input "QuickSquares™ $18" at bounding box center [947, 359] width 19 height 15
checkbox input "true"
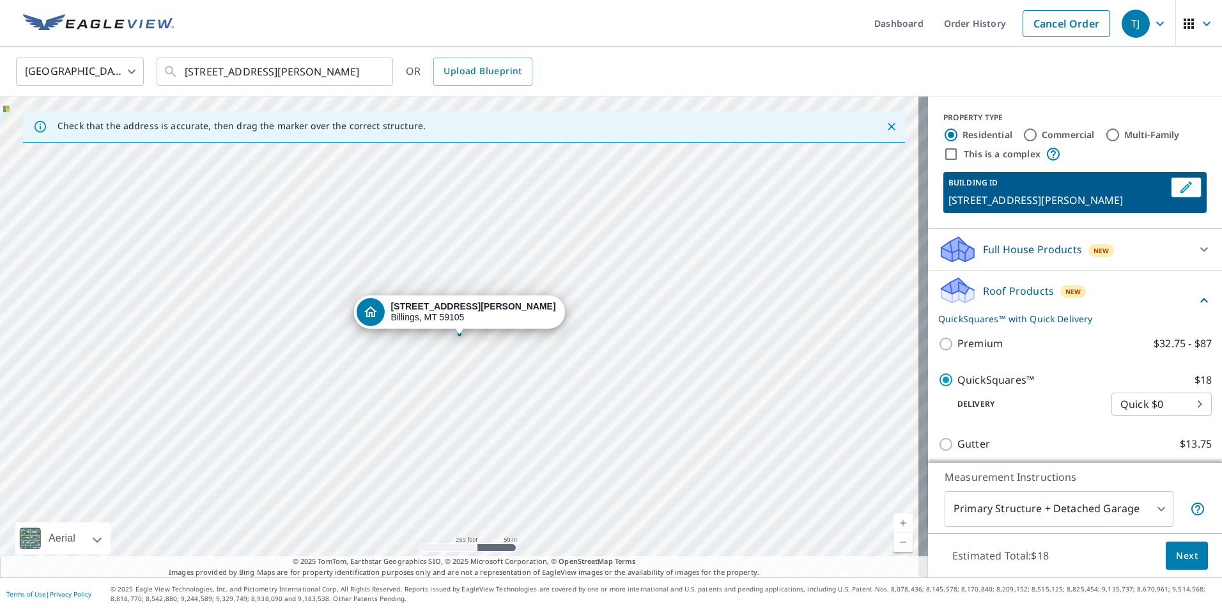
click at [1177, 559] on span "Next" at bounding box center [1187, 556] width 22 height 16
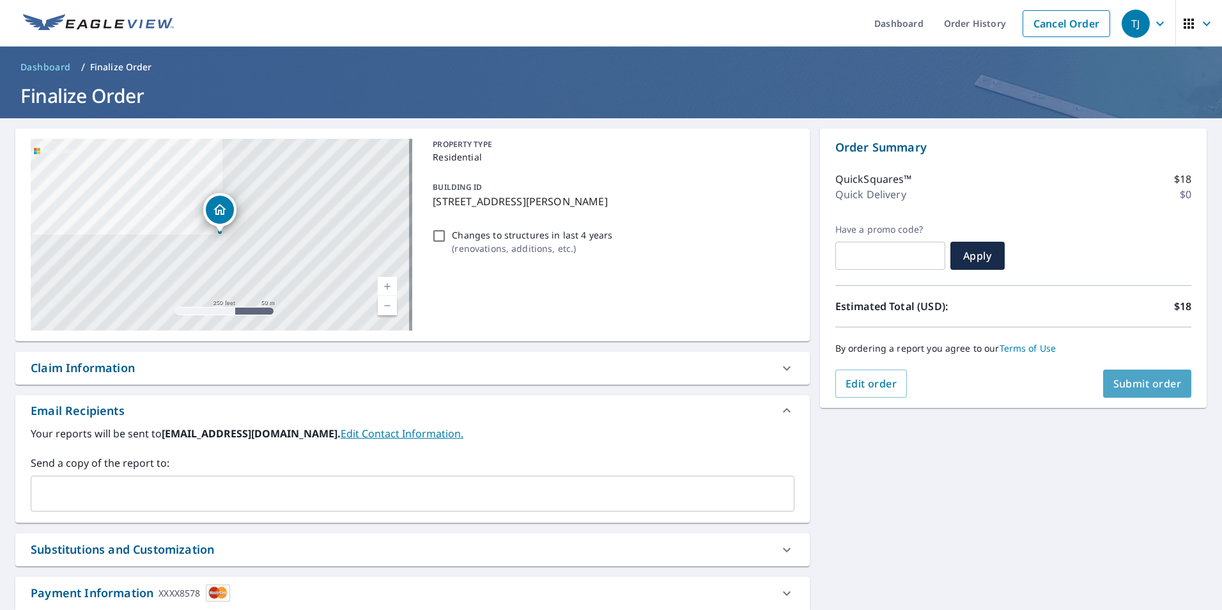
click at [1113, 380] on span "Submit order" at bounding box center [1147, 383] width 68 height 14
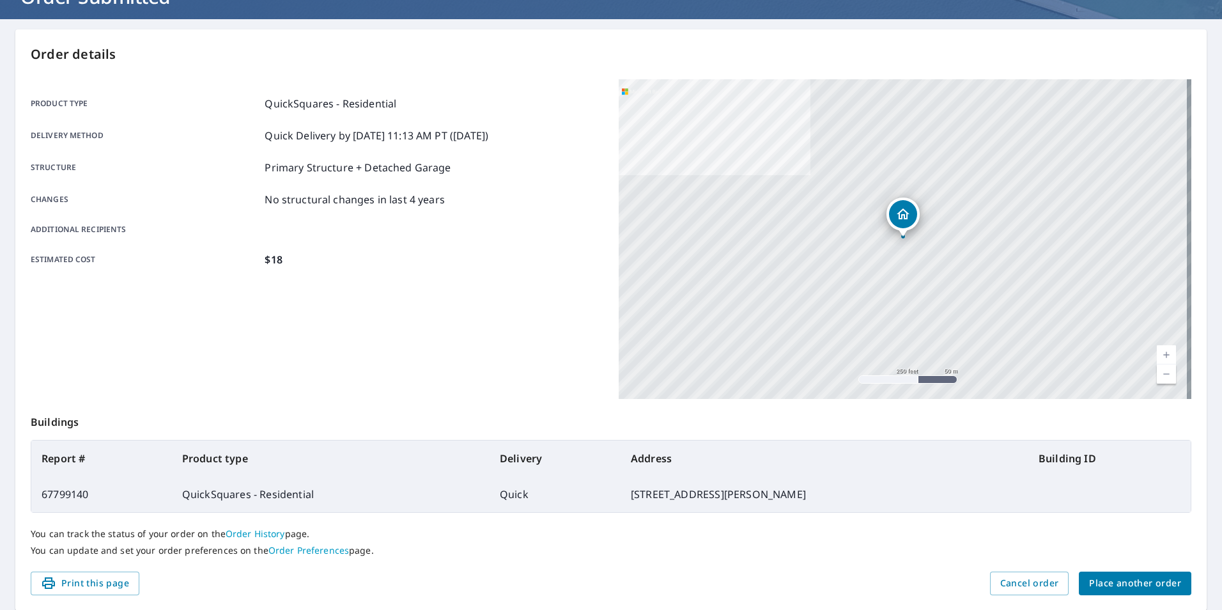
scroll to position [143, 0]
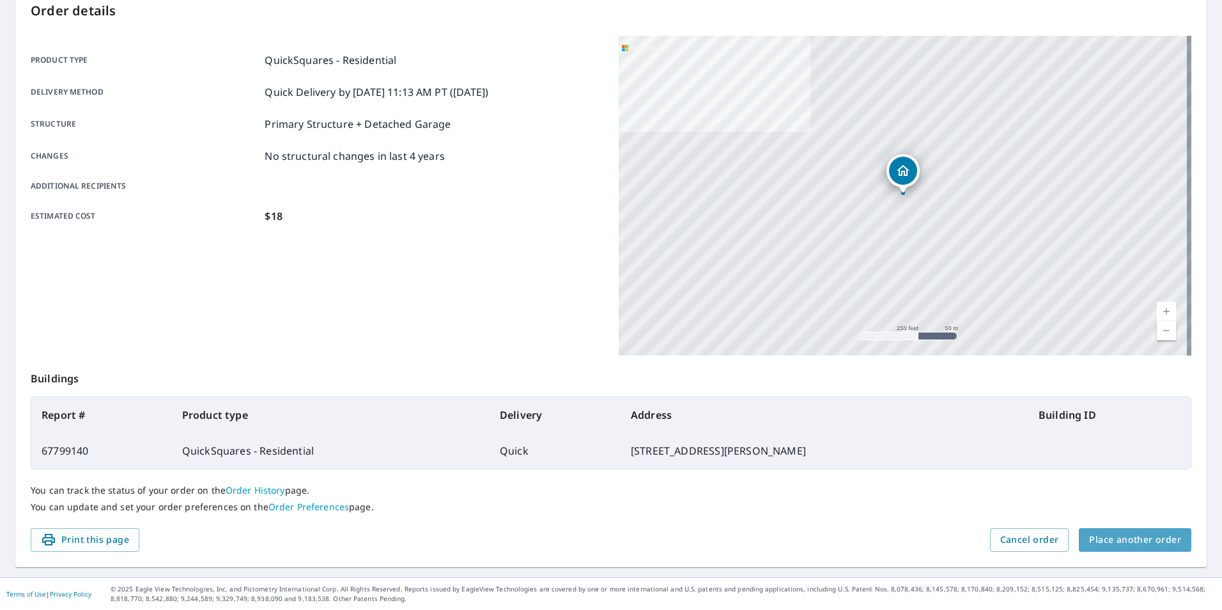
click at [1144, 536] on span "Place another order" at bounding box center [1135, 540] width 92 height 16
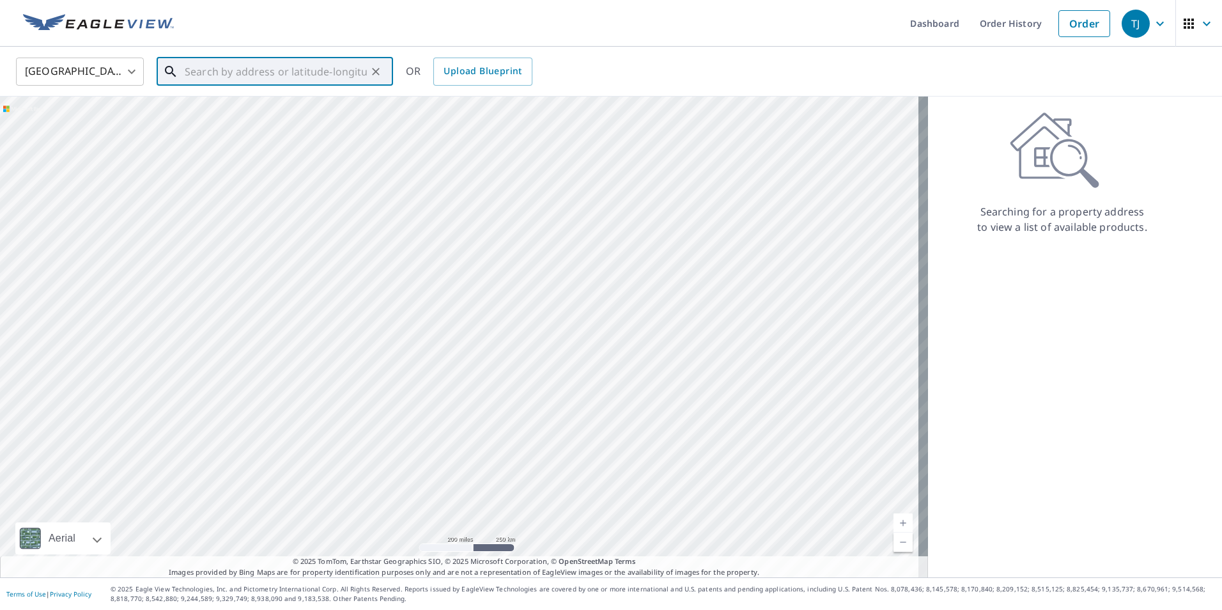
click at [231, 65] on input "text" at bounding box center [276, 72] width 182 height 36
click at [240, 113] on span "[STREET_ADDRESS][PERSON_NAME]" at bounding box center [282, 108] width 201 height 15
type input "[STREET_ADDRESS][PERSON_NAME][PERSON_NAME]"
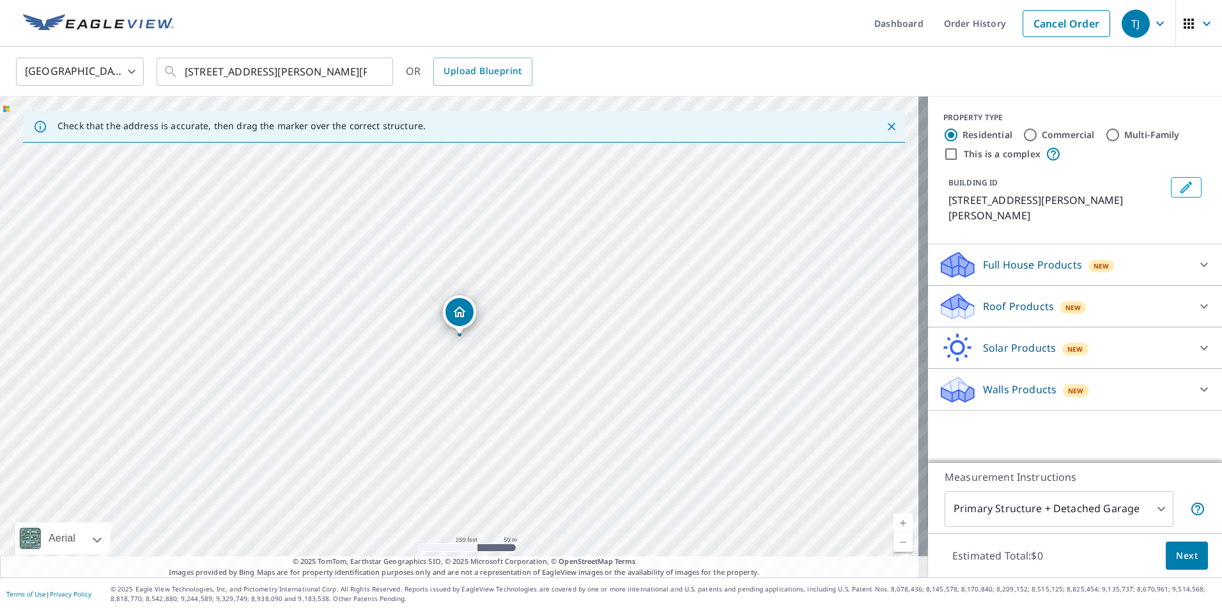
click at [462, 311] on icon "Dropped pin, building 1, Residential property, 1210 Mossman Dr Billings, MT 591…" at bounding box center [459, 311] width 15 height 15
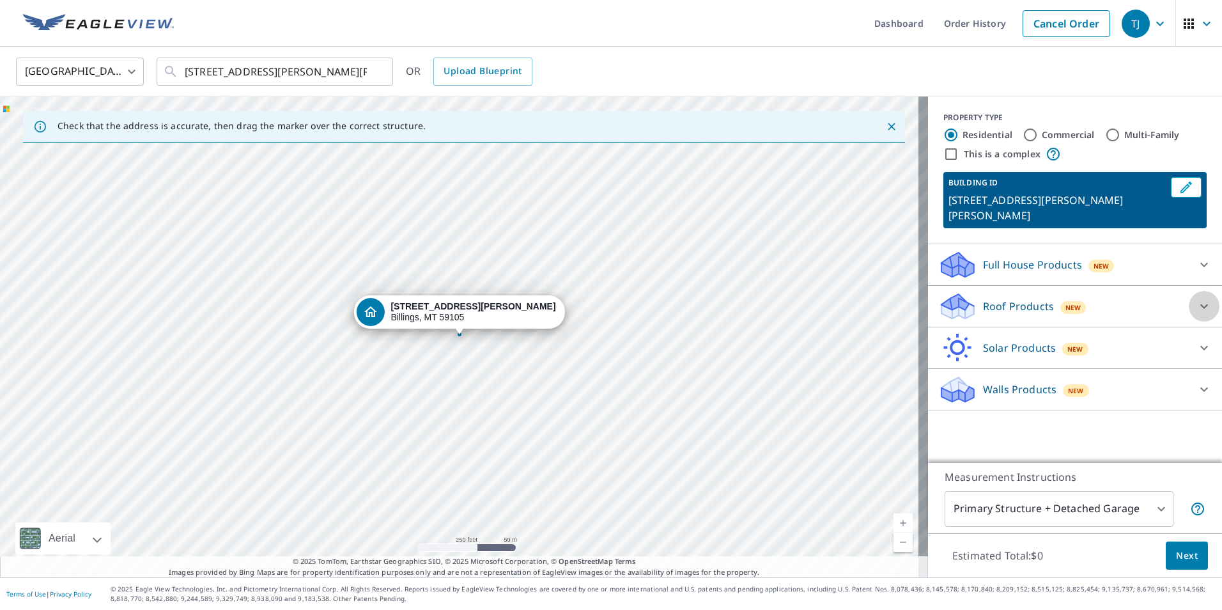
click at [1196, 298] on icon at bounding box center [1203, 305] width 15 height 15
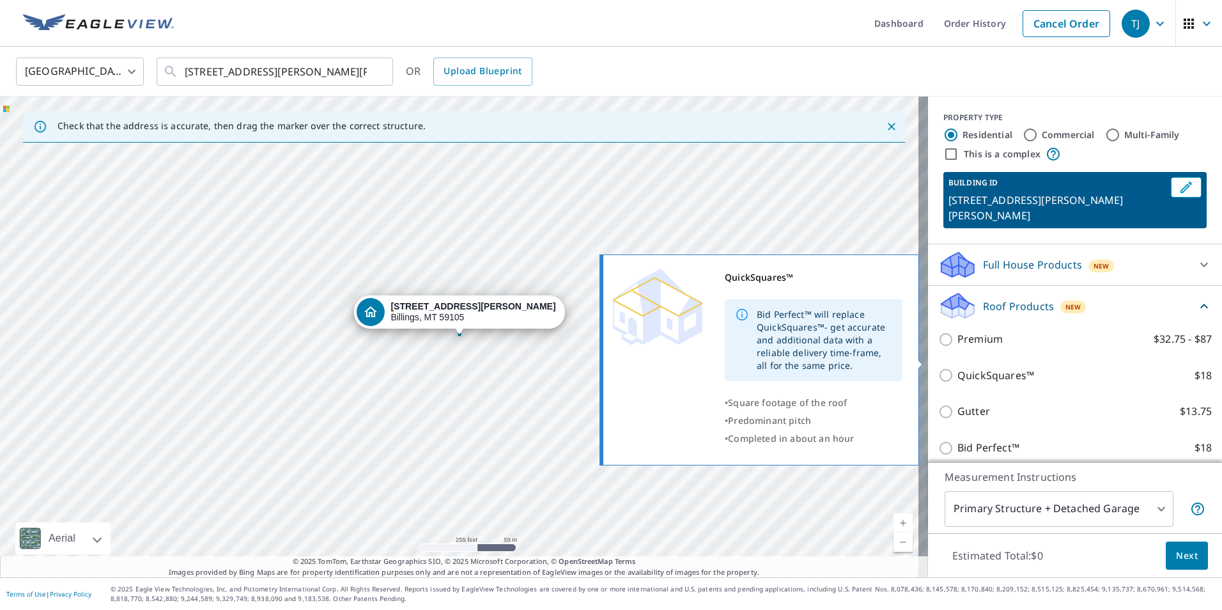
click at [939, 367] on input "QuickSquares™ $18" at bounding box center [947, 374] width 19 height 15
checkbox input "true"
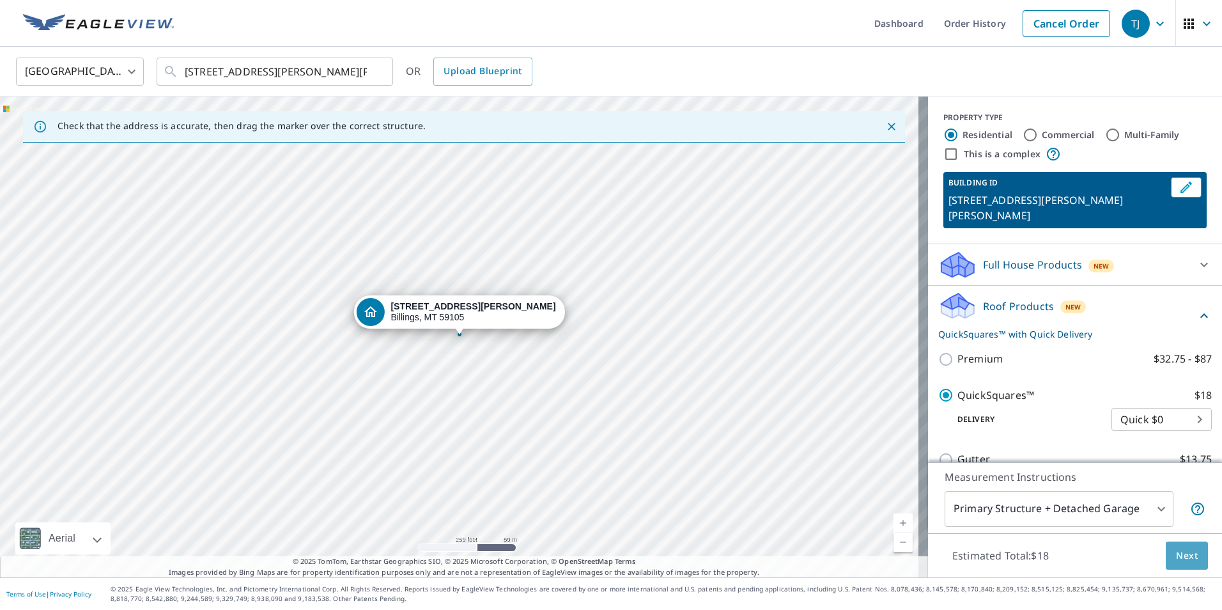
click at [1177, 557] on span "Next" at bounding box center [1187, 556] width 22 height 16
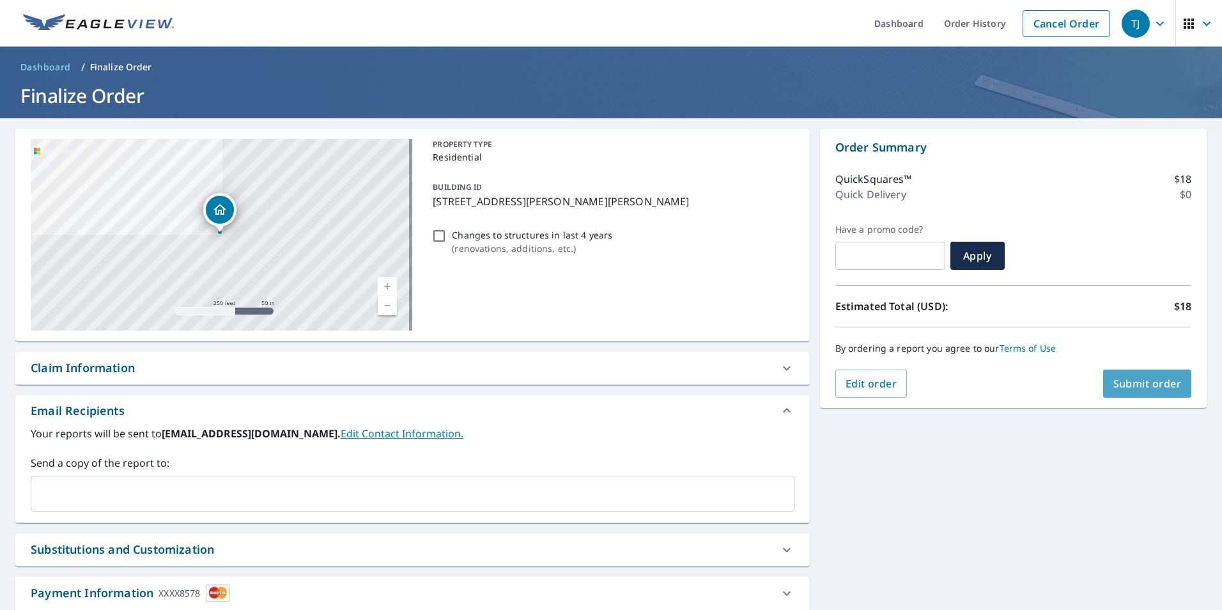
click at [1120, 375] on button "Submit order" at bounding box center [1147, 383] width 89 height 28
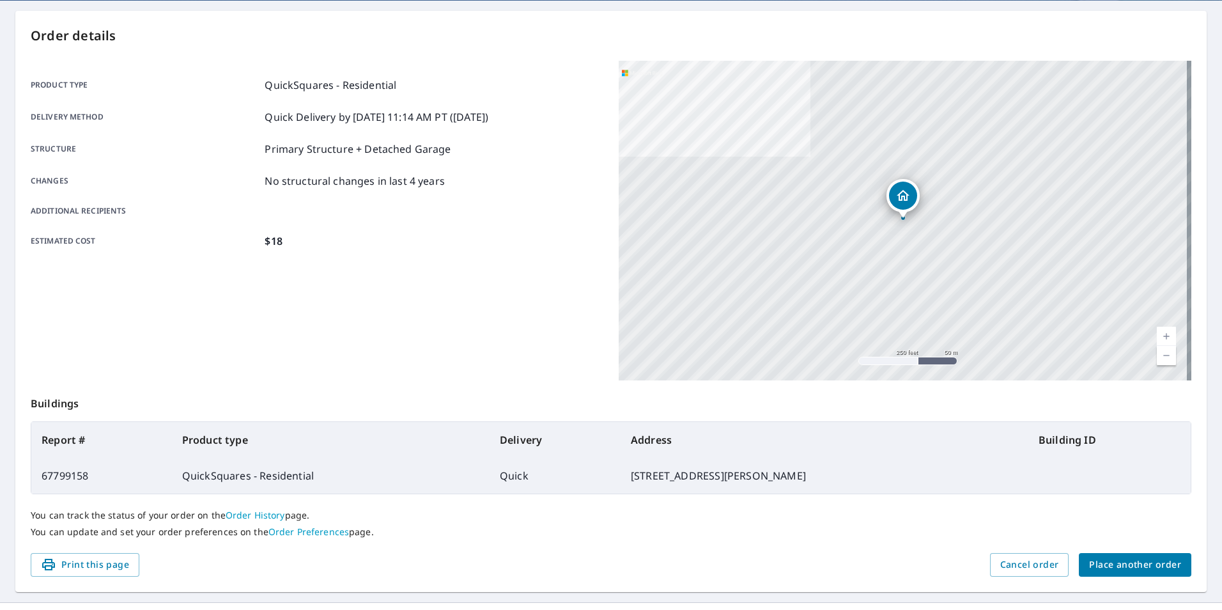
scroll to position [143, 0]
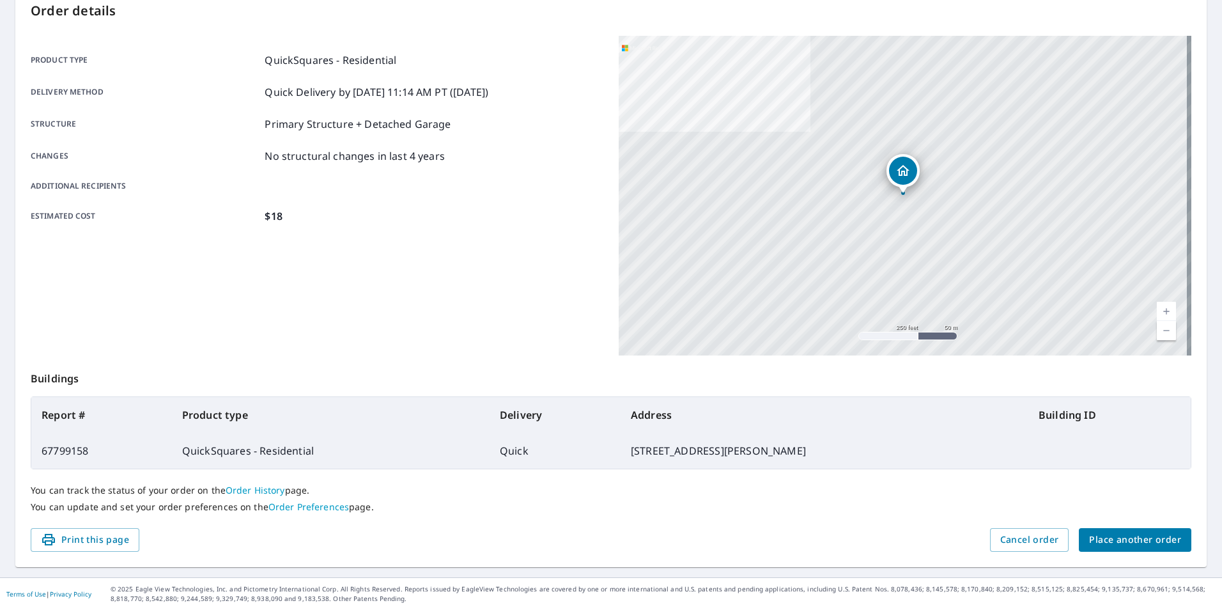
click at [1126, 539] on span "Place another order" at bounding box center [1135, 540] width 92 height 16
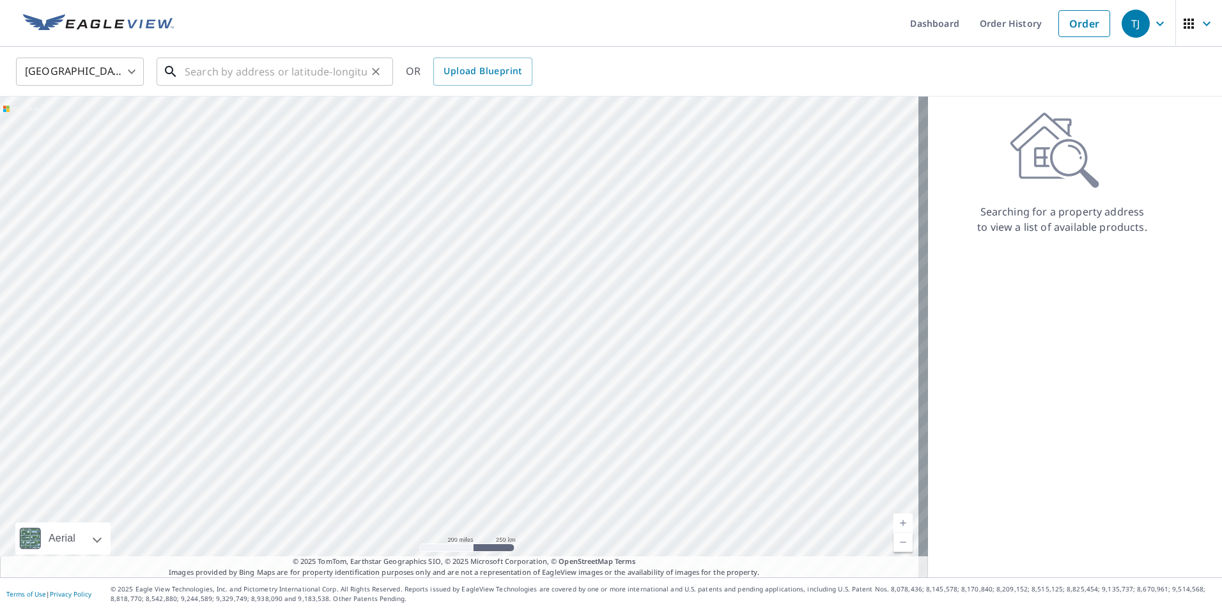
click at [187, 78] on input "text" at bounding box center [276, 72] width 182 height 36
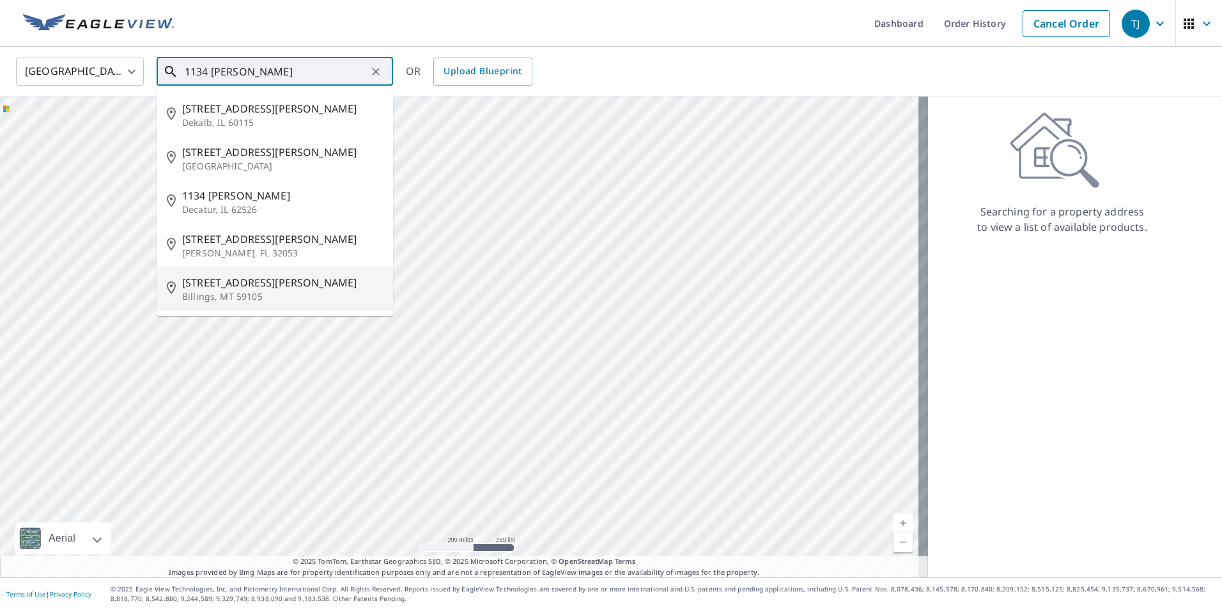
click at [219, 293] on p "Billings, MT 59105" at bounding box center [282, 296] width 201 height 13
type input "[STREET_ADDRESS][PERSON_NAME]"
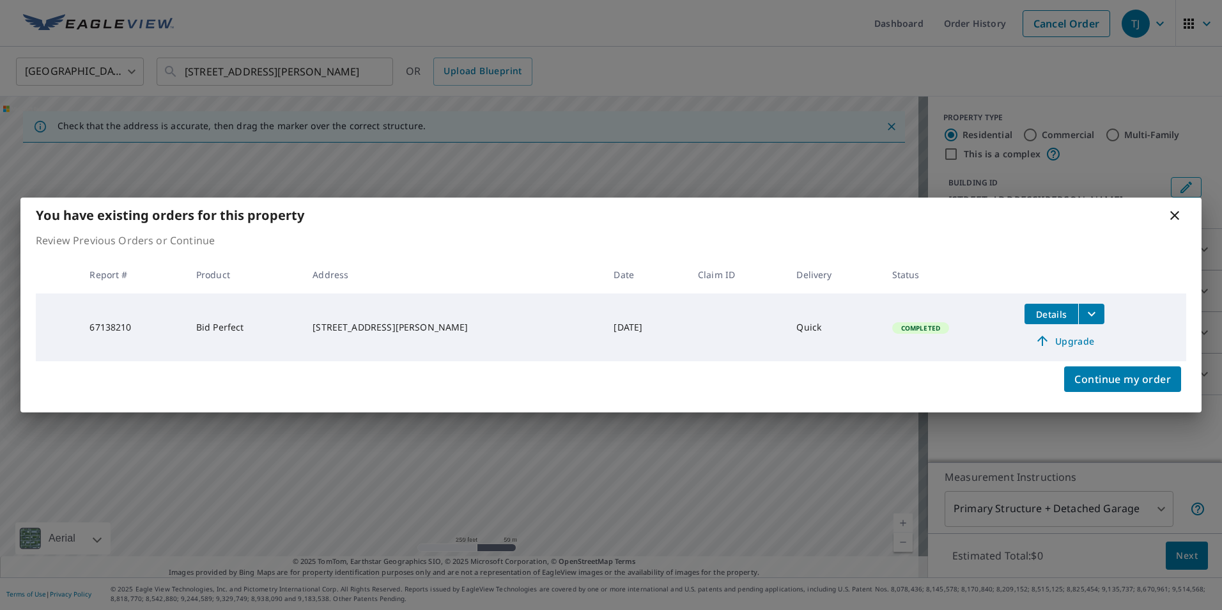
click at [1177, 214] on icon at bounding box center [1174, 215] width 15 height 15
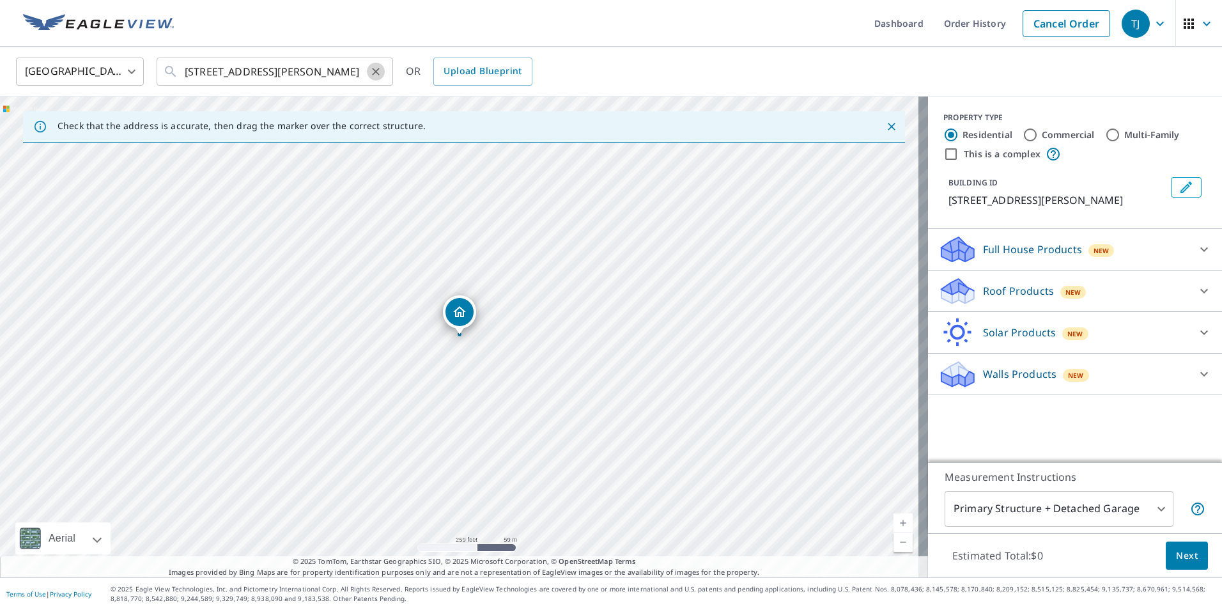
click at [376, 71] on icon "Clear" at bounding box center [376, 72] width 8 height 8
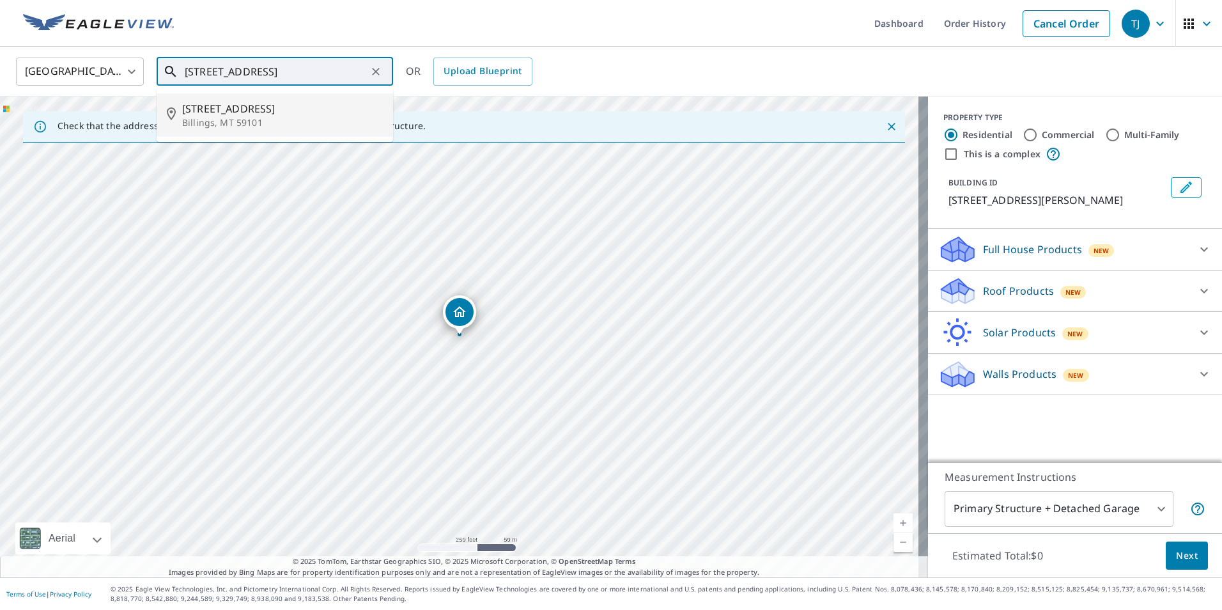
click at [229, 120] on p "Billings, MT 59101" at bounding box center [282, 122] width 201 height 13
type input "[STREET_ADDRESS]"
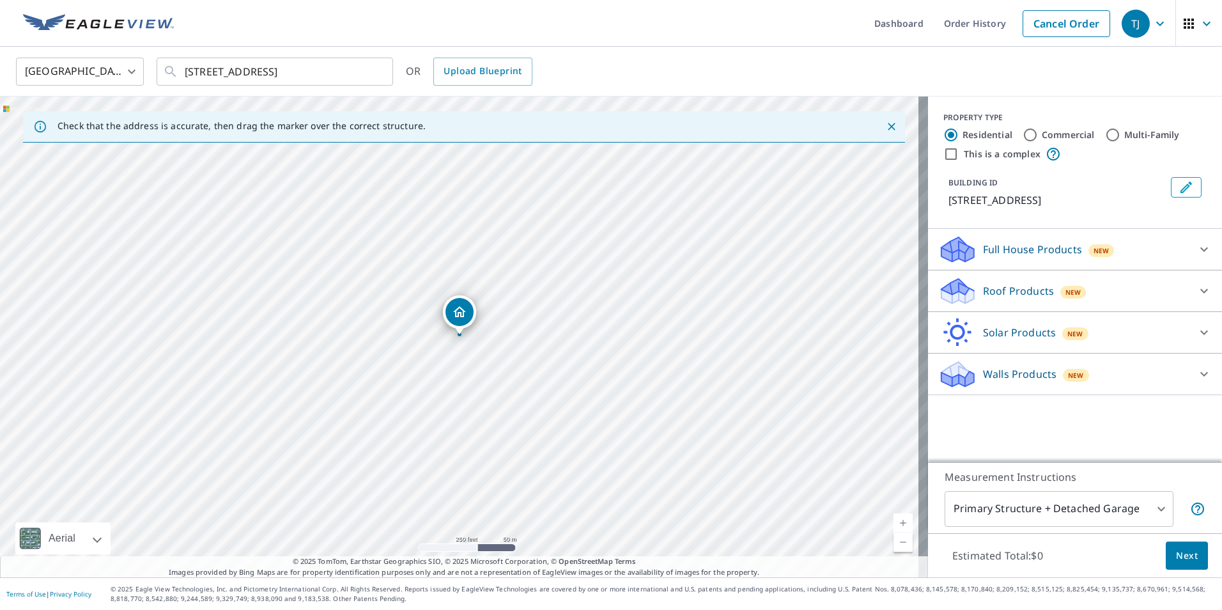
click at [456, 313] on icon "Dropped pin, building 1, Residential property, 8735 Story Rd Billings, MT 59101" at bounding box center [459, 311] width 15 height 15
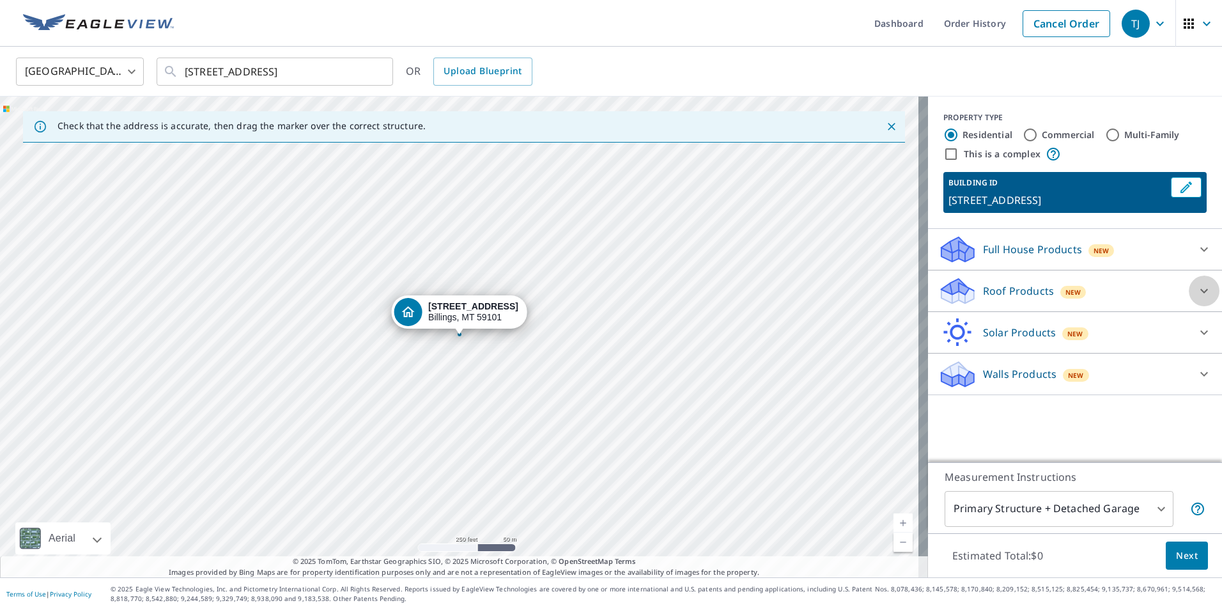
click at [1196, 293] on icon at bounding box center [1203, 290] width 15 height 15
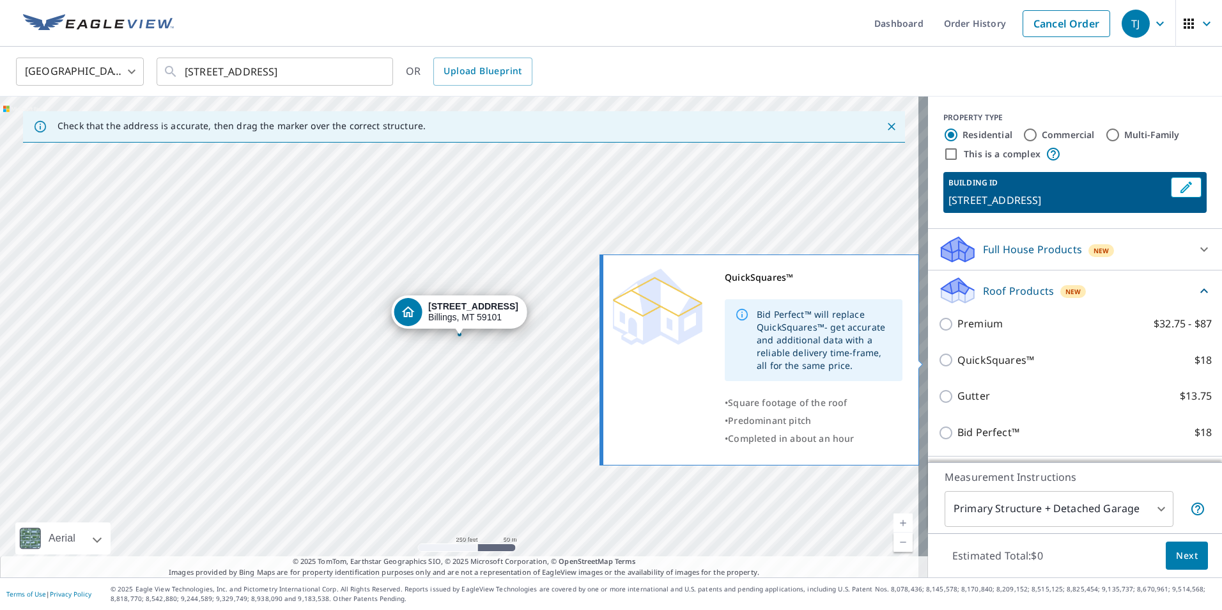
click at [938, 362] on input "QuickSquares™ $18" at bounding box center [947, 359] width 19 height 15
checkbox input "true"
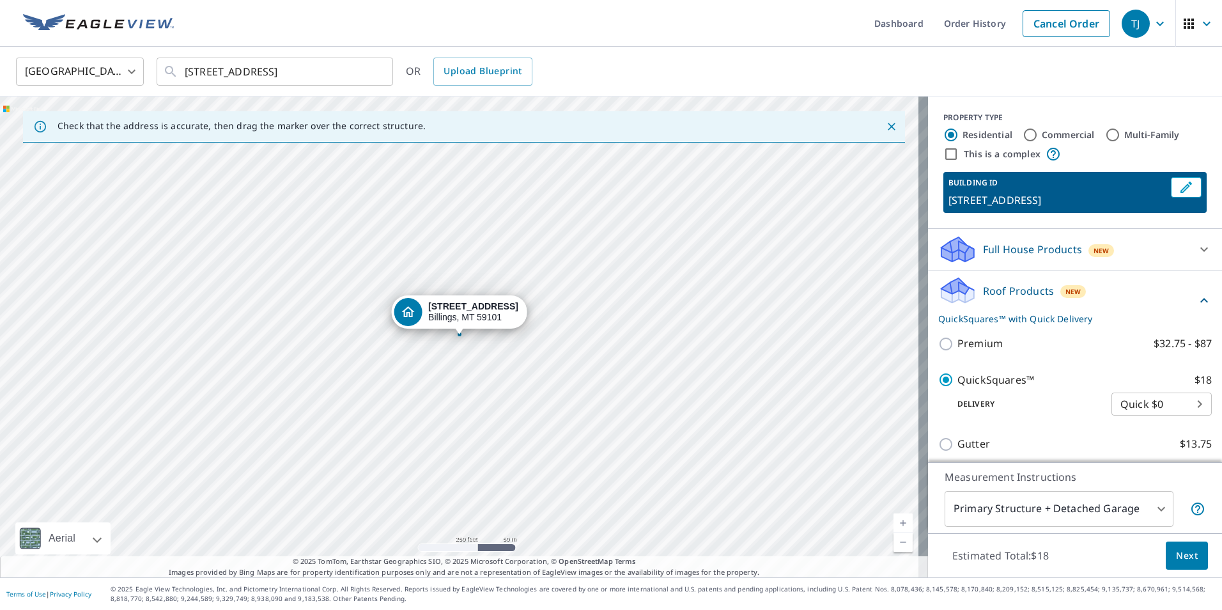
click at [1176, 548] on span "Next" at bounding box center [1187, 556] width 22 height 16
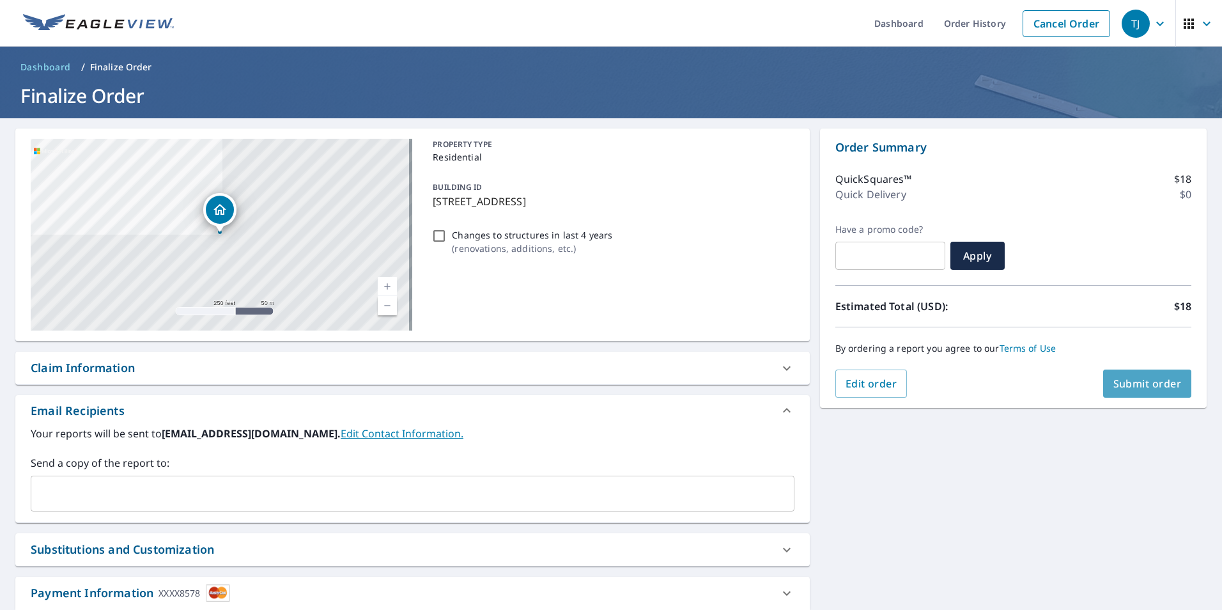
click at [1114, 387] on span "Submit order" at bounding box center [1147, 383] width 68 height 14
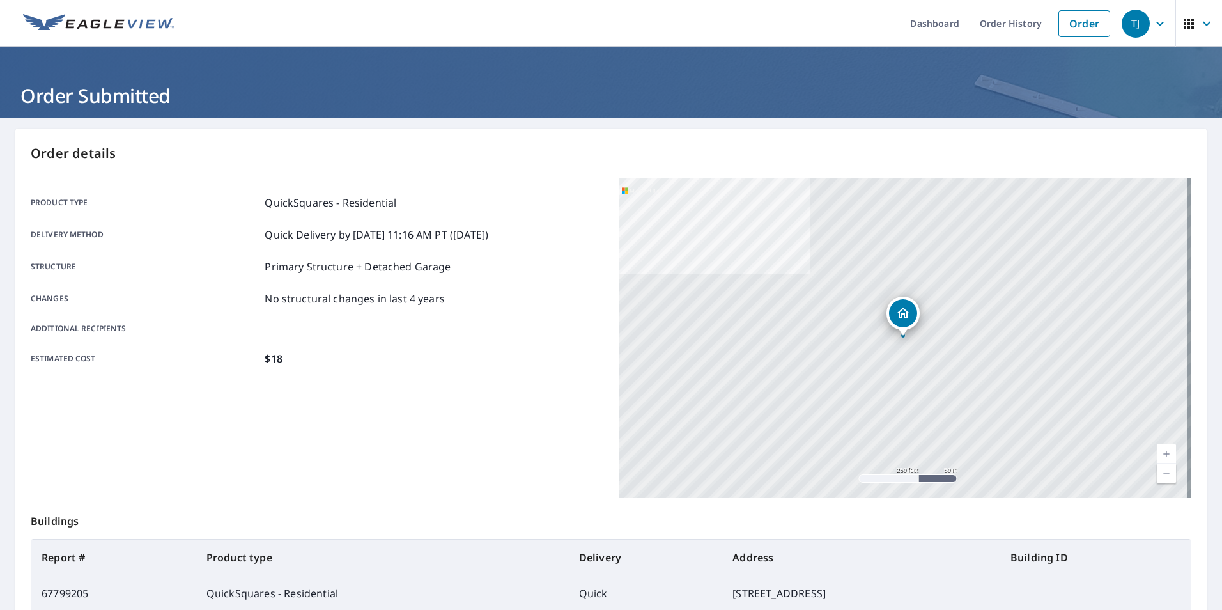
scroll to position [143, 0]
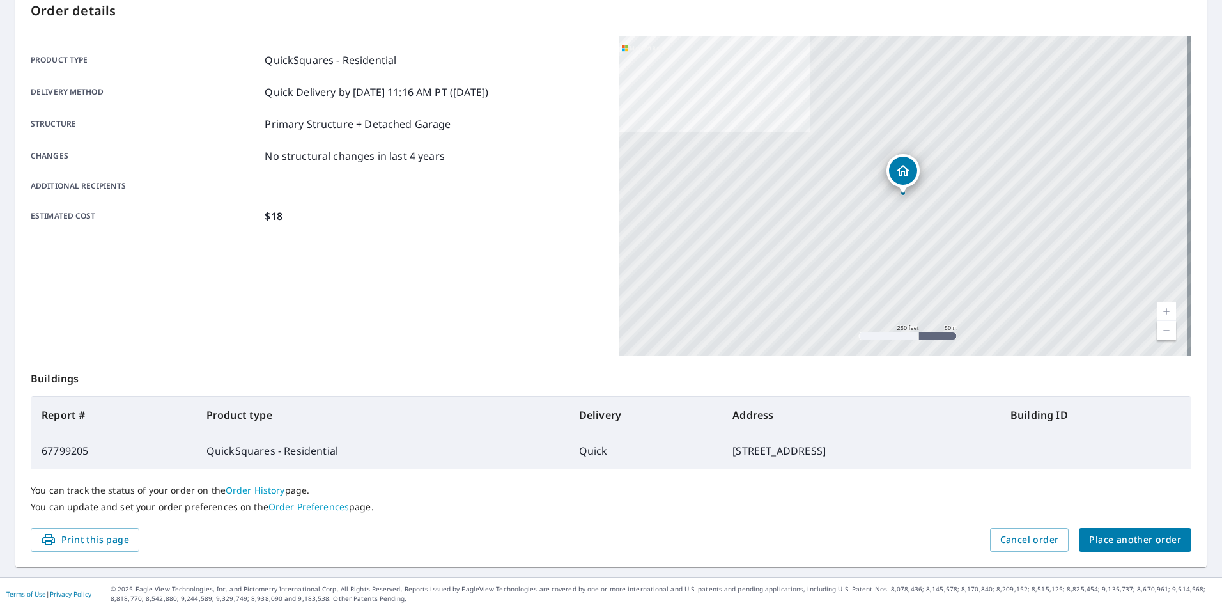
click at [1127, 538] on span "Place another order" at bounding box center [1135, 540] width 92 height 16
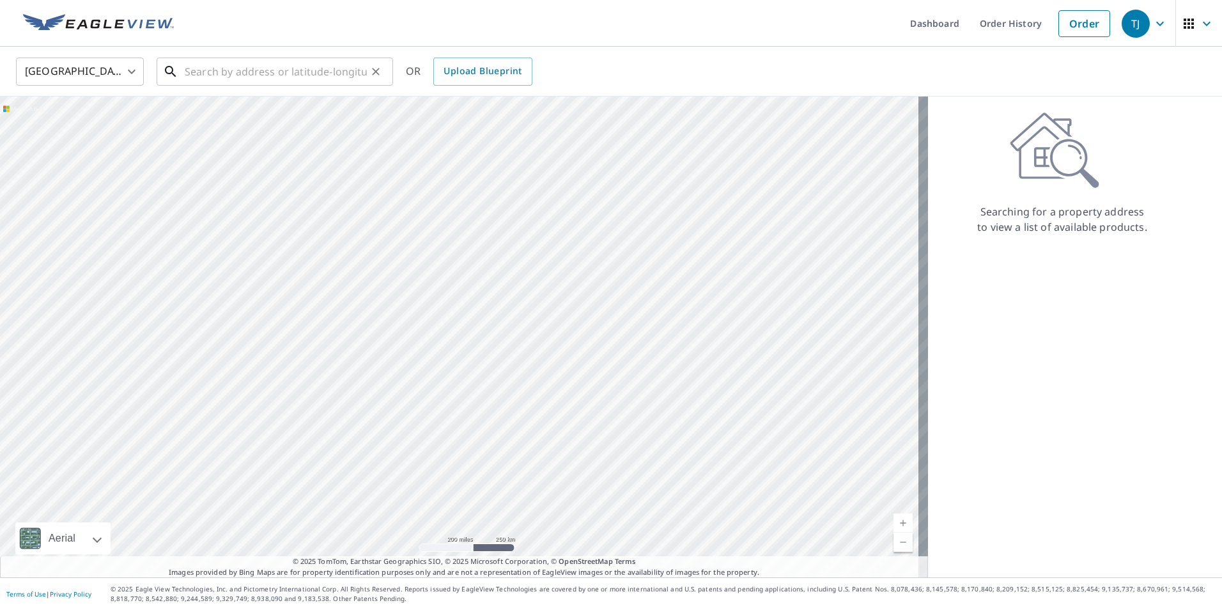
click at [195, 79] on input "text" at bounding box center [276, 72] width 182 height 36
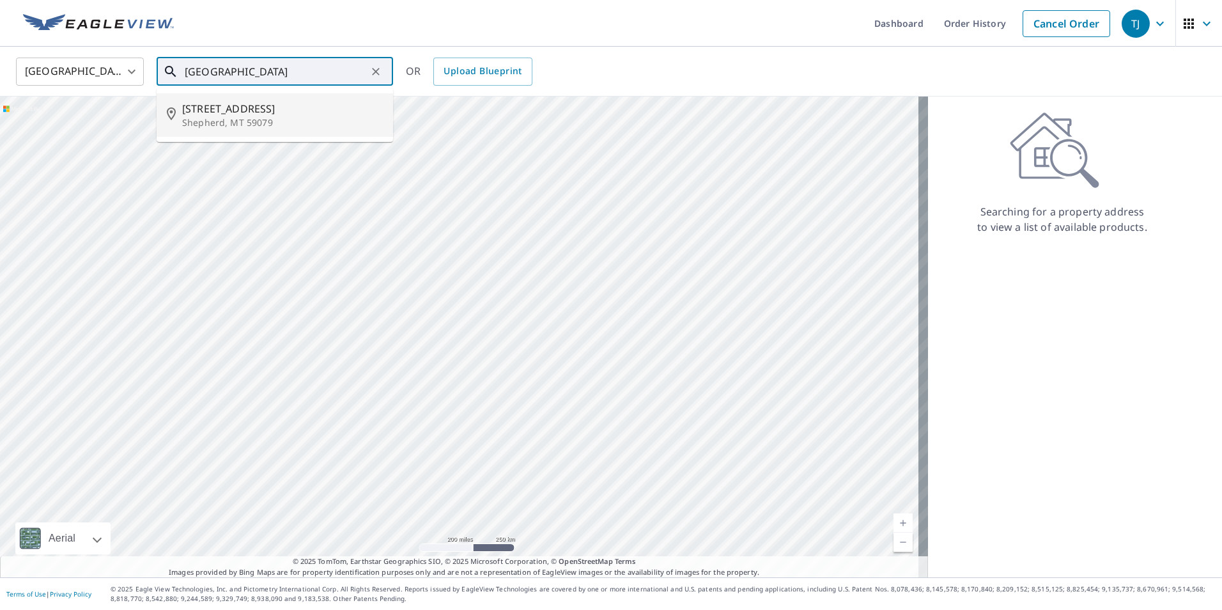
click at [231, 114] on span "[STREET_ADDRESS]" at bounding box center [282, 108] width 201 height 15
type input "[STREET_ADDRESS][PERSON_NAME]"
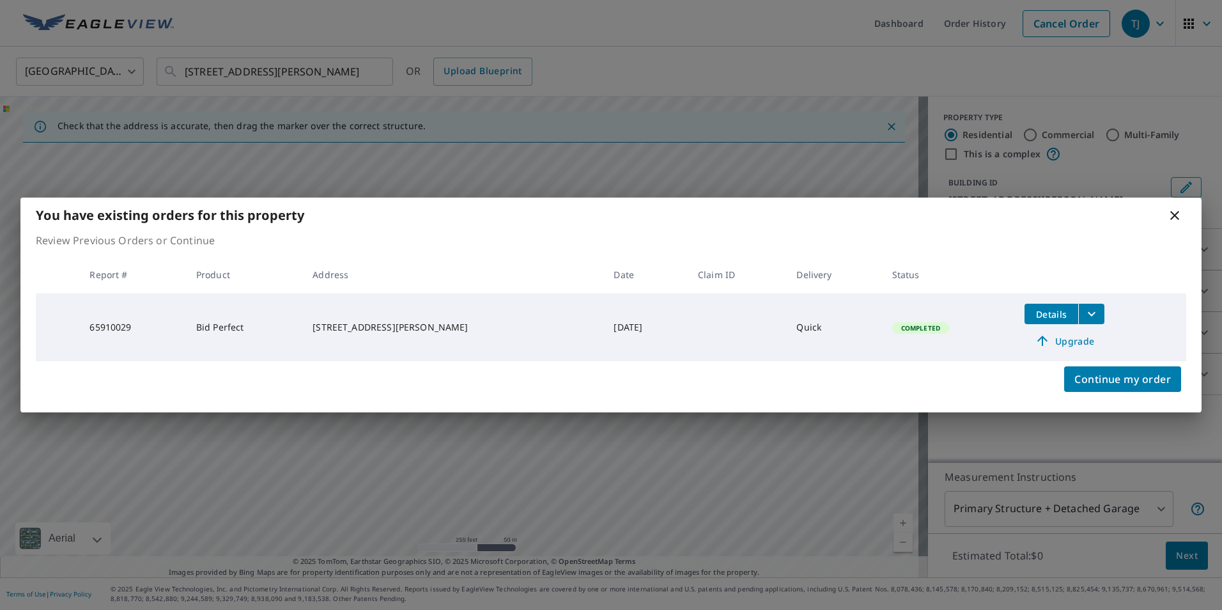
click at [1176, 214] on icon at bounding box center [1174, 215] width 9 height 9
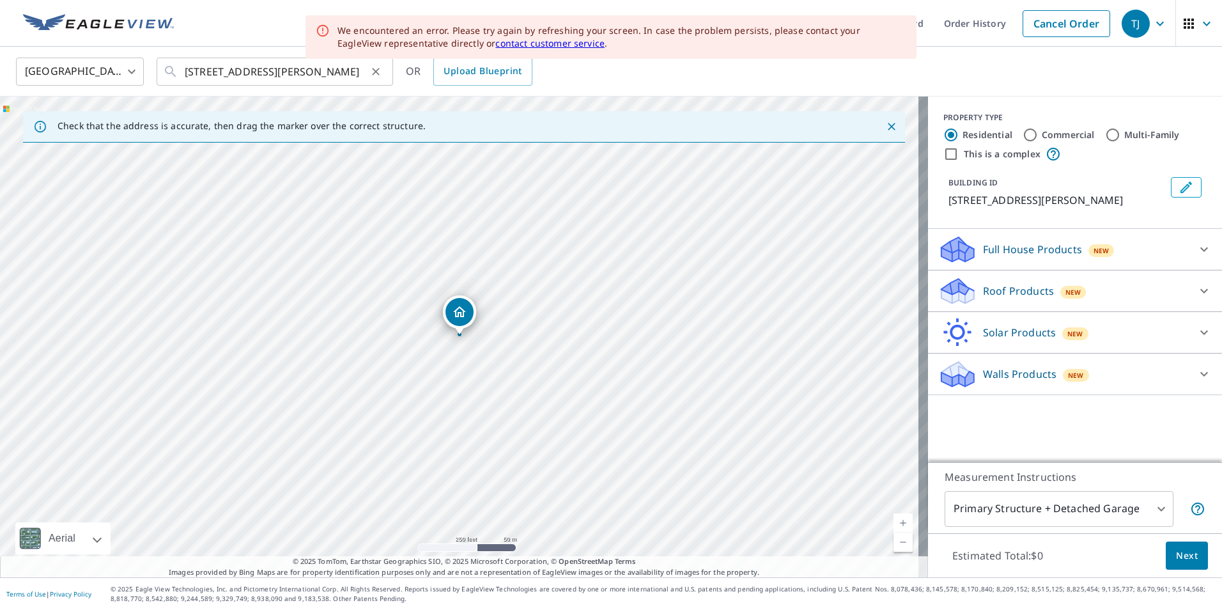
click at [378, 75] on icon "Clear" at bounding box center [375, 71] width 13 height 13
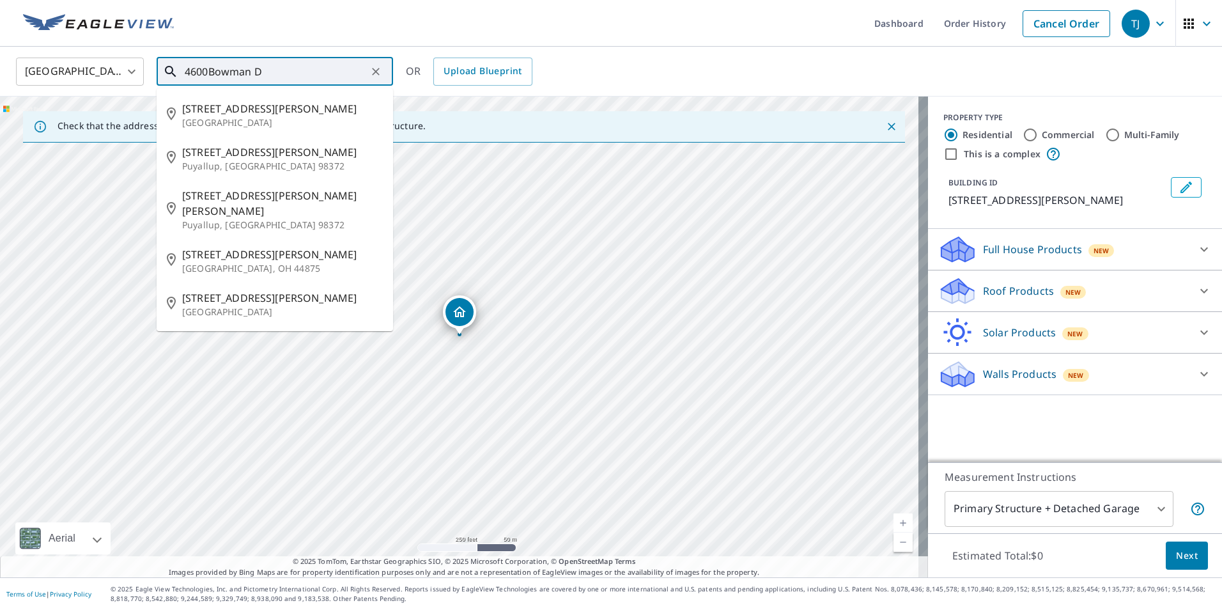
type input "4600Bowman Dr"
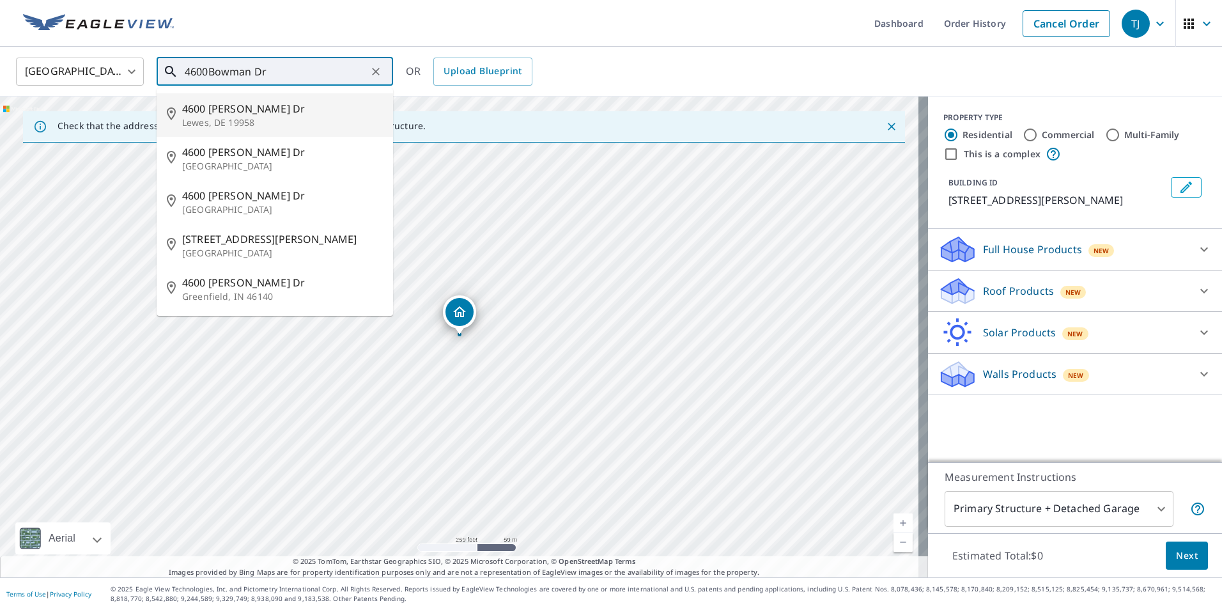
click at [375, 73] on icon "Clear" at bounding box center [375, 71] width 13 height 13
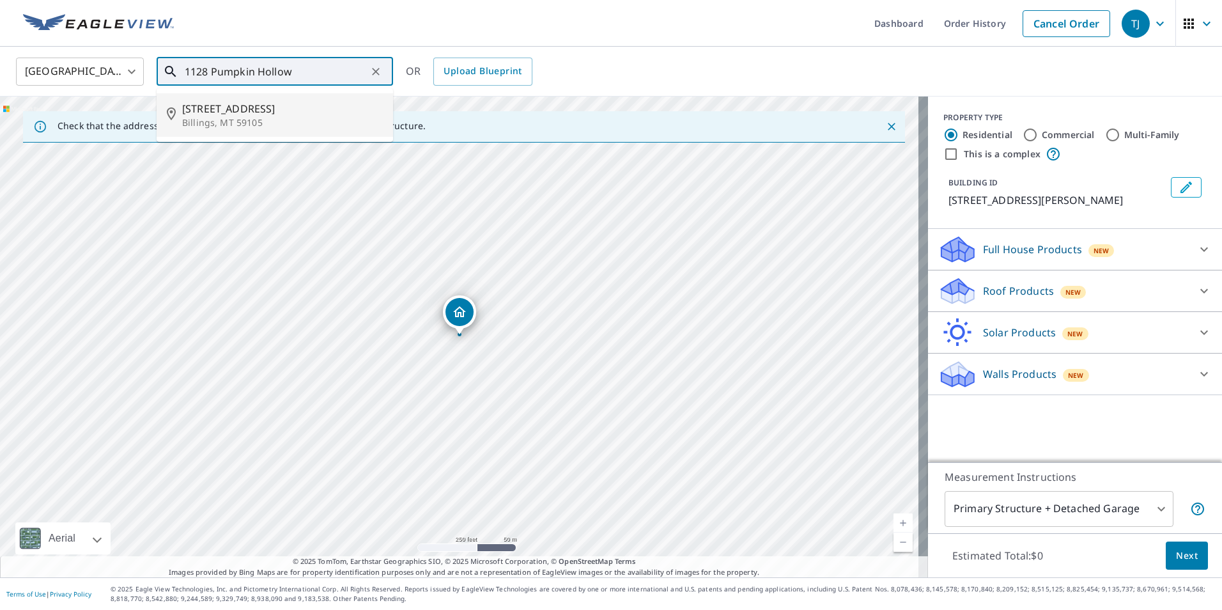
click at [257, 111] on span "[STREET_ADDRESS]" at bounding box center [282, 108] width 201 height 15
type input "[STREET_ADDRESS]"
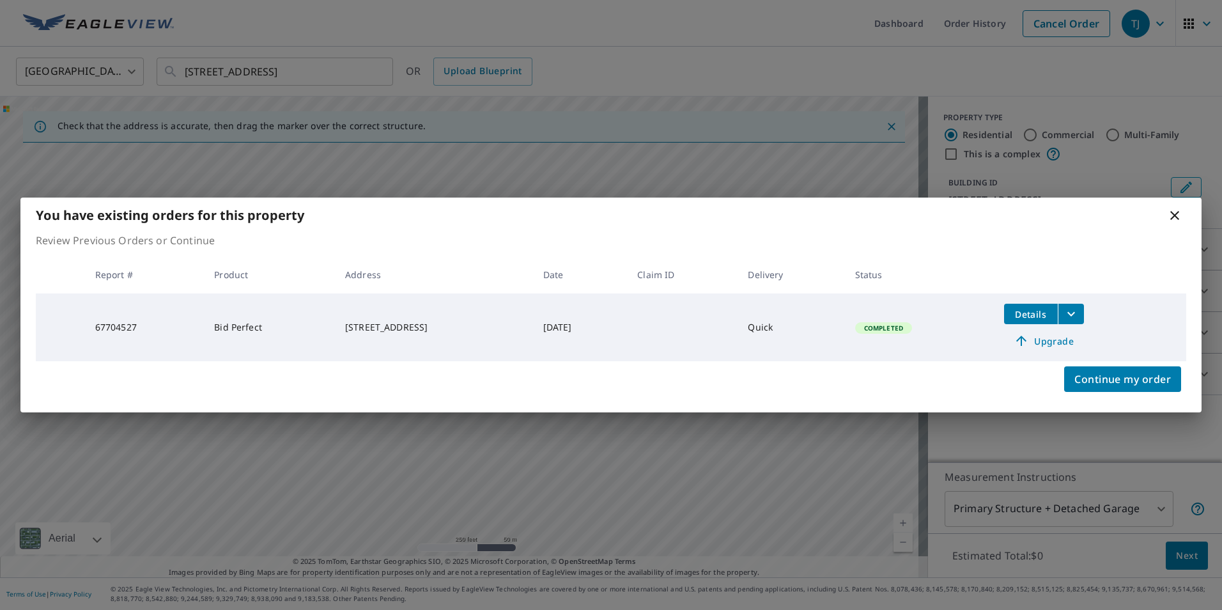
click at [1175, 215] on icon at bounding box center [1174, 215] width 9 height 9
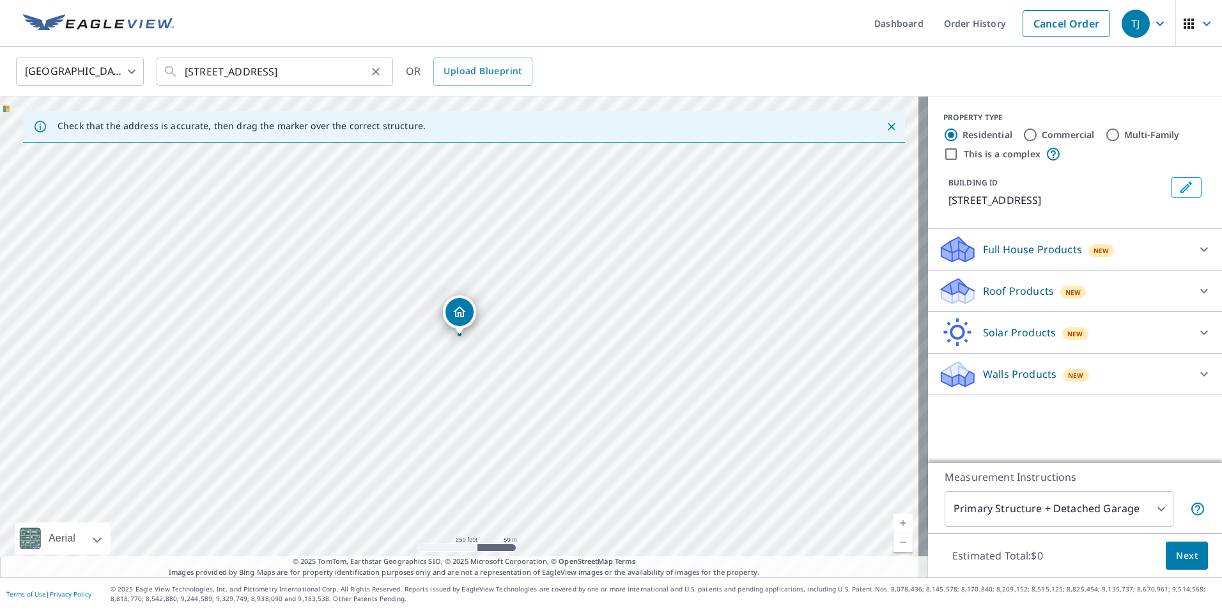
click at [378, 73] on icon "Clear" at bounding box center [376, 72] width 8 height 8
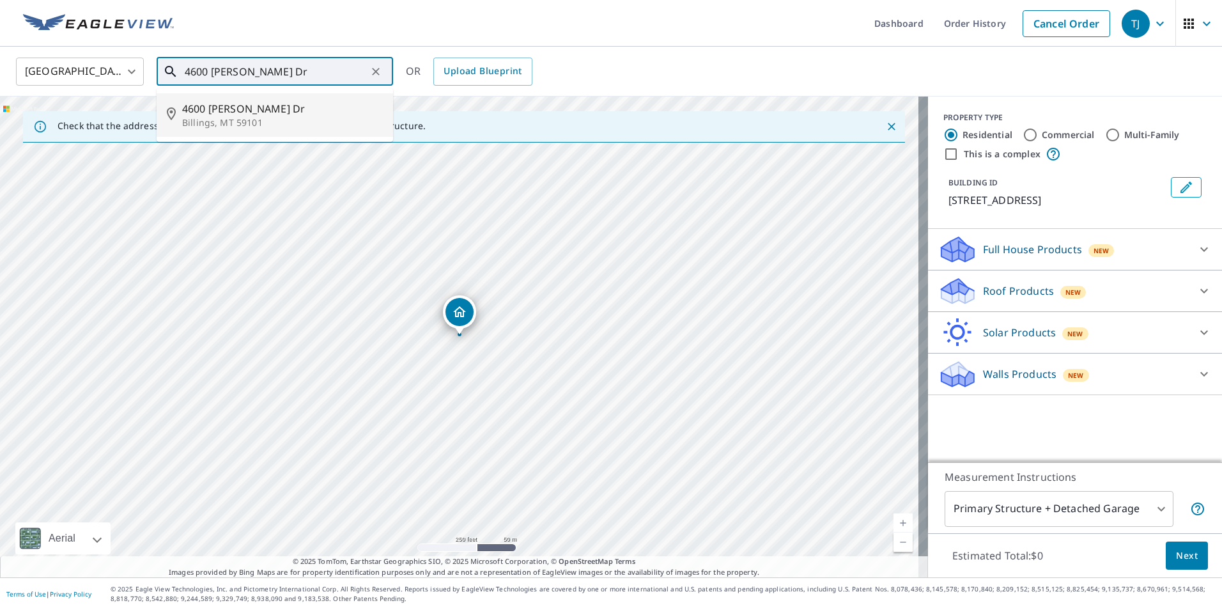
click at [234, 109] on span "4600 [PERSON_NAME] Dr" at bounding box center [282, 108] width 201 height 15
type input "[STREET_ADDRESS][PERSON_NAME][PERSON_NAME]"
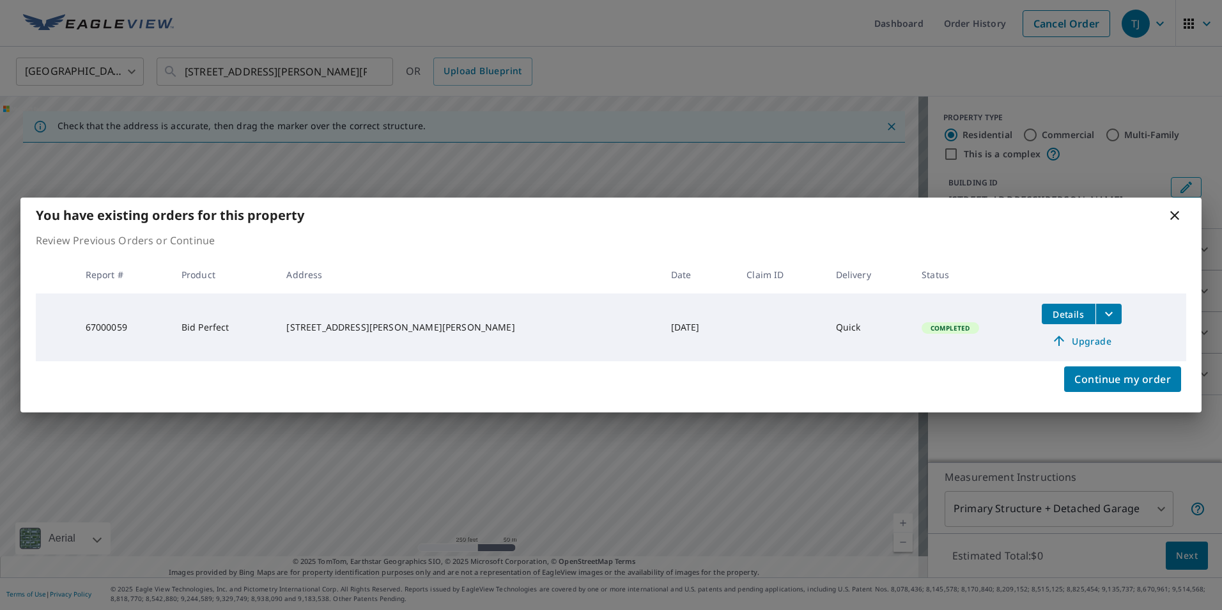
click at [1175, 217] on icon at bounding box center [1174, 215] width 9 height 9
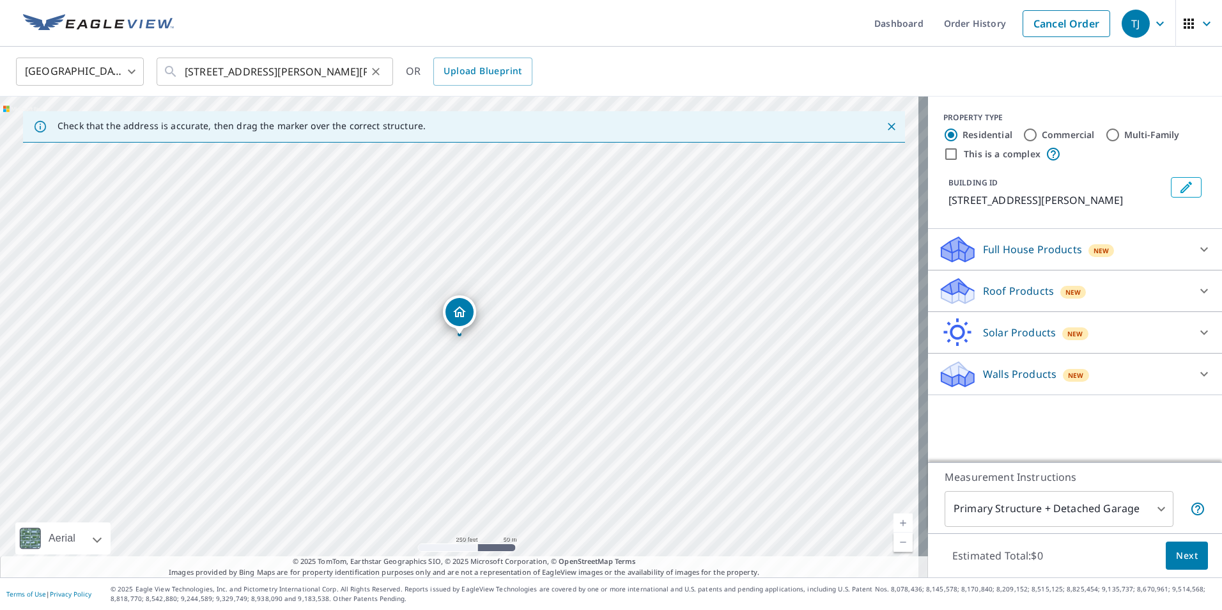
click at [376, 72] on icon "Clear" at bounding box center [375, 71] width 13 height 13
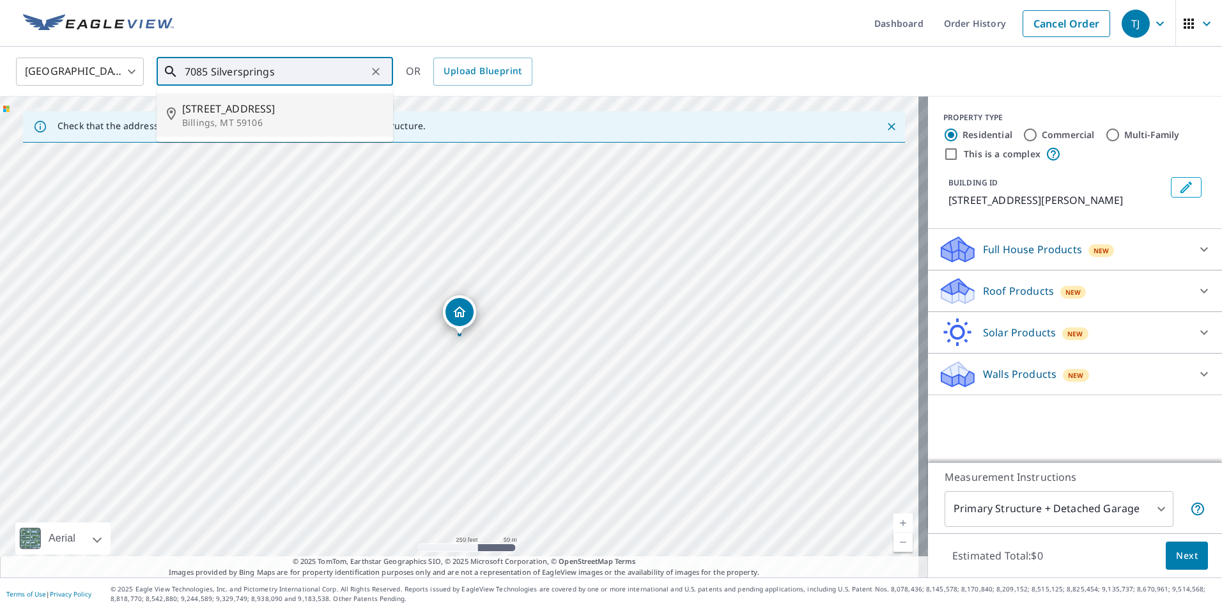
click at [213, 116] on p "Billings, MT 59106" at bounding box center [282, 122] width 201 height 13
type input "[STREET_ADDRESS]"
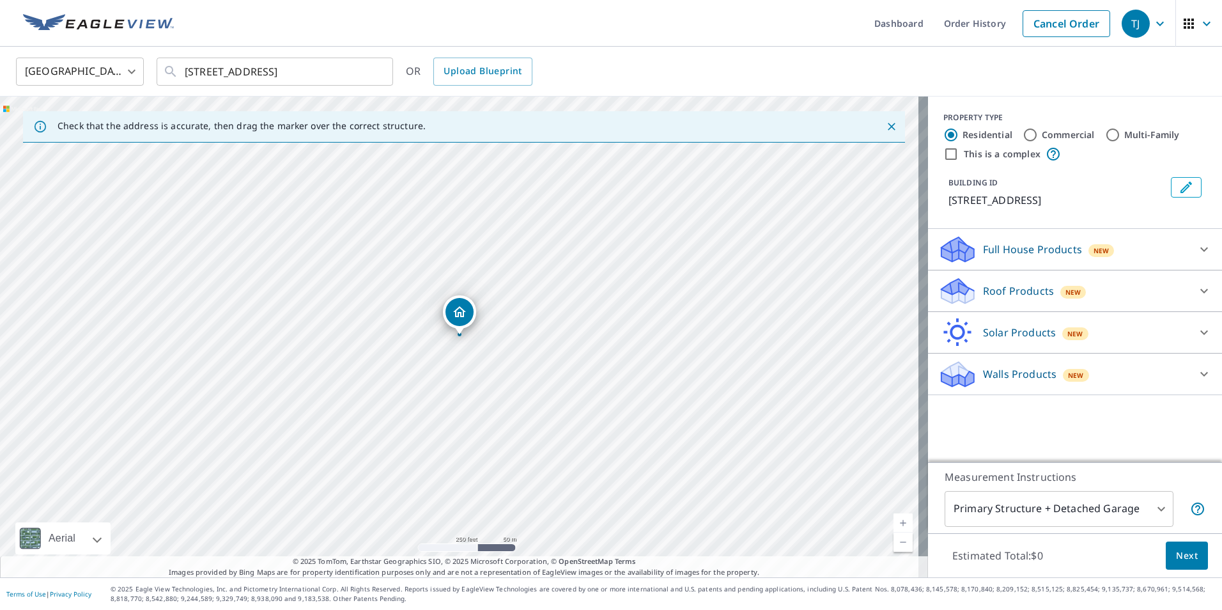
click at [448, 311] on div "Dropped pin, building 1, Residential property, 7085 Silversprings Cir Billings,…" at bounding box center [459, 312] width 28 height 28
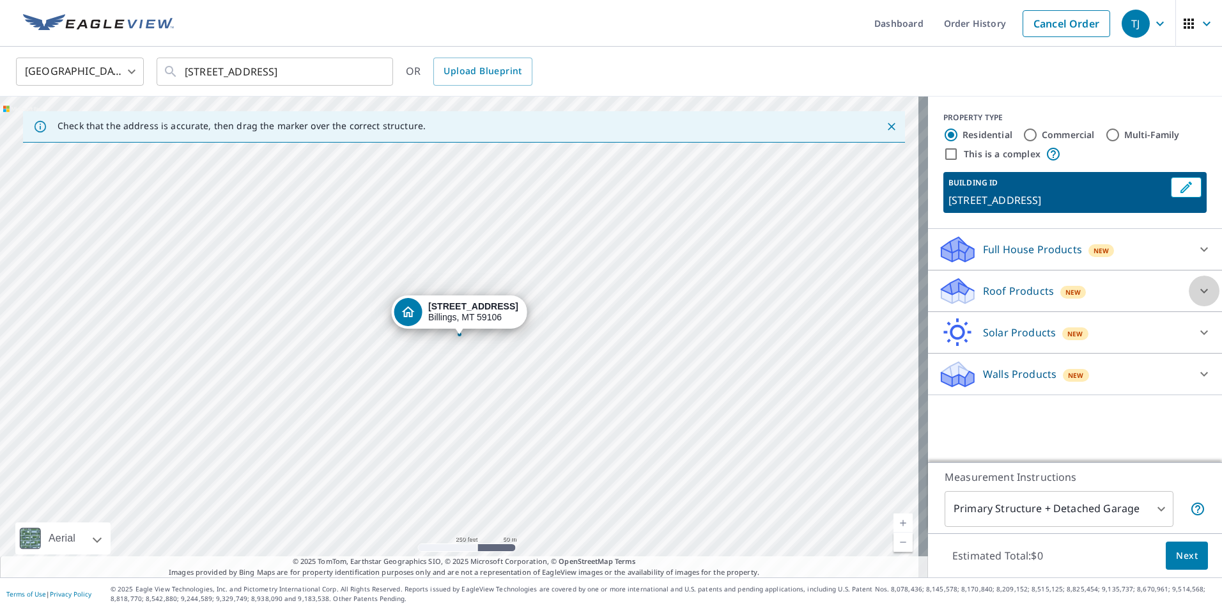
click at [1196, 291] on icon at bounding box center [1203, 290] width 15 height 15
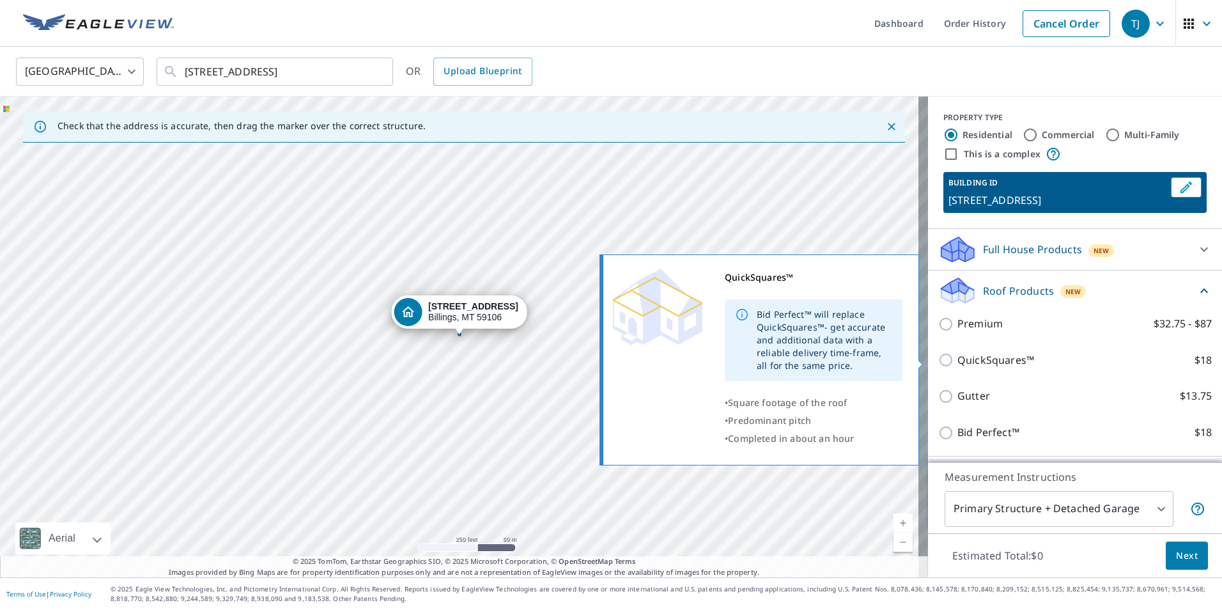
click at [938, 359] on input "QuickSquares™ $18" at bounding box center [947, 359] width 19 height 15
checkbox input "true"
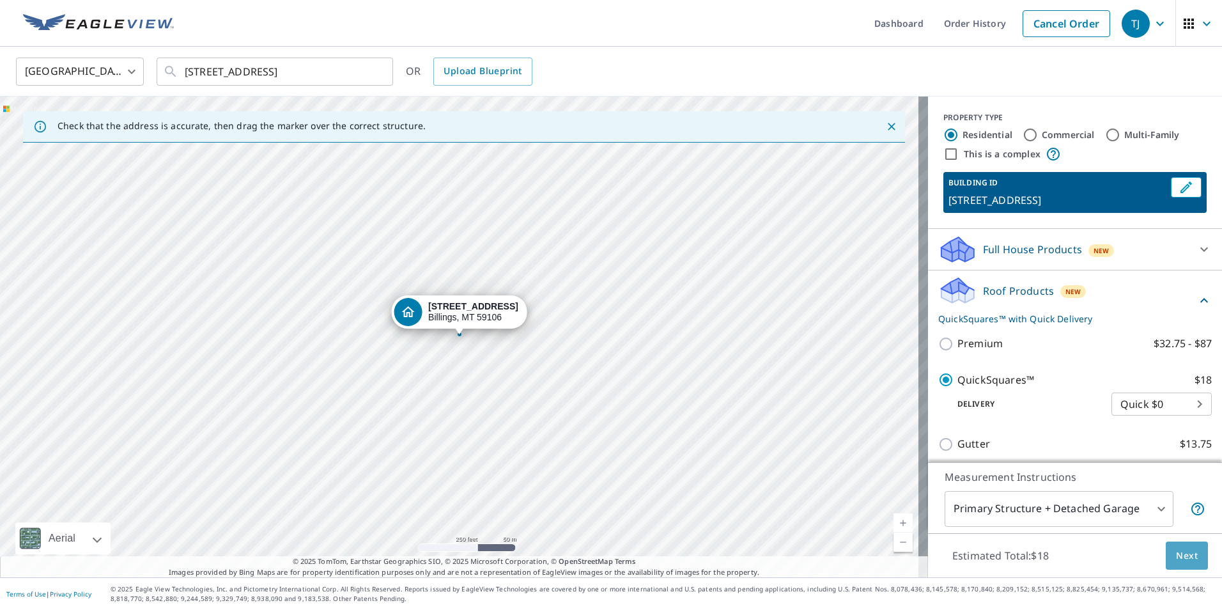
click at [1176, 555] on span "Next" at bounding box center [1187, 556] width 22 height 16
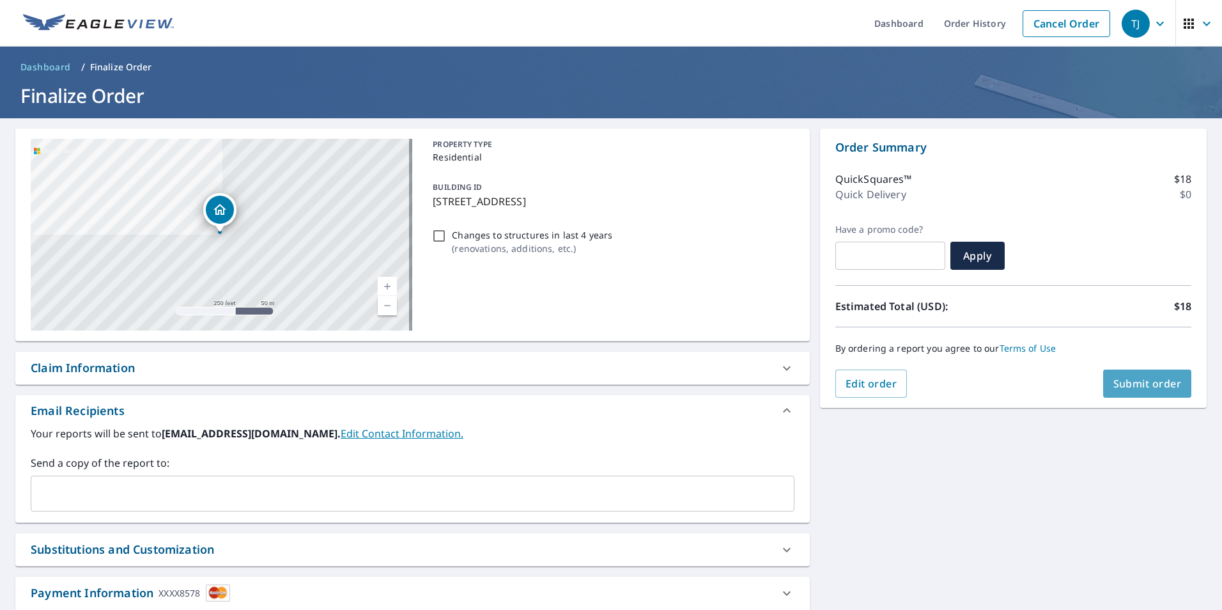
click at [1129, 378] on span "Submit order" at bounding box center [1147, 383] width 68 height 14
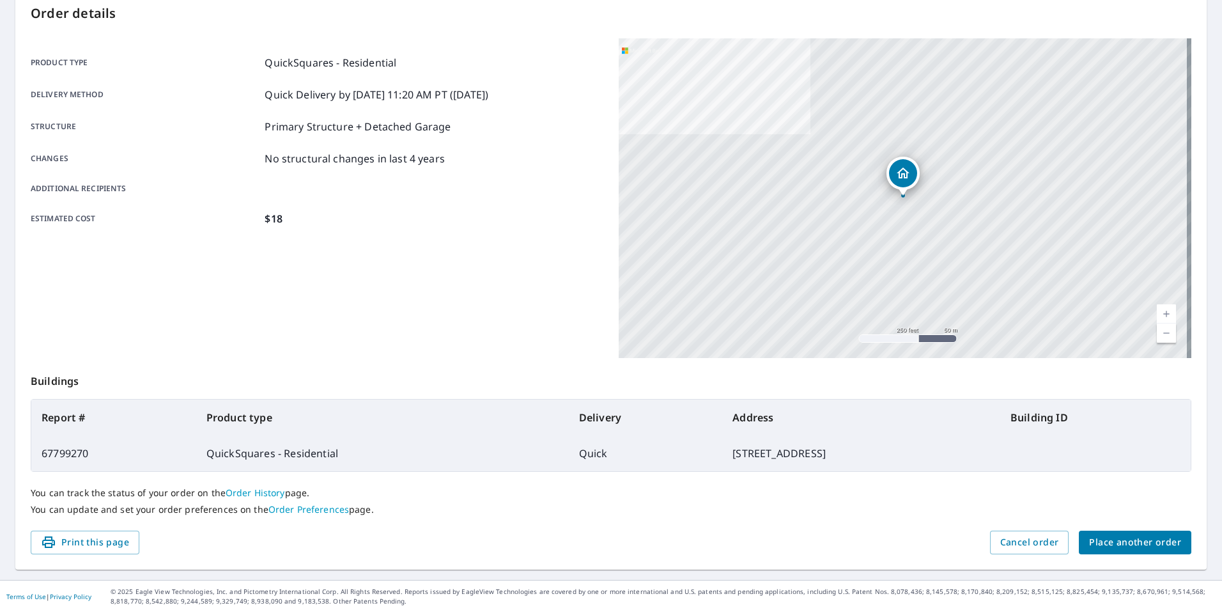
scroll to position [143, 0]
click at [1154, 537] on span "Place another order" at bounding box center [1135, 540] width 92 height 16
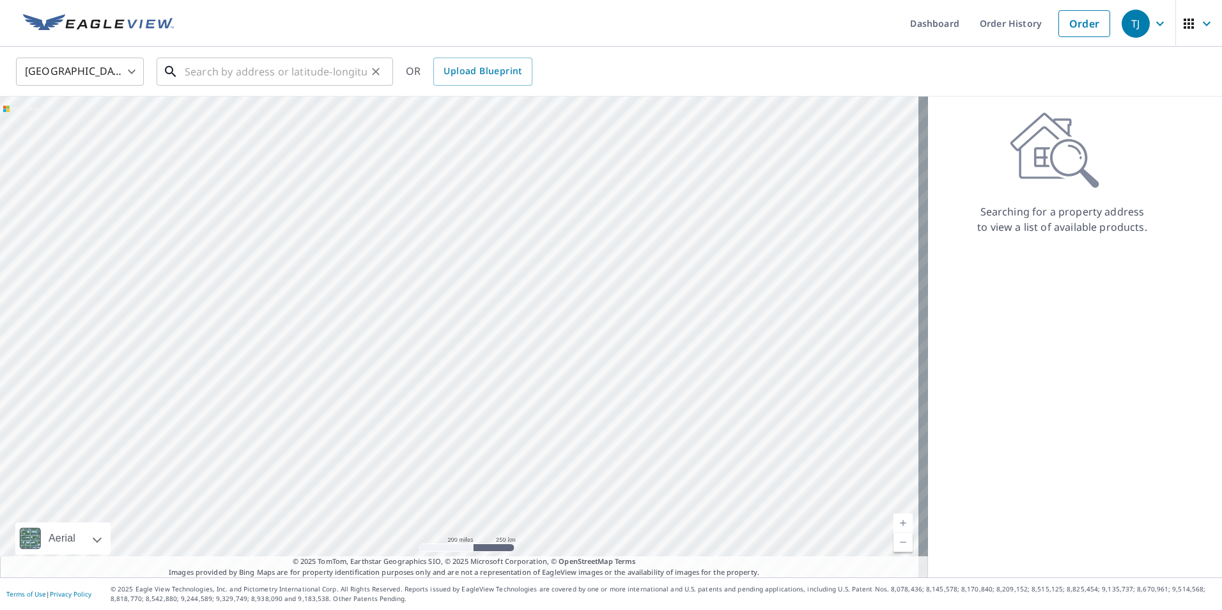
click at [194, 70] on input "text" at bounding box center [276, 72] width 182 height 36
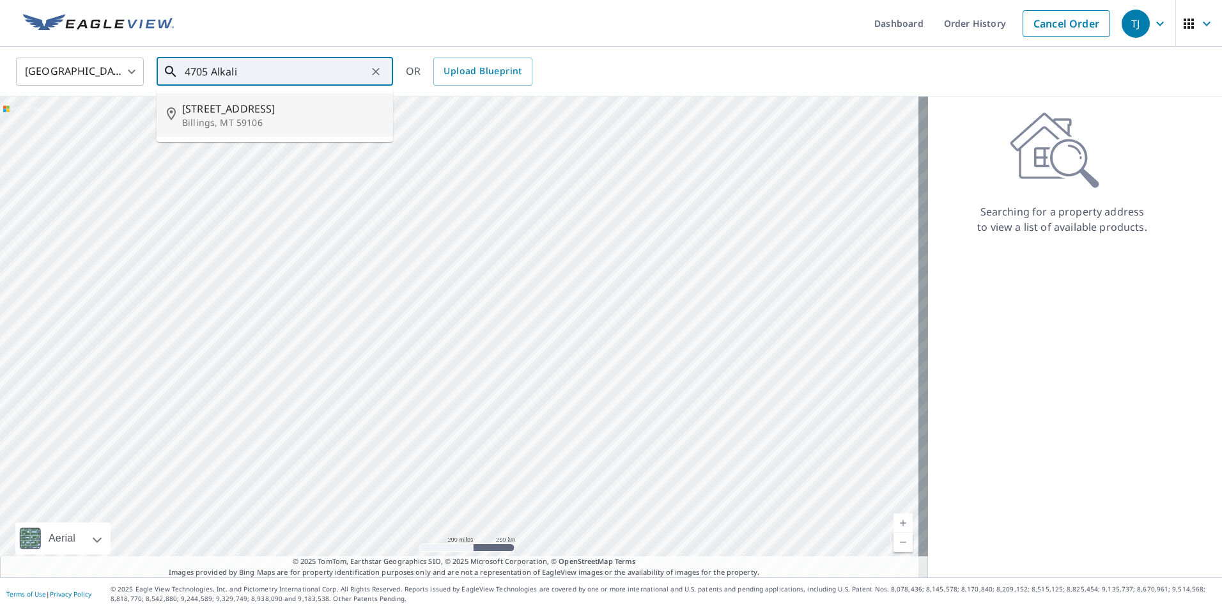
click at [232, 116] on p "Billings, MT 59106" at bounding box center [282, 122] width 201 height 13
type input "[STREET_ADDRESS]"
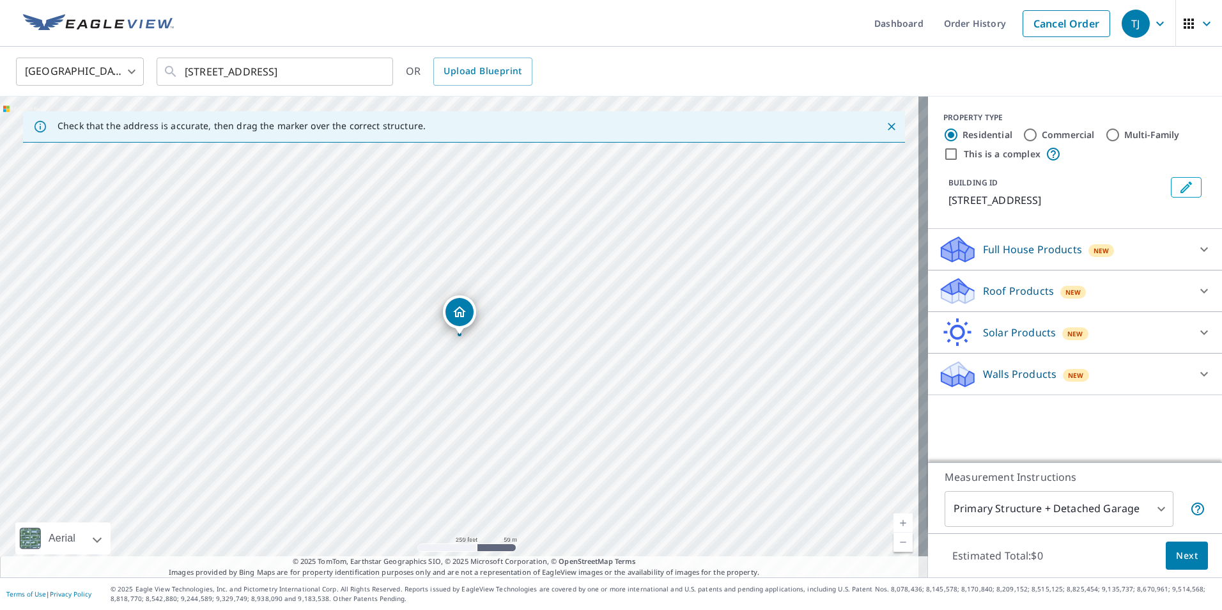
click at [463, 311] on icon "Dropped pin, building 1, Residential property, 4705 Alkali Creek Rd Billings, M…" at bounding box center [459, 311] width 13 height 11
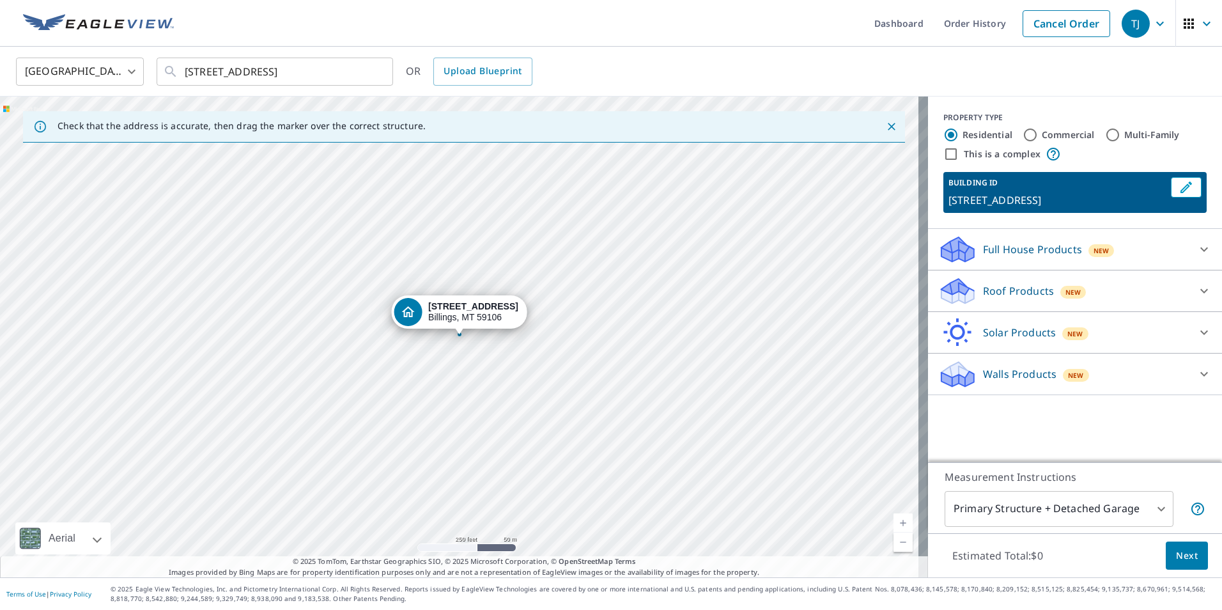
click at [1196, 290] on icon at bounding box center [1203, 290] width 15 height 15
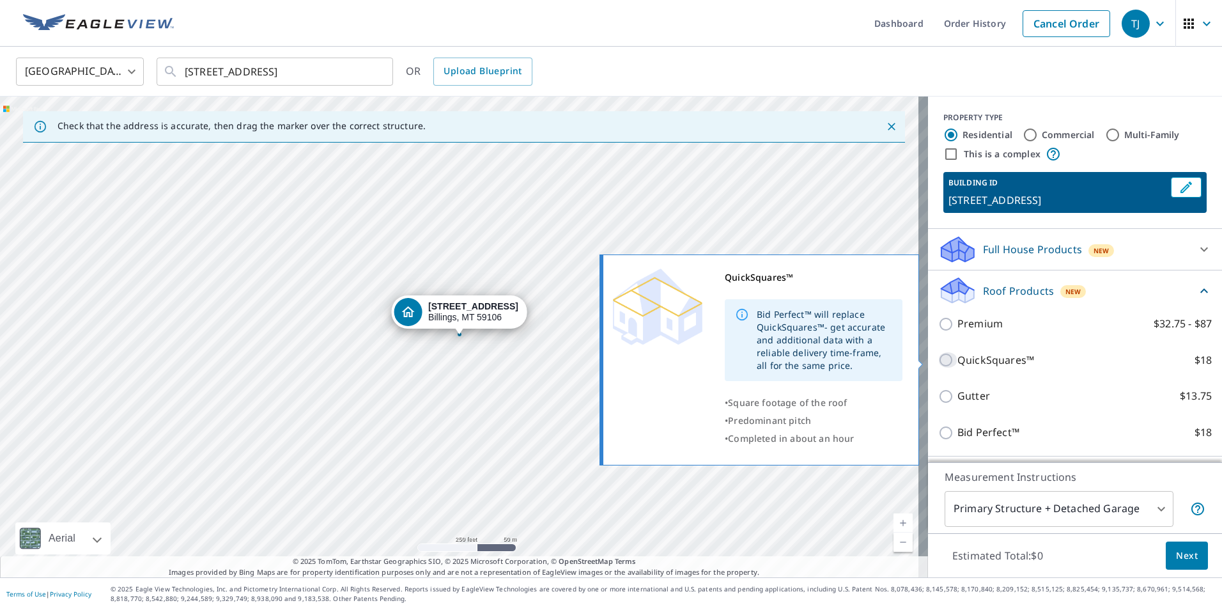
click at [939, 362] on input "QuickSquares™ $18" at bounding box center [947, 359] width 19 height 15
checkbox input "true"
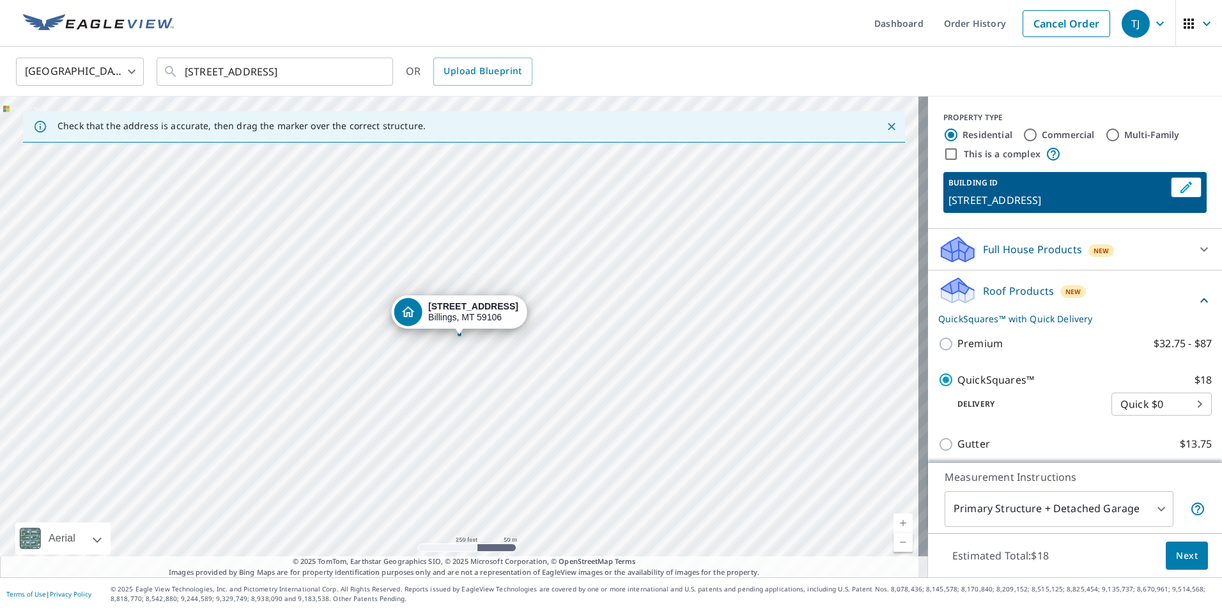
click at [1176, 556] on span "Next" at bounding box center [1187, 556] width 22 height 16
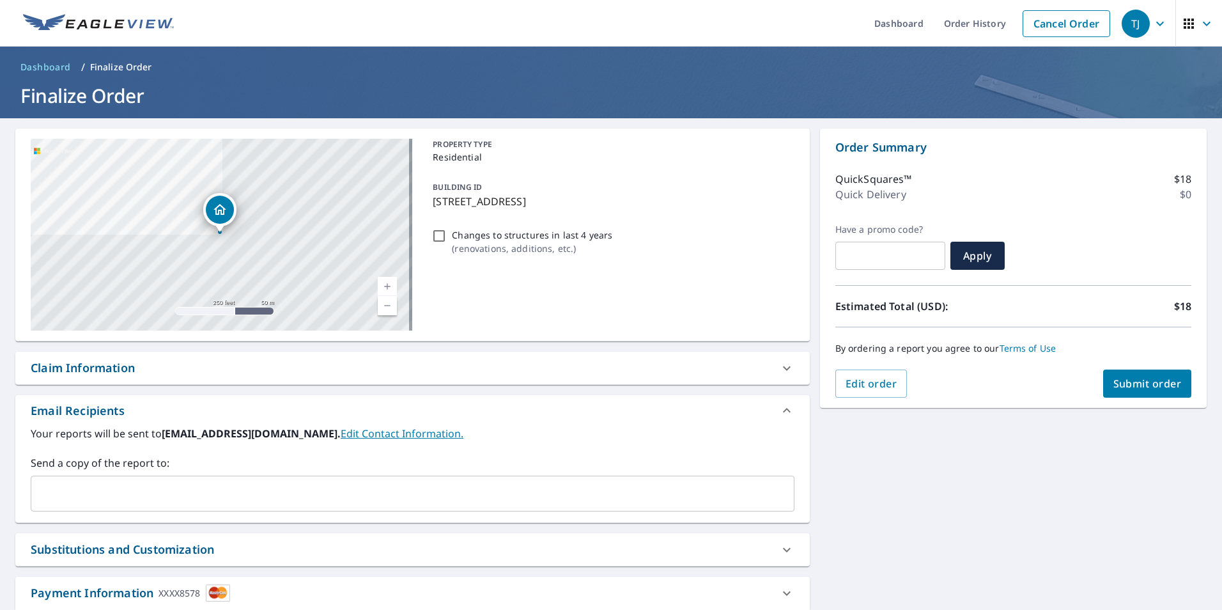
click at [1138, 383] on span "Submit order" at bounding box center [1147, 383] width 68 height 14
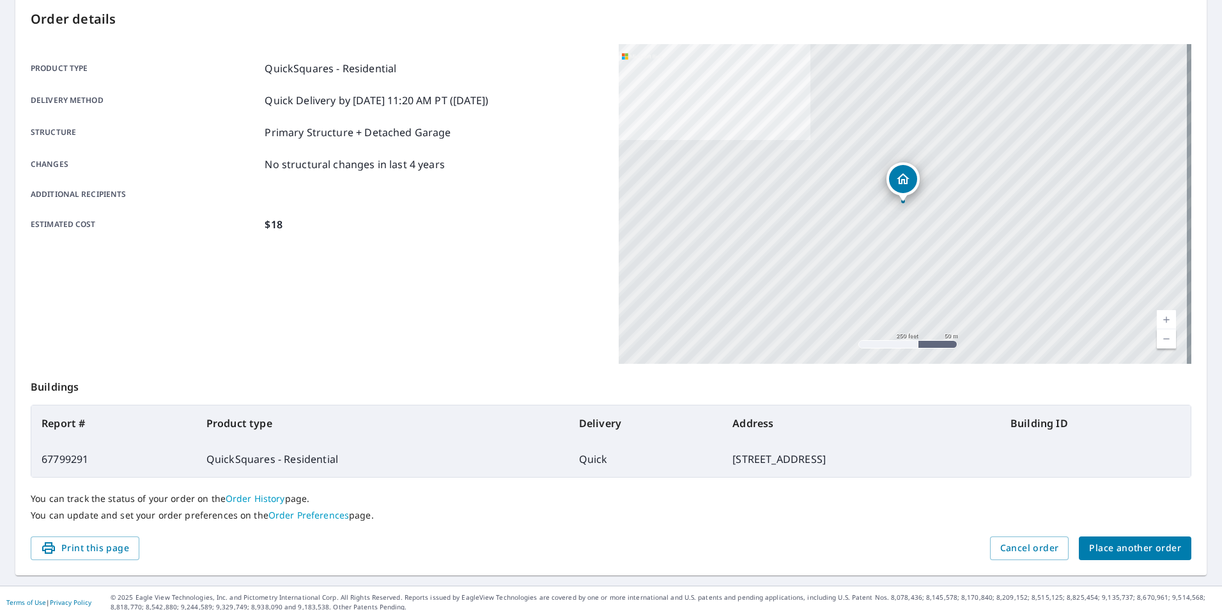
scroll to position [143, 0]
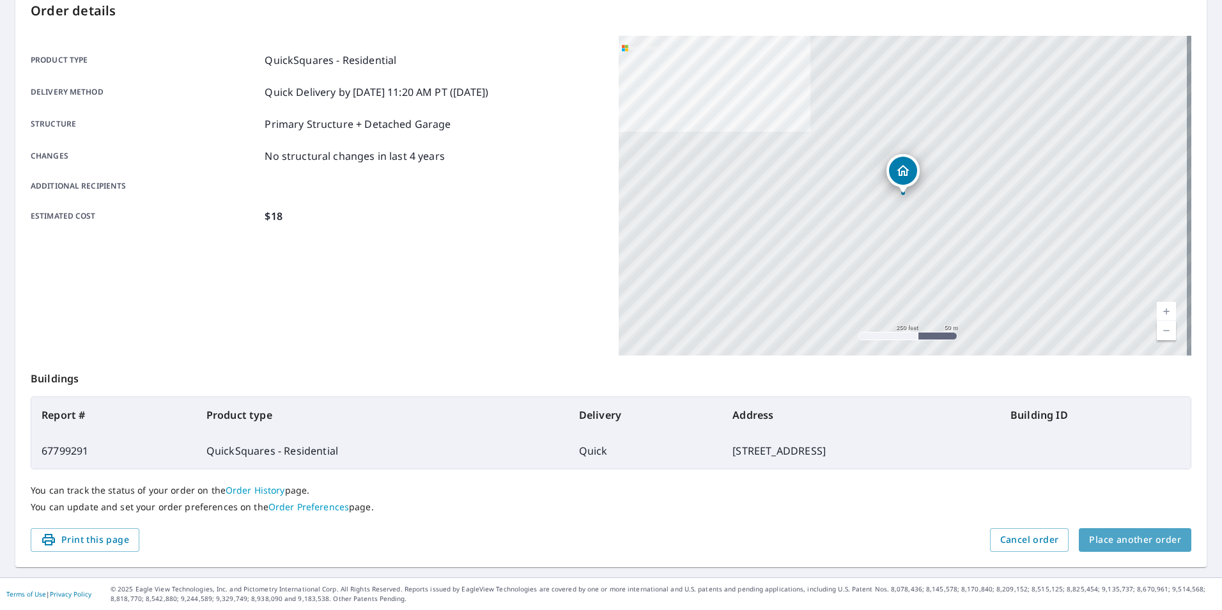
click at [1144, 532] on span "Place another order" at bounding box center [1135, 540] width 92 height 16
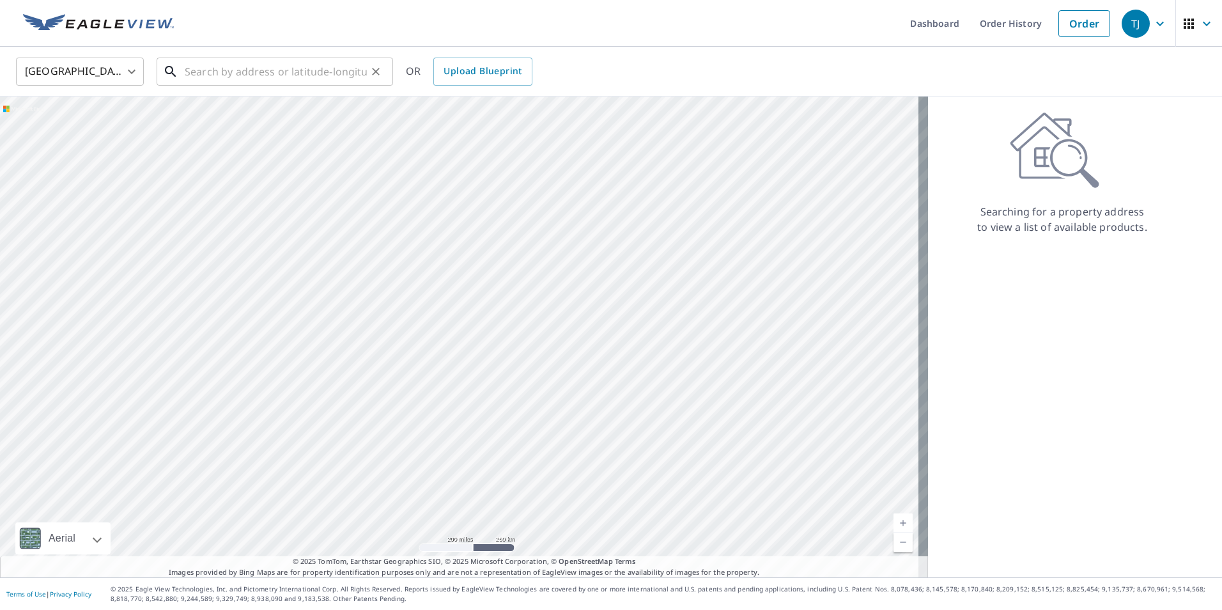
click at [188, 61] on input "text" at bounding box center [276, 72] width 182 height 36
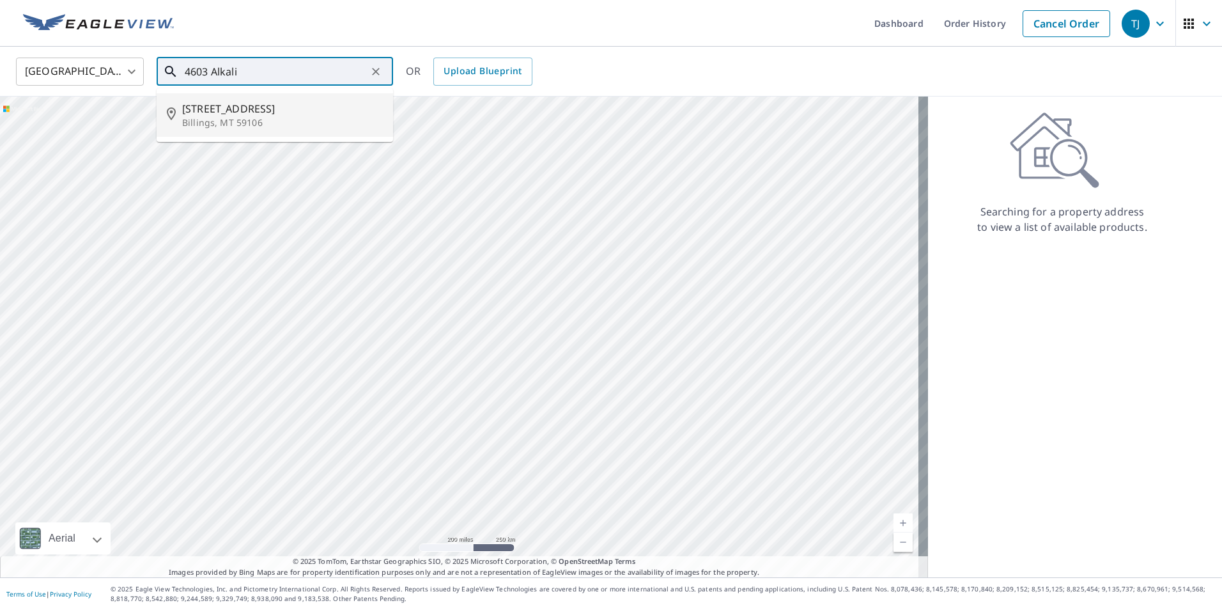
click at [258, 114] on span "[STREET_ADDRESS]" at bounding box center [282, 108] width 201 height 15
type input "[STREET_ADDRESS]"
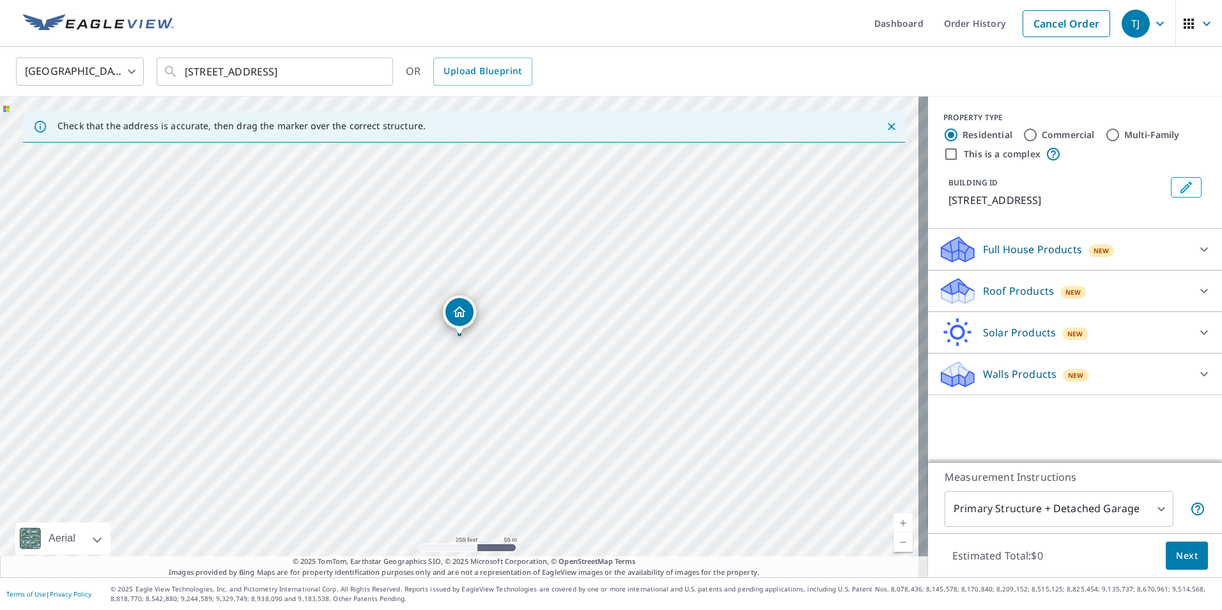
click at [452, 316] on icon "Dropped pin, building 1, Residential property, 4603 Alkali Creek Rd Billings, M…" at bounding box center [459, 311] width 15 height 15
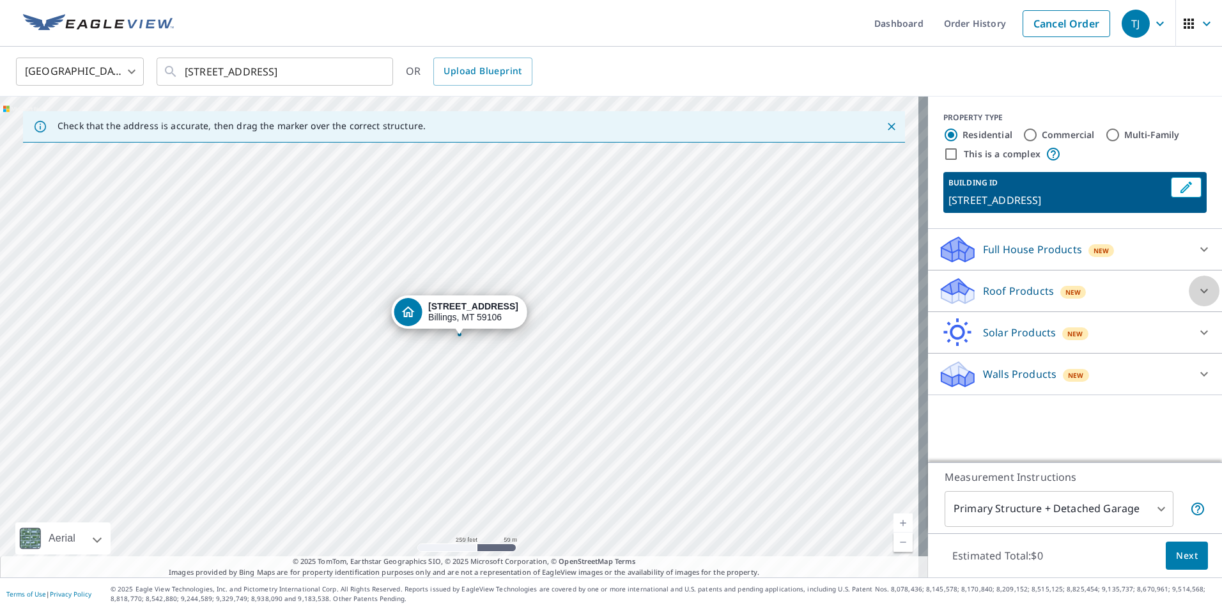
click at [1197, 286] on icon at bounding box center [1203, 290] width 15 height 15
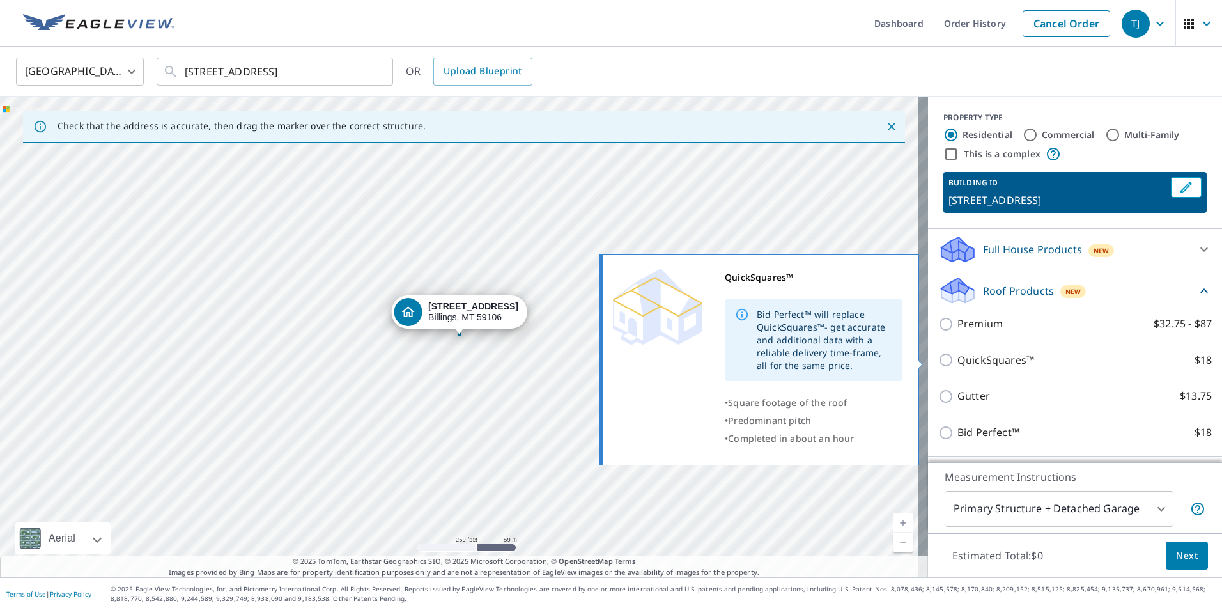
click at [938, 360] on input "QuickSquares™ $18" at bounding box center [947, 359] width 19 height 15
checkbox input "true"
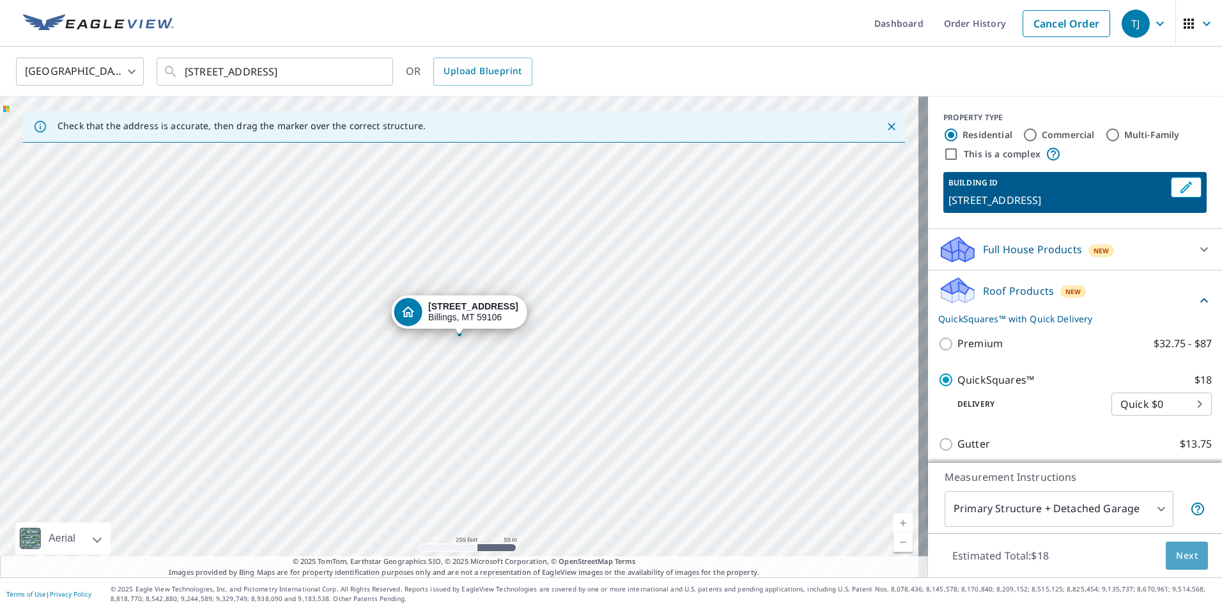
click at [1191, 558] on button "Next" at bounding box center [1187, 555] width 42 height 29
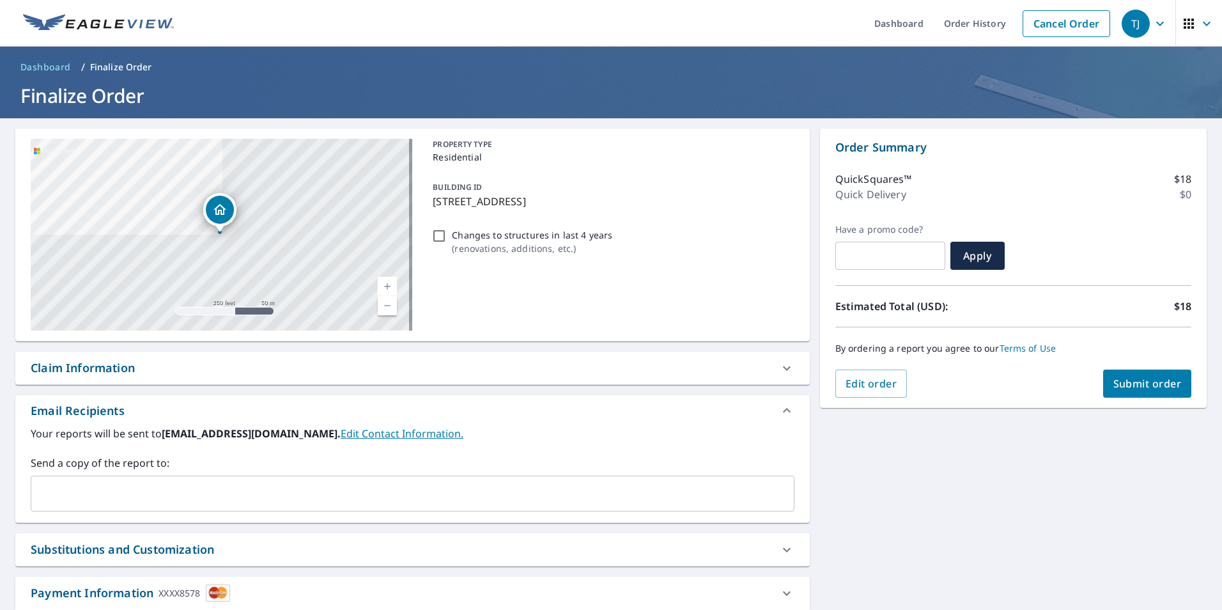
click at [1133, 381] on span "Submit order" at bounding box center [1147, 383] width 68 height 14
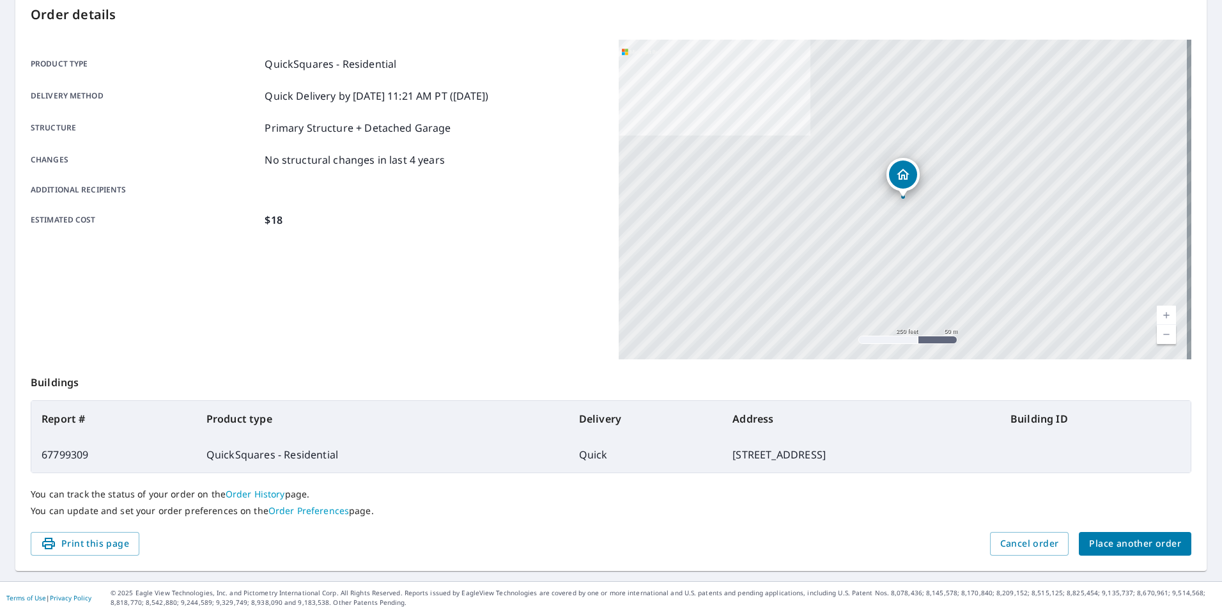
scroll to position [143, 0]
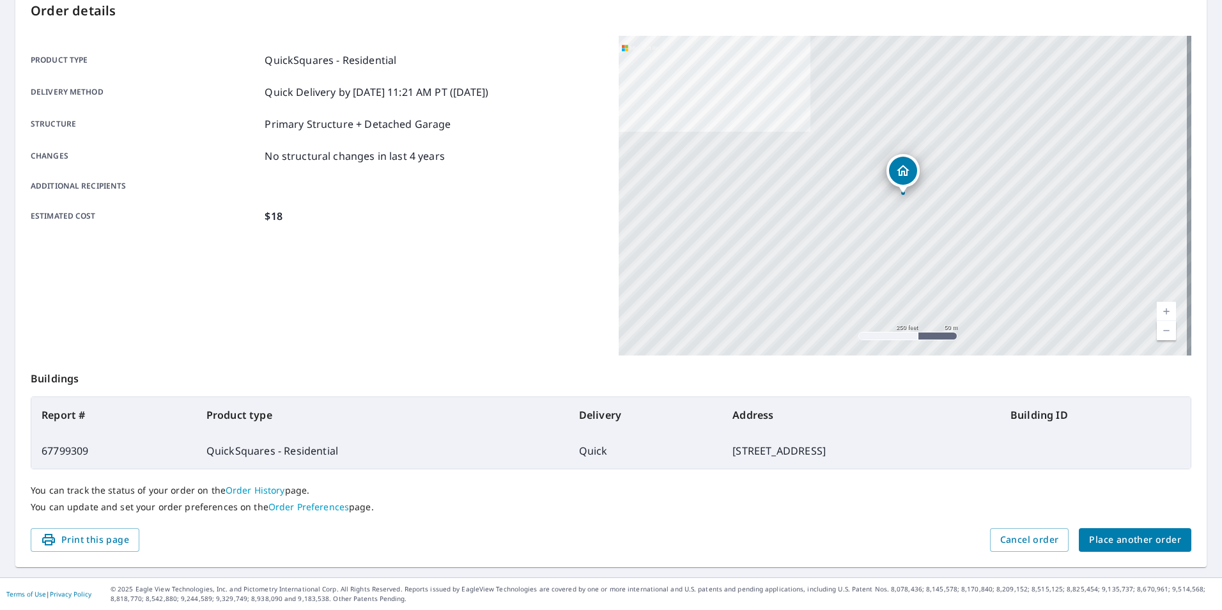
click at [1147, 534] on span "Place another order" at bounding box center [1135, 540] width 92 height 16
